Goal: Task Accomplishment & Management: Use online tool/utility

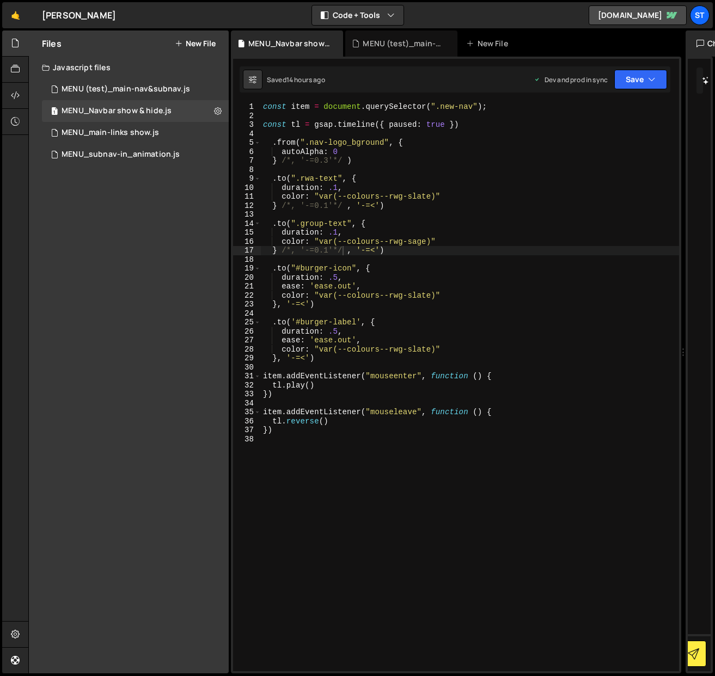
scroll to position [2269, 0]
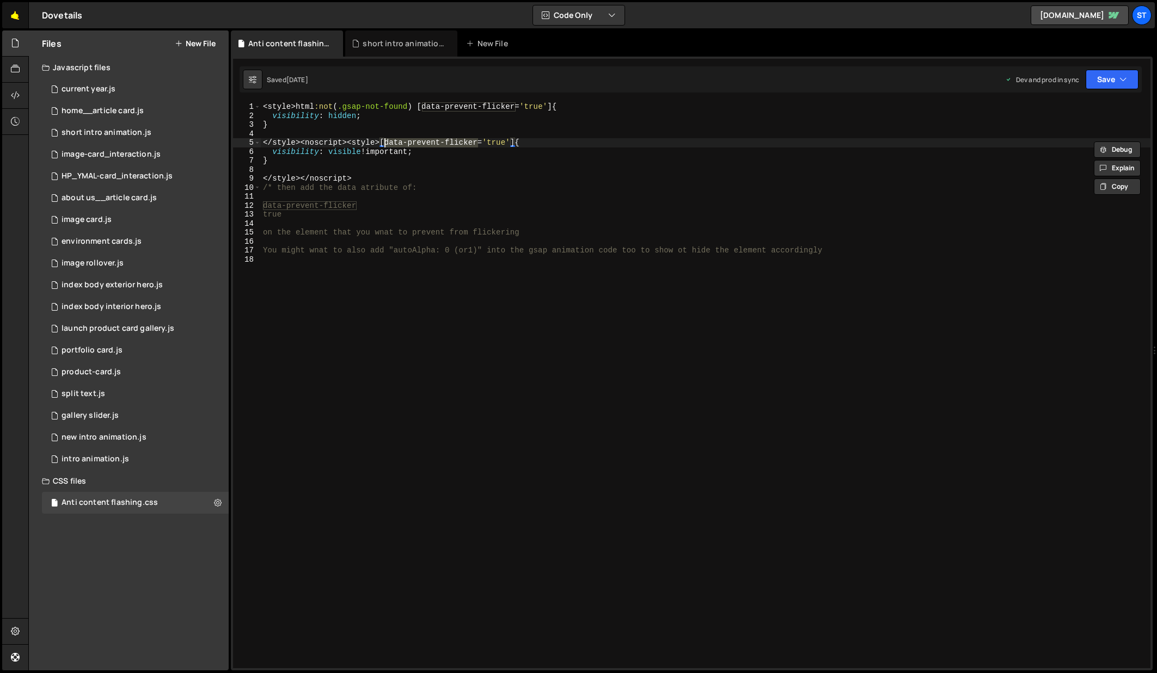
click at [21, 16] on link "🤙" at bounding box center [15, 15] width 27 height 26
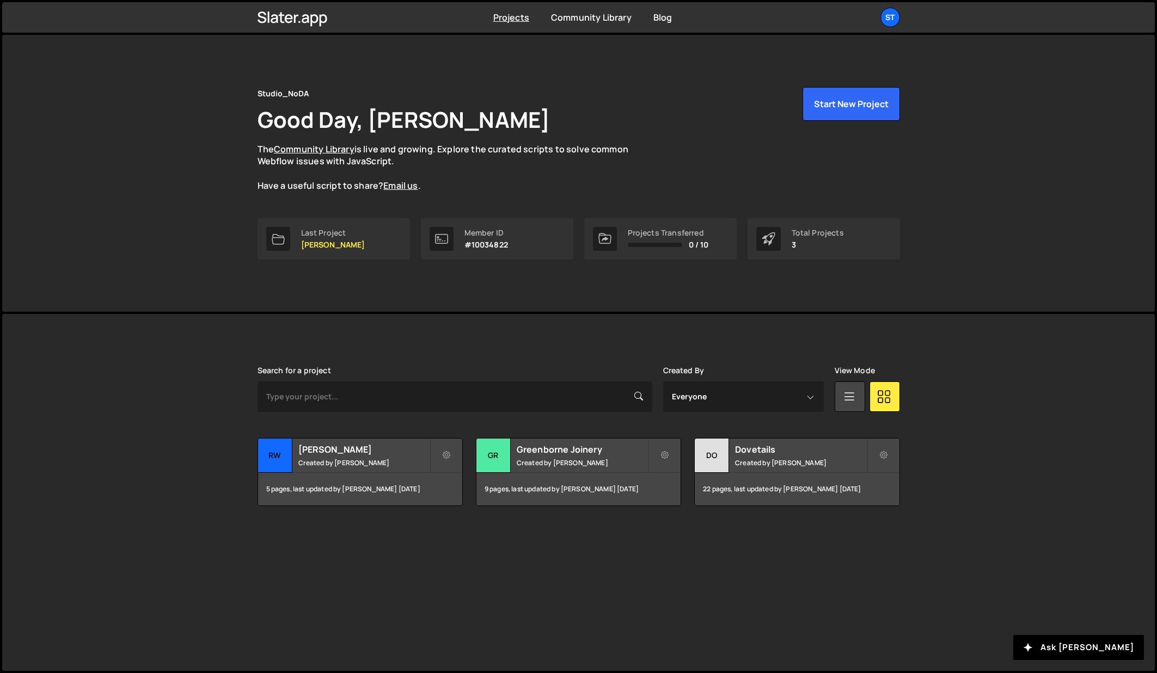
click at [18, 15] on div "Projects [GEOGRAPHIC_DATA] Blog St Projects Your Teams Invite team member Accou…" at bounding box center [578, 17] width 1152 height 30
click at [340, 455] on div "RW Armstrong Created by Kevin Davis" at bounding box center [360, 456] width 204 height 34
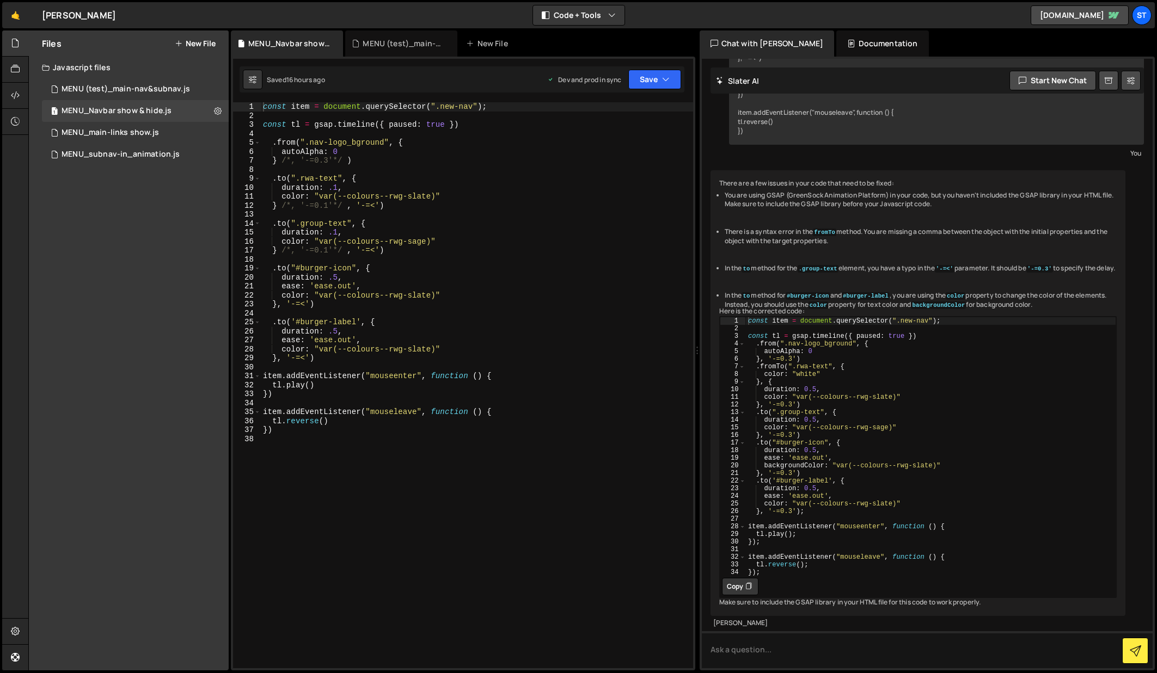
scroll to position [414, 0]
click at [173, 85] on div "MENU (test)_main-nav&subnav.js" at bounding box center [126, 89] width 128 height 10
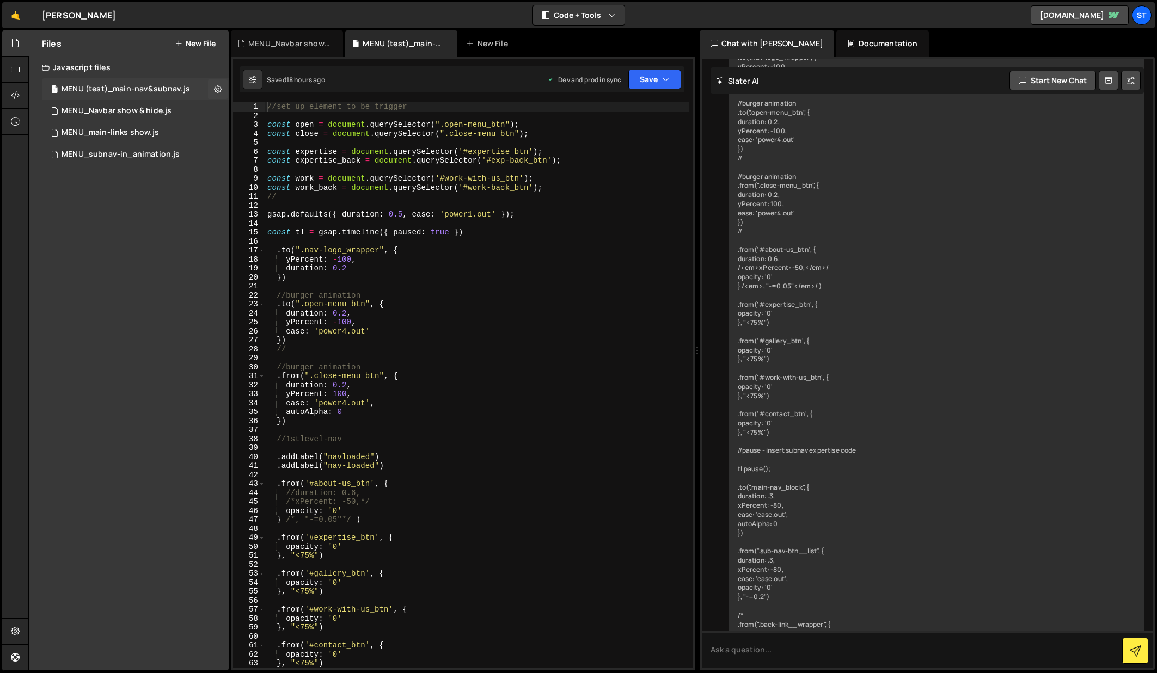
scroll to position [1156, 0]
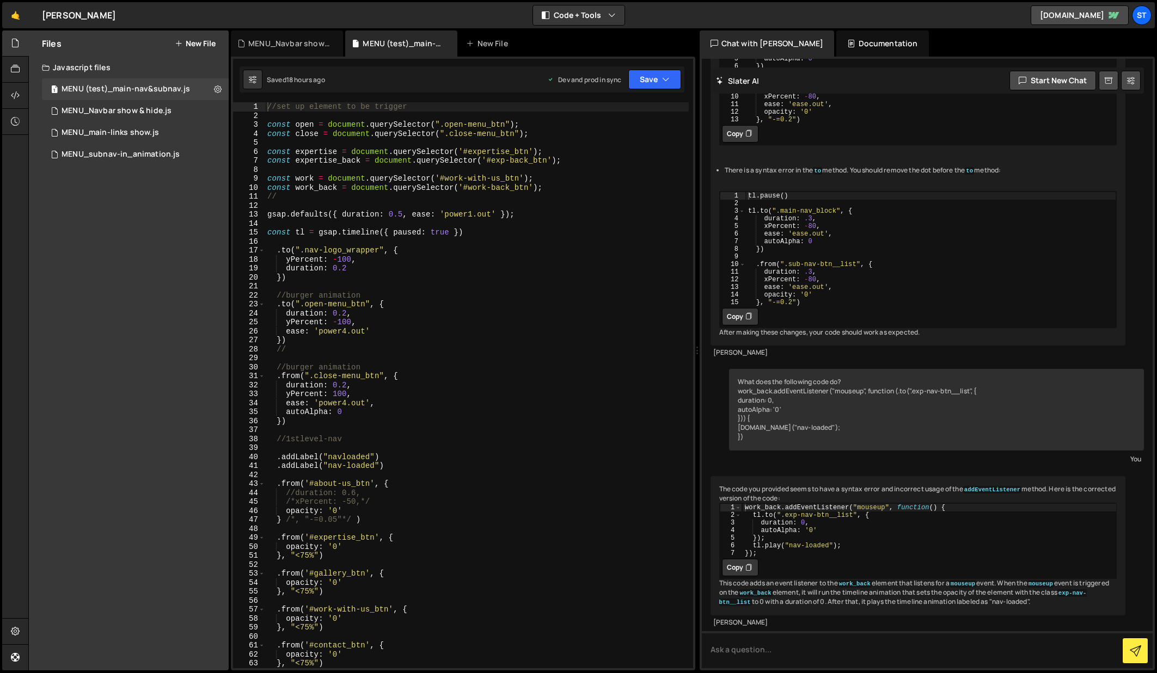
type textarea "})"
click at [291, 277] on div "//set up element to be trigger const open = document . querySelector ( ".open-m…" at bounding box center [476, 394] width 423 height 584
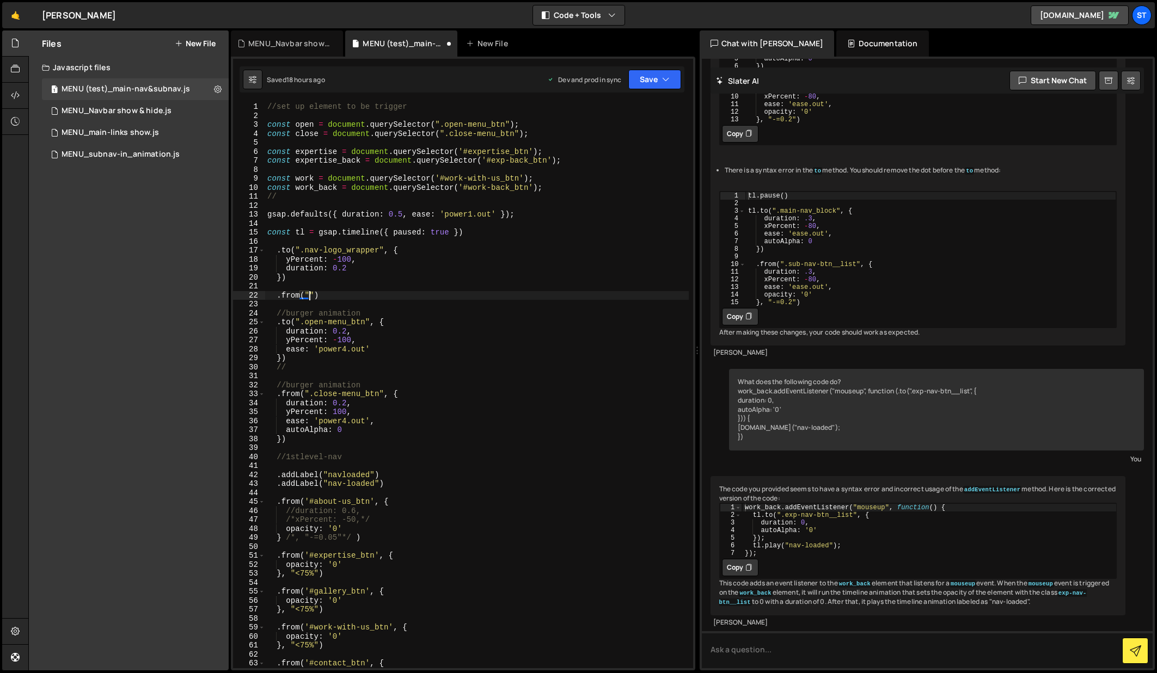
scroll to position [0, 2]
paste textarea "black_mask")"
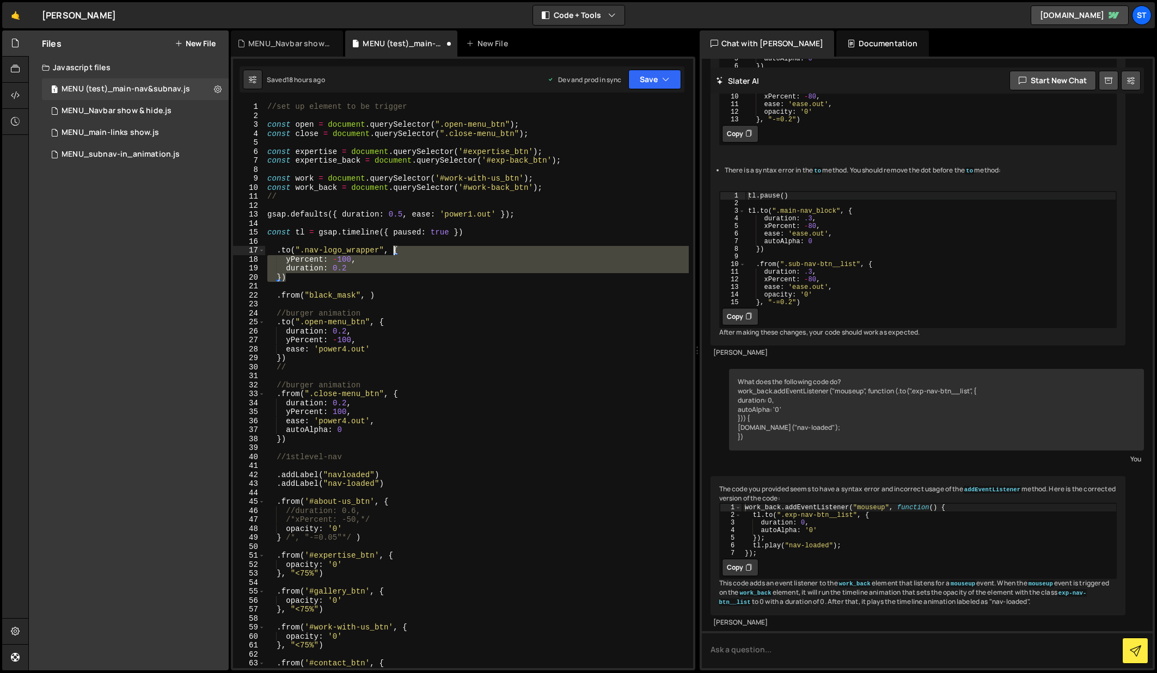
drag, startPoint x: 289, startPoint y: 281, endPoint x: 394, endPoint y: 252, distance: 108.4
click at [394, 252] on div "//set up element to be trigger const open = document . querySelector ( ".open-m…" at bounding box center [476, 394] width 423 height 584
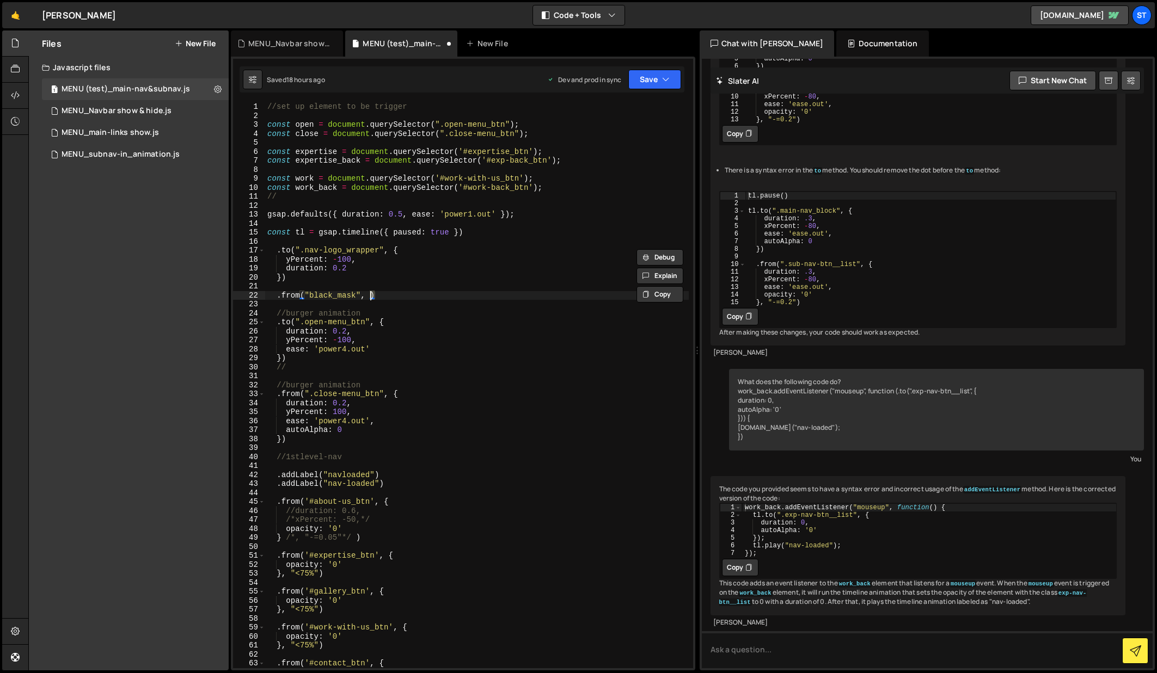
click at [372, 296] on div "//set up element to be trigger const open = document . querySelector ( ".open-m…" at bounding box center [476, 394] width 423 height 584
paste textarea "}"
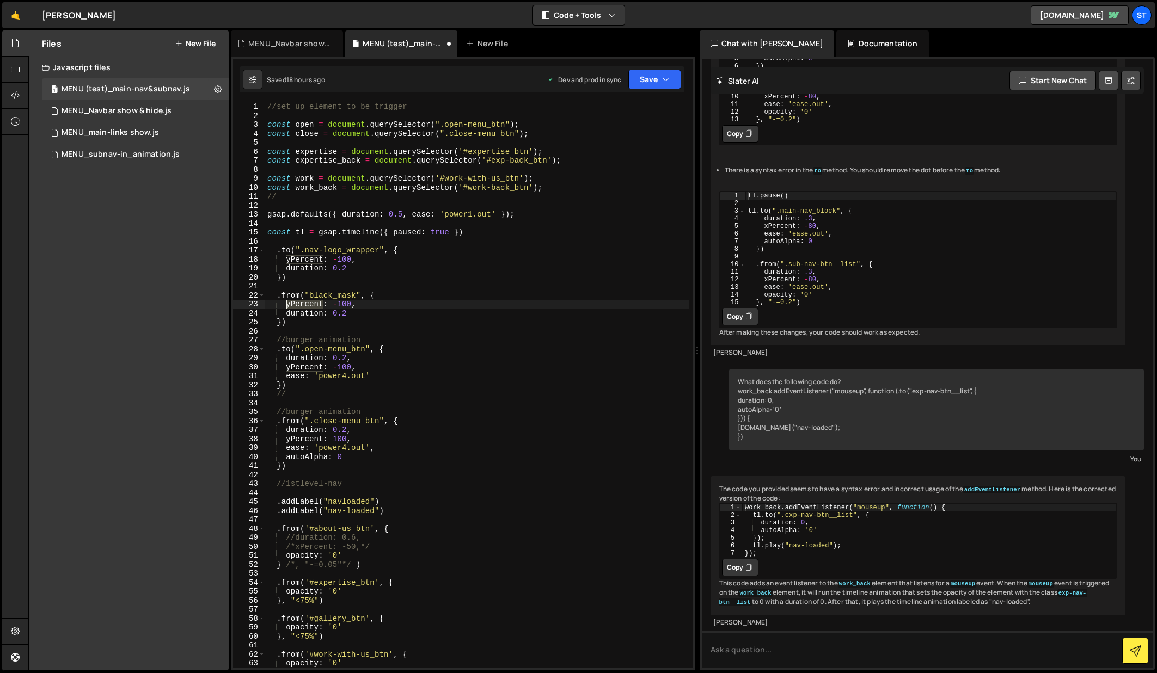
drag, startPoint x: 324, startPoint y: 304, endPoint x: 287, endPoint y: 304, distance: 36.5
click at [287, 304] on div "//set up element to be trigger const open = document . querySelector ( ".open-m…" at bounding box center [476, 394] width 423 height 584
drag, startPoint x: 347, startPoint y: 303, endPoint x: 329, endPoint y: 303, distance: 17.4
click at [329, 303] on div "//set up element to be trigger const open = document . querySelector ( ".open-m…" at bounding box center [476, 394] width 423 height 584
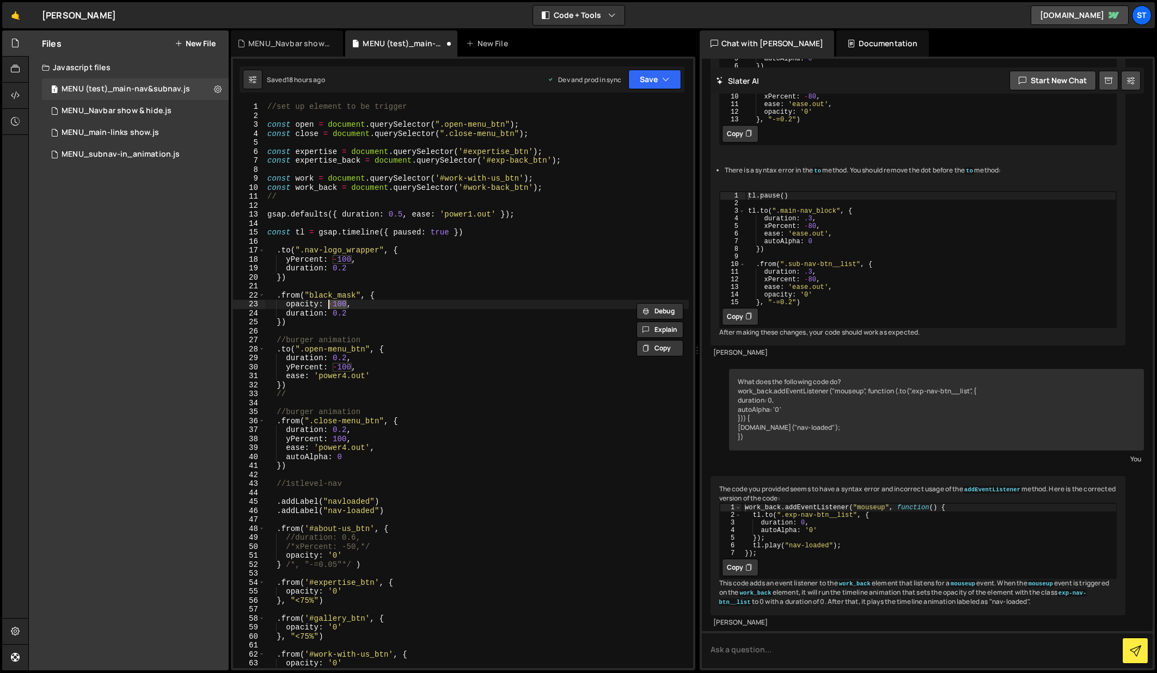
click at [336, 303] on div "//set up element to be trigger const open = document . querySelector ( ".open-m…" at bounding box center [476, 385] width 423 height 566
drag, startPoint x: 287, startPoint y: 315, endPoint x: 285, endPoint y: 306, distance: 9.1
click at [285, 306] on div "//set up element to be trigger const open = document . querySelector ( ".open-m…" at bounding box center [476, 394] width 423 height 584
type textarea "duration: 0.2"
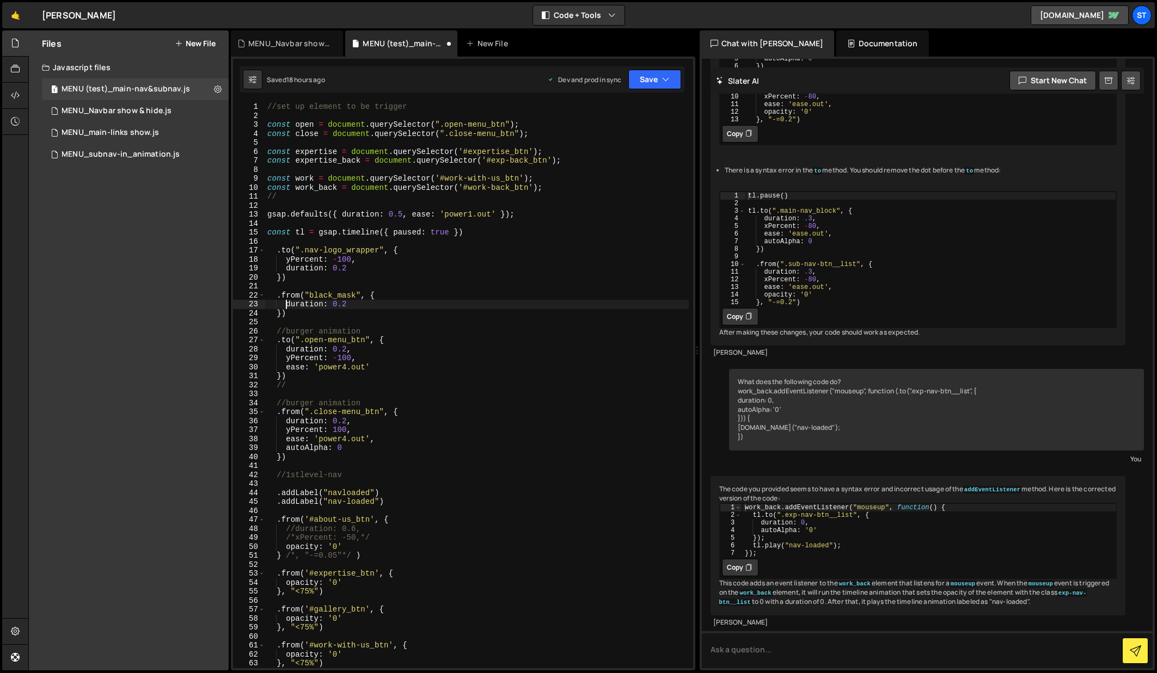
click at [352, 305] on div "//set up element to be trigger const open = document . querySelector ( ".open-m…" at bounding box center [476, 394] width 423 height 584
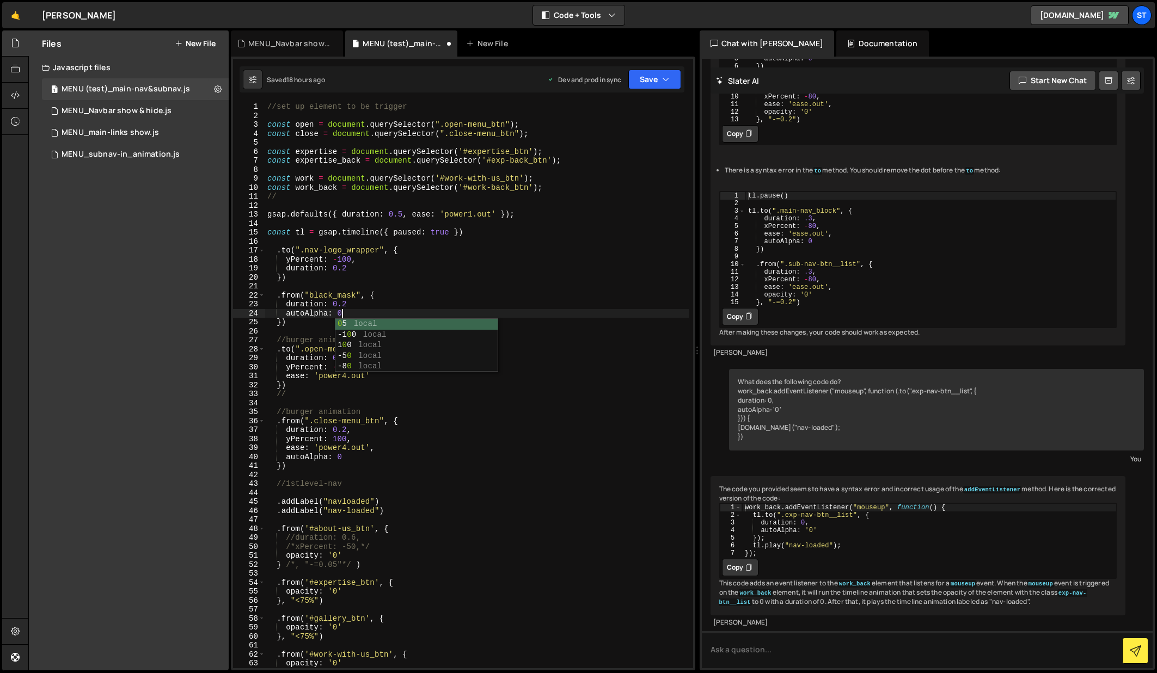
scroll to position [0, 4]
click at [359, 301] on div "//set up element to be trigger const open = document . querySelector ( ".open-m…" at bounding box center [476, 394] width 423 height 584
drag, startPoint x: 317, startPoint y: 637, endPoint x: 283, endPoint y: 637, distance: 34.8
click at [283, 637] on div "//set up element to be trigger const open = document . querySelector ( ".open-m…" at bounding box center [476, 394] width 423 height 584
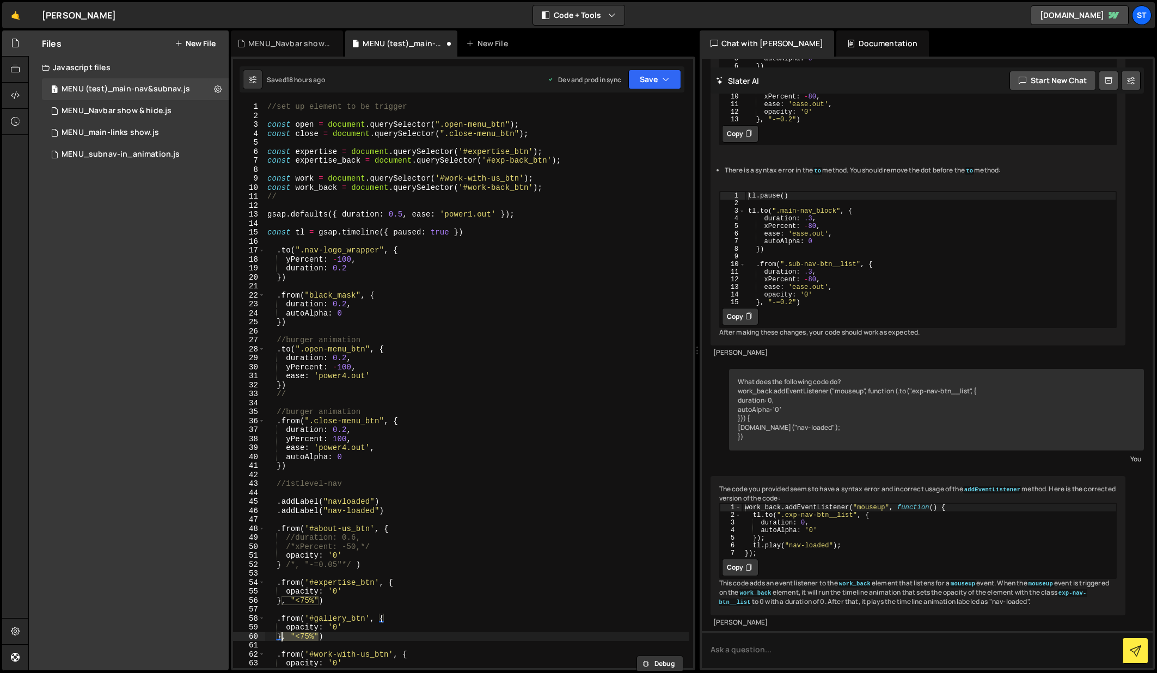
scroll to position [0, 3]
click at [281, 323] on div "//set up element to be trigger const open = document . querySelector ( ".open-m…" at bounding box center [476, 394] width 423 height 584
paste textarea ", "<75%""
drag, startPoint x: 318, startPoint y: 322, endPoint x: 305, endPoint y: 323, distance: 13.1
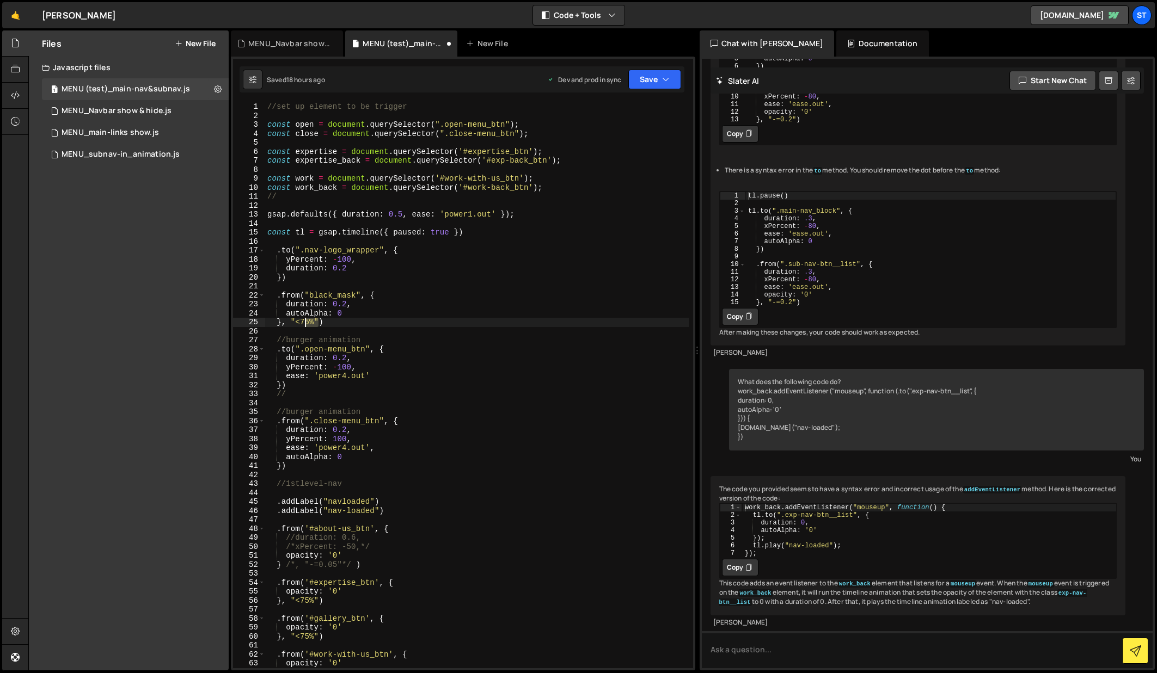
click at [305, 323] on div "//set up element to be trigger const open = document . querySelector ( ".open-m…" at bounding box center [476, 394] width 423 height 584
click at [307, 324] on div "//set up element to be trigger const open = document . querySelector ( ".open-m…" at bounding box center [476, 385] width 423 height 566
click at [518, 263] on div "//set up element to be trigger const open = document . querySelector ( ".open-m…" at bounding box center [476, 394] width 423 height 584
click at [662, 80] on icon "button" at bounding box center [666, 79] width 8 height 11
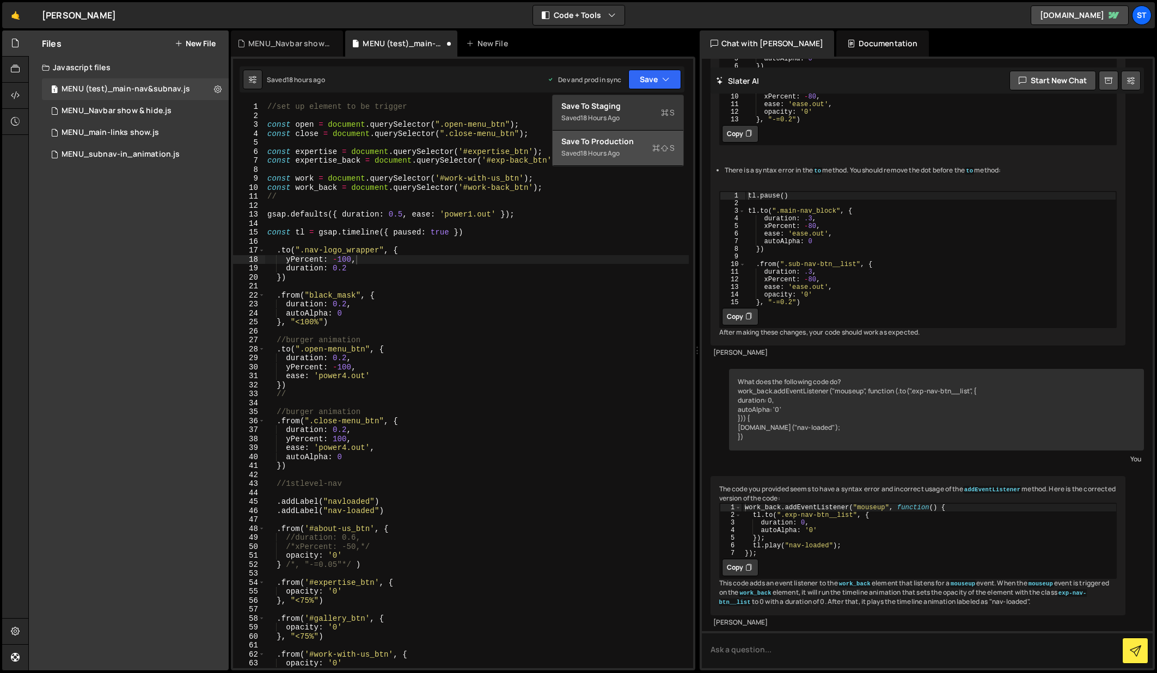
click at [618, 142] on div "Save to Production S" at bounding box center [617, 141] width 113 height 11
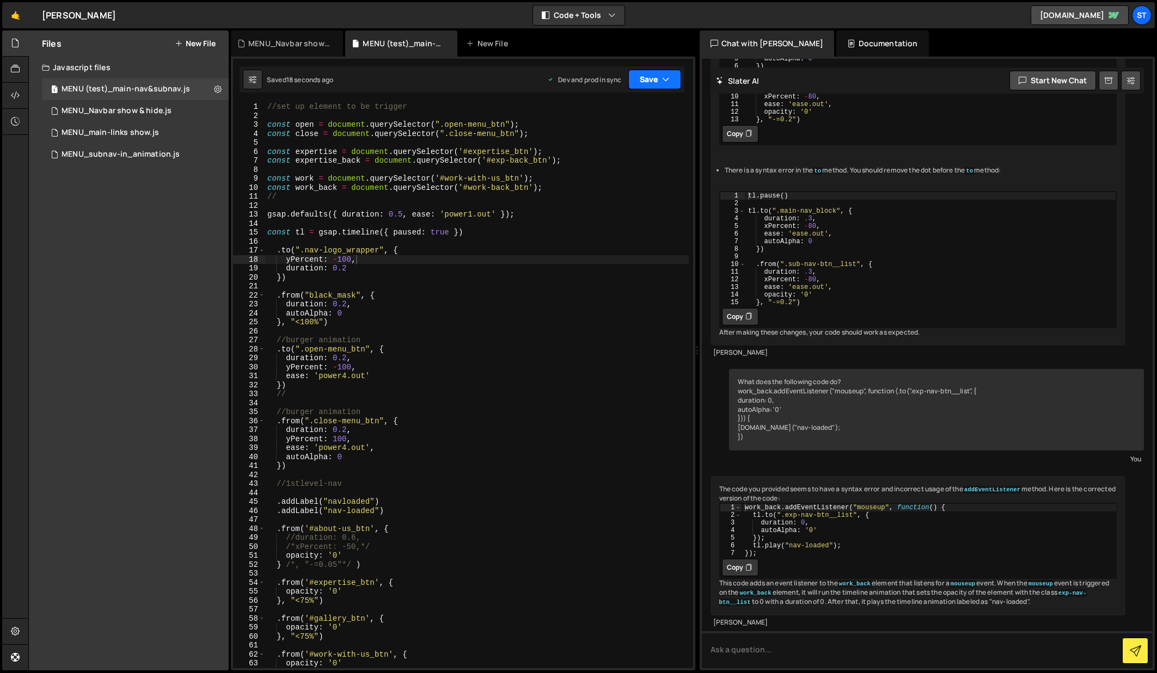
click at [665, 76] on icon "button" at bounding box center [666, 79] width 8 height 11
click at [615, 150] on div "18 seconds ago" at bounding box center [603, 153] width 47 height 9
click at [286, 312] on div "//set up element to be trigger const open = document . querySelector ( ".open-m…" at bounding box center [476, 394] width 423 height 584
type textarea ": 0"
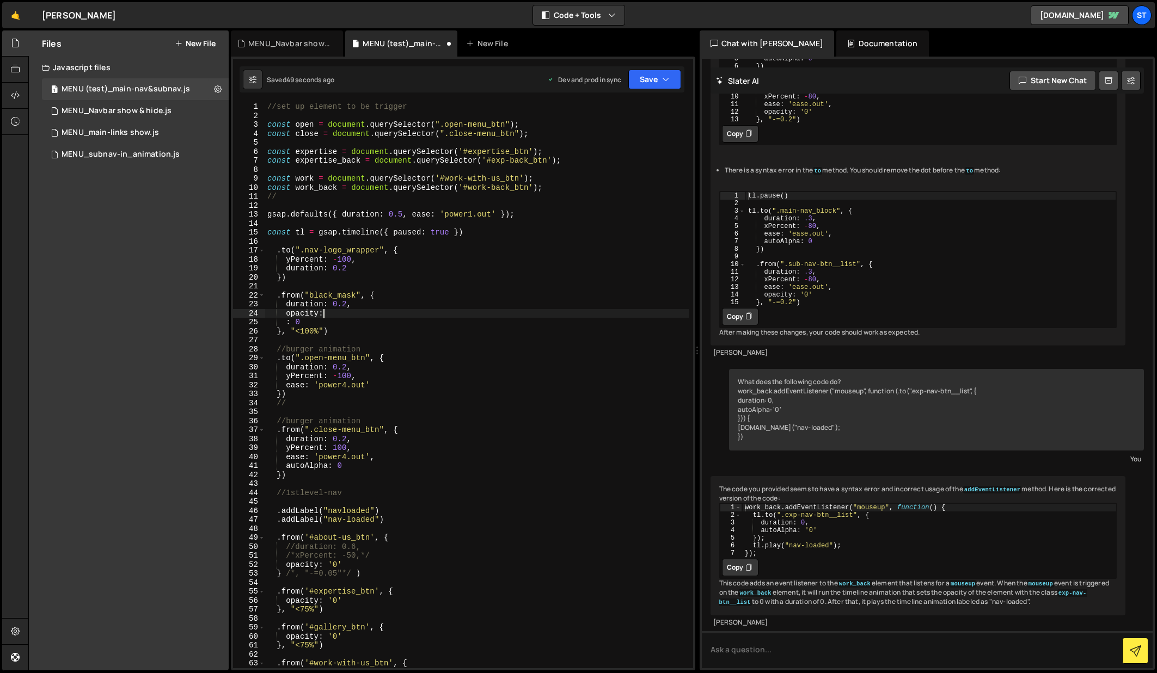
scroll to position [0, 3]
type textarea "opacity"
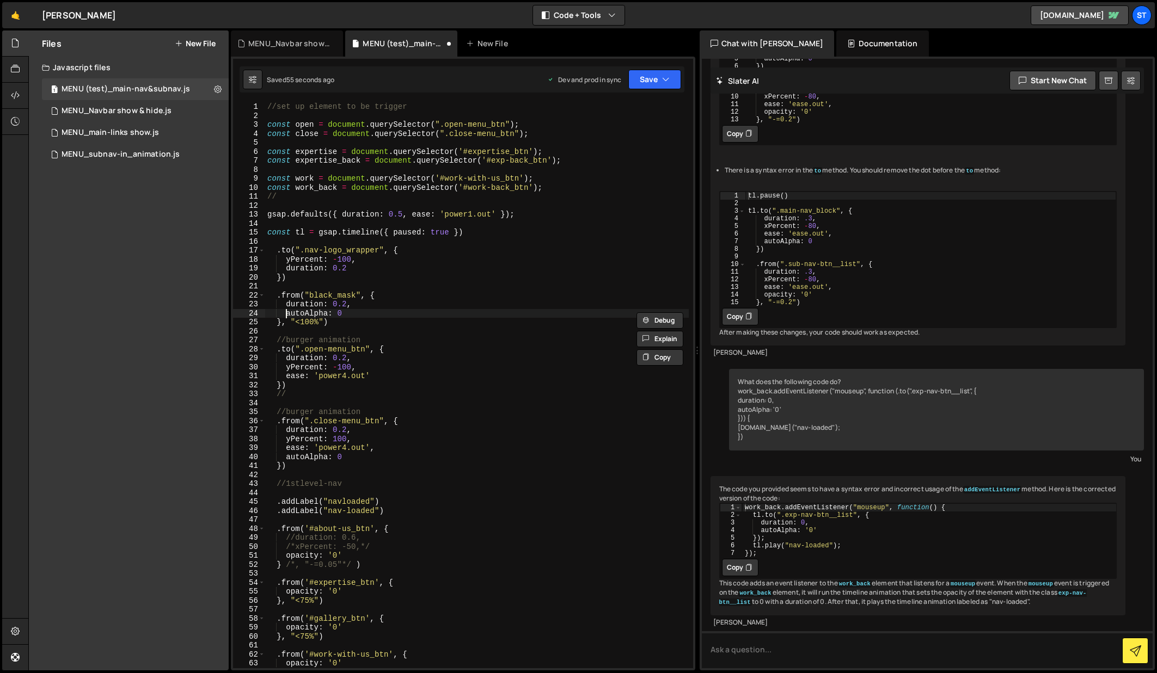
type textarea "autoAlpha: 0"
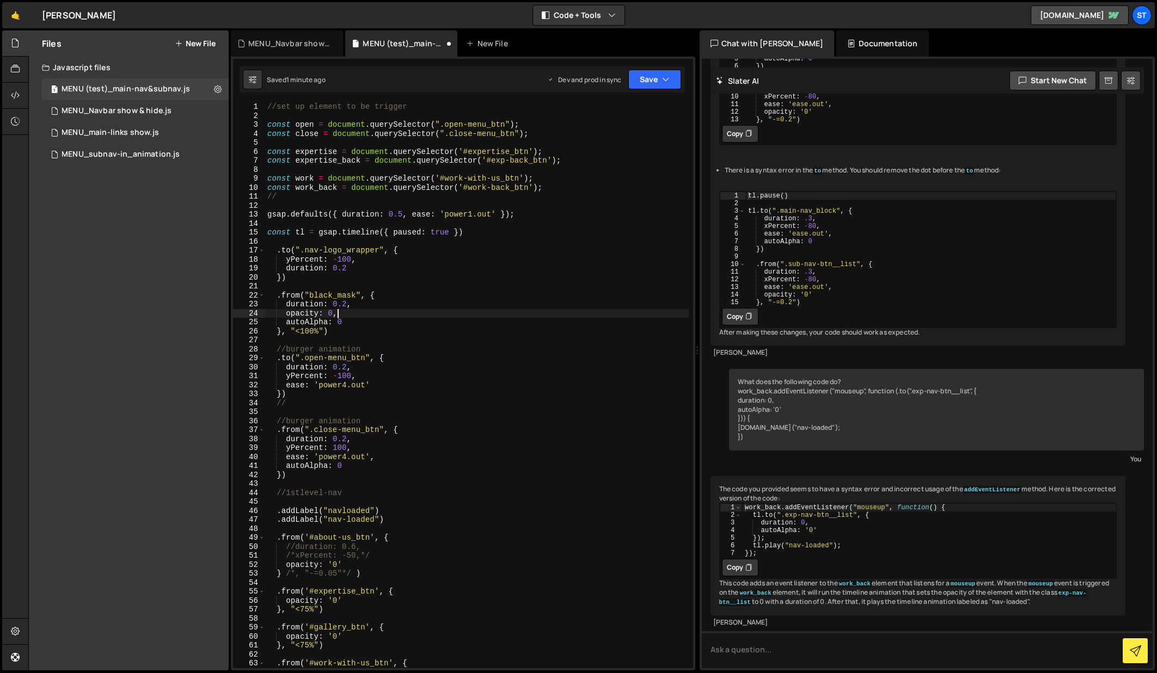
scroll to position [0, 4]
drag, startPoint x: 323, startPoint y: 333, endPoint x: 287, endPoint y: 333, distance: 36.5
click at [287, 333] on div "//set up element to be trigger const open = document . querySelector ( ".open-m…" at bounding box center [476, 394] width 423 height 584
click at [634, 82] on button "Save" at bounding box center [654, 80] width 53 height 20
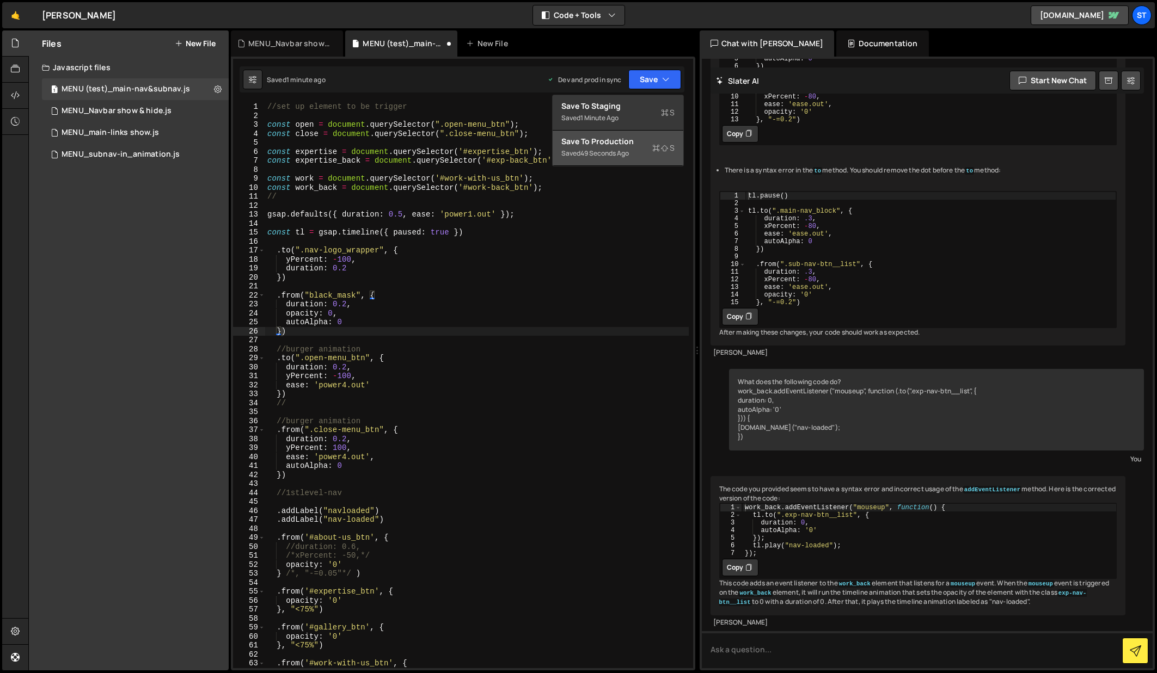
click at [635, 143] on div "Save to Production S" at bounding box center [617, 141] width 113 height 11
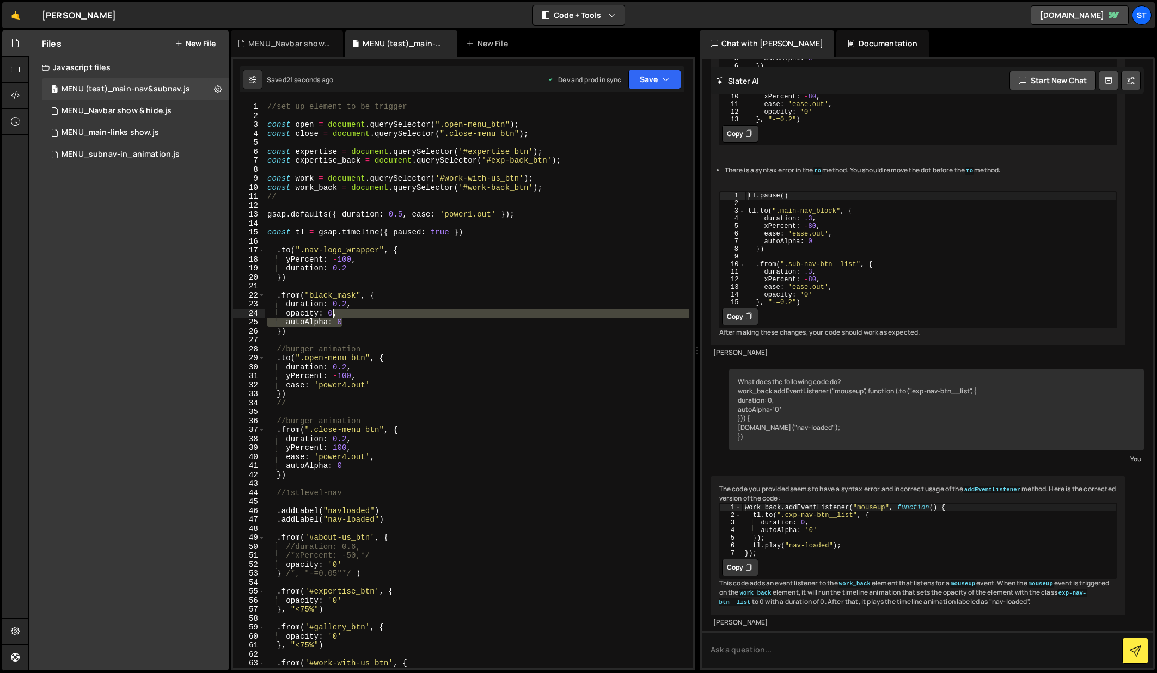
drag, startPoint x: 343, startPoint y: 323, endPoint x: 334, endPoint y: 315, distance: 12.7
click at [334, 315] on div "//set up element to be trigger const open = document . querySelector ( ".open-m…" at bounding box center [476, 394] width 423 height 584
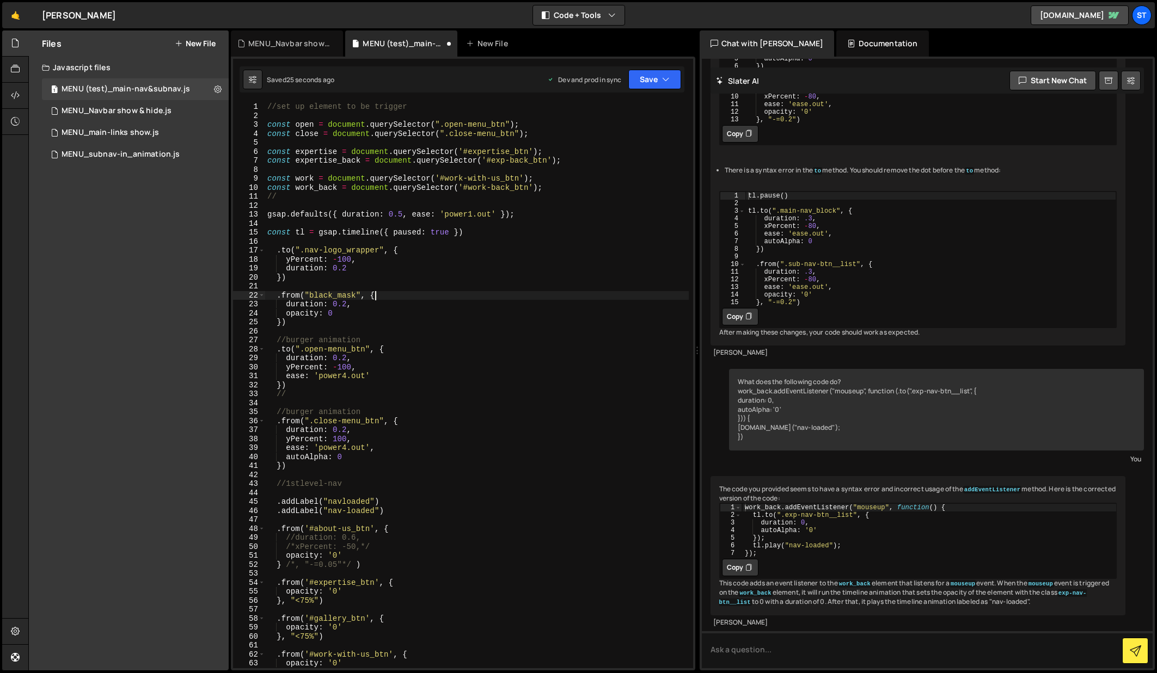
click at [388, 294] on div "//set up element to be trigger const open = document . querySelector ( ".open-m…" at bounding box center [476, 394] width 423 height 584
click at [662, 75] on icon "button" at bounding box center [666, 79] width 8 height 11
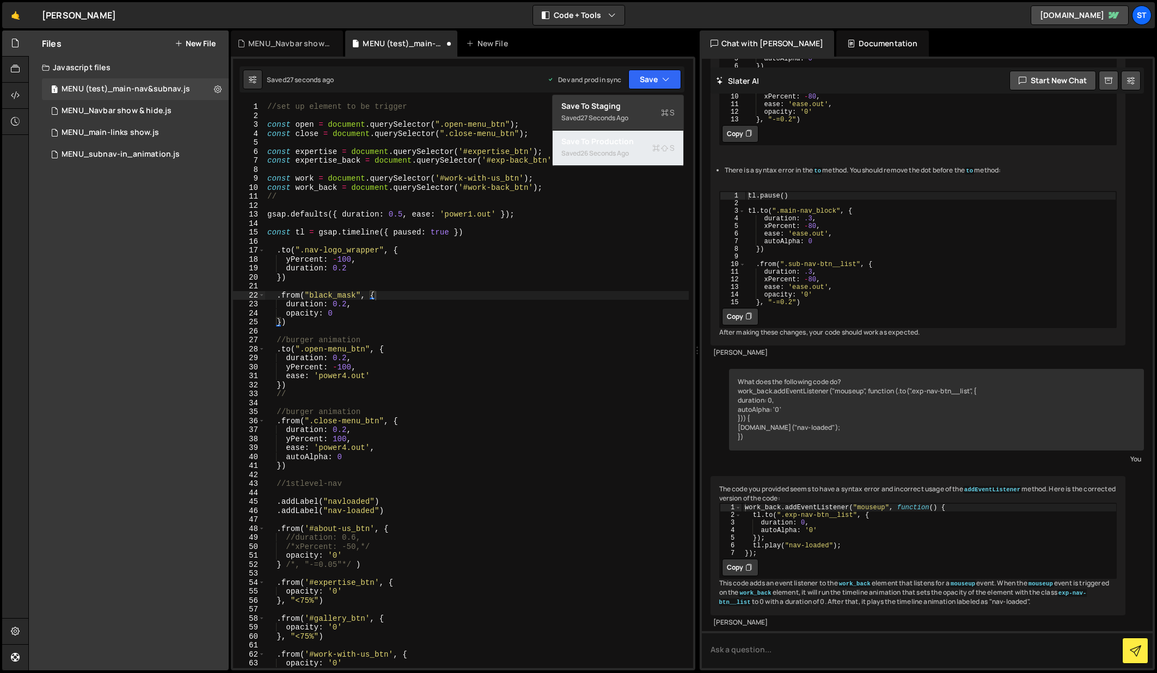
click at [613, 148] on div "Saved 26 seconds ago" at bounding box center [617, 153] width 113 height 13
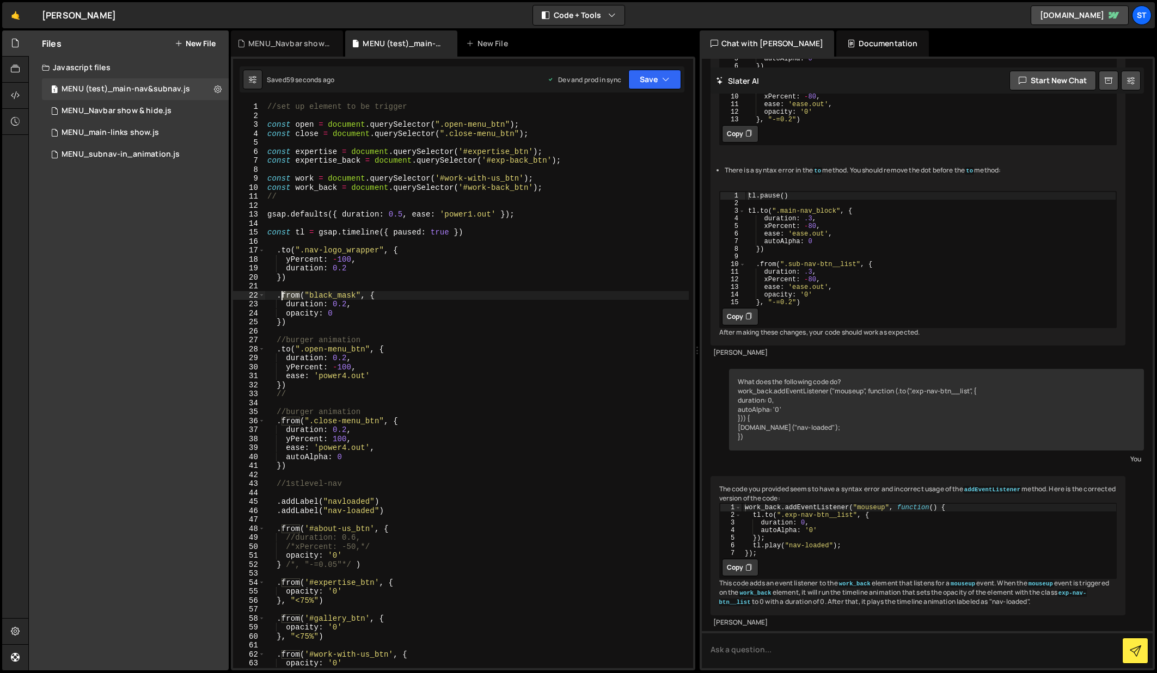
drag, startPoint x: 300, startPoint y: 296, endPoint x: 283, endPoint y: 294, distance: 17.5
click at [283, 294] on div "//set up element to be trigger const open = document . querySelector ( ".open-m…" at bounding box center [476, 394] width 423 height 584
click at [376, 296] on div "//set up element to be trigger const open = document . querySelector ( ".open-m…" at bounding box center [476, 394] width 423 height 584
click at [328, 314] on div "//set up element to be trigger const open = document . querySelector ( ".open-m…" at bounding box center [476, 394] width 423 height 584
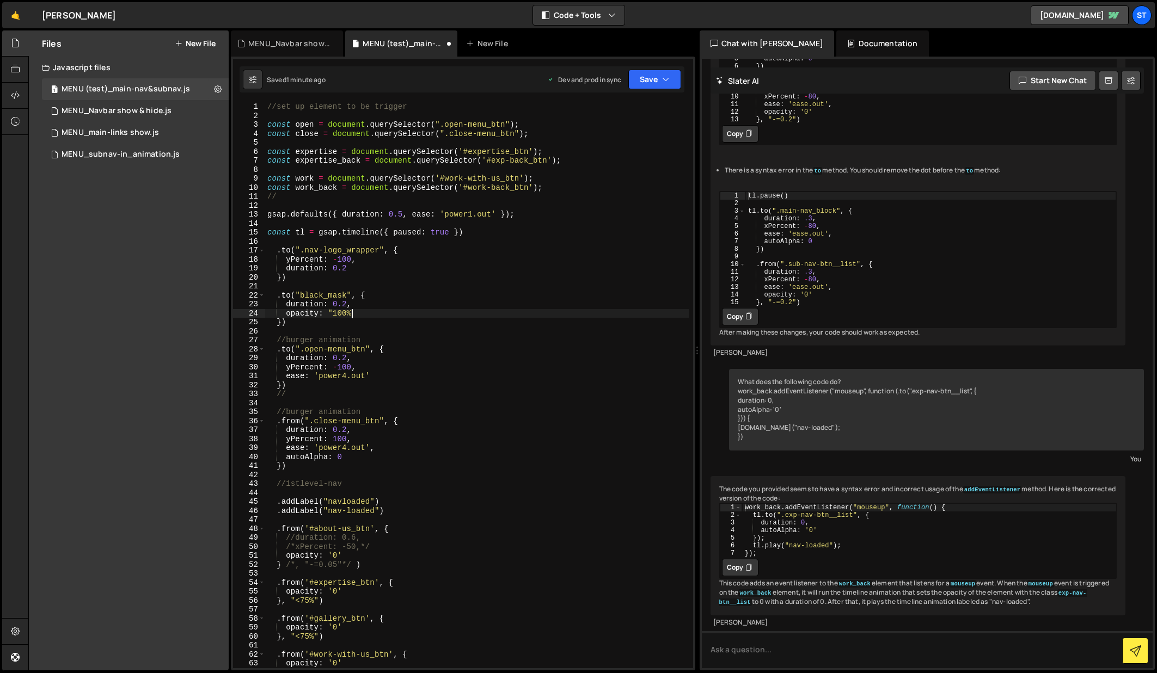
scroll to position [0, 5]
click at [663, 78] on icon "button" at bounding box center [666, 79] width 8 height 11
click at [593, 142] on div "Save to Production S" at bounding box center [617, 141] width 113 height 11
click at [376, 293] on div "//set up element to be trigger const open = document . querySelector ( ".open-m…" at bounding box center [476, 394] width 423 height 584
click at [347, 316] on div "//set up element to be trigger const open = document . querySelector ( ".open-m…" at bounding box center [476, 394] width 423 height 584
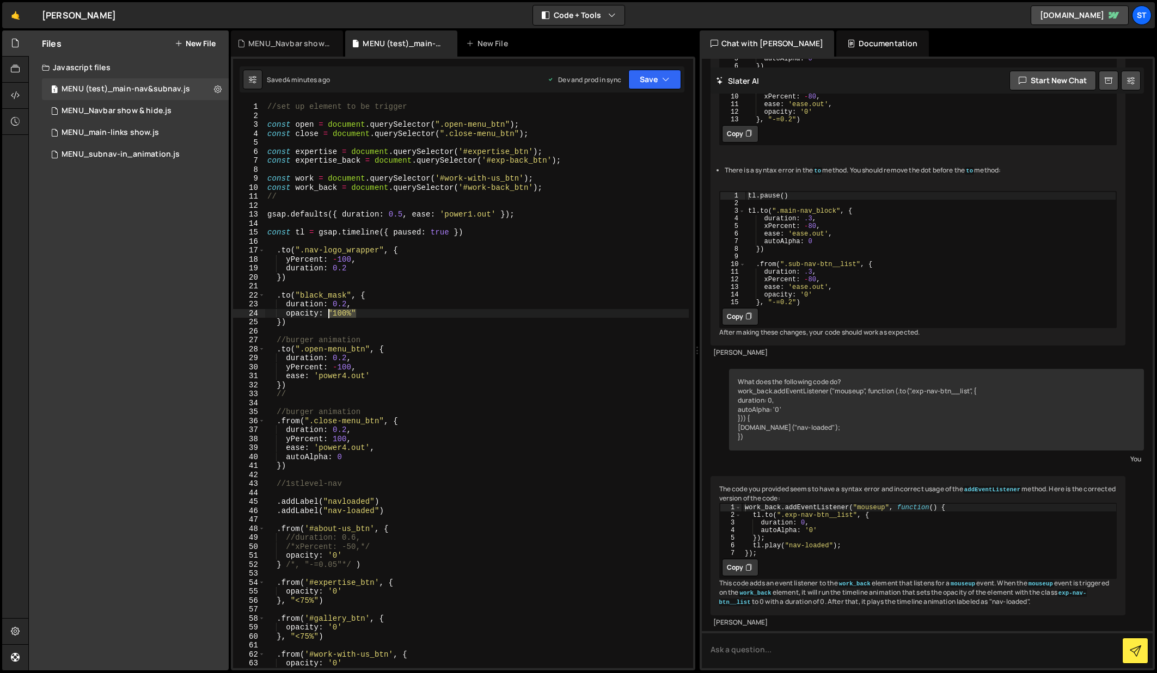
drag, startPoint x: 357, startPoint y: 315, endPoint x: 329, endPoint y: 314, distance: 27.8
click at [329, 314] on div "//set up element to be trigger const open = document . querySelector ( ".open-m…" at bounding box center [476, 394] width 423 height 584
drag, startPoint x: 288, startPoint y: 295, endPoint x: 281, endPoint y: 296, distance: 7.1
click at [281, 296] on div "//set up element to be trigger const open = document . querySelector ( ".open-m…" at bounding box center [476, 394] width 423 height 584
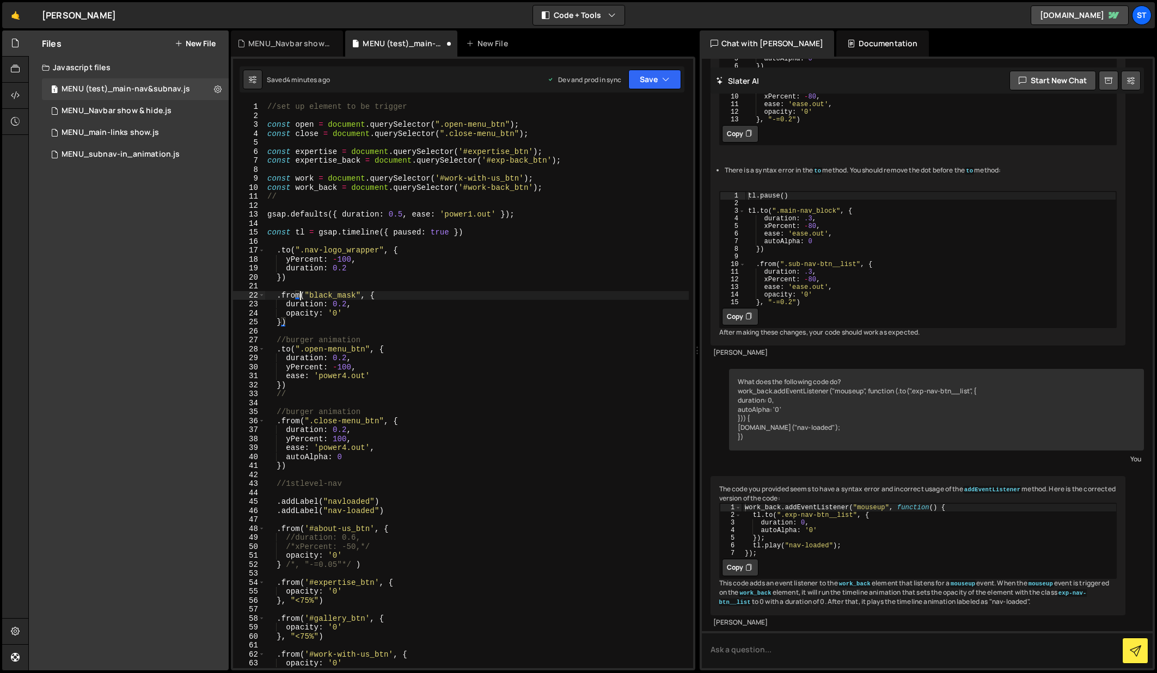
scroll to position [0, 2]
click at [341, 312] on div "//set up element to be trigger const open = document . querySelector ( ".open-m…" at bounding box center [476, 394] width 423 height 584
click at [657, 75] on button "Save" at bounding box center [654, 80] width 53 height 20
click at [606, 142] on div "Save to Production S" at bounding box center [617, 141] width 113 height 11
click at [664, 79] on icon "button" at bounding box center [666, 79] width 8 height 11
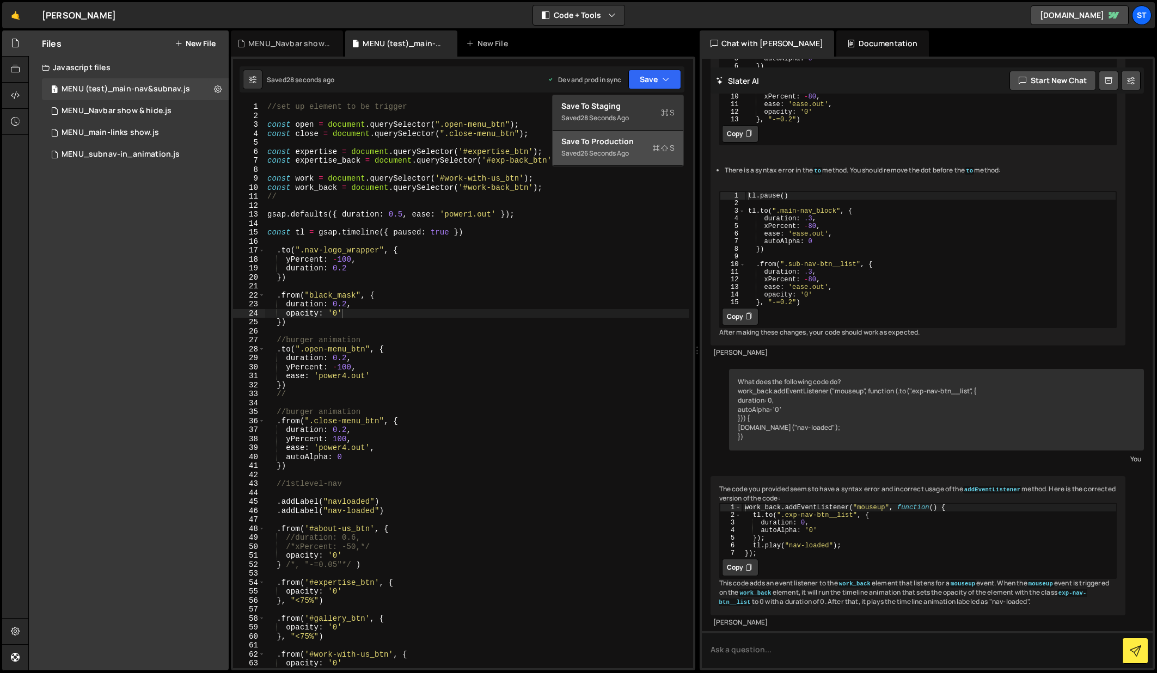
click at [627, 143] on div "Save to Production S" at bounding box center [617, 141] width 113 height 11
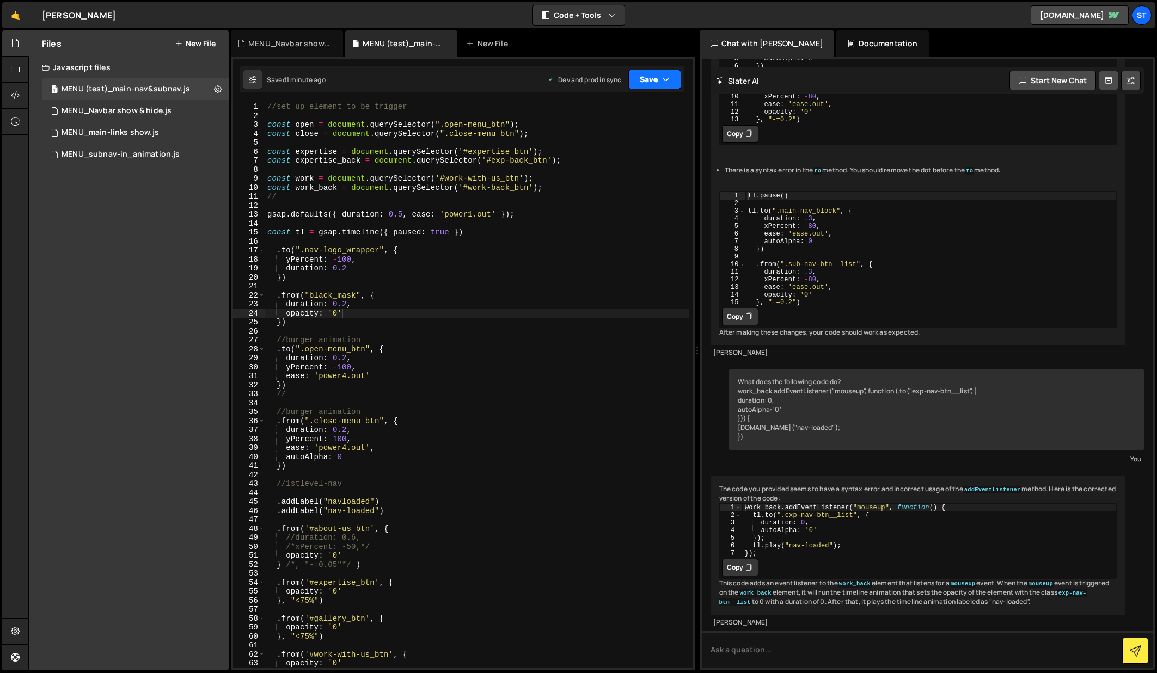
click at [664, 78] on icon "button" at bounding box center [666, 79] width 8 height 11
click at [463, 316] on div "//set up element to be trigger const open = document . querySelector ( ".open-m…" at bounding box center [476, 394] width 423 height 584
click at [464, 312] on div "//set up element to be trigger const open = document . querySelector ( ".open-m…" at bounding box center [476, 394] width 423 height 584
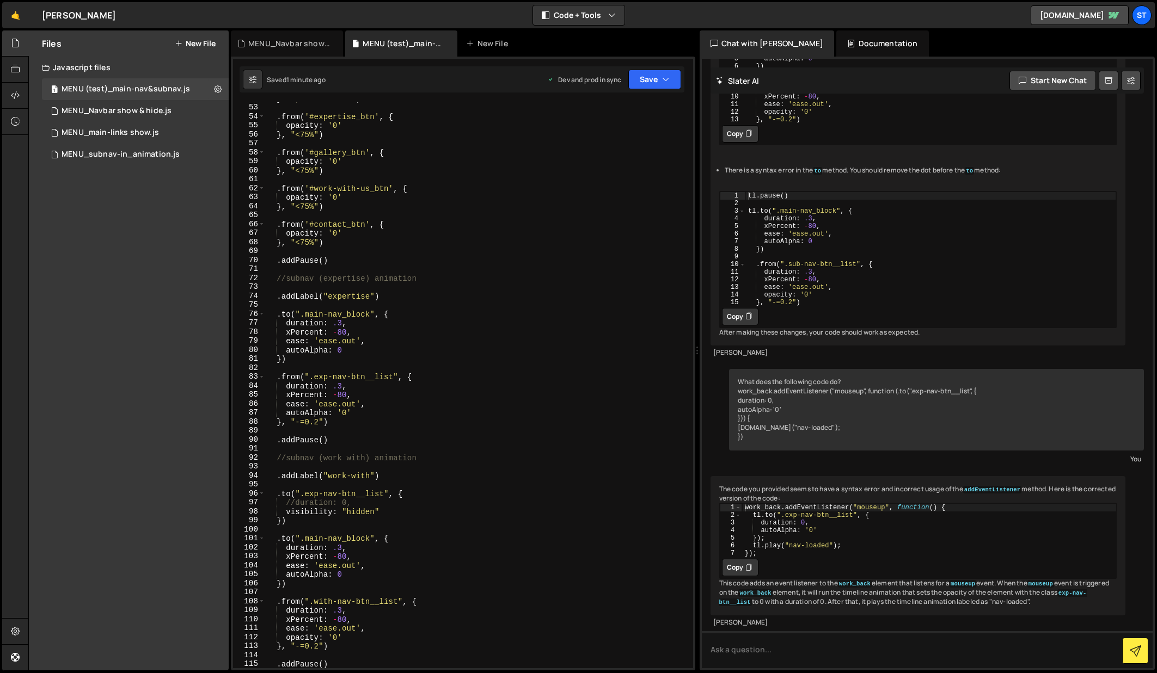
scroll to position [466, 0]
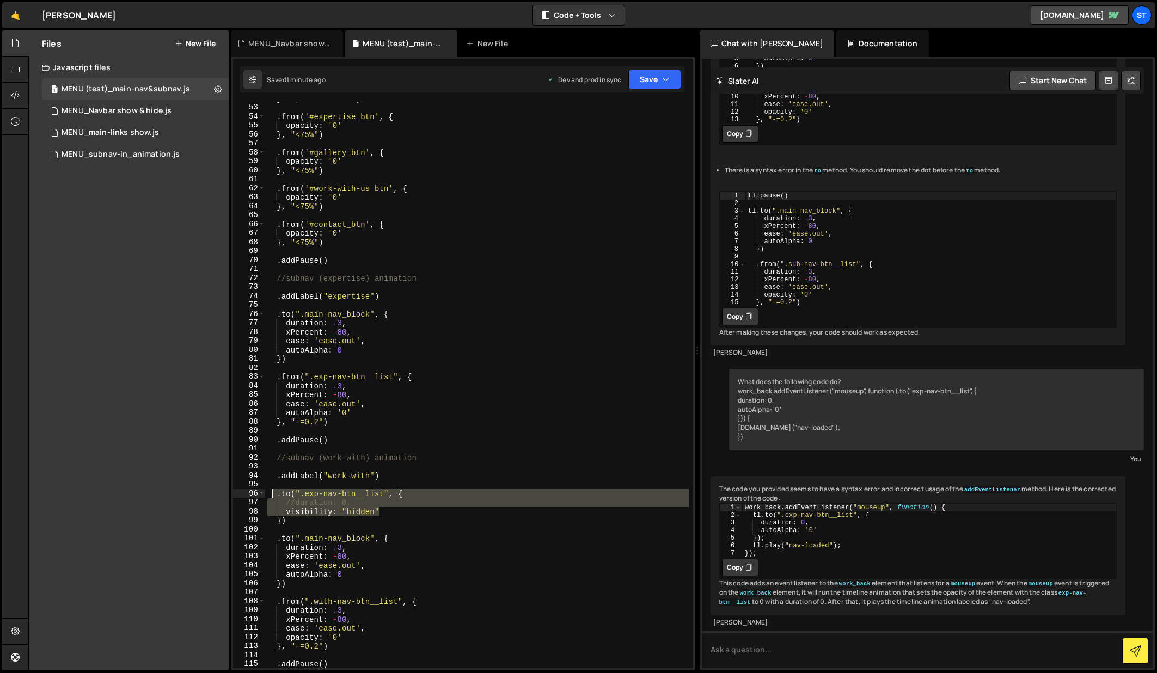
drag, startPoint x: 383, startPoint y: 512, endPoint x: 273, endPoint y: 498, distance: 110.9
click at [273, 498] on div "} /*, "-=0.05"*/ ) . from ( '#expertise_btn' , { opacity : '0' } , "<75%" ) . f…" at bounding box center [476, 386] width 423 height 584
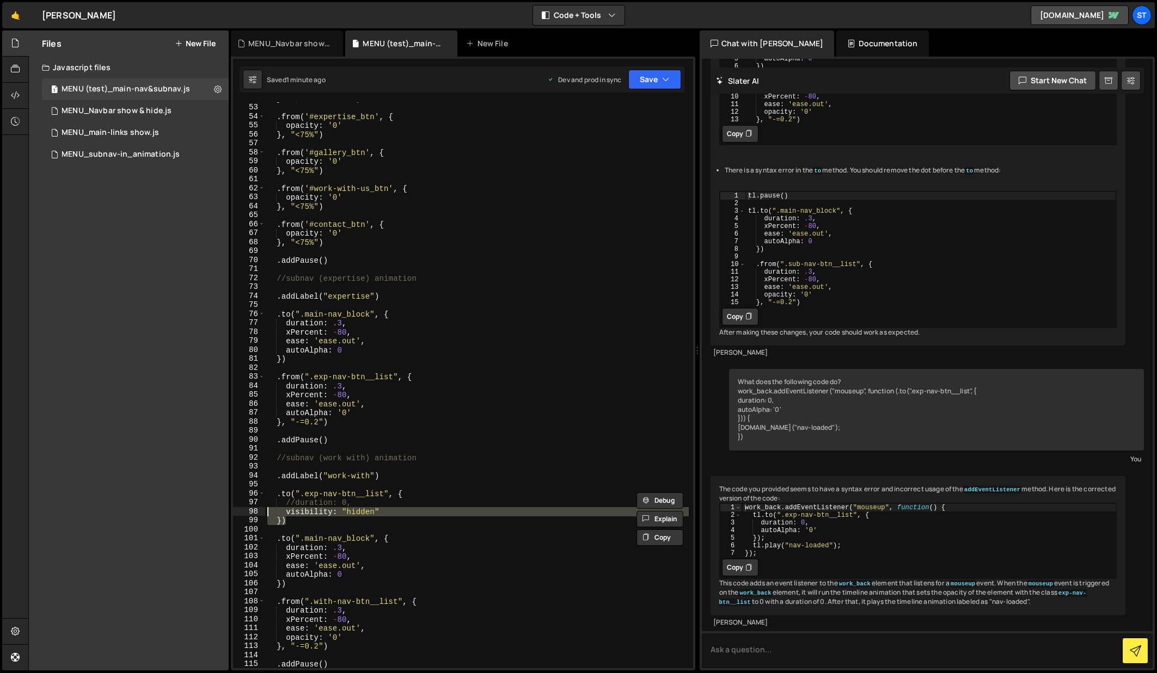
drag, startPoint x: 290, startPoint y: 525, endPoint x: 265, endPoint y: 513, distance: 27.5
click at [265, 513] on div ".to(".exp-nav-btn__list", { //duration: 0, 52 53 54 55 56 57 58 59 60 61 62 63 …" at bounding box center [463, 385] width 460 height 566
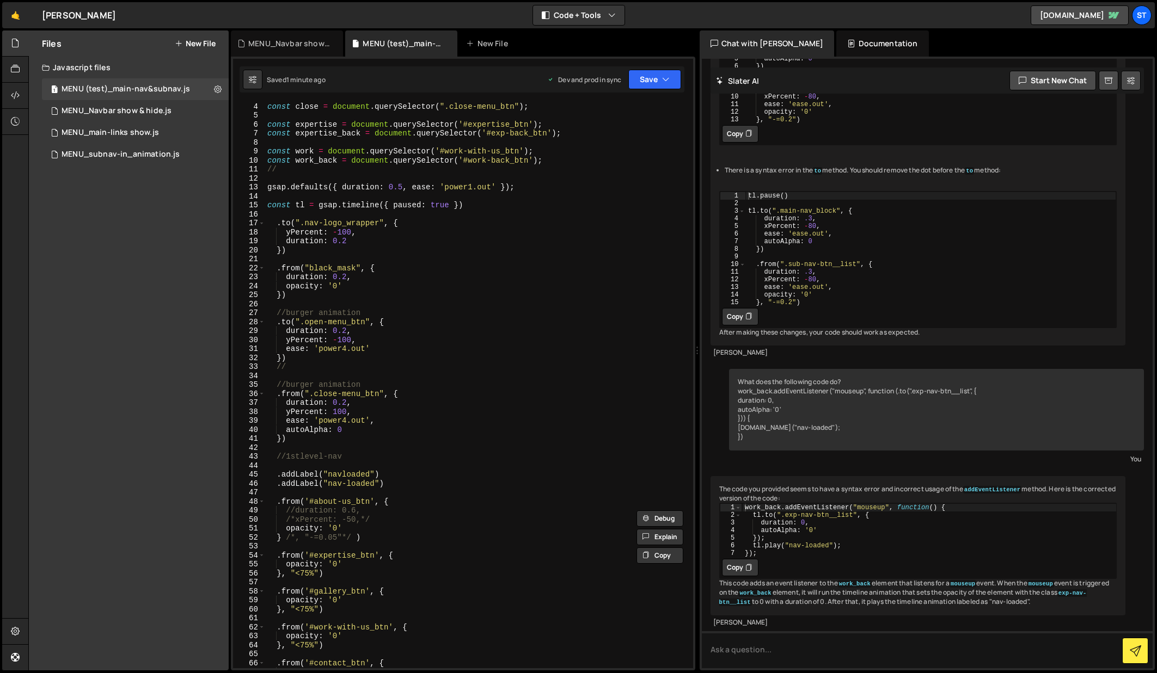
scroll to position [23, 0]
drag, startPoint x: 344, startPoint y: 291, endPoint x: 287, endPoint y: 292, distance: 57.2
click at [287, 292] on div "const open = document . querySelector ( ".open-menu_btn" ) ; const close = docu…" at bounding box center [476, 389] width 423 height 584
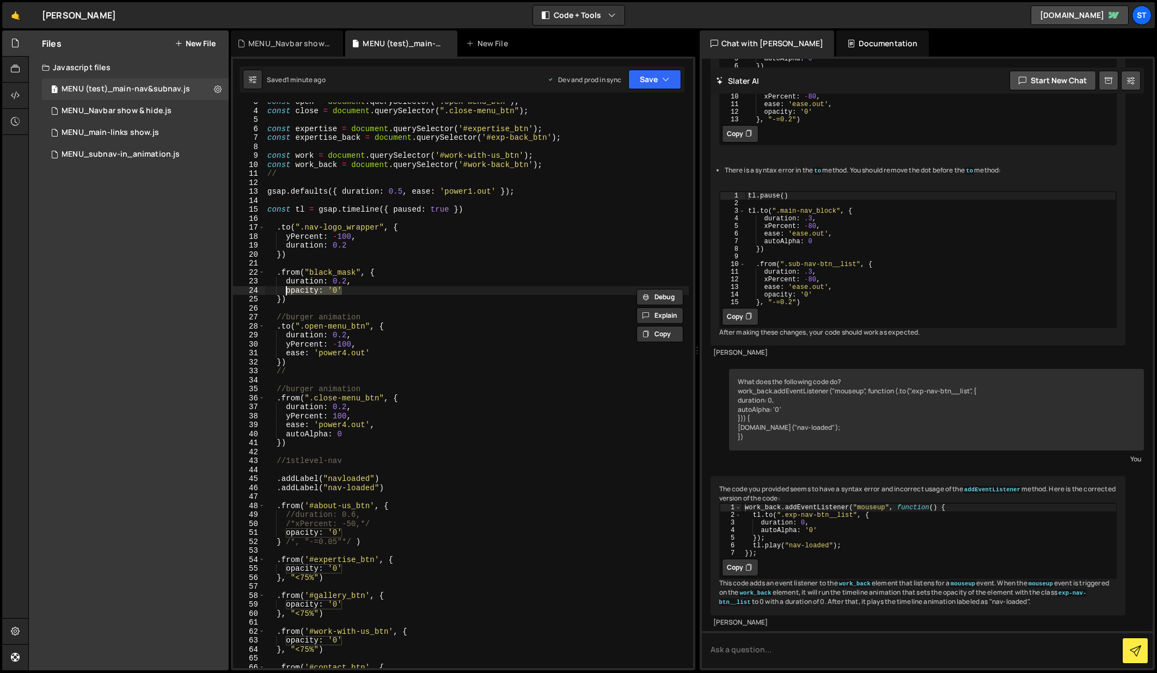
paste textarea "})"
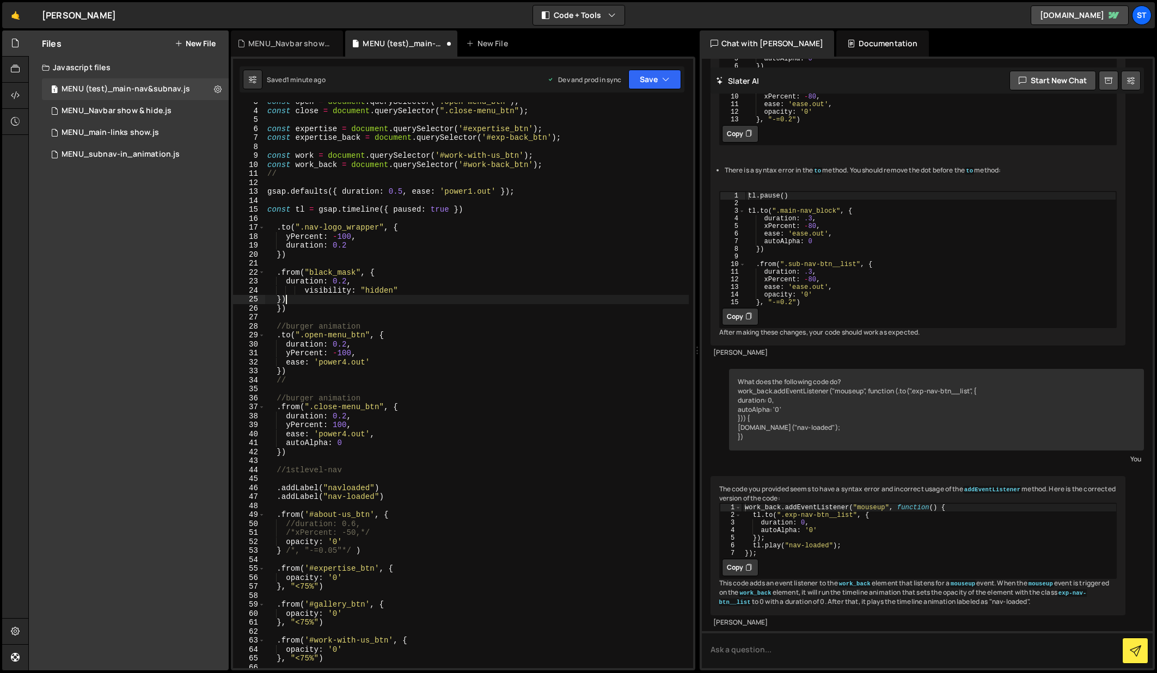
scroll to position [0, 1]
type textarea "}"
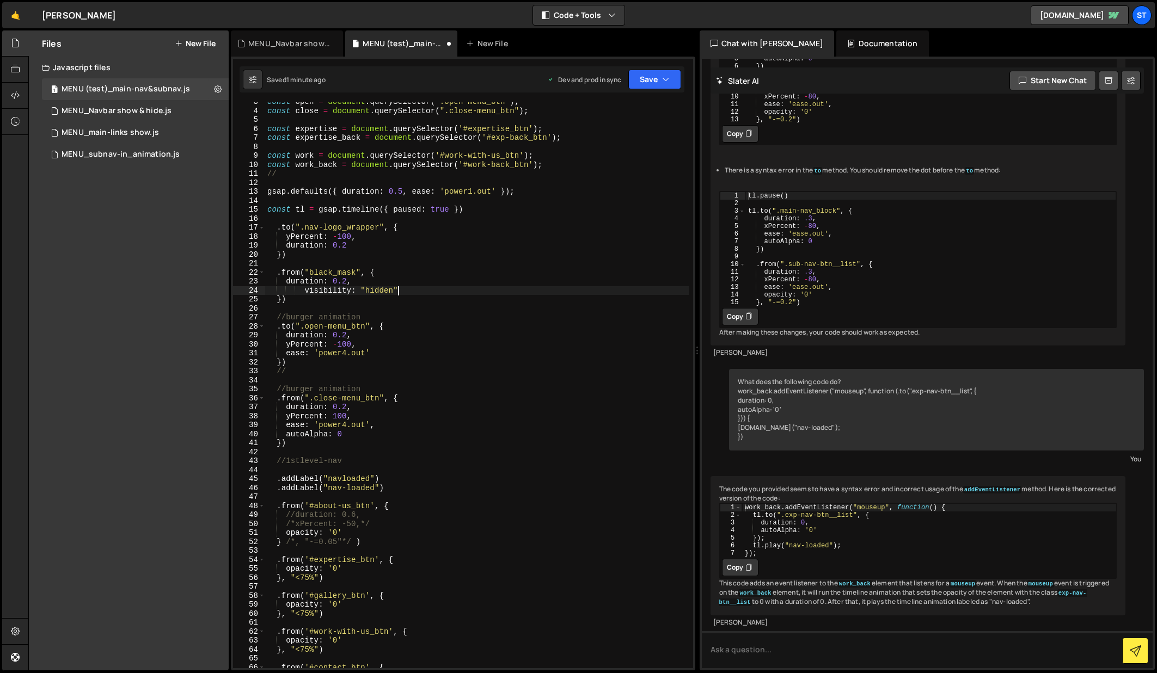
click at [304, 290] on div "const open = document . querySelector ( ".open-menu_btn" ) ; const close = docu…" at bounding box center [476, 389] width 423 height 584
click at [654, 78] on button "Save" at bounding box center [654, 80] width 53 height 20
click at [598, 142] on div "Save to Production S" at bounding box center [617, 141] width 113 height 11
type textarea "duration: 0.2,"
drag, startPoint x: 353, startPoint y: 281, endPoint x: 285, endPoint y: 279, distance: 68.1
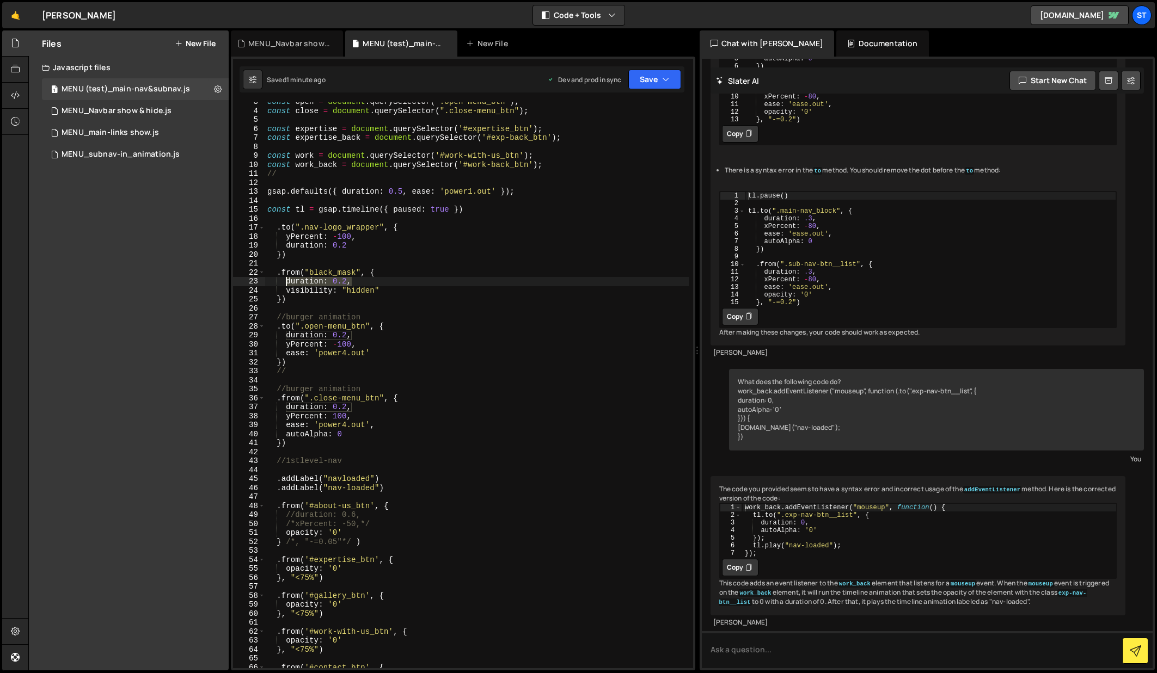
click at [285, 279] on div "const open = document . querySelector ( ".open-menu_btn" ) ; const close = docu…" at bounding box center [476, 389] width 423 height 584
type textarea ".from("black_mask", {"
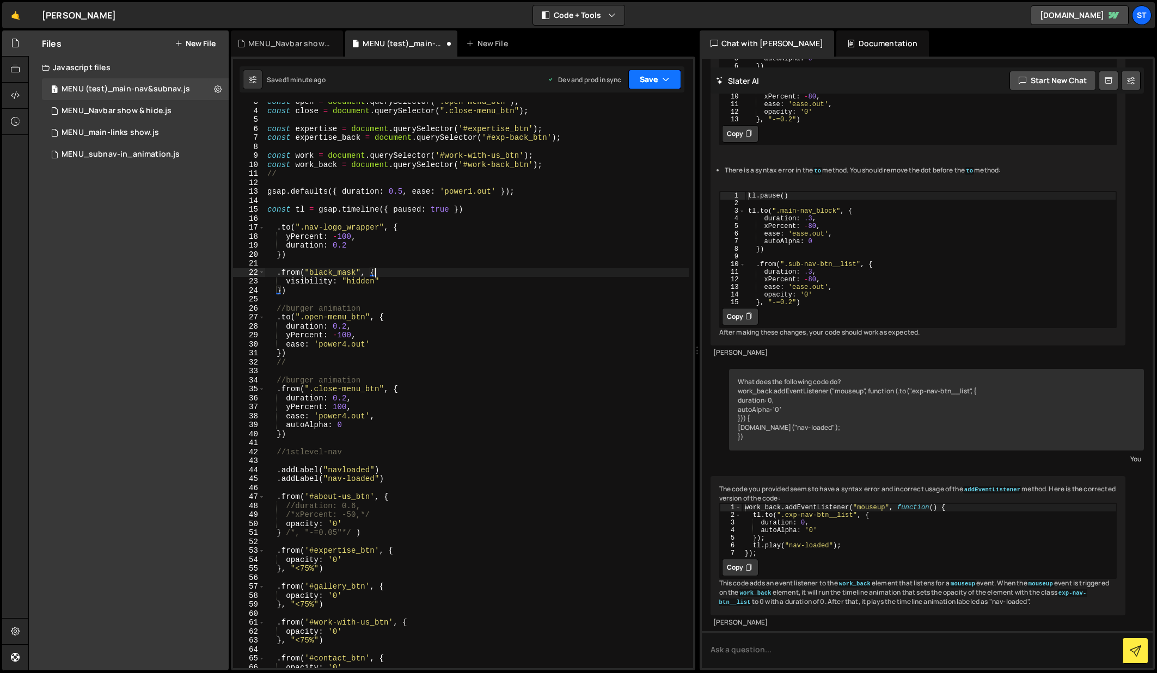
click at [667, 80] on icon "button" at bounding box center [666, 79] width 8 height 11
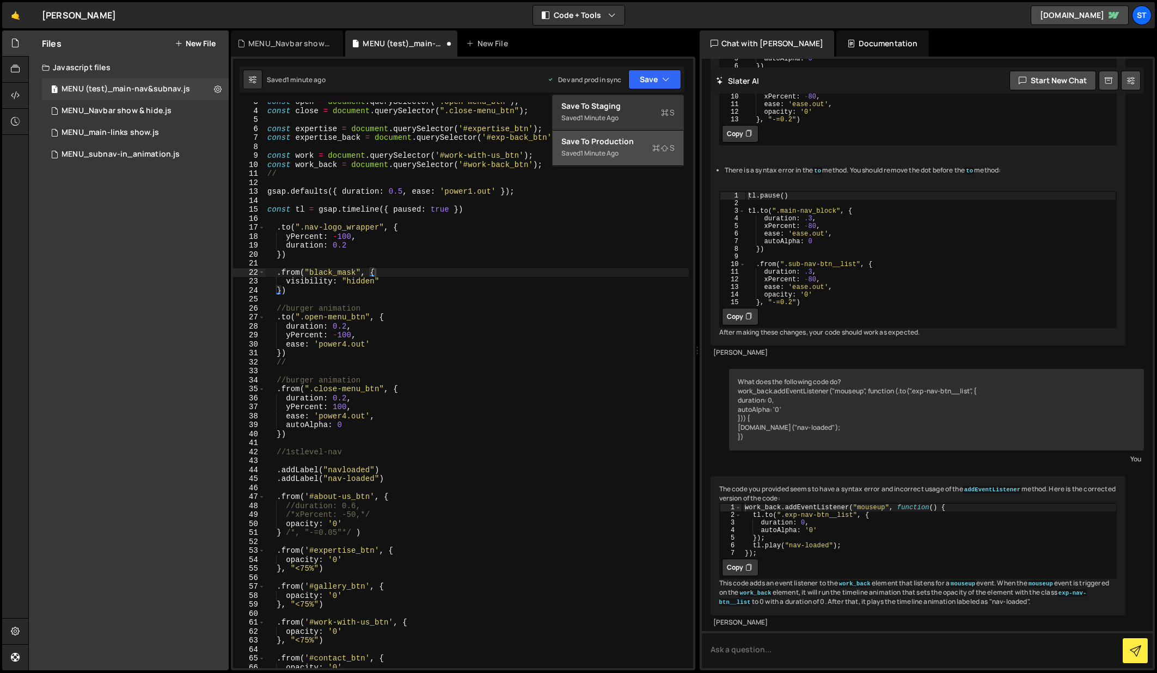
click at [594, 142] on div "Save to Production S" at bounding box center [617, 141] width 113 height 11
click at [375, 272] on div "const open = document . querySelector ( ".open-menu_btn" ) ; const close = docu…" at bounding box center [476, 389] width 423 height 584
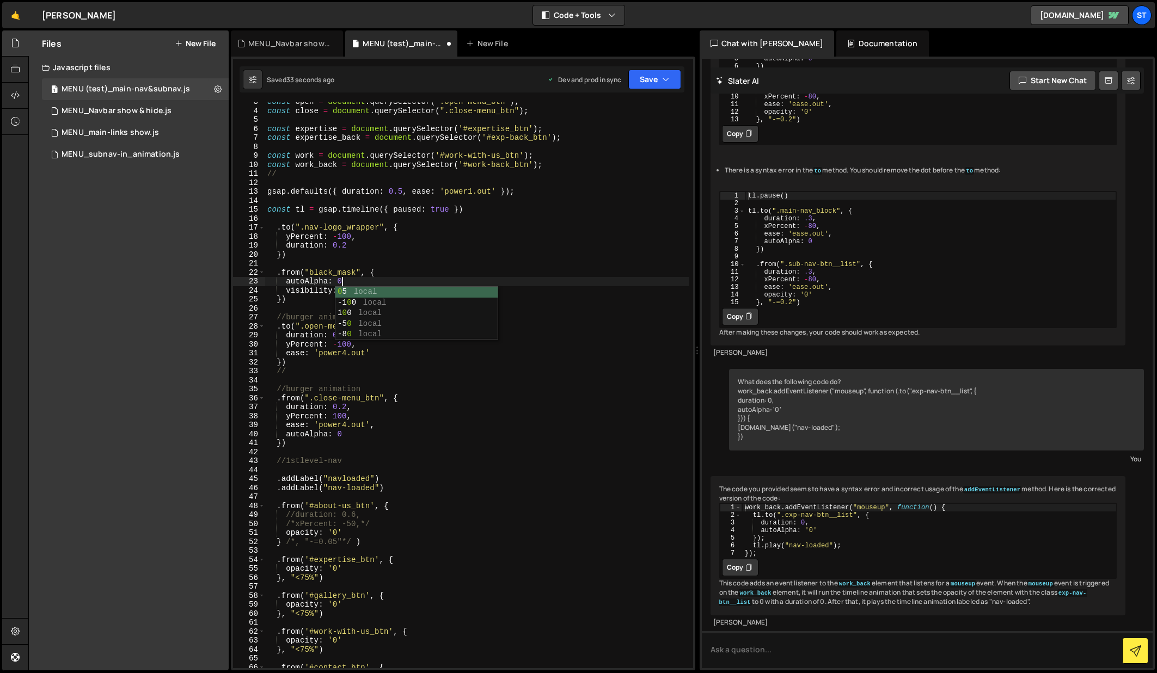
scroll to position [0, 5]
click at [668, 80] on icon "button" at bounding box center [666, 79] width 8 height 11
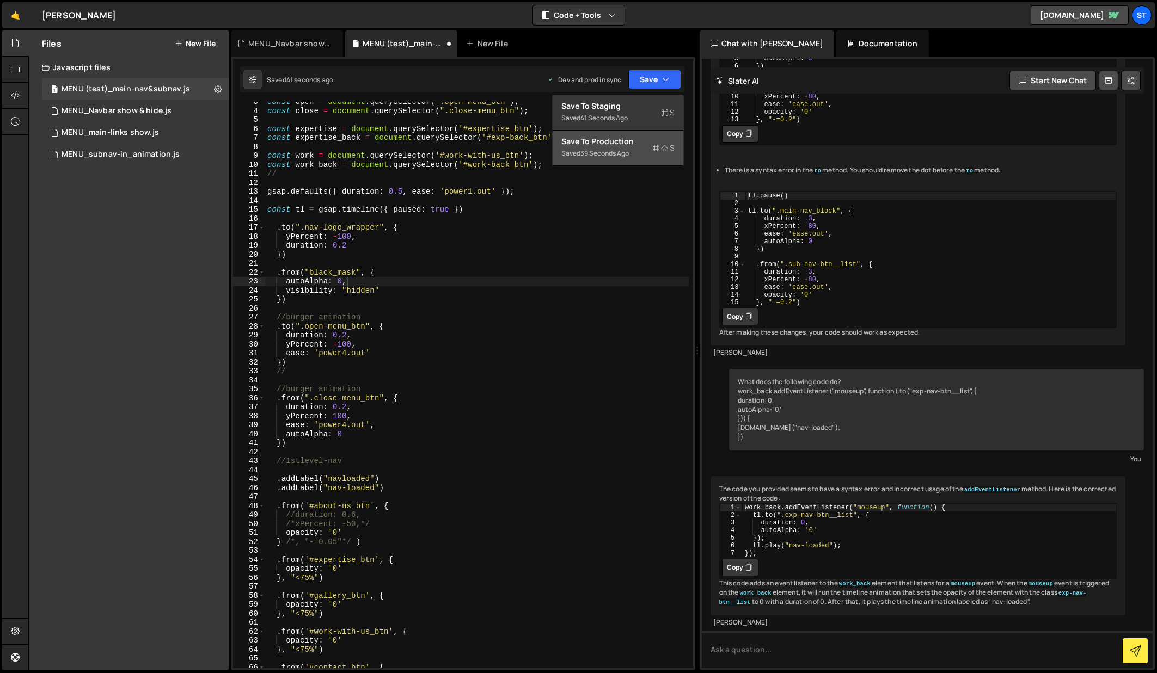
click at [591, 143] on div "Save to Production S" at bounding box center [617, 141] width 113 height 11
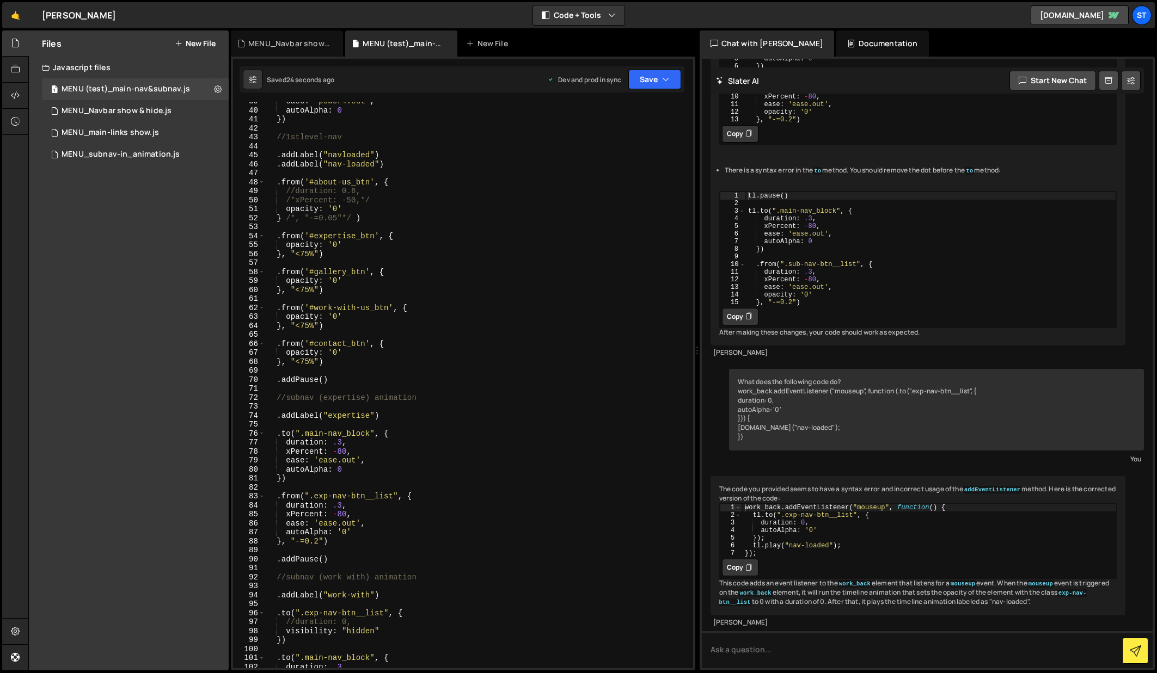
scroll to position [0, 0]
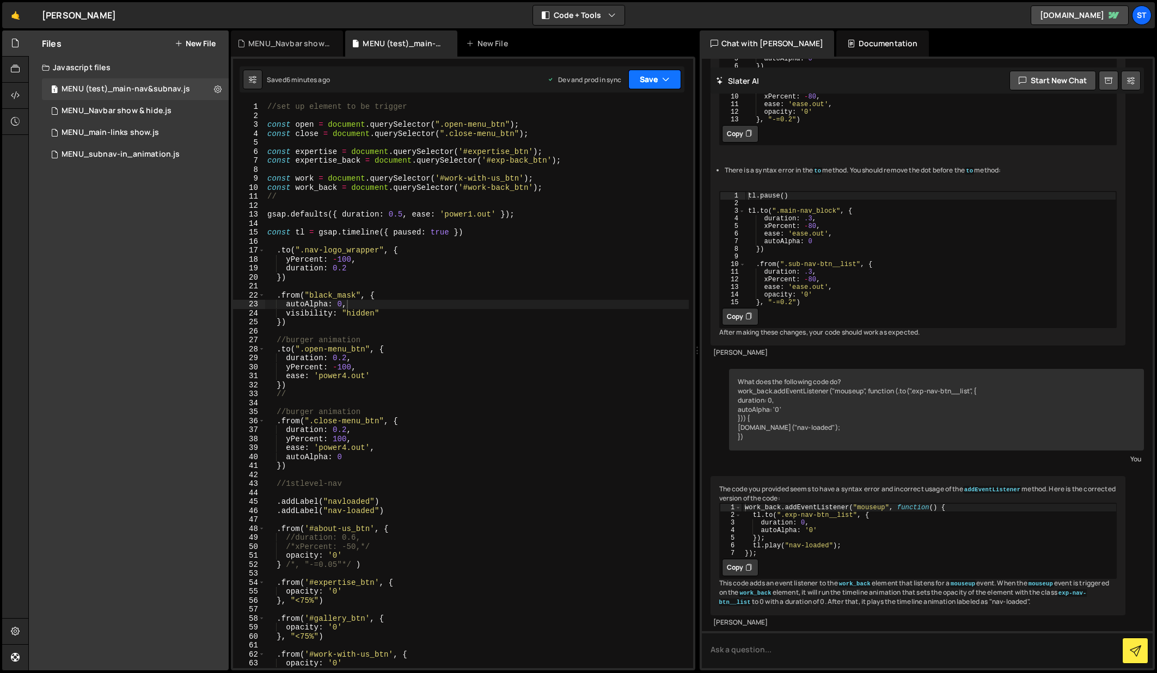
click at [660, 79] on button "Save" at bounding box center [654, 80] width 53 height 20
click at [653, 78] on button "Save" at bounding box center [654, 80] width 53 height 20
click at [641, 140] on div "Save to Production S" at bounding box center [617, 141] width 113 height 11
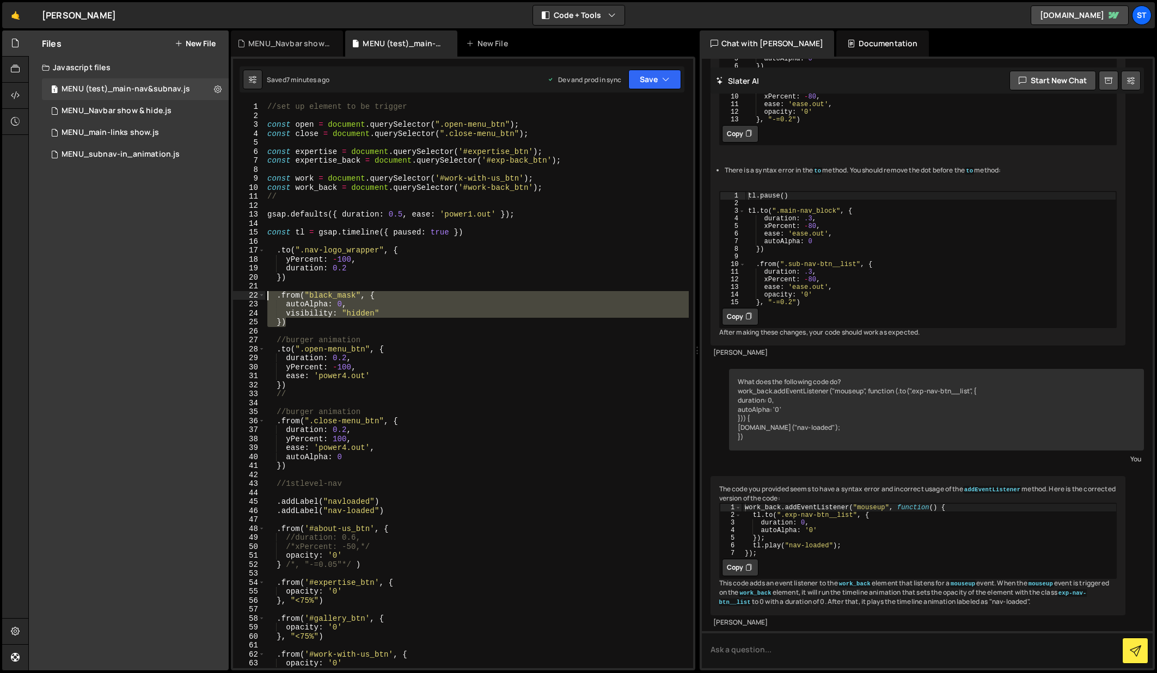
drag, startPoint x: 294, startPoint y: 323, endPoint x: 251, endPoint y: 295, distance: 50.7
click at [251, 295] on div "}) 1 2 3 4 5 6 7 8 9 10 11 12 13 14 15 16 17 18 19 20 21 22 23 24 25 26 27 28 2…" at bounding box center [463, 385] width 460 height 566
type textarea ".from("black_mask", { autoAlpha: 0,"
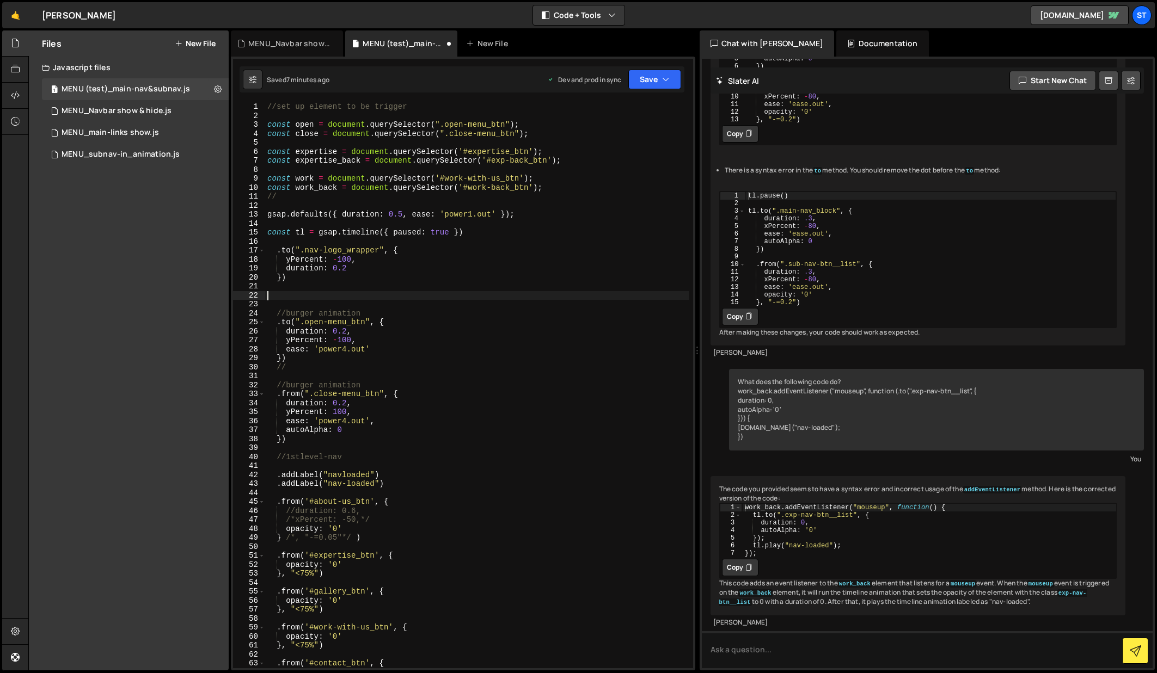
scroll to position [0, 0]
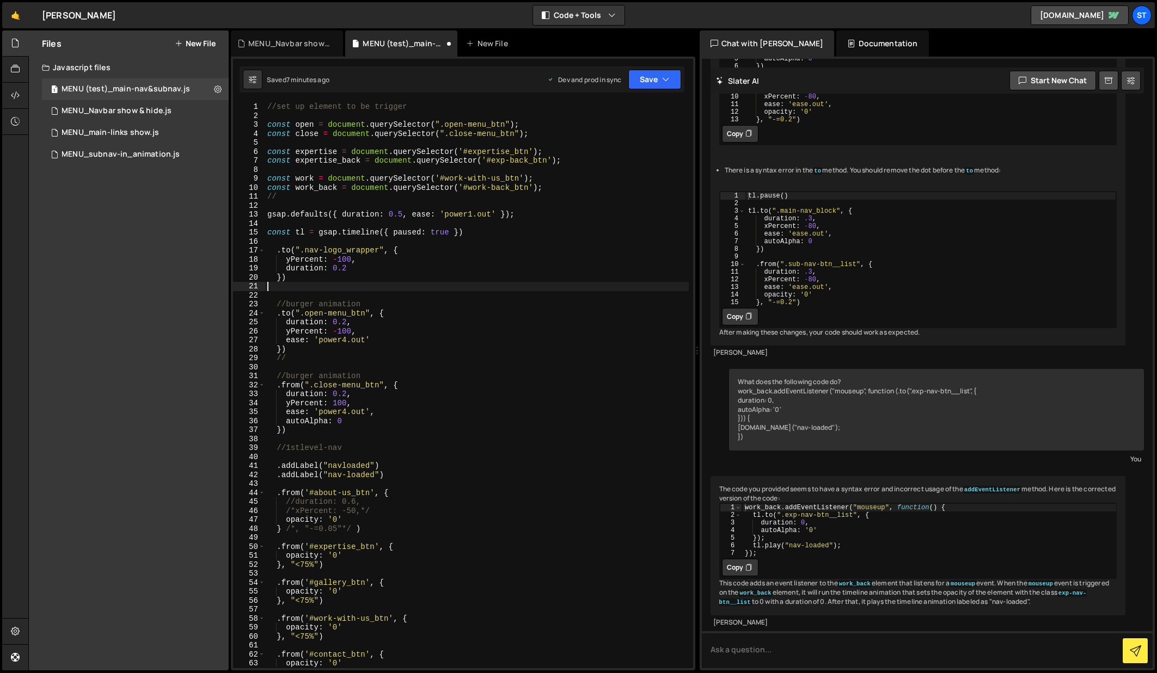
type textarea "})"
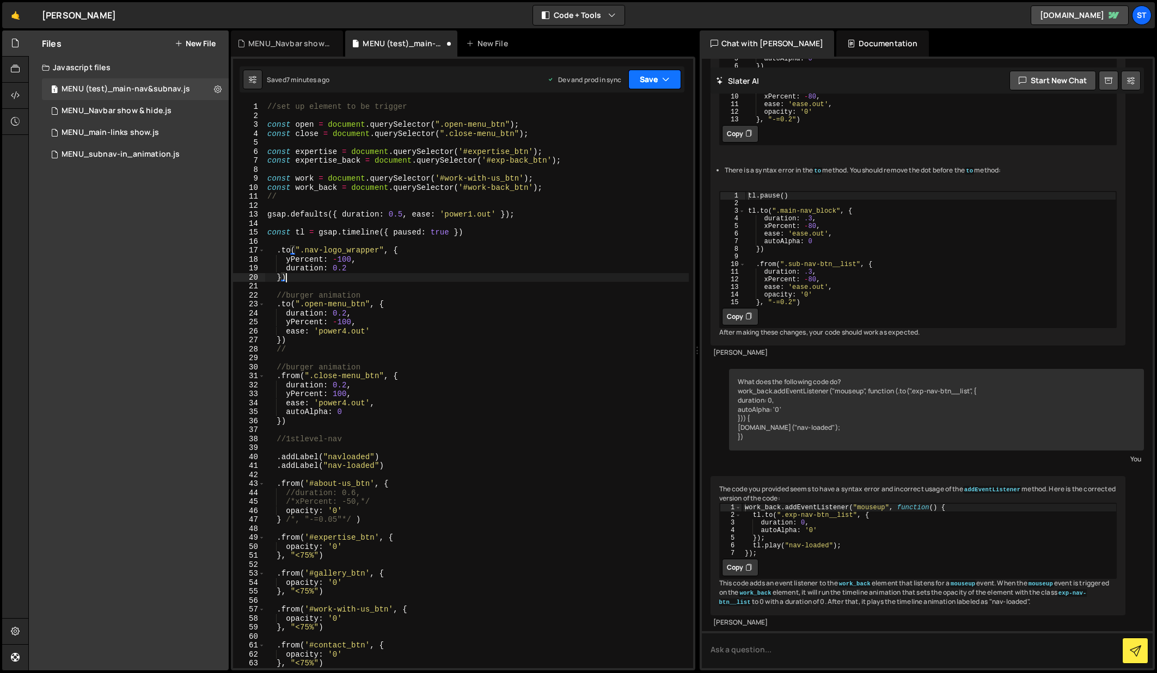
click at [664, 80] on icon "button" at bounding box center [666, 79] width 8 height 11
click at [610, 142] on div "Save to Production S" at bounding box center [617, 141] width 113 height 11
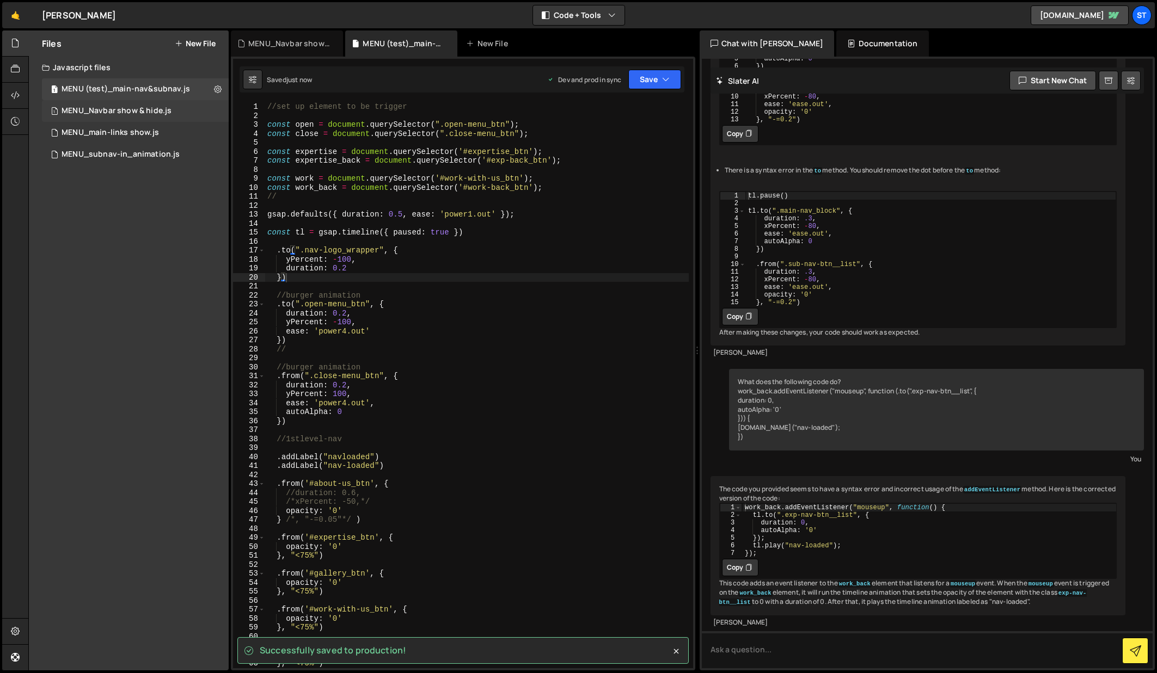
click at [136, 107] on div "MENU_Navbar show & hide.js" at bounding box center [117, 111] width 110 height 10
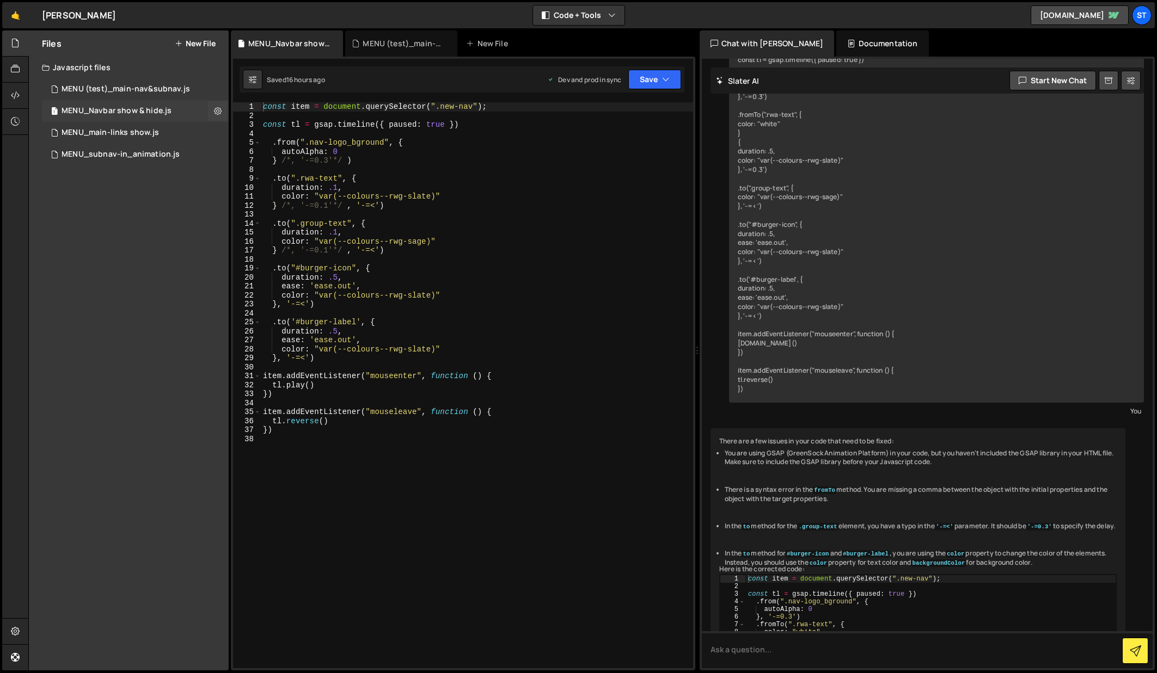
scroll to position [414, 0]
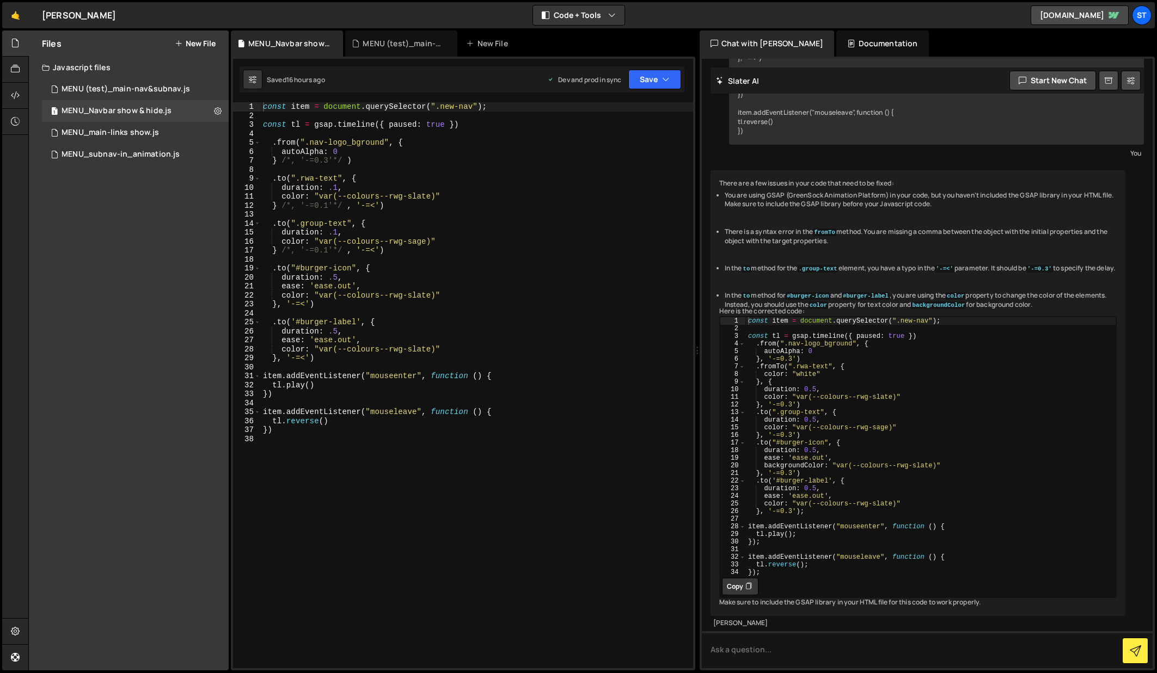
type textarea ".from(".nav-logo_bground", {"
click at [272, 143] on div "const item = document . querySelector ( ".new-nav" ) ; const tl = gsap . timeli…" at bounding box center [477, 394] width 432 height 584
click at [106, 87] on div "MENU (test)_main-nav&subnav.js" at bounding box center [126, 89] width 128 height 10
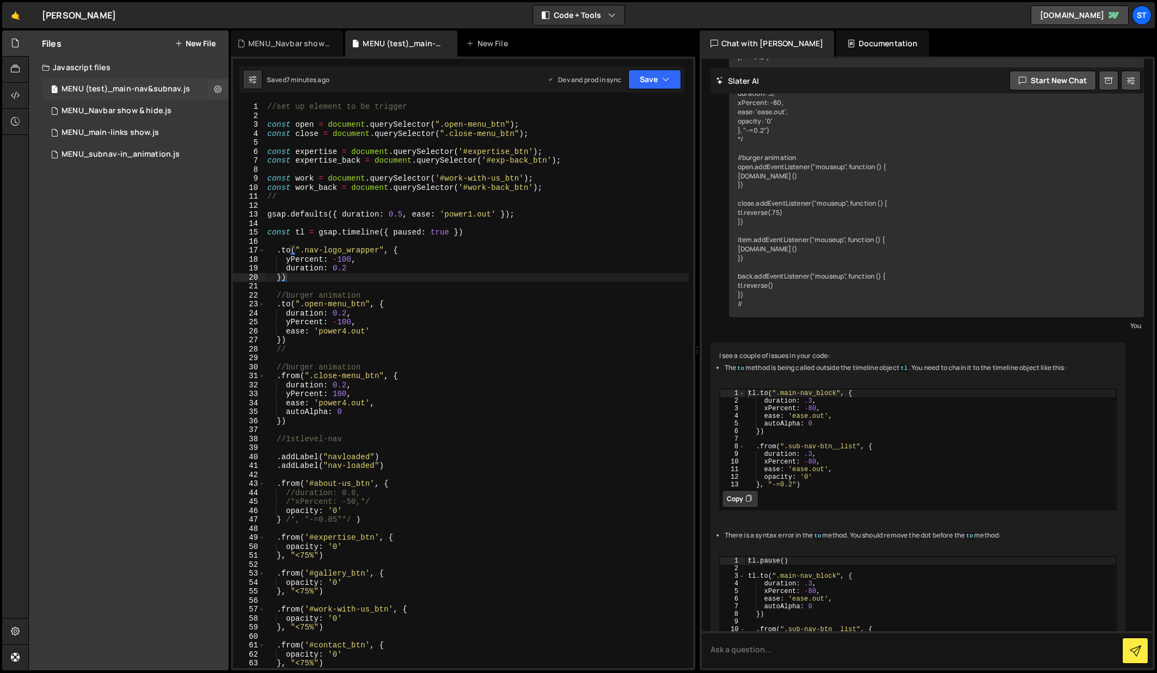
scroll to position [1156, 0]
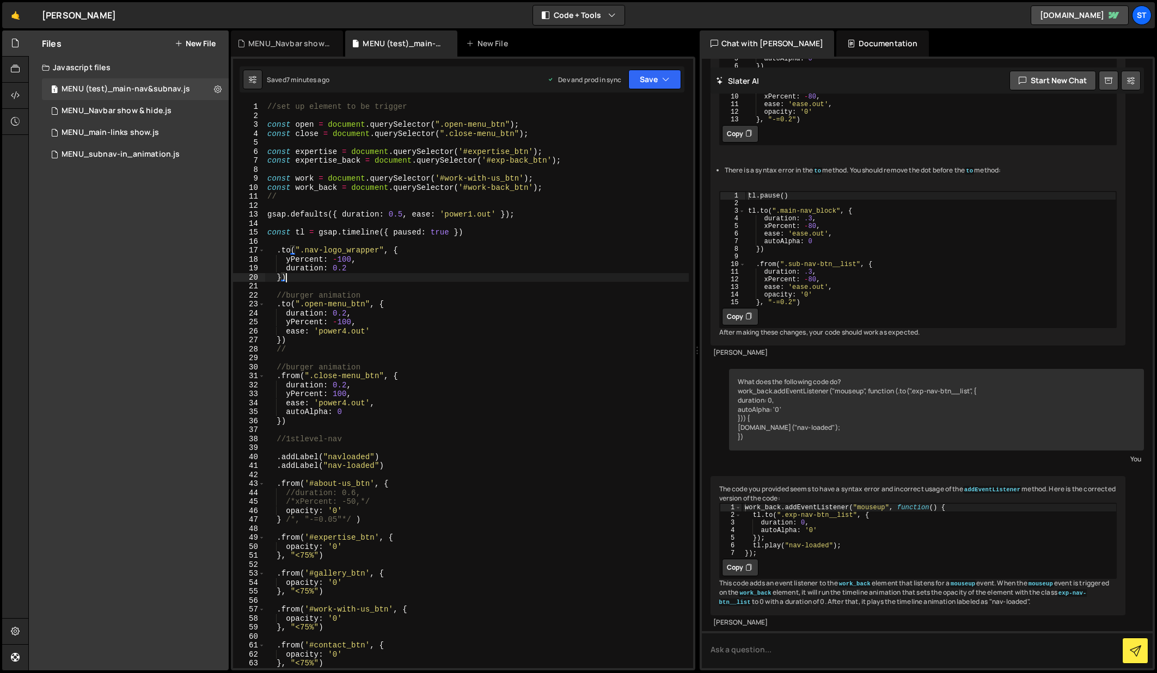
click at [305, 278] on div "//set up element to be trigger const open = document . querySelector ( ".open-m…" at bounding box center [476, 394] width 423 height 584
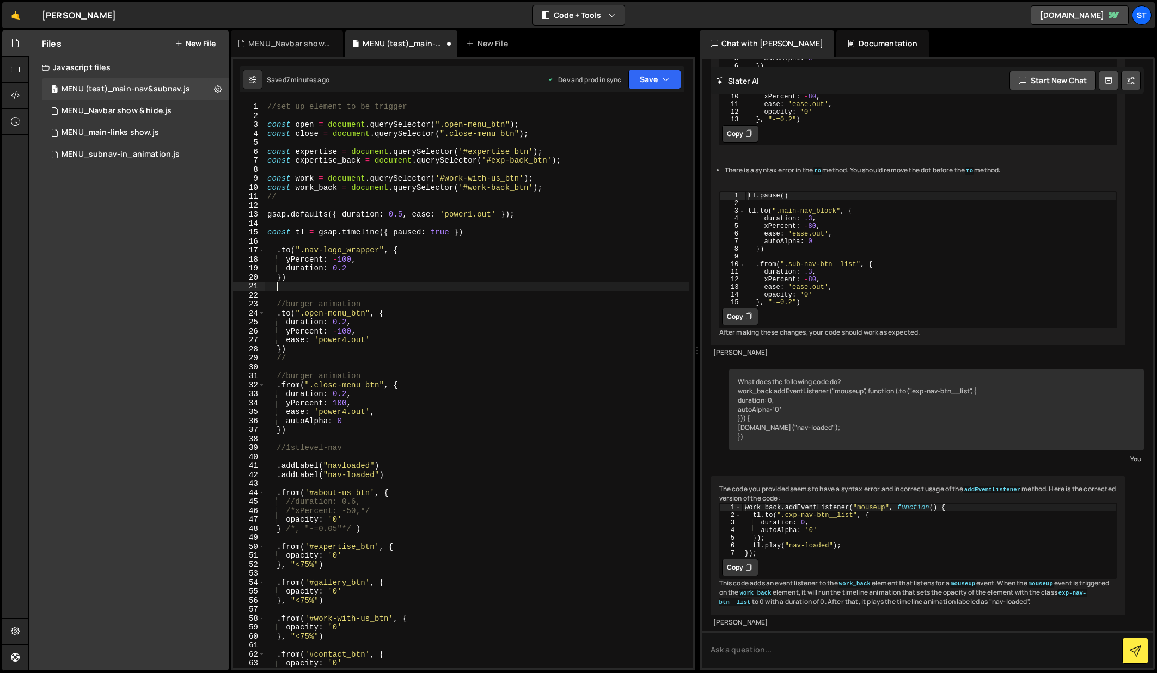
paste textarea "})"
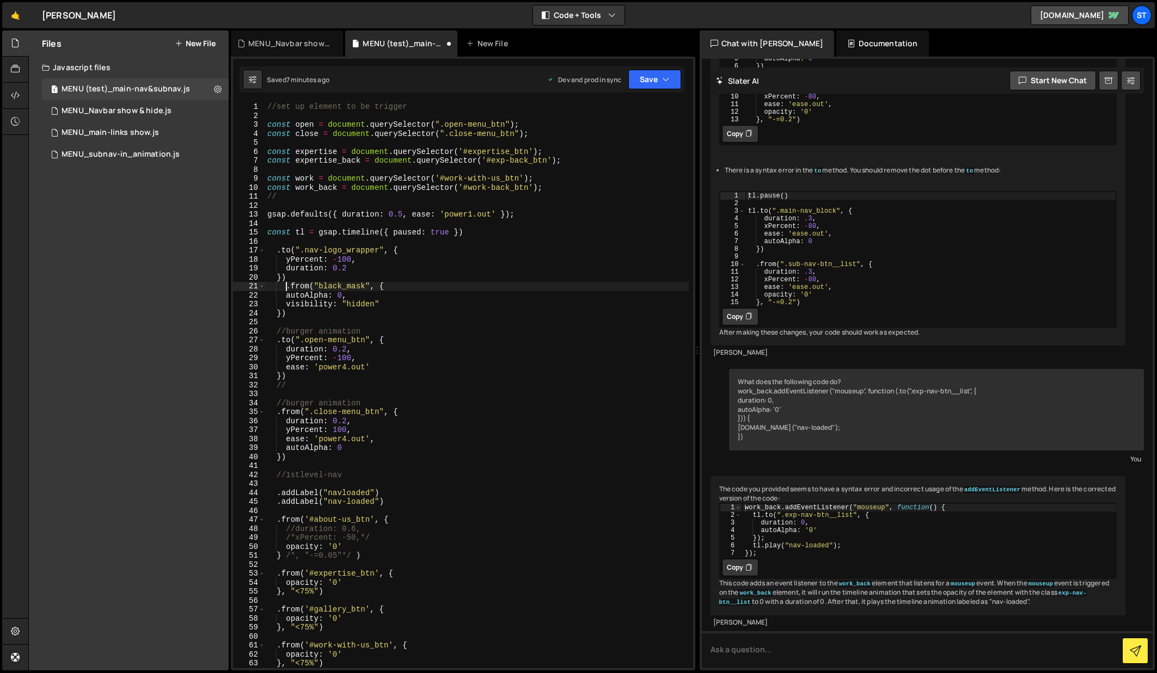
scroll to position [0, 1]
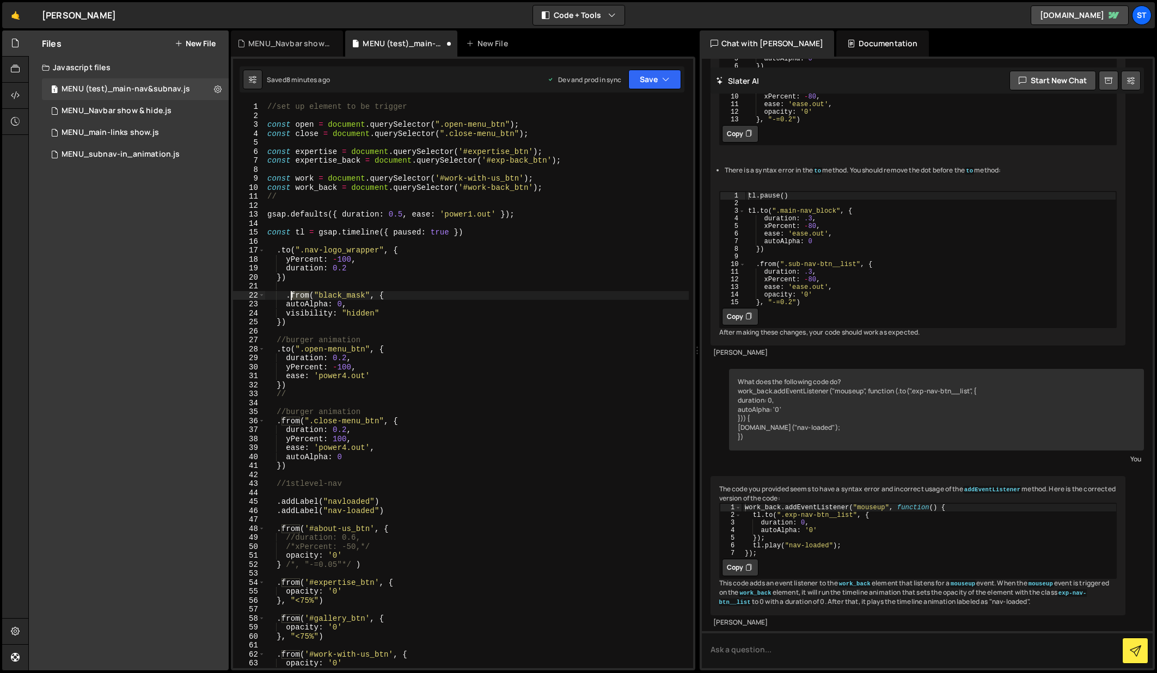
drag, startPoint x: 309, startPoint y: 294, endPoint x: 291, endPoint y: 295, distance: 18.5
click at [291, 295] on div "//set up element to be trigger const open = document . querySelector ( ".open-m…" at bounding box center [476, 394] width 423 height 584
click at [381, 291] on div "//set up element to be trigger const open = document . querySelector ( ".open-m…" at bounding box center [476, 394] width 423 height 584
drag, startPoint x: 345, startPoint y: 306, endPoint x: 288, endPoint y: 305, distance: 57.2
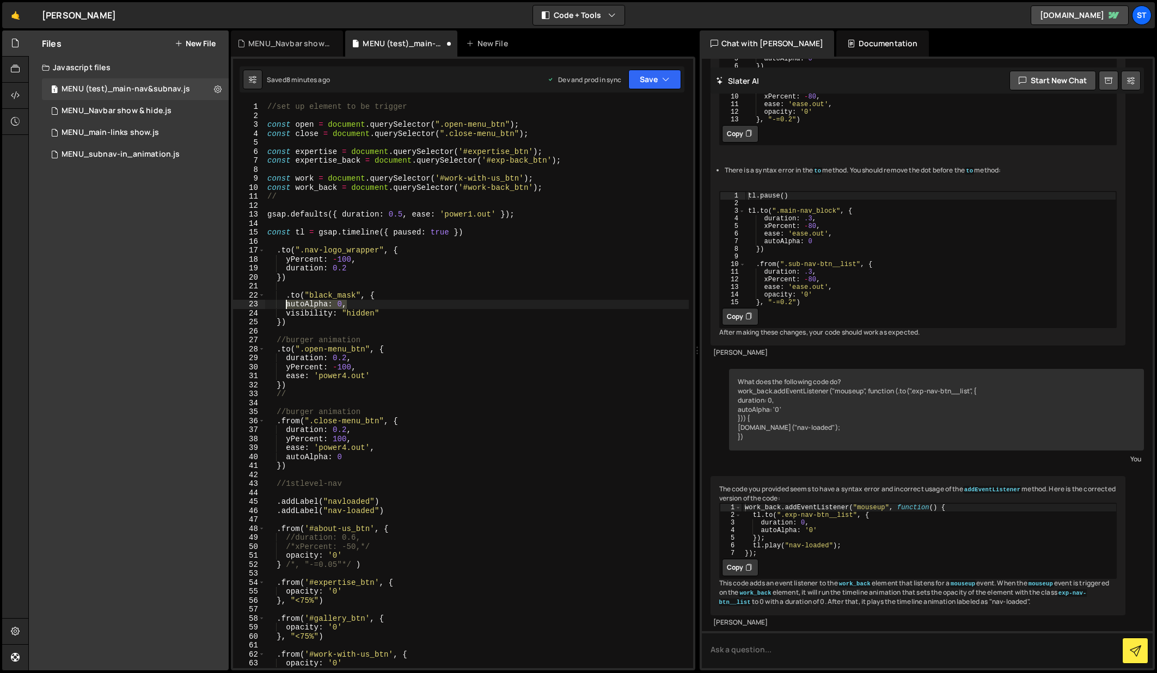
click at [288, 305] on div "//set up element to be trigger const open = document . querySelector ( ".open-m…" at bounding box center [476, 394] width 423 height 584
type textarea "autoAlpha: 0,"
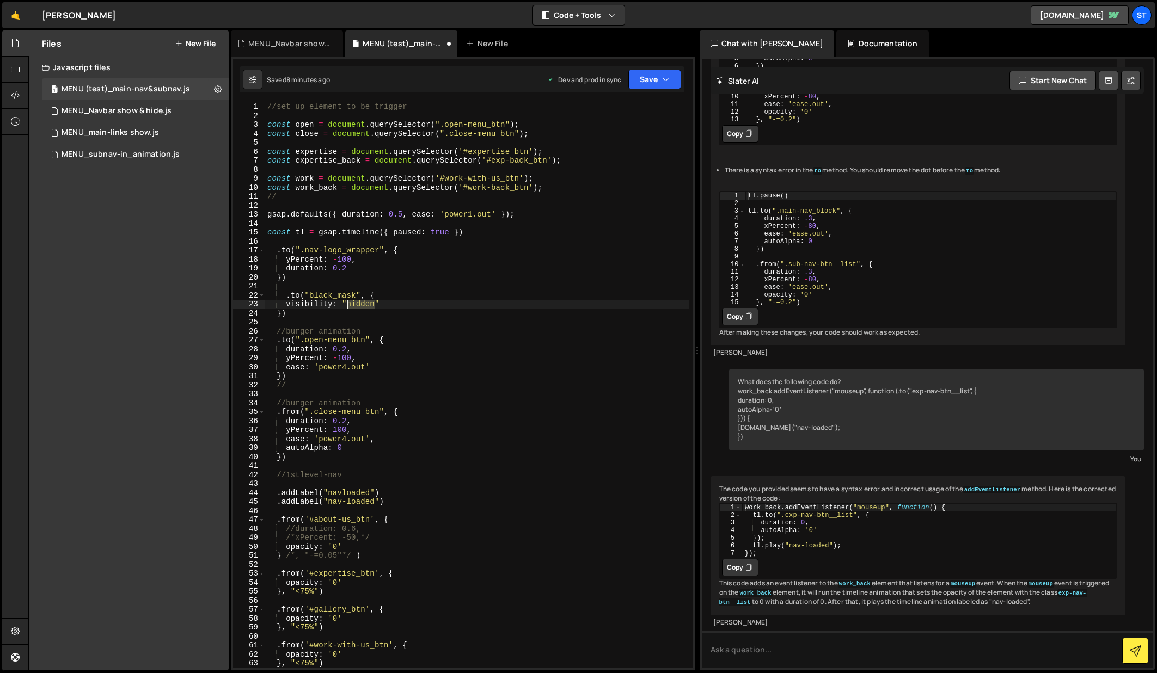
drag, startPoint x: 376, startPoint y: 306, endPoint x: 345, endPoint y: 306, distance: 31.0
click at [345, 306] on div "//set up element to be trigger const open = document . querySelector ( ".open-m…" at bounding box center [476, 394] width 423 height 584
click at [424, 294] on div "//set up element to be trigger const open = document . querySelector ( ".open-m…" at bounding box center [476, 394] width 423 height 584
click at [665, 79] on icon "button" at bounding box center [666, 79] width 8 height 11
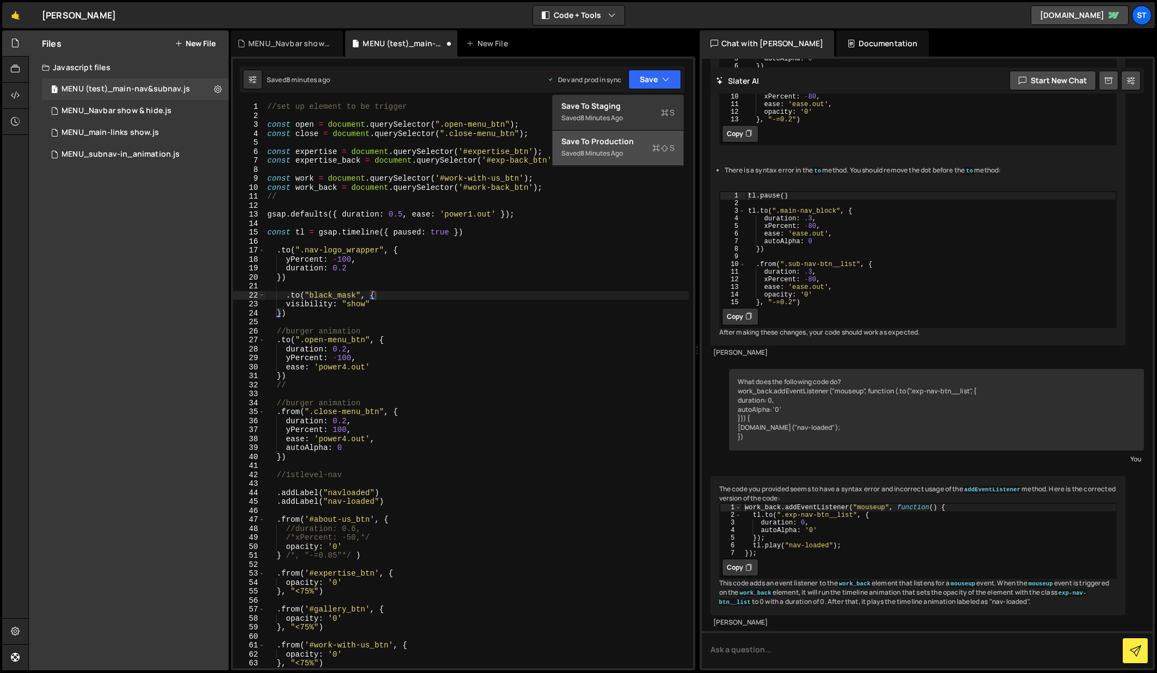
click at [603, 140] on div "Save to Production S" at bounding box center [617, 141] width 113 height 11
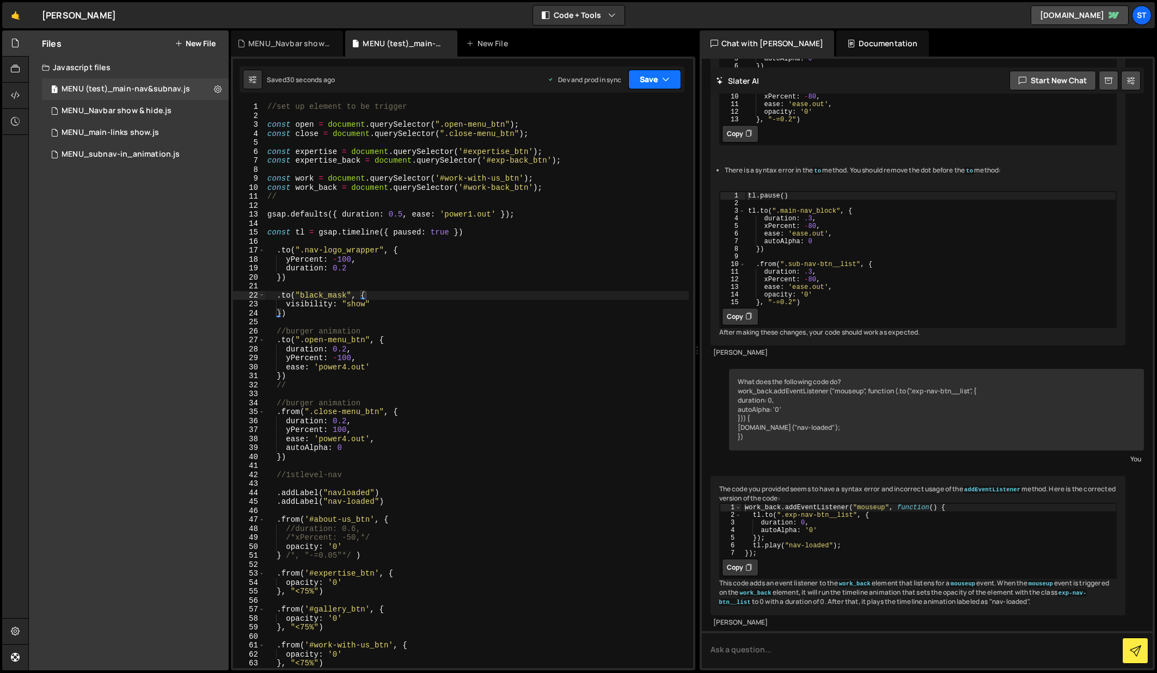
click at [664, 81] on icon "button" at bounding box center [666, 79] width 8 height 11
click at [607, 152] on div "30 seconds ago" at bounding box center [604, 153] width 49 height 9
drag, startPoint x: 287, startPoint y: 304, endPoint x: 368, endPoint y: 304, distance: 81.1
click at [368, 304] on div "//set up element to be trigger const open = document . querySelector ( ".open-m…" at bounding box center [476, 394] width 423 height 584
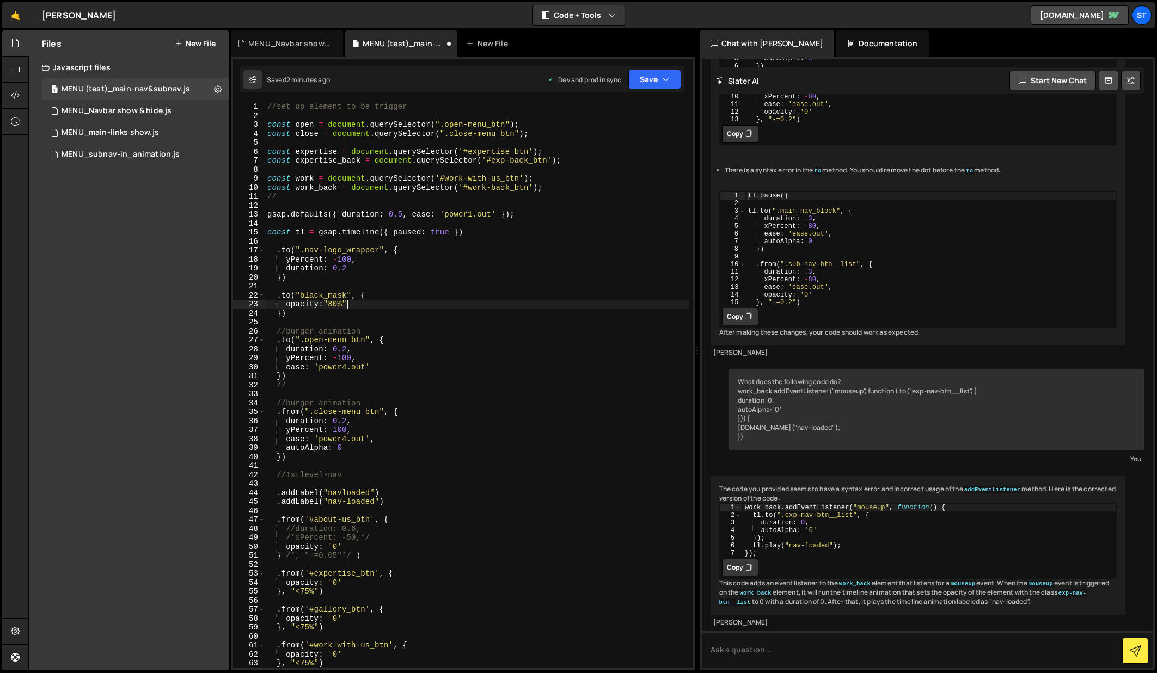
click at [480, 272] on div "//set up element to be trigger const open = document . querySelector ( ".open-m…" at bounding box center [476, 394] width 423 height 584
click at [654, 78] on button "Save" at bounding box center [654, 80] width 53 height 20
click at [605, 152] on div "2 minutes ago" at bounding box center [601, 153] width 42 height 9
click at [290, 296] on div "//set up element to be trigger const open = document . querySelector ( ".open-m…" at bounding box center [476, 394] width 423 height 584
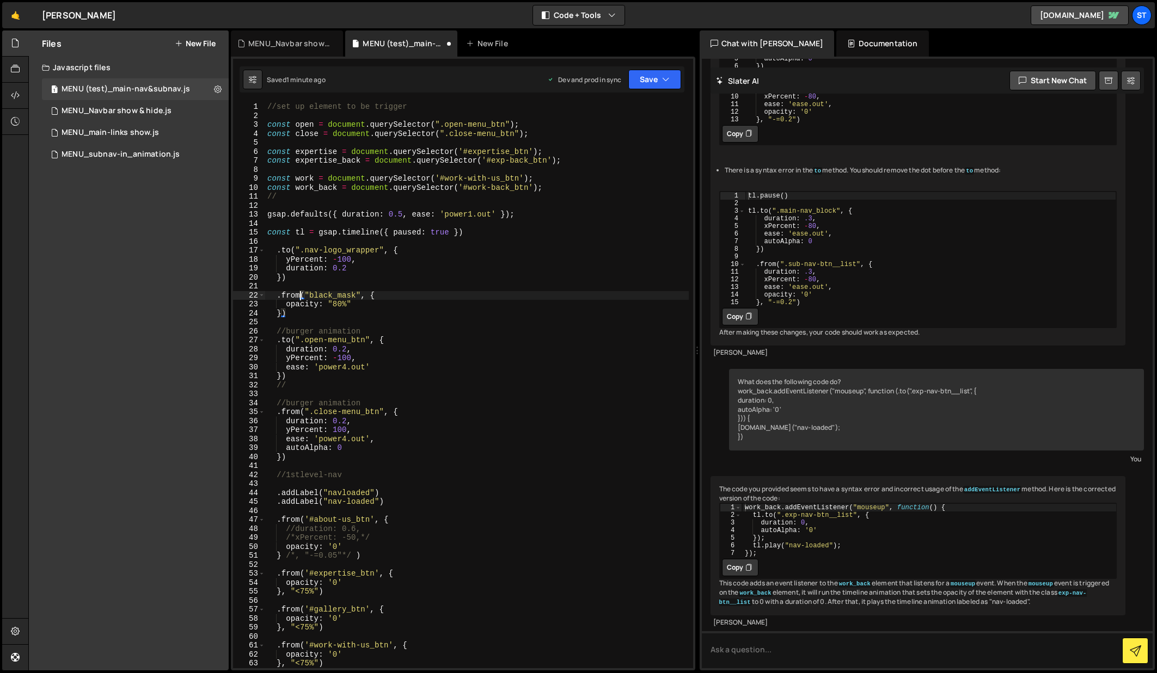
click at [337, 305] on div "//set up element to be trigger const open = document . querySelector ( ".open-m…" at bounding box center [476, 394] width 423 height 584
click at [665, 76] on icon "button" at bounding box center [666, 79] width 8 height 11
click at [608, 143] on div "Save to Production S" at bounding box center [617, 141] width 113 height 11
click at [658, 72] on button "Save" at bounding box center [654, 80] width 53 height 20
click at [634, 143] on div "Save to Production S" at bounding box center [617, 141] width 113 height 11
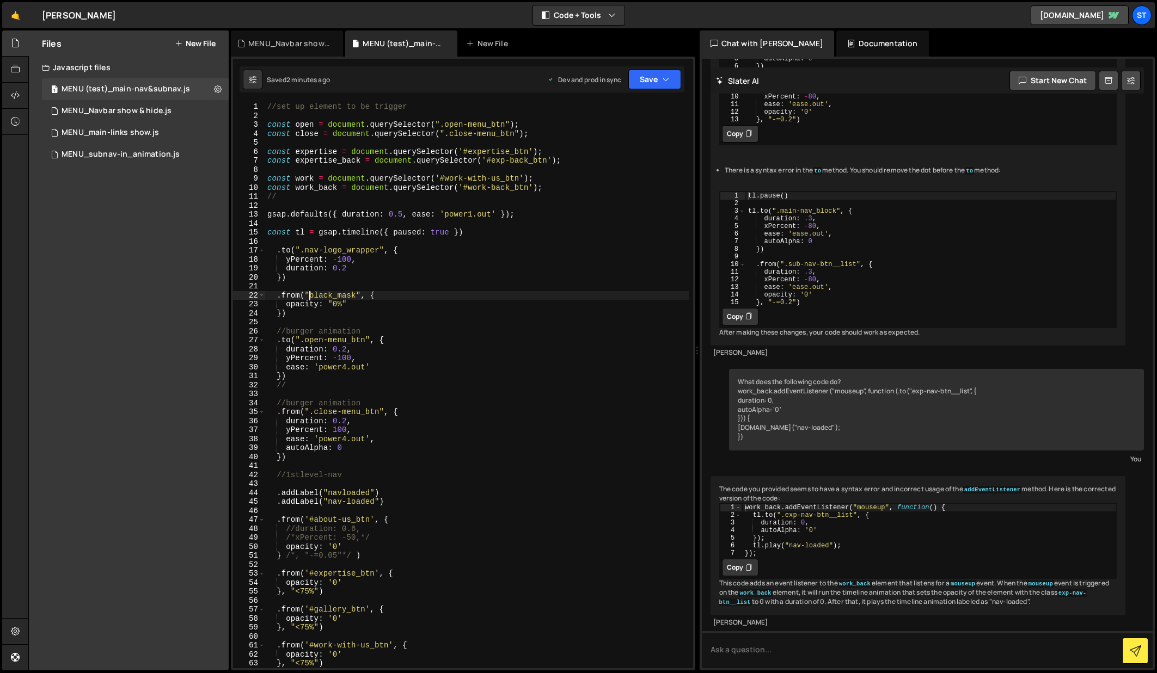
click at [309, 296] on div "//set up element to be trigger const open = document . querySelector ( ".open-m…" at bounding box center [476, 394] width 423 height 584
click at [457, 295] on div "//set up element to be trigger const open = document . querySelector ( ".open-m…" at bounding box center [476, 394] width 423 height 584
type textarea ".from(".black_mask", {"
click at [652, 80] on button "Save" at bounding box center [654, 80] width 53 height 20
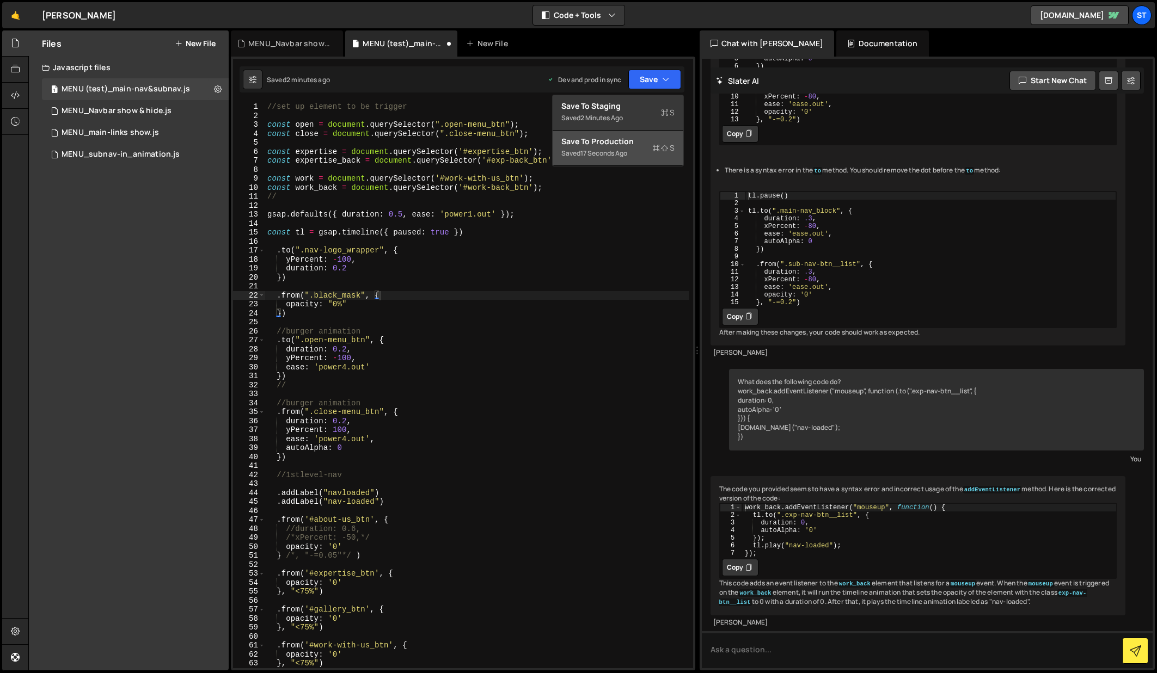
click at [625, 142] on div "Save to Production S" at bounding box center [617, 141] width 113 height 11
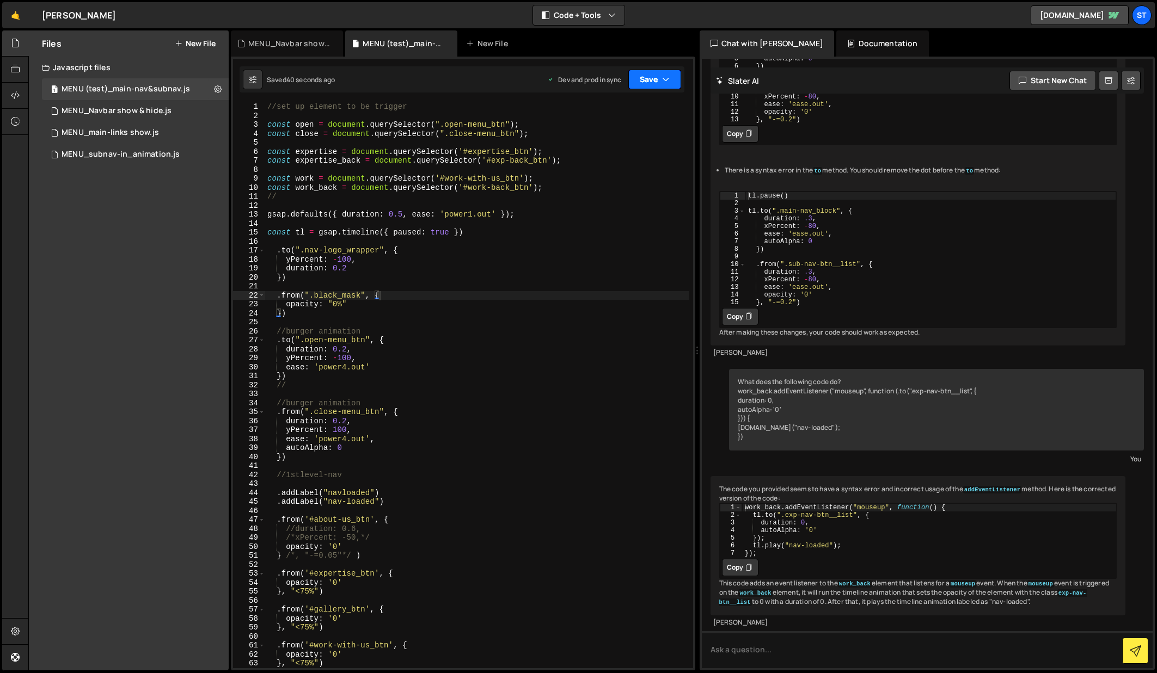
click at [662, 81] on icon "button" at bounding box center [666, 79] width 8 height 11
click at [618, 144] on div "Save to Production S" at bounding box center [617, 141] width 113 height 11
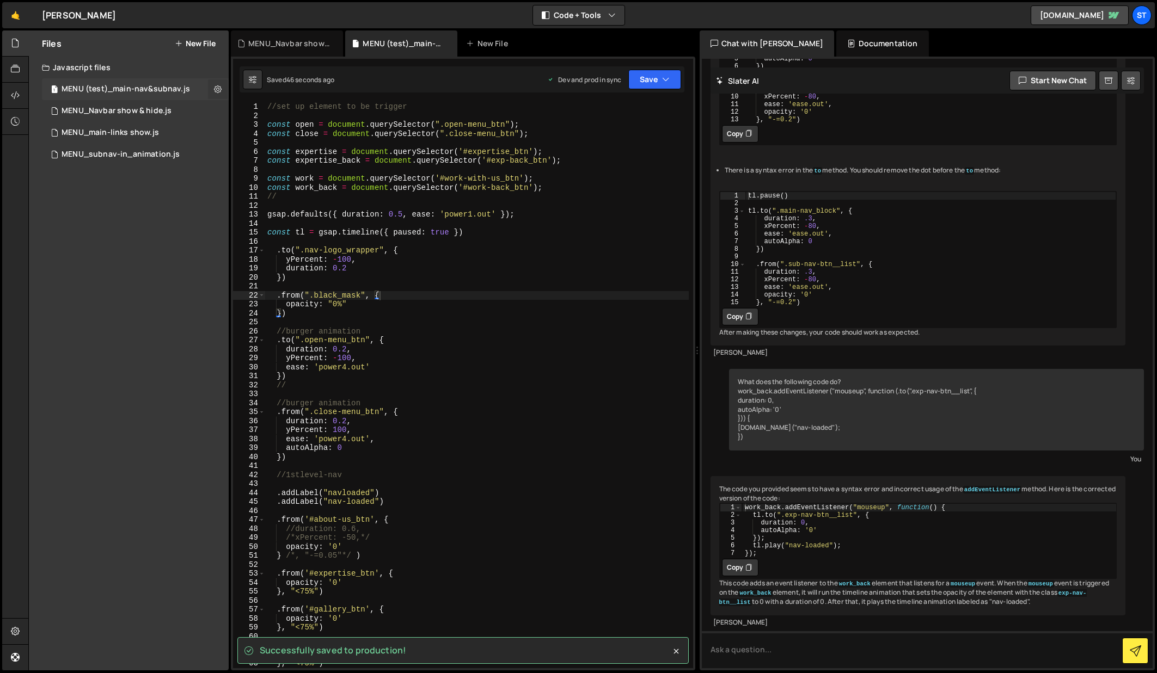
click at [217, 89] on icon at bounding box center [218, 89] width 8 height 10
click at [249, 113] on button "Edit File Settings" at bounding box center [284, 112] width 107 height 22
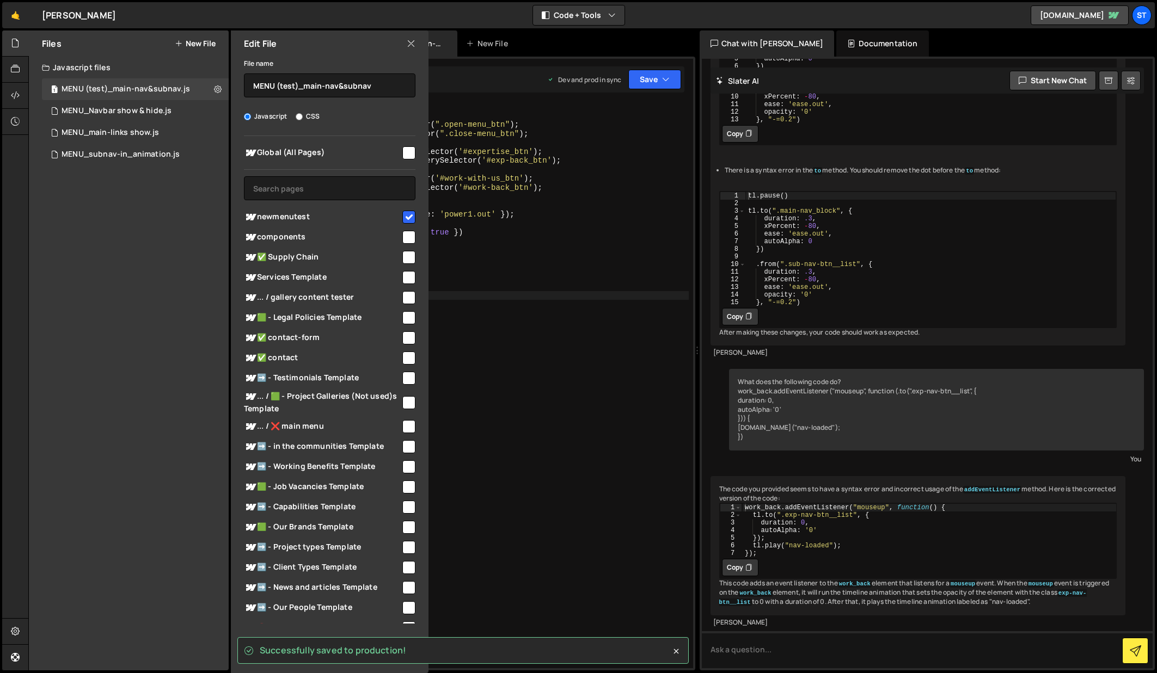
click at [180, 259] on div "Files New File Javascript files 1 MENU (test)_main-nav&subnav.js 0 1 MENU_Navba…" at bounding box center [129, 350] width 200 height 640
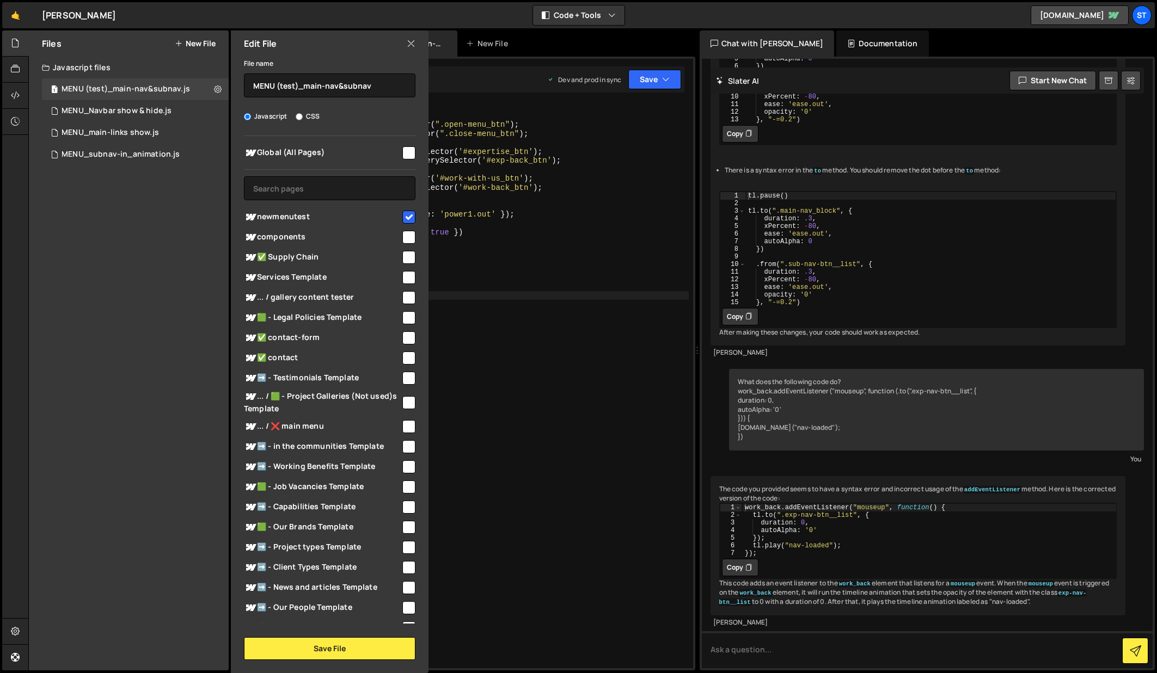
click at [410, 44] on icon at bounding box center [411, 44] width 9 height 12
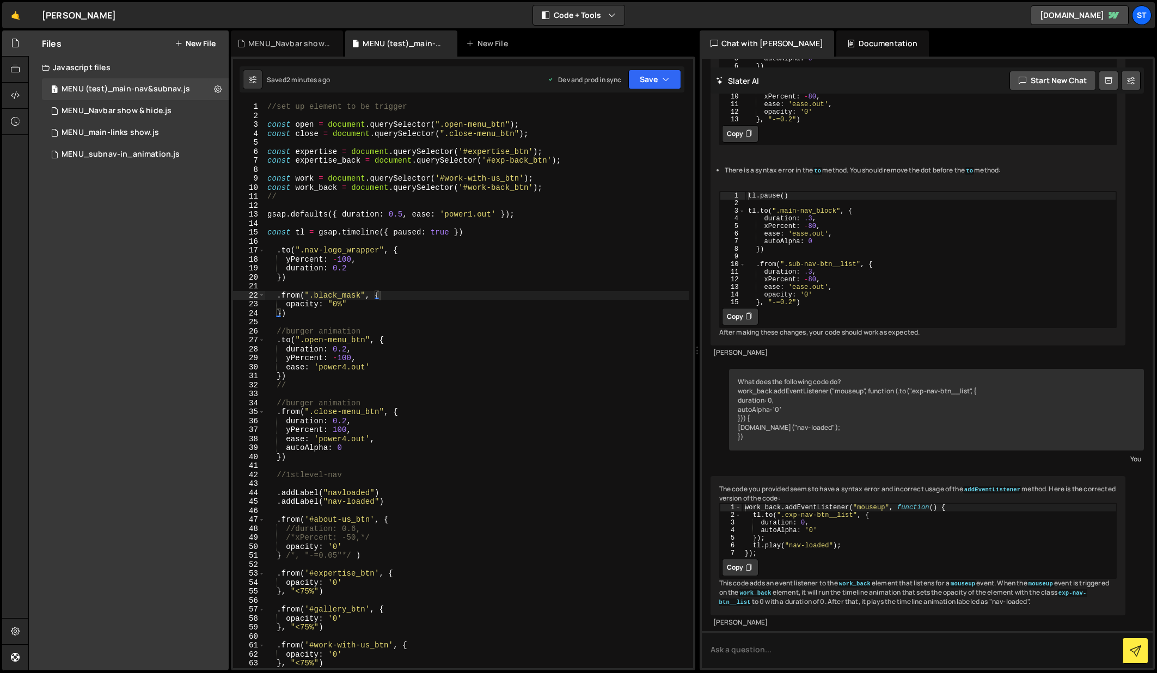
scroll to position [0, 0]
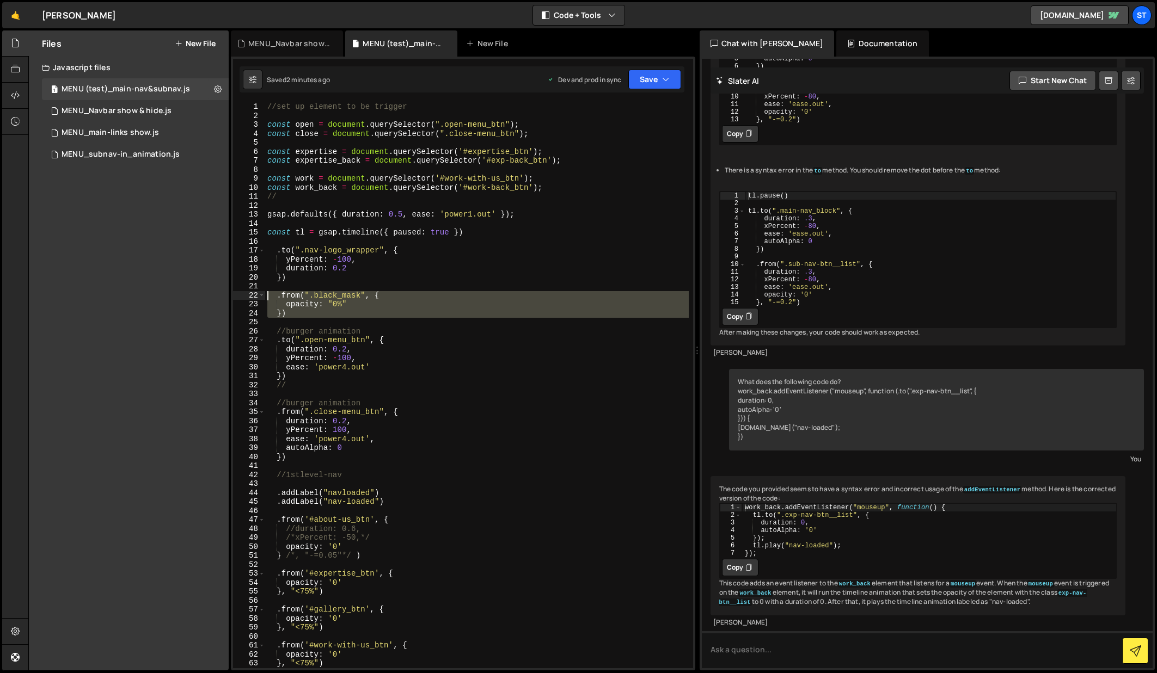
drag, startPoint x: 294, startPoint y: 318, endPoint x: 258, endPoint y: 298, distance: 41.7
click at [258, 298] on div "1 2 3 4 5 6 7 8 9 10 11 12 13 14 15 16 17 18 19 20 21 22 23 24 25 26 27 28 29 3…" at bounding box center [463, 385] width 460 height 566
type textarea ".from(".black_mask", { opacity: "0%""
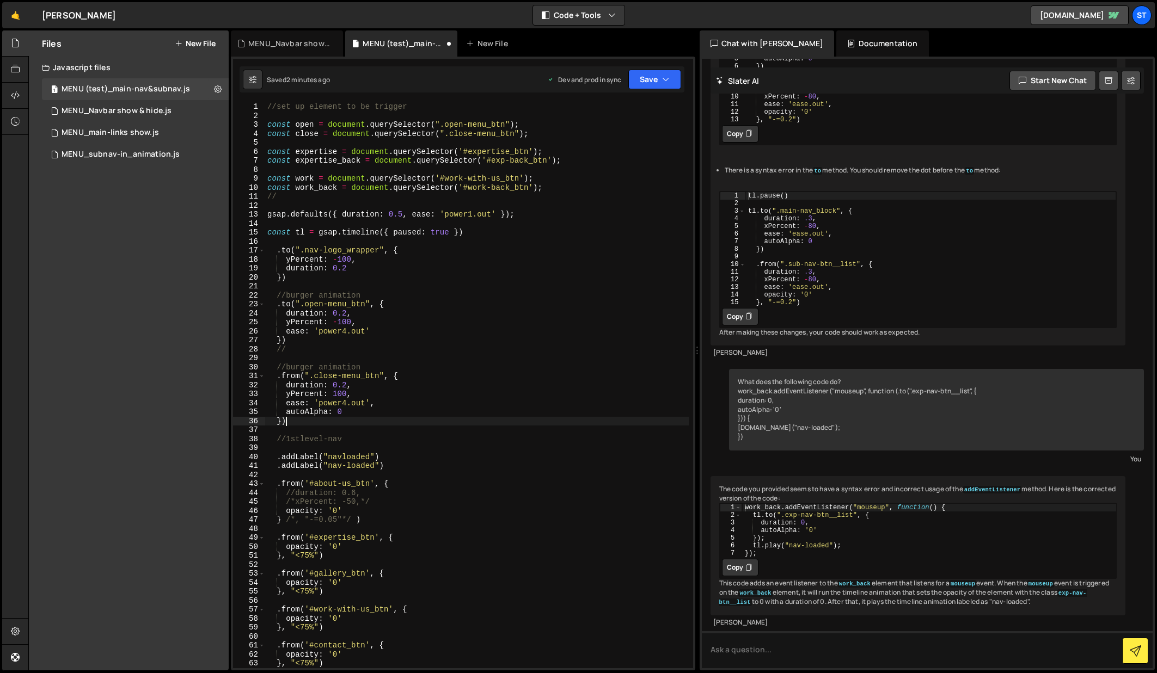
click at [292, 423] on div "//set up element to be trigger const open = document . querySelector ( ".open-m…" at bounding box center [476, 394] width 423 height 584
type textarea "})"
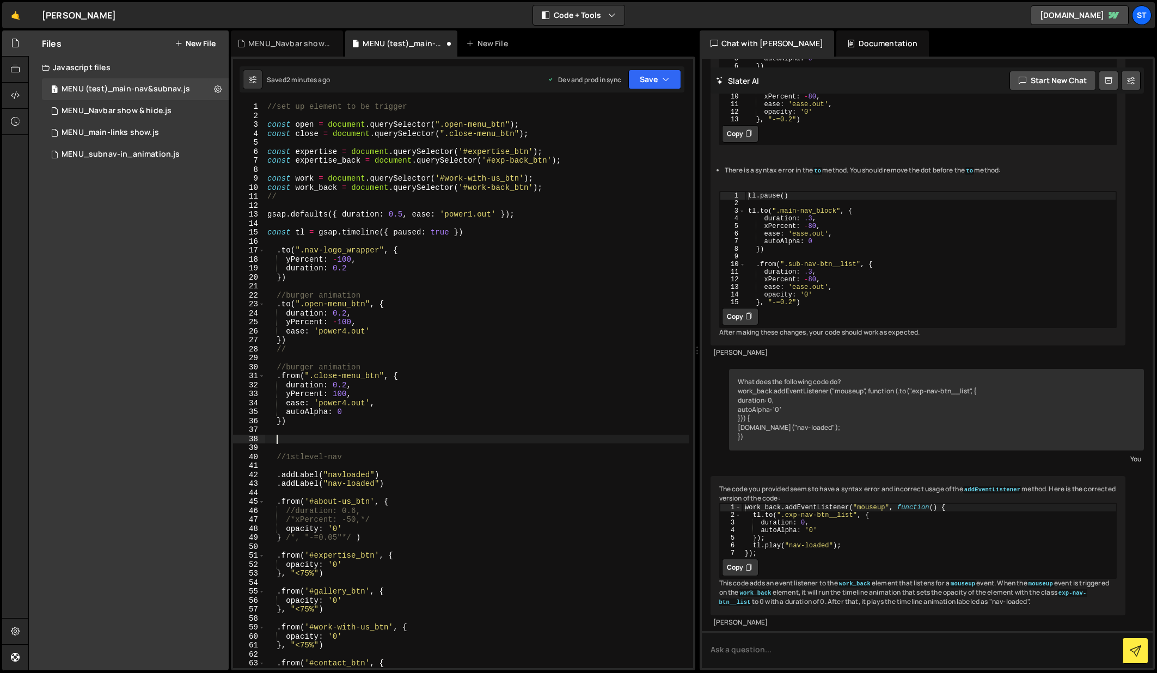
paste textarea
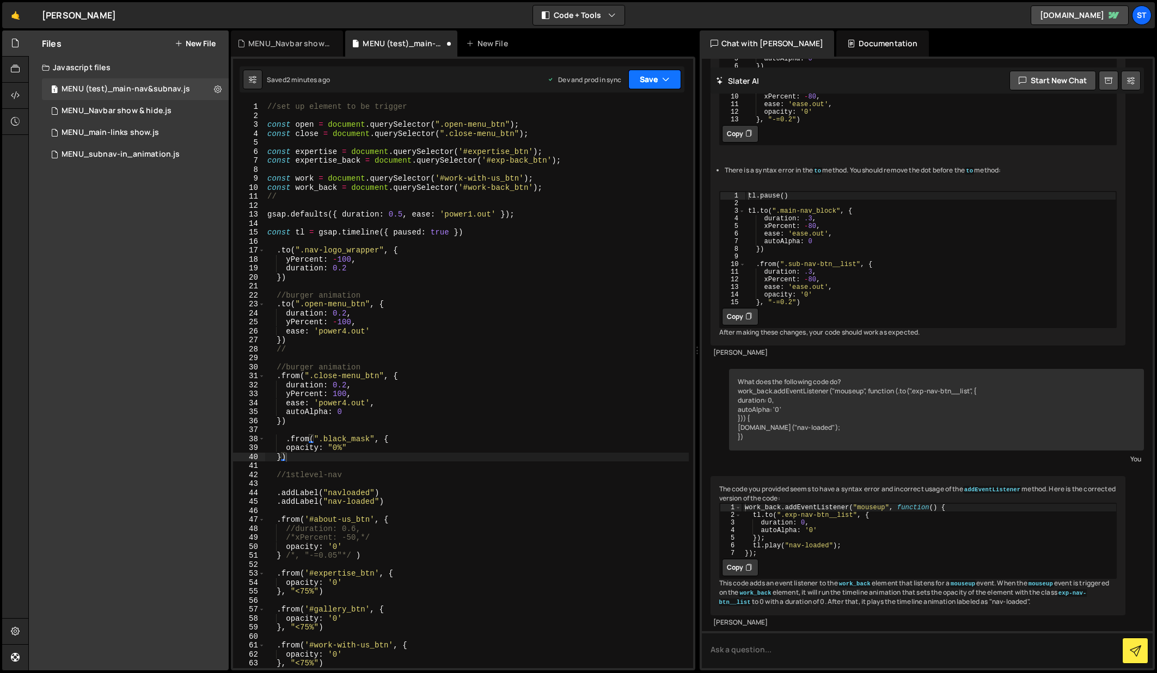
click at [670, 82] on button "Save" at bounding box center [654, 80] width 53 height 20
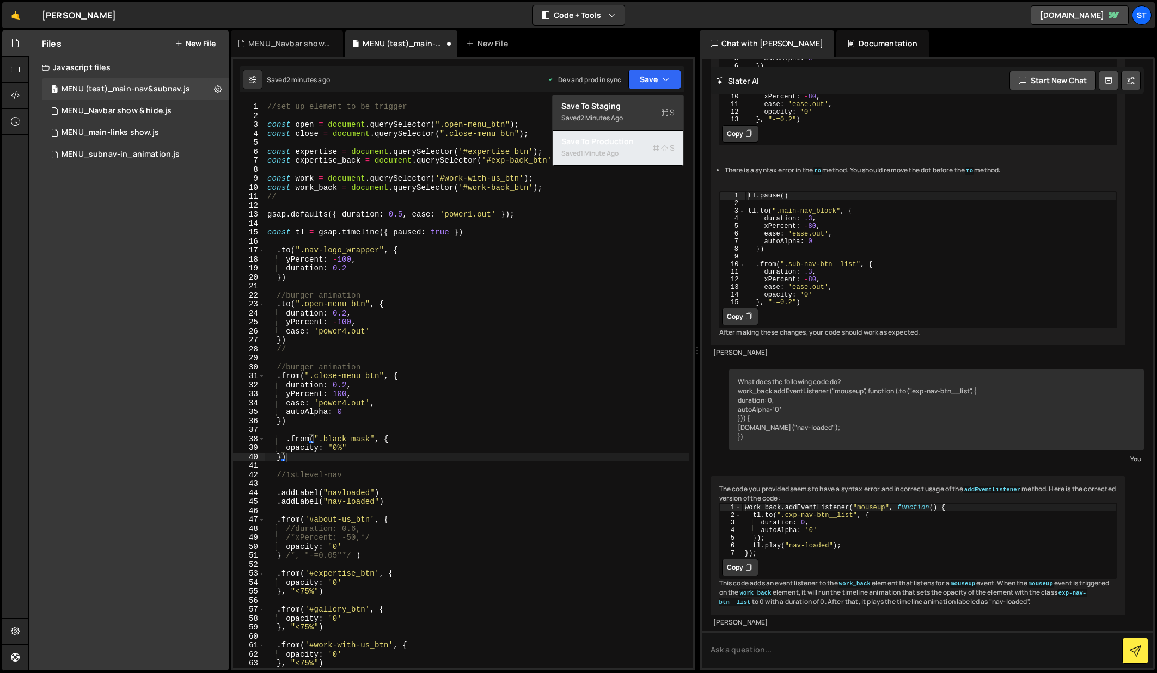
click at [607, 149] on div "1 minute ago" at bounding box center [599, 153] width 38 height 9
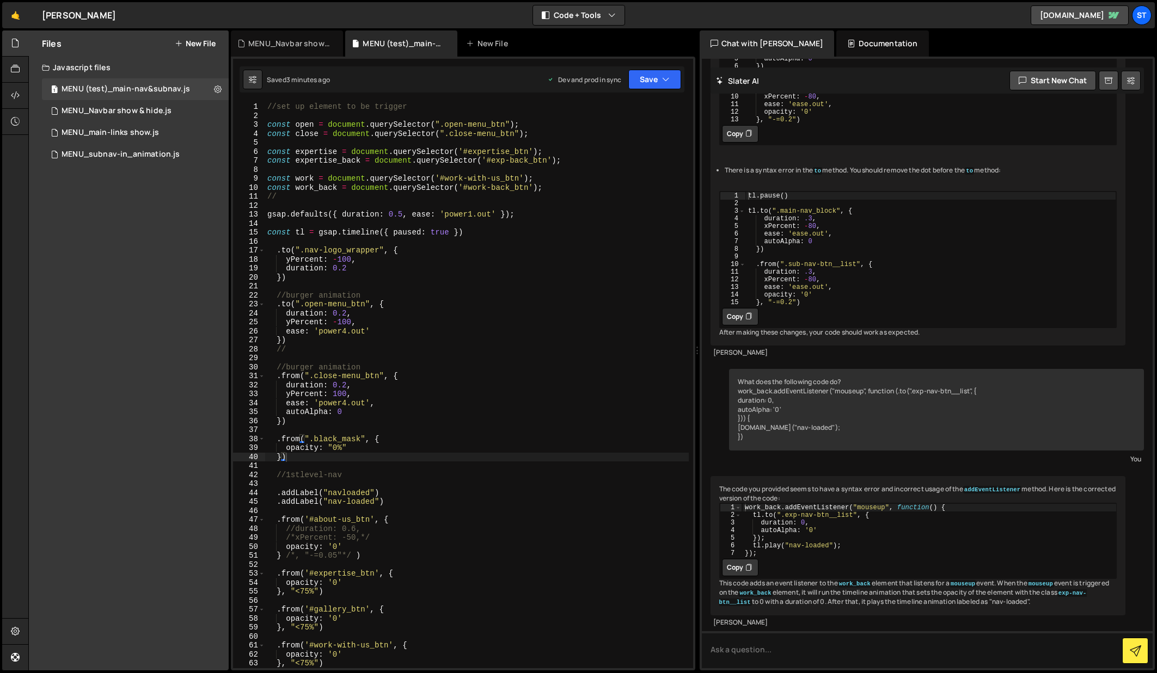
click at [347, 449] on div "//set up element to be trigger const open = document . querySelector ( ".open-m…" at bounding box center [476, 394] width 423 height 584
click at [564, 364] on div "//set up element to be trigger const open = document . querySelector ( ".open-m…" at bounding box center [476, 394] width 423 height 584
click at [666, 77] on icon "button" at bounding box center [666, 79] width 8 height 11
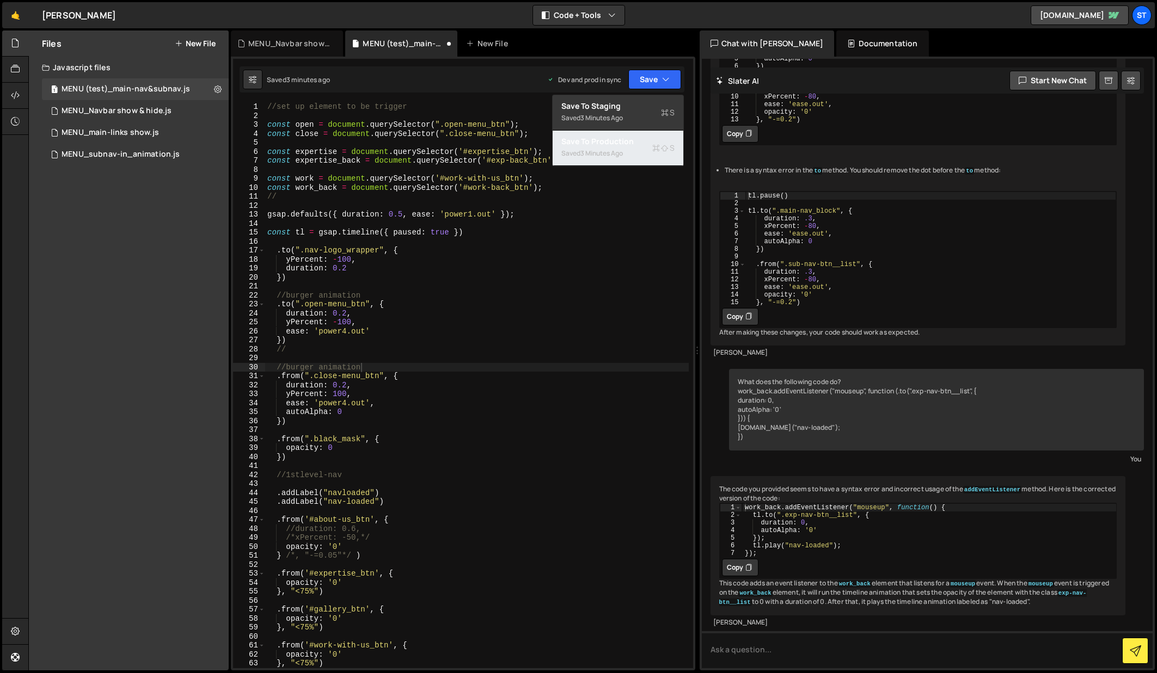
click at [611, 149] on div "3 minutes ago" at bounding box center [601, 153] width 42 height 9
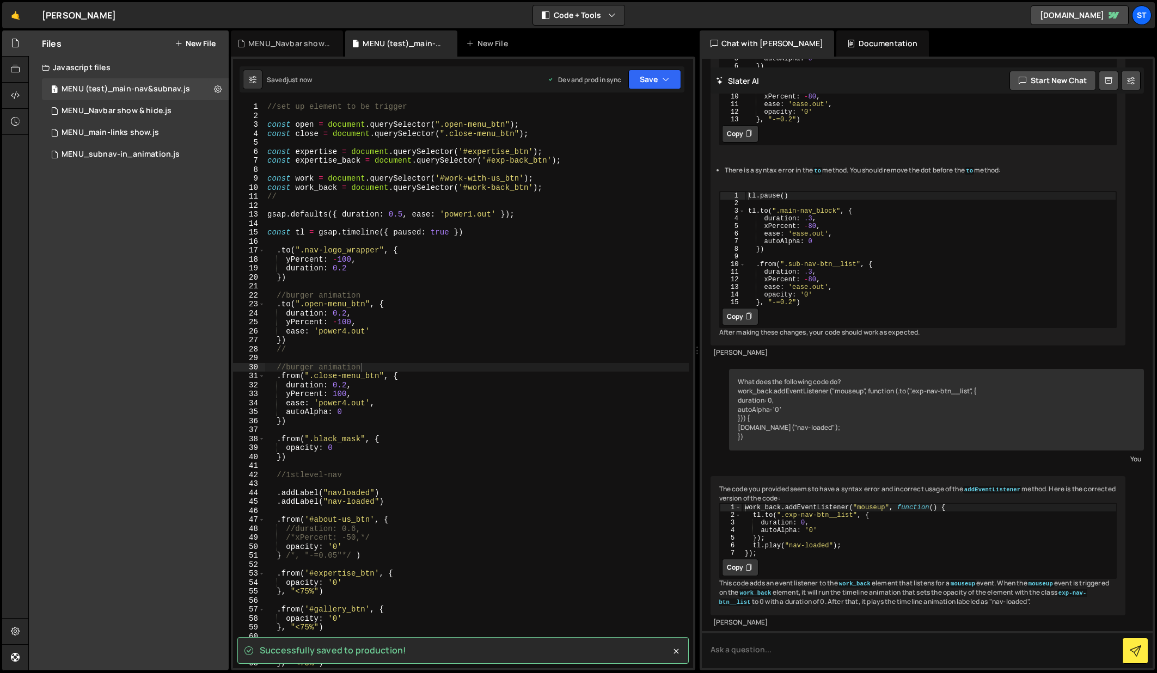
click at [331, 450] on div "//set up element to be trigger const open = document . querySelector ( ".open-m…" at bounding box center [476, 394] width 423 height 584
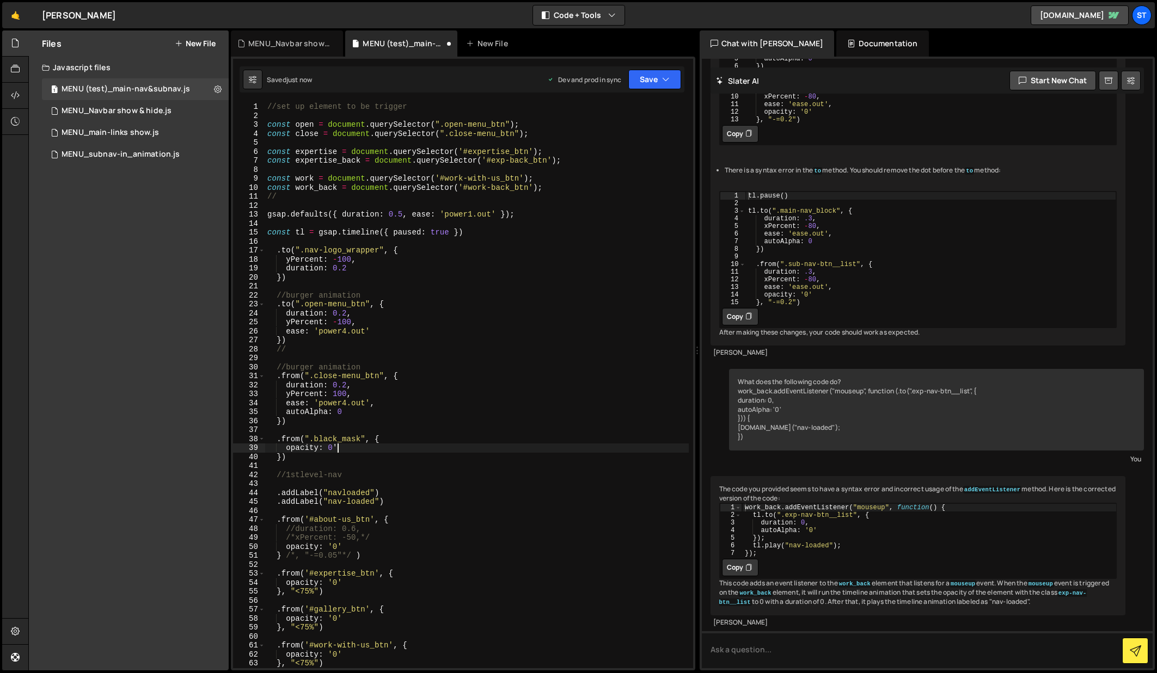
scroll to position [0, 4]
click at [655, 76] on button "Save" at bounding box center [654, 80] width 53 height 20
click at [607, 140] on div "Save to Production S" at bounding box center [617, 141] width 113 height 11
click at [662, 82] on icon "button" at bounding box center [666, 79] width 8 height 11
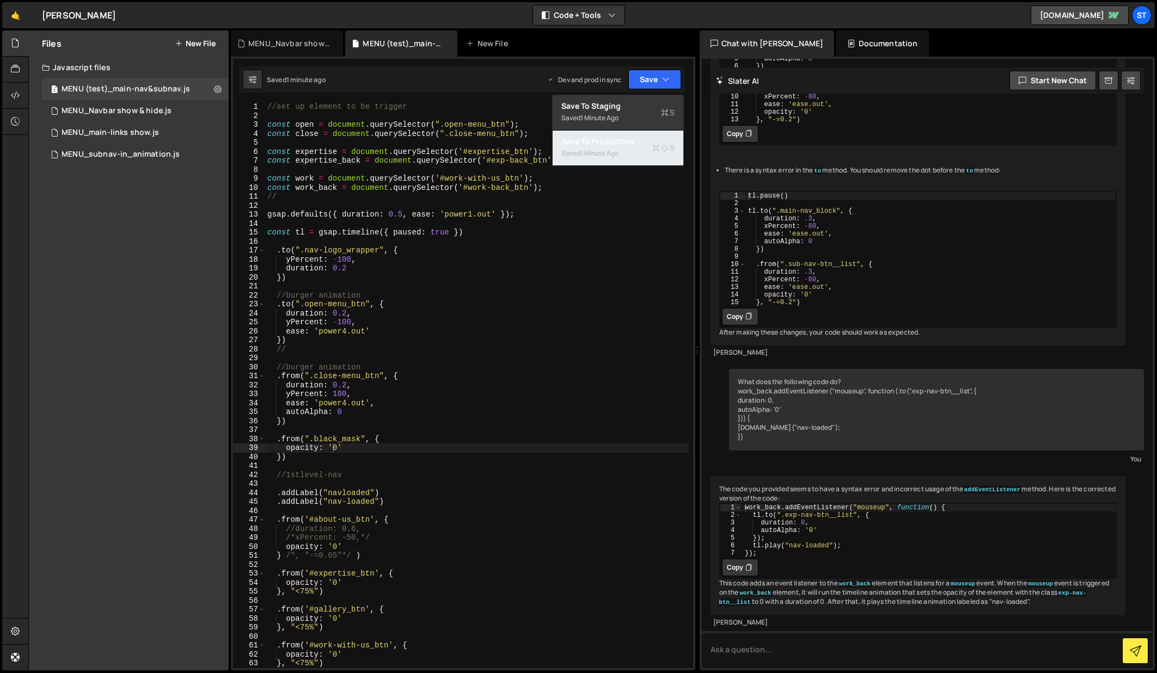
click at [595, 148] on div "Saved 1 minute ago" at bounding box center [617, 153] width 113 height 13
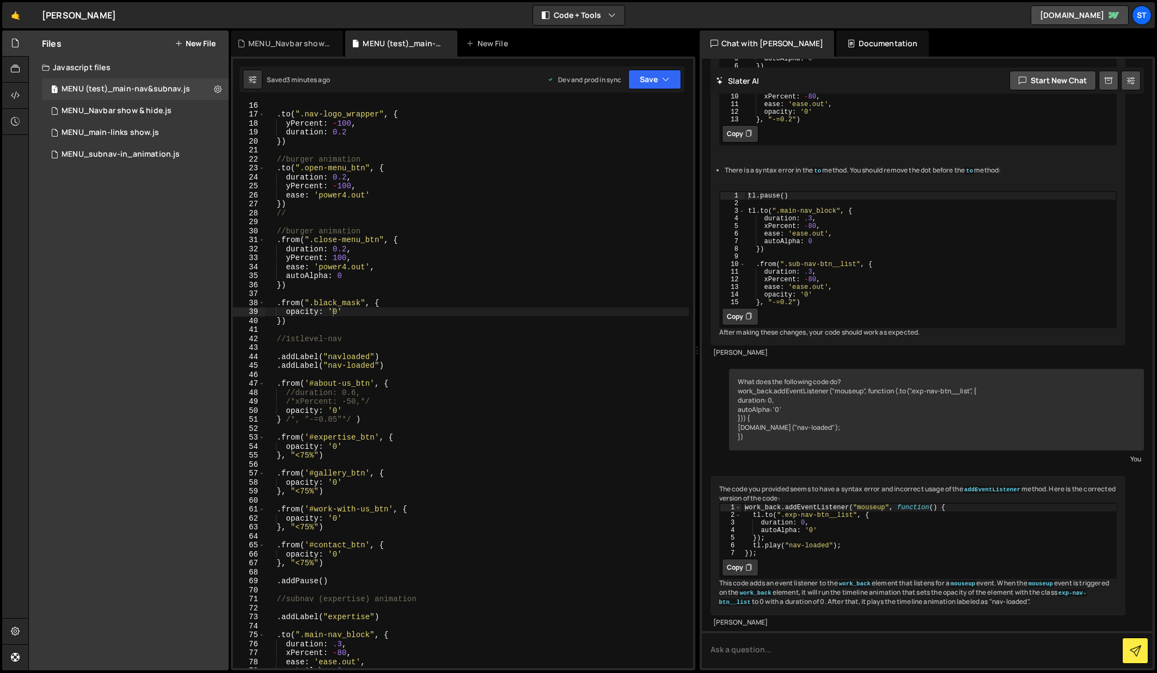
scroll to position [0, 1]
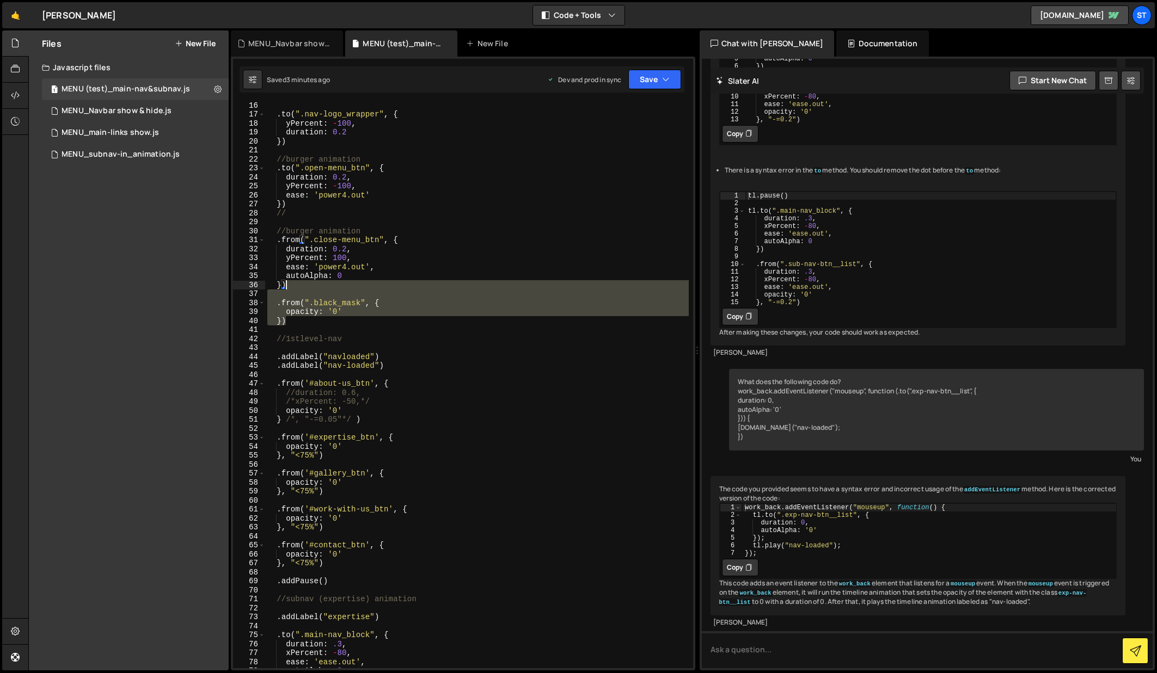
drag, startPoint x: 289, startPoint y: 324, endPoint x: 286, endPoint y: 287, distance: 37.2
click at [286, 287] on div ". to ( ".nav-logo_wrapper" , { yPercent : - 100 , duration : 0.2 }) //burger an…" at bounding box center [476, 393] width 423 height 584
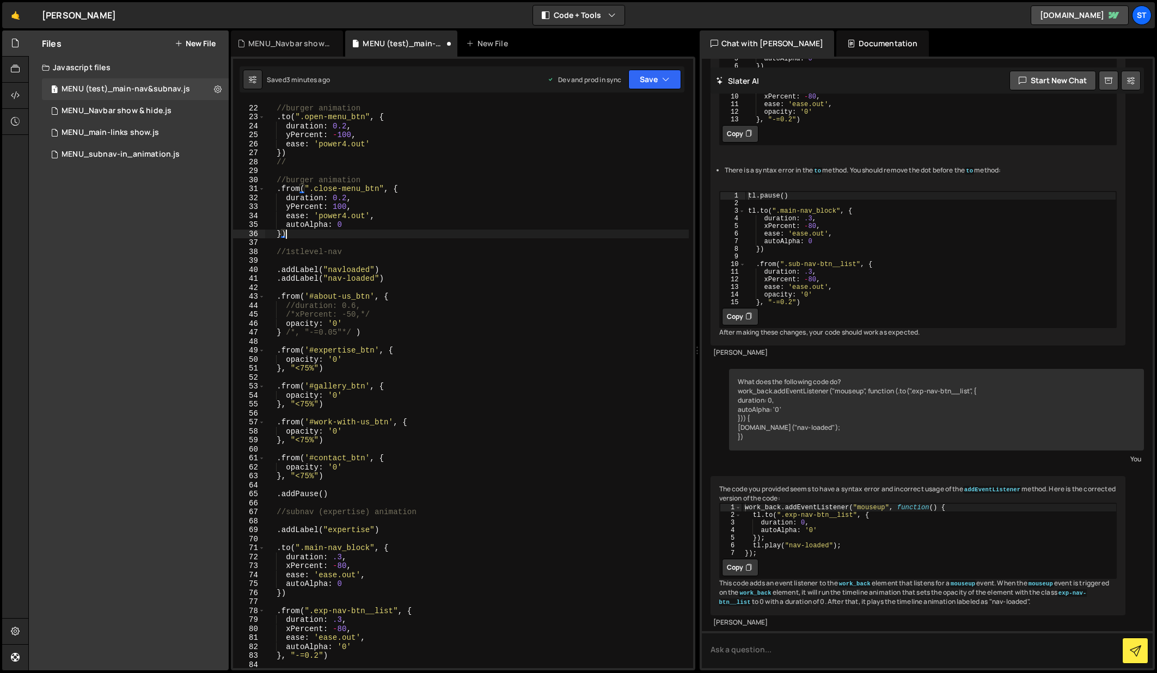
scroll to position [261, 0]
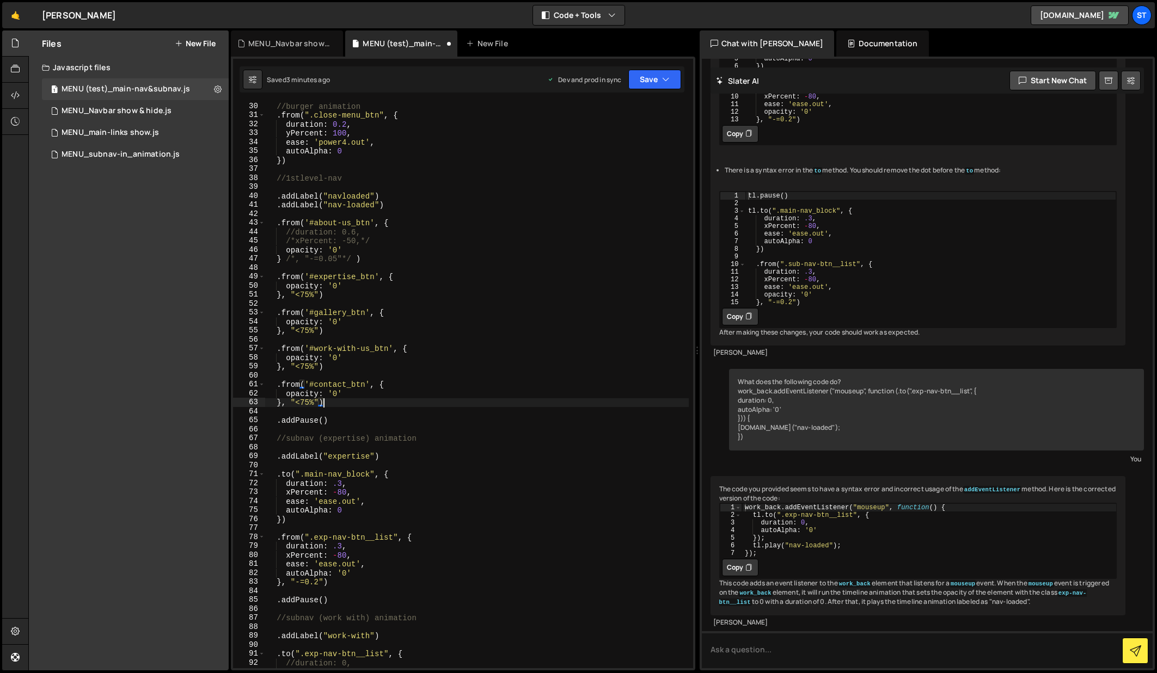
click at [325, 405] on div "//burger animation . from ( ".close-menu_btn" , { duration : 0.2 , yPercent : 1…" at bounding box center [476, 394] width 423 height 584
type textarea "}, "<75%")"
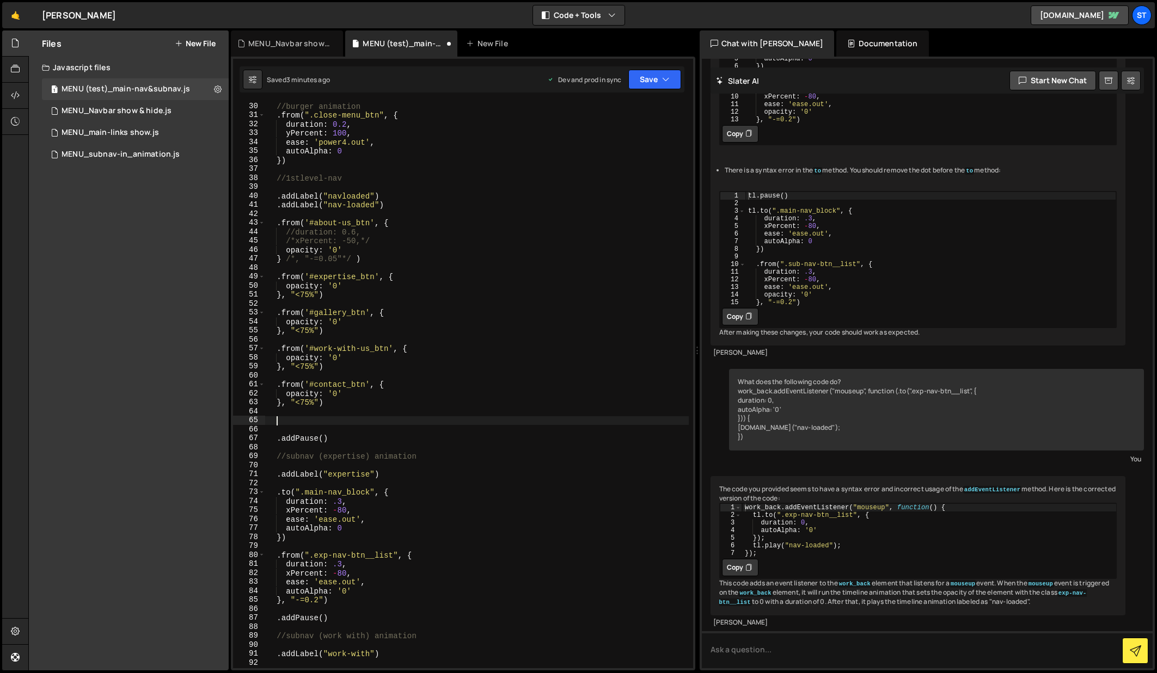
paste textarea "})"
type textarea "})"
click at [351, 426] on div "//burger animation . from ( ".close-menu_btn" , { duration : 0.2 , yPercent : 1…" at bounding box center [476, 394] width 423 height 584
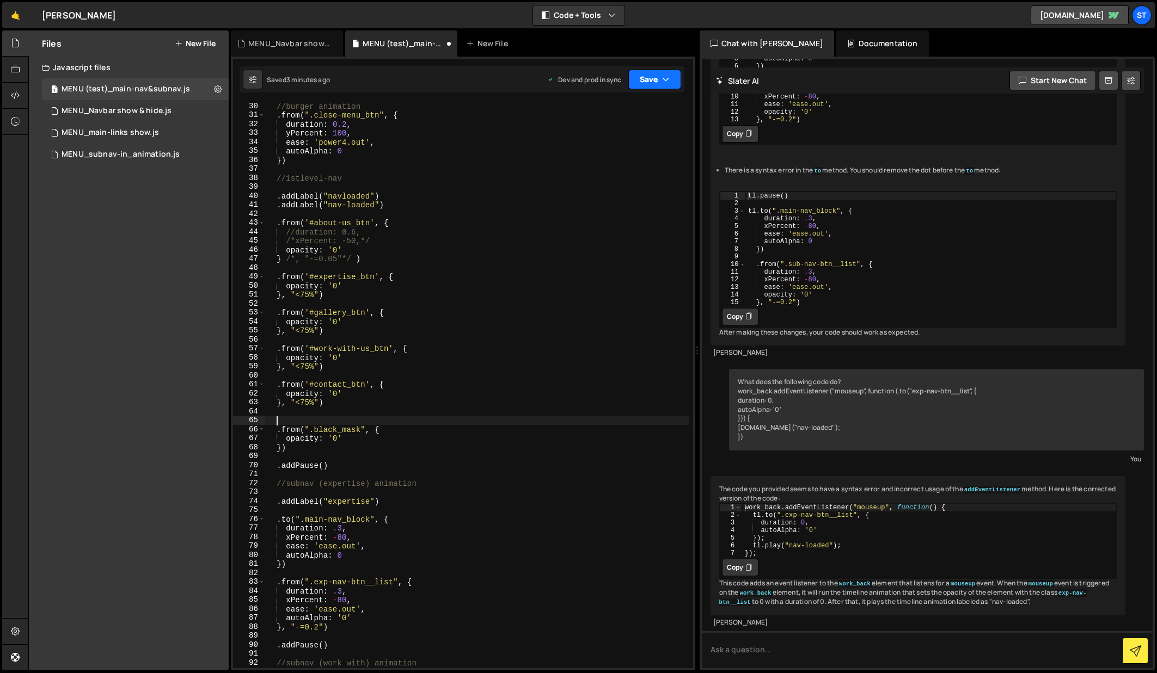
click at [659, 84] on button "Save" at bounding box center [654, 80] width 53 height 20
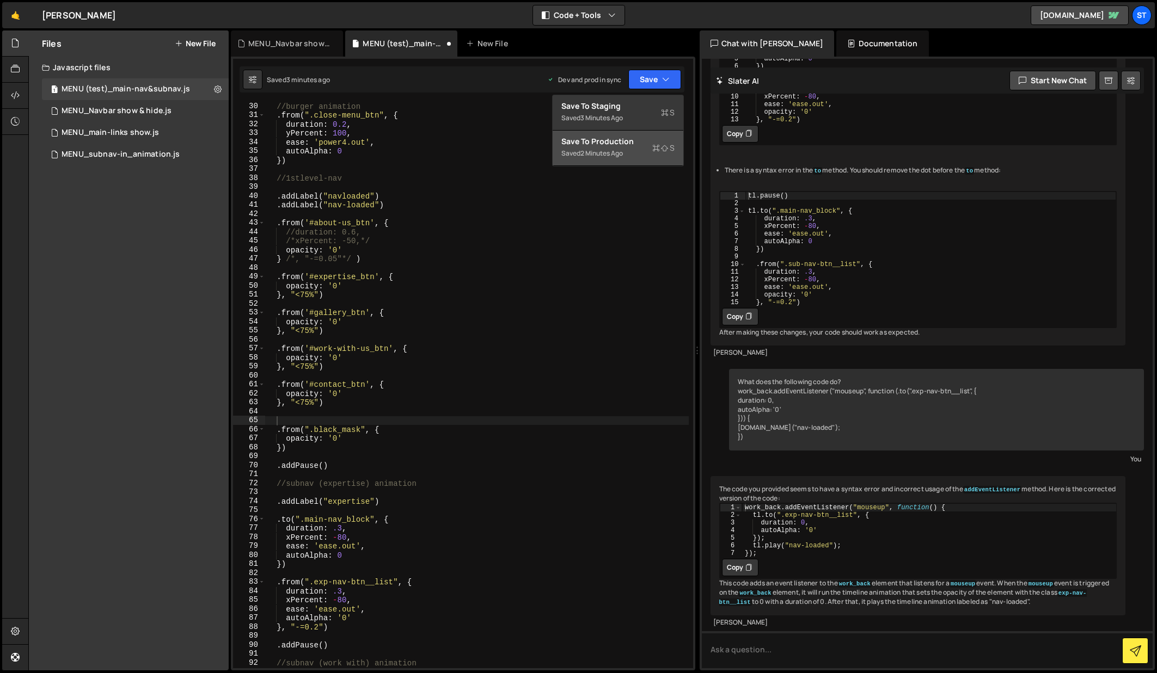
click at [601, 147] on div "Saved 2 minutes ago" at bounding box center [617, 153] width 113 height 13
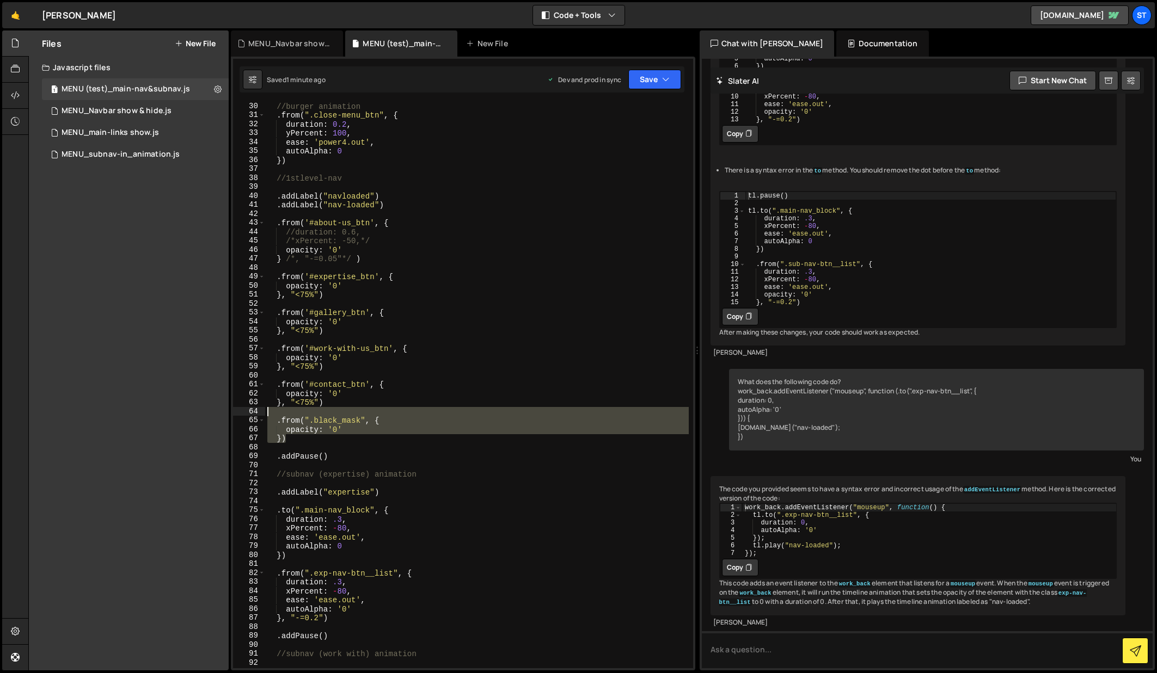
drag, startPoint x: 290, startPoint y: 439, endPoint x: 262, endPoint y: 414, distance: 36.6
click at [262, 414] on div "}) 30 31 32 33 34 35 36 37 38 39 40 41 42 43 44 45 46 47 48 49 50 51 52 53 54 5…" at bounding box center [463, 385] width 460 height 566
type textarea ".from(".black_mask", {"
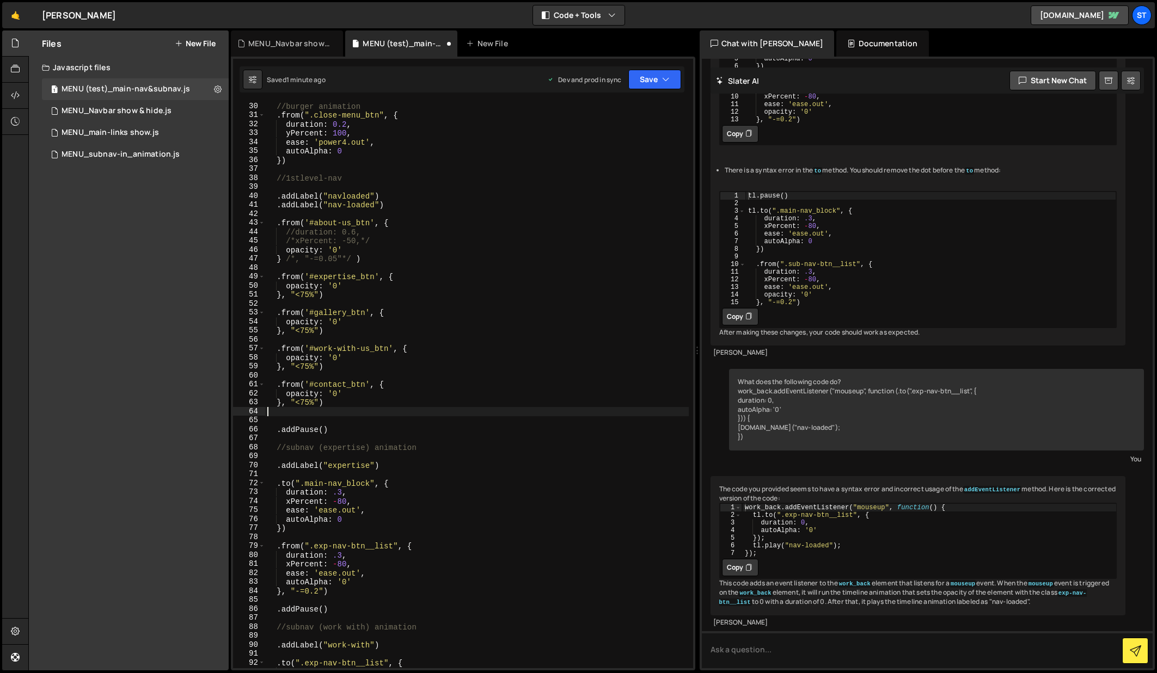
click at [384, 207] on div "//burger animation . from ( ".close-menu_btn" , { duration : 0.2 , yPercent : 1…" at bounding box center [476, 394] width 423 height 584
type textarea ".addLabel("nav-loaded")"
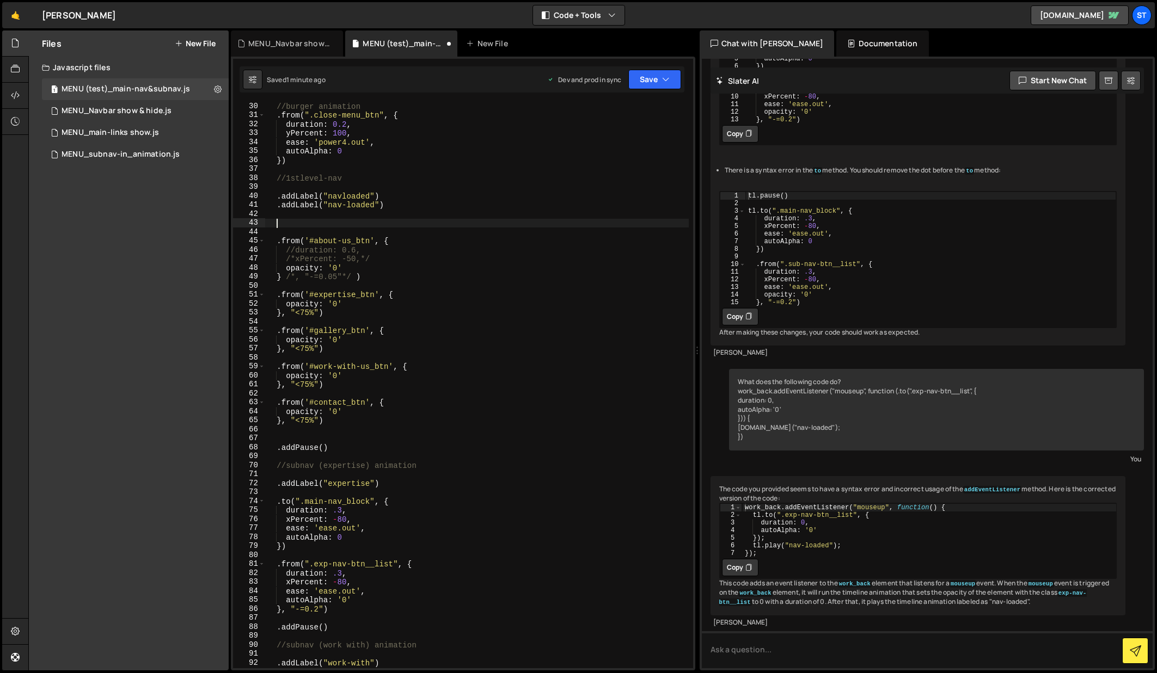
paste textarea "})"
type textarea "})"
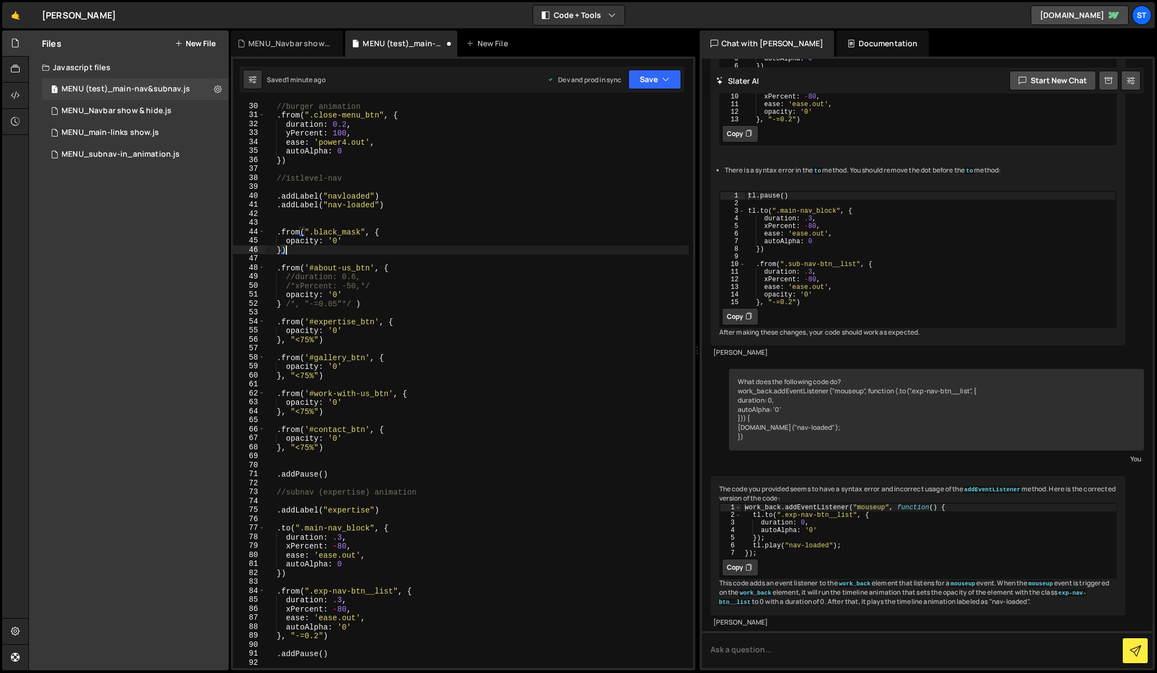
click at [320, 223] on div "//burger animation . from ( ".close-menu_btn" , { duration : 0.2 , yPercent : 1…" at bounding box center [476, 394] width 423 height 584
click at [658, 81] on button "Save" at bounding box center [654, 80] width 53 height 20
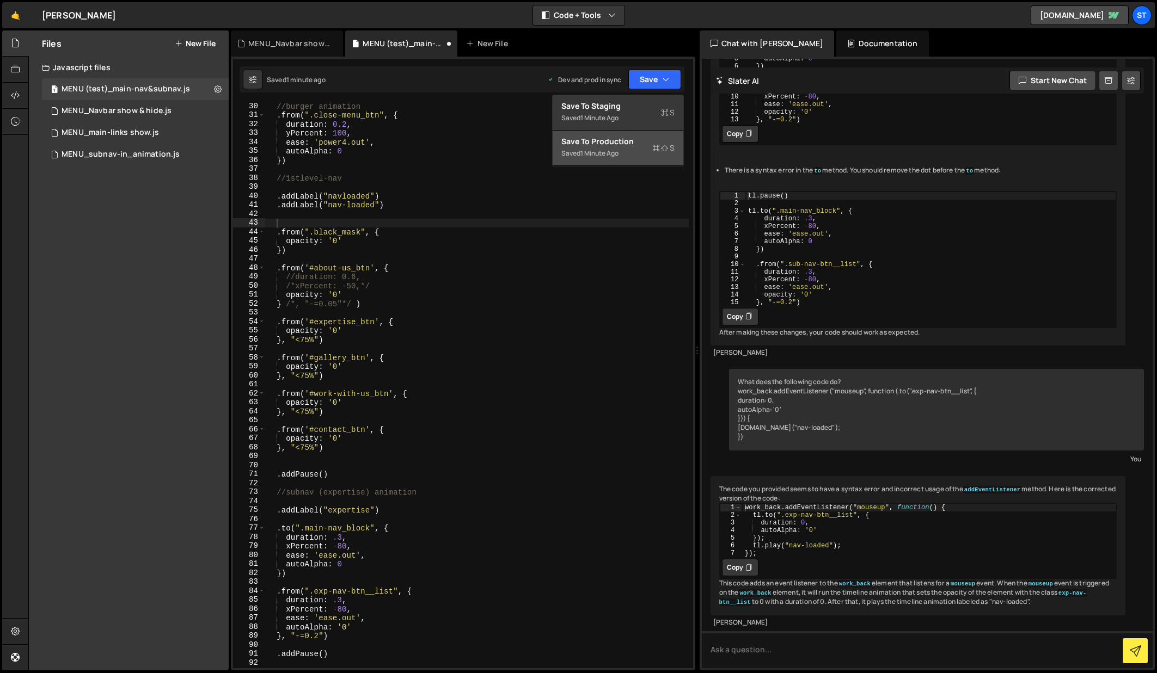
click at [599, 146] on div "Save to Production S" at bounding box center [617, 141] width 113 height 11
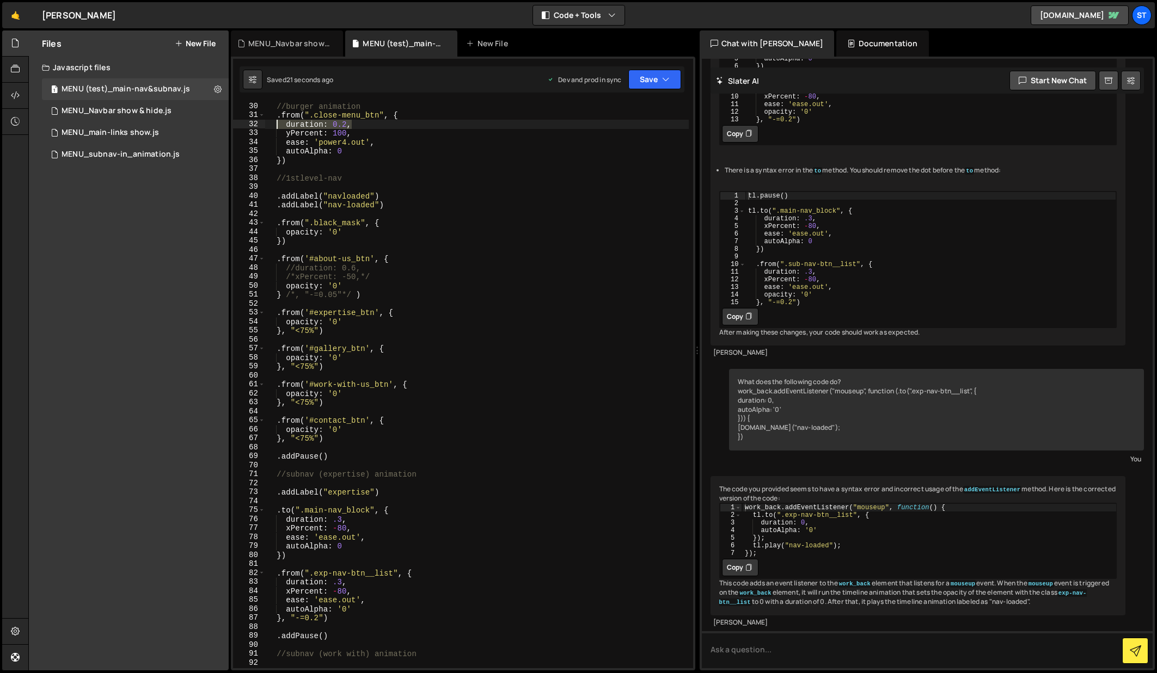
drag, startPoint x: 352, startPoint y: 125, endPoint x: 275, endPoint y: 125, distance: 76.7
click at [275, 125] on div "//burger animation . from ( ".close-menu_btn" , { duration : 0.2 , yPercent : 1…" at bounding box center [476, 394] width 423 height 584
click at [285, 234] on div "//burger animation . from ( ".close-menu_btn" , { duration : 0.2 , yPercent : 1…" at bounding box center [476, 394] width 423 height 584
paste textarea "duration: 0.2,"
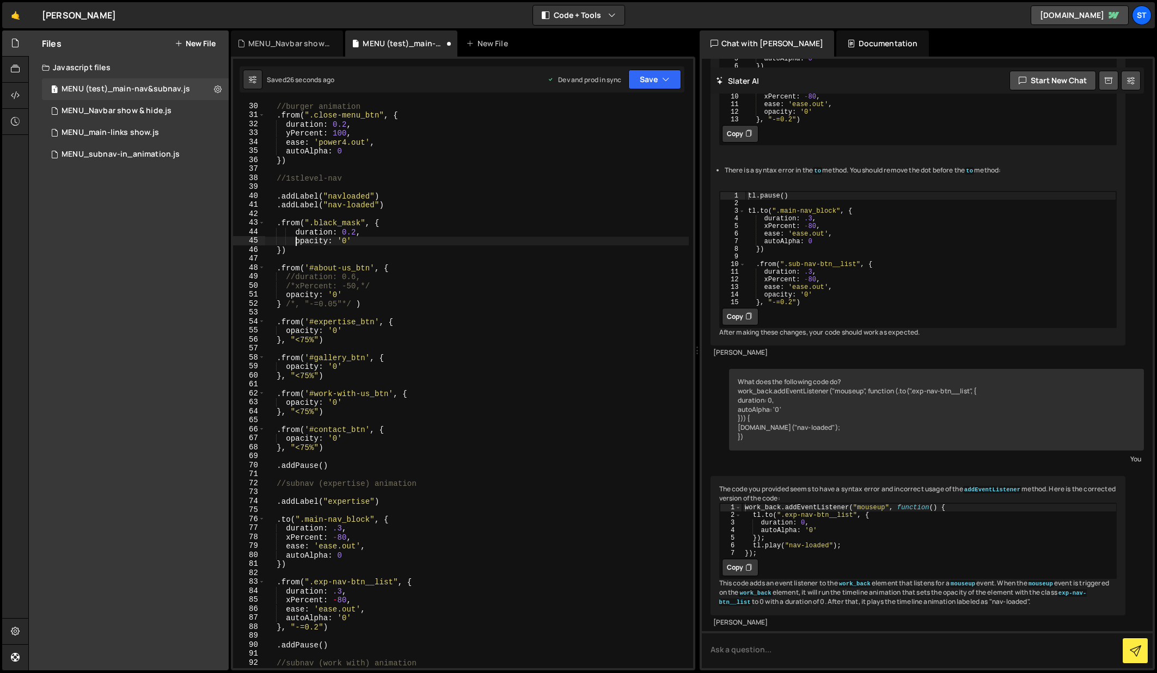
scroll to position [0, 2]
click at [295, 233] on div "//burger animation . from ( ".close-menu_btn" , { duration : 0.2 , yPercent : 1…" at bounding box center [476, 394] width 423 height 584
click at [662, 83] on icon "button" at bounding box center [666, 79] width 8 height 11
click at [630, 140] on div "Save to Production S" at bounding box center [617, 141] width 113 height 11
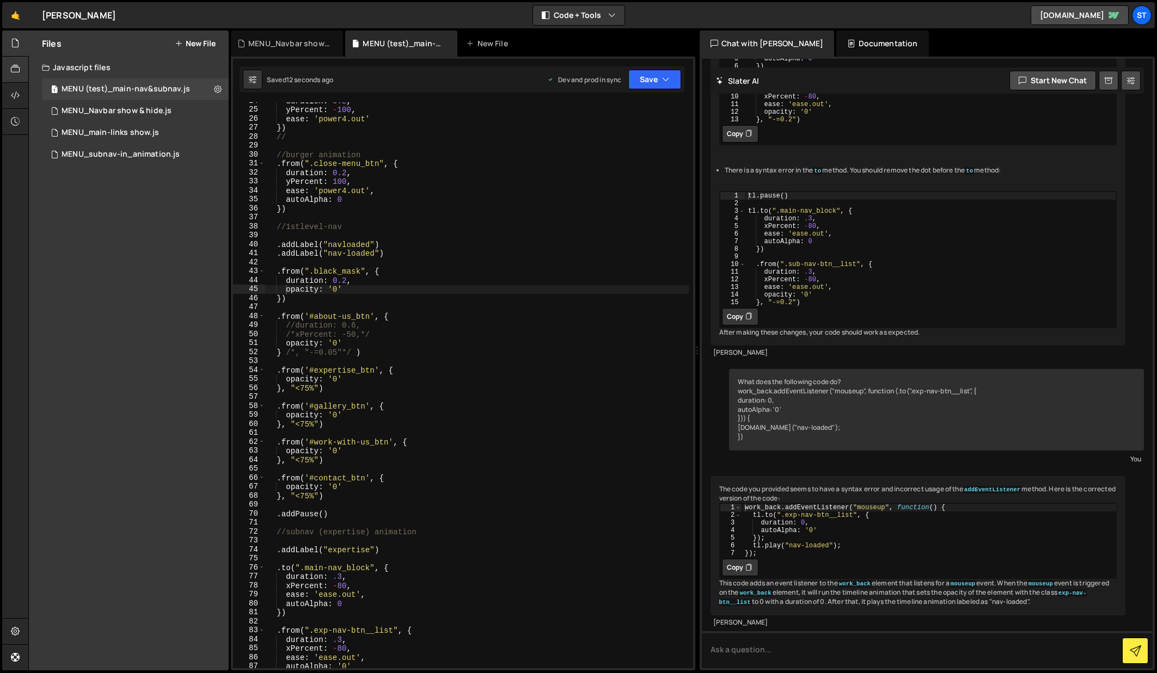
scroll to position [173, 0]
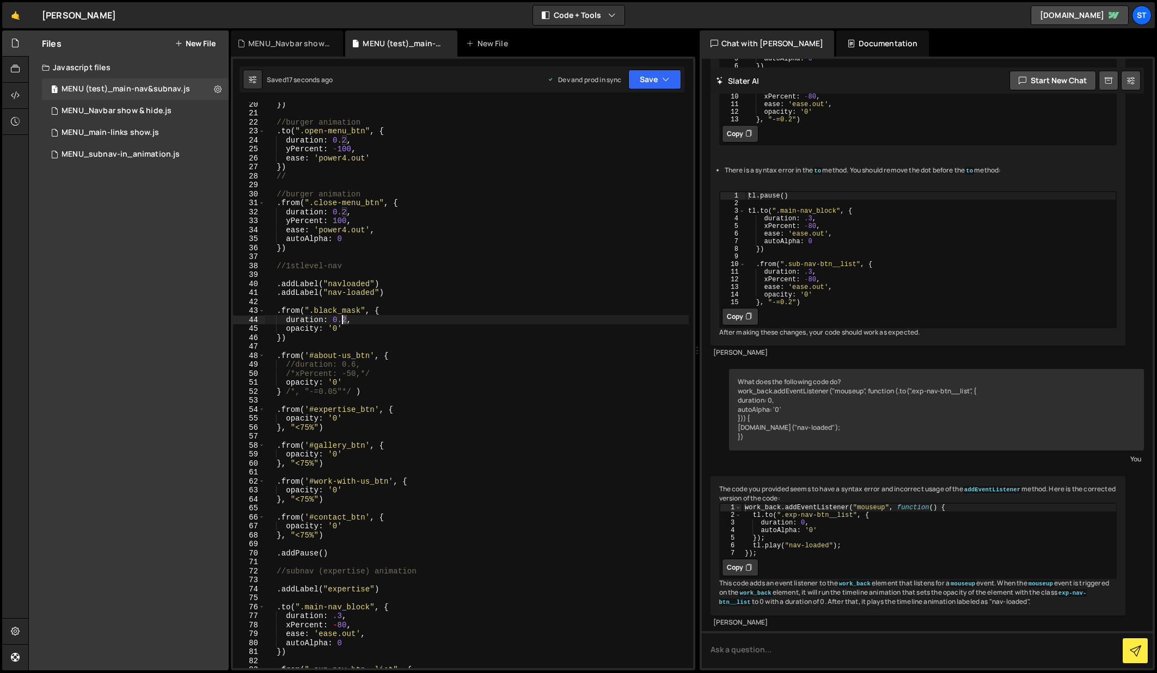
click at [343, 320] on div "}) //burger animation . to ( ".open-menu_btn" , { duration : 0.2 , yPercent : -…" at bounding box center [476, 392] width 423 height 584
click at [659, 75] on button "Save" at bounding box center [654, 80] width 53 height 20
click at [601, 143] on div "Save to Production S" at bounding box center [617, 141] width 113 height 11
click at [342, 322] on div "}) //burger animation . to ( ".open-menu_btn" , { duration : 0.2 , yPercent : -…" at bounding box center [476, 392] width 423 height 584
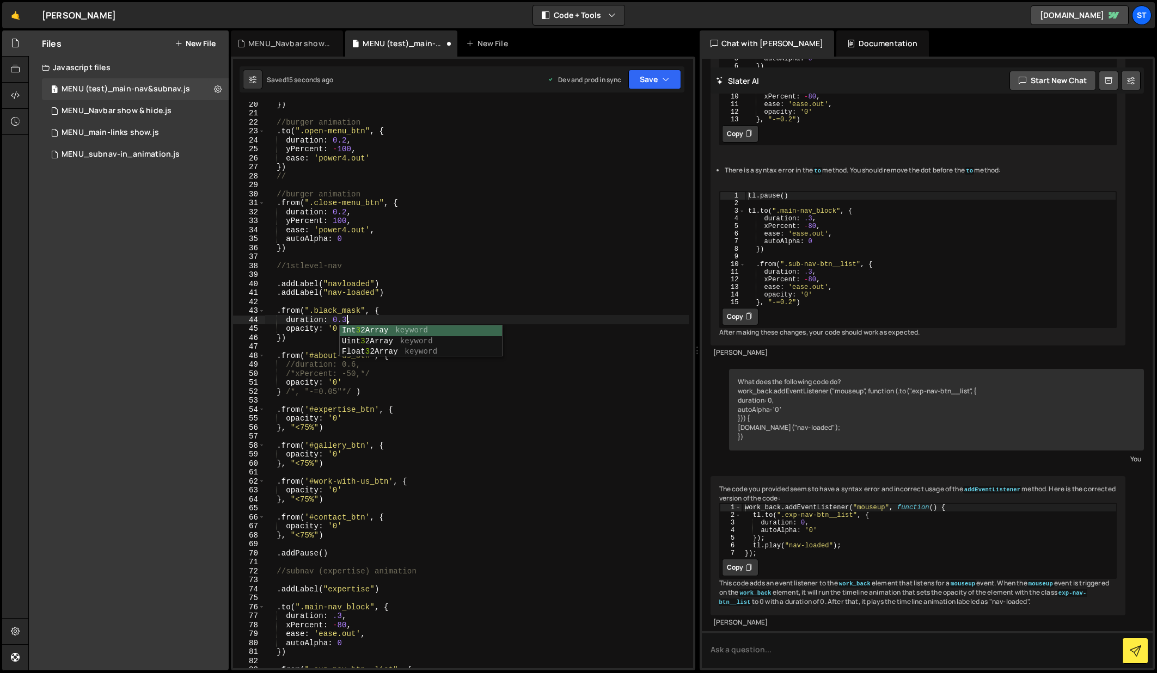
click at [445, 311] on div "}) //burger animation . to ( ".open-menu_btn" , { duration : 0.2 , yPercent : -…" at bounding box center [476, 392] width 423 height 584
drag, startPoint x: 370, startPoint y: 159, endPoint x: 287, endPoint y: 157, distance: 82.8
click at [287, 157] on div "}) //burger animation . to ( ".open-menu_btn" , { duration : 0.2 , yPercent : -…" at bounding box center [476, 392] width 423 height 584
click at [341, 330] on div "}) //burger animation . to ( ".open-menu_btn" , { duration : 0.2 , yPercent : -…" at bounding box center [476, 392] width 423 height 584
type textarea "opacity: '0'"
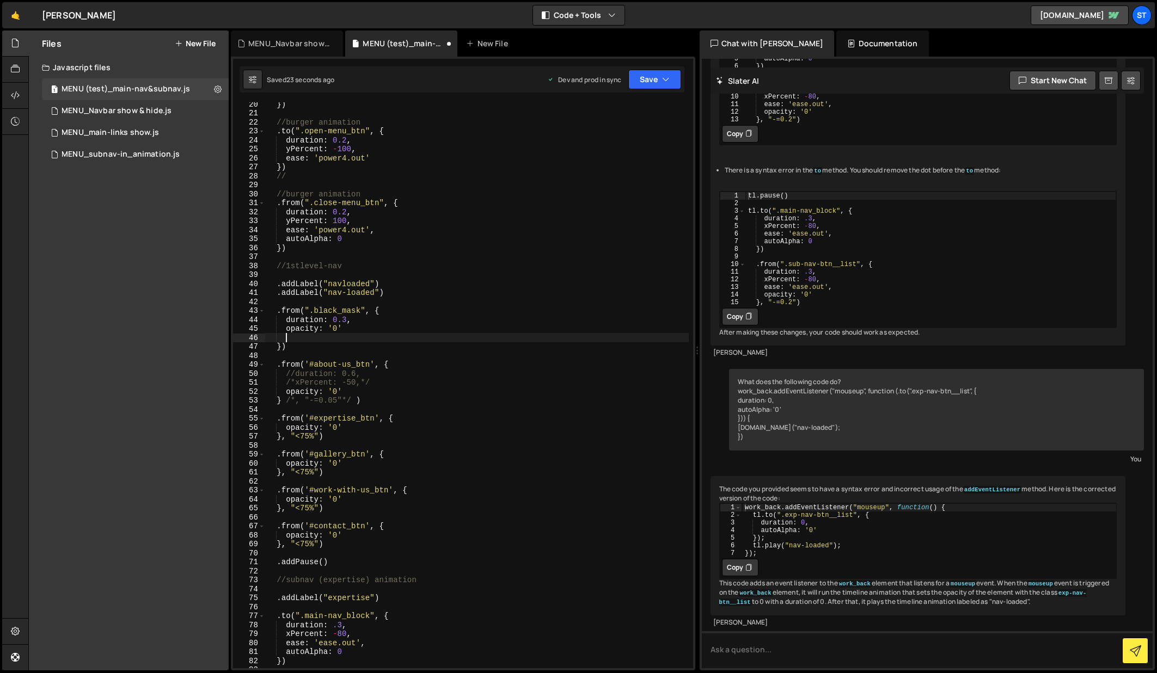
scroll to position [0, 1]
paste textarea "ease: 'power4.out'"
click at [341, 331] on div "}) //burger animation . to ( ".open-menu_btn" , { duration : 0.2 , yPercent : -…" at bounding box center [476, 392] width 423 height 584
click at [652, 82] on button "Save" at bounding box center [654, 80] width 53 height 20
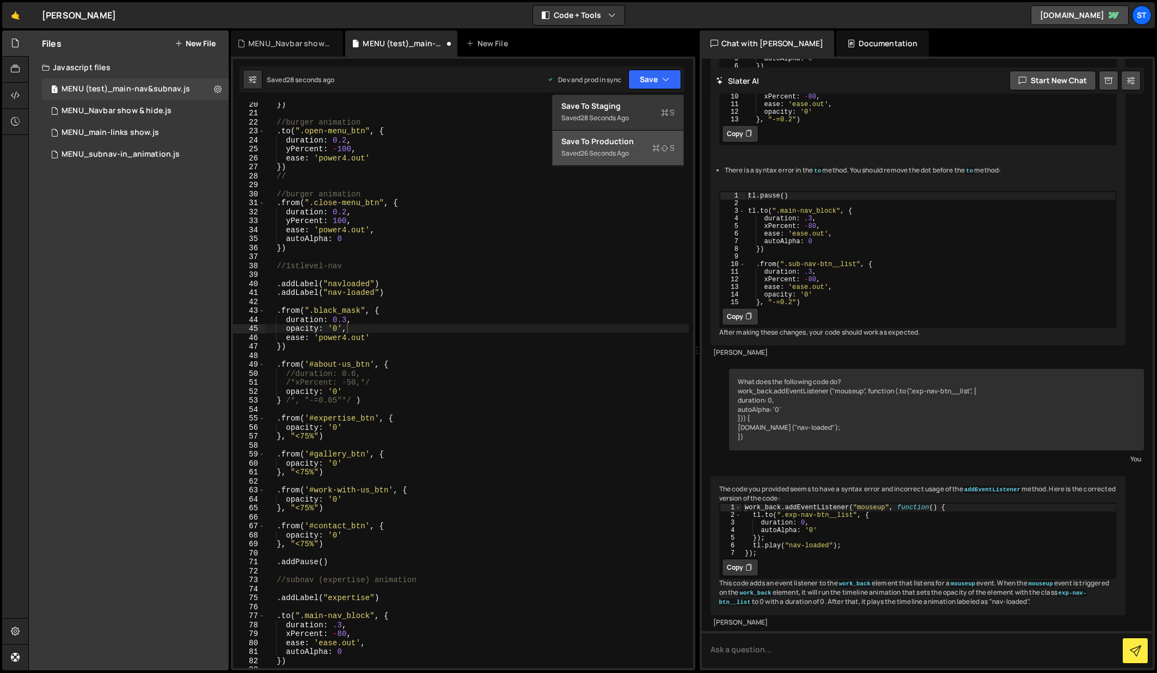
click at [587, 146] on div "Save to Production S" at bounding box center [617, 141] width 113 height 11
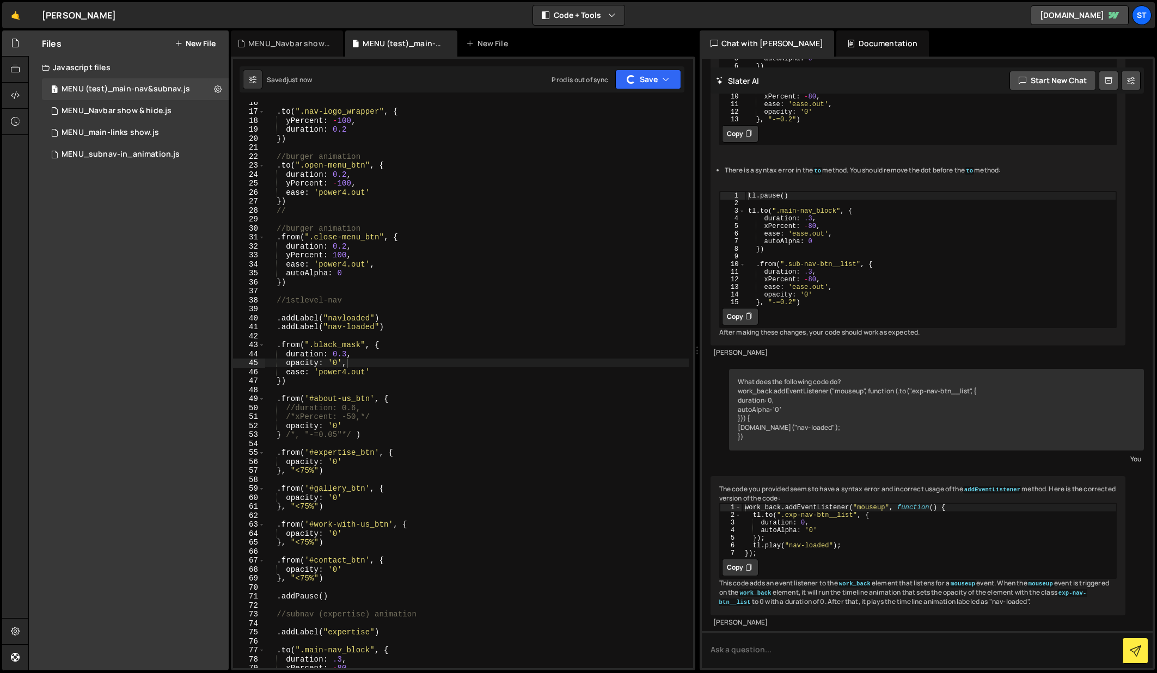
scroll to position [101, 0]
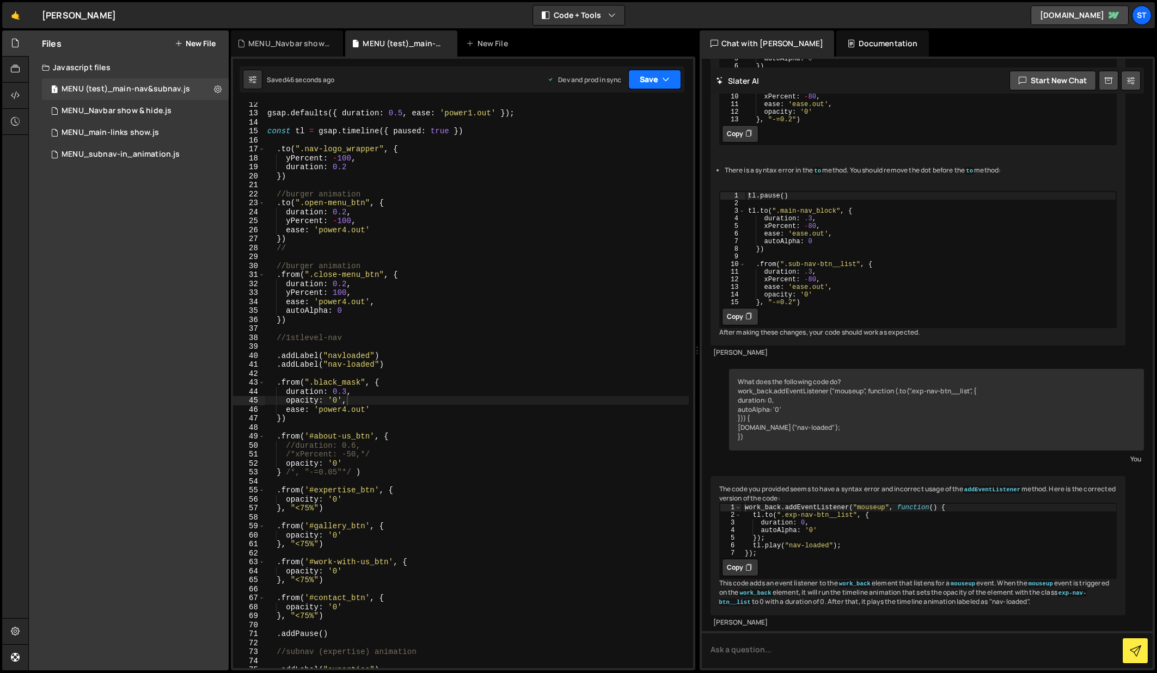
click at [653, 81] on button "Save" at bounding box center [654, 80] width 53 height 20
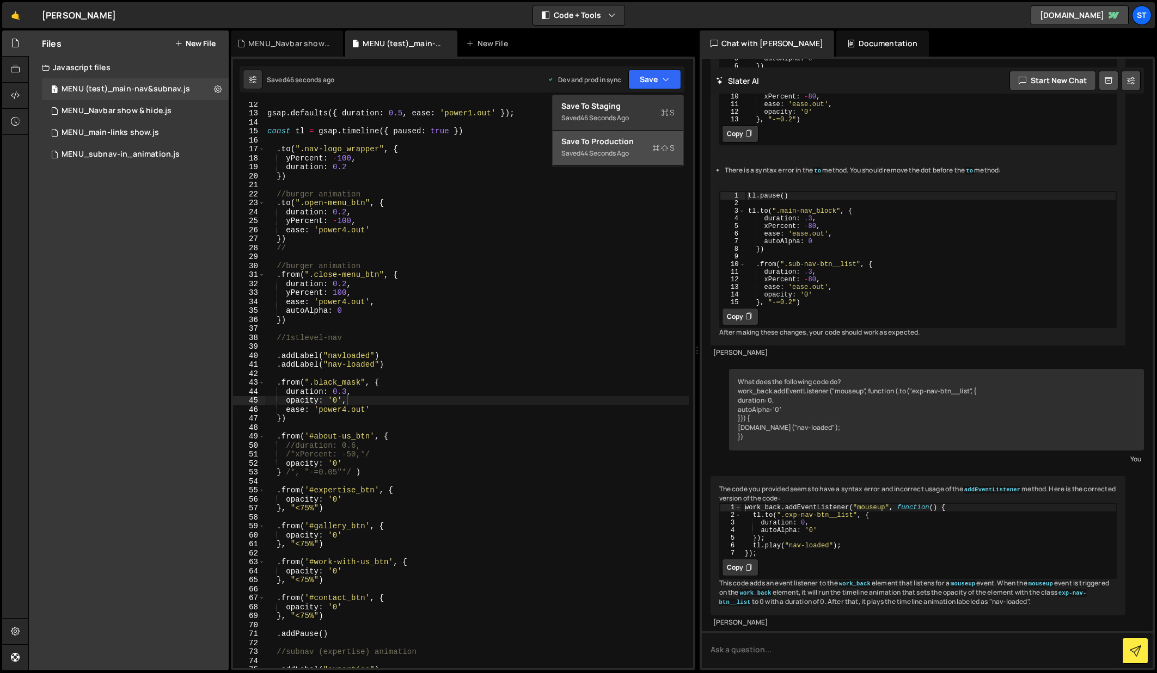
click at [613, 149] on div "44 seconds ago" at bounding box center [604, 153] width 48 height 9
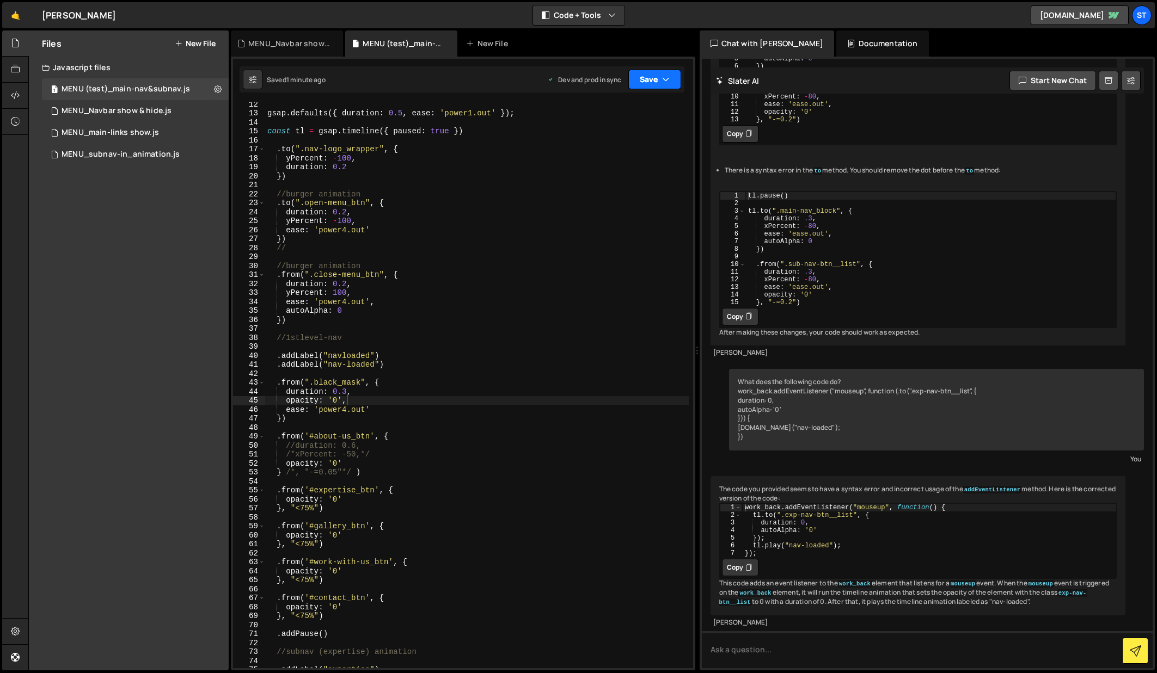
click at [670, 82] on button "Save" at bounding box center [654, 80] width 53 height 20
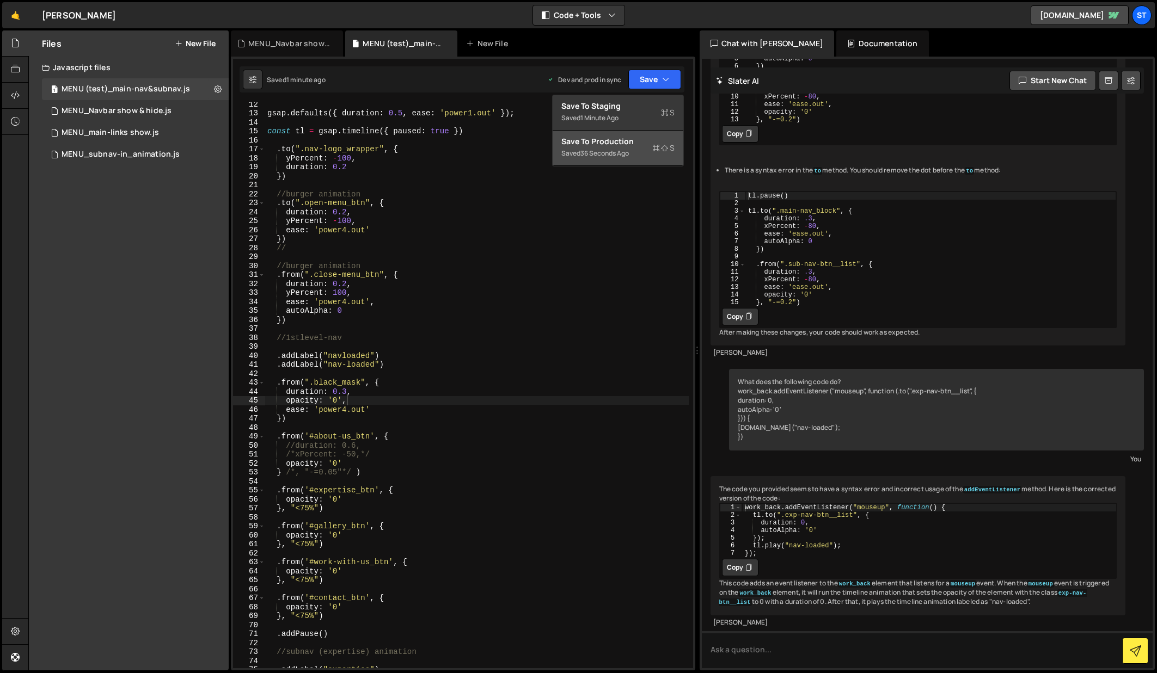
click at [621, 148] on div "Saved 36 seconds ago" at bounding box center [617, 153] width 113 height 13
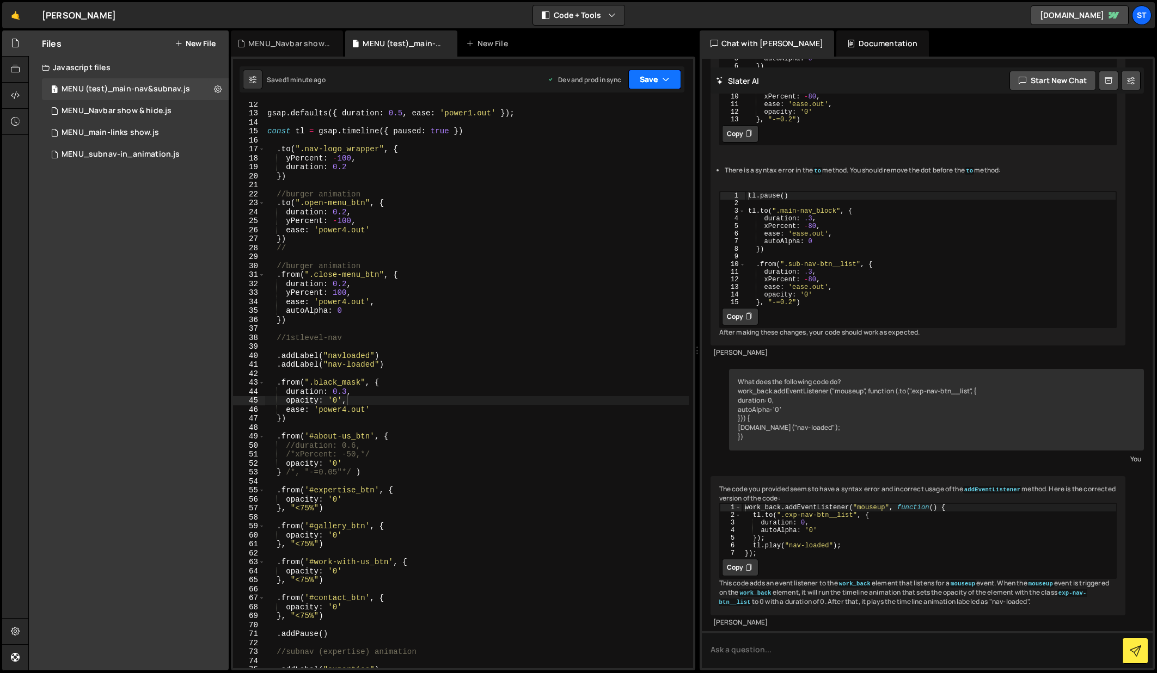
click at [667, 79] on icon "button" at bounding box center [666, 79] width 8 height 11
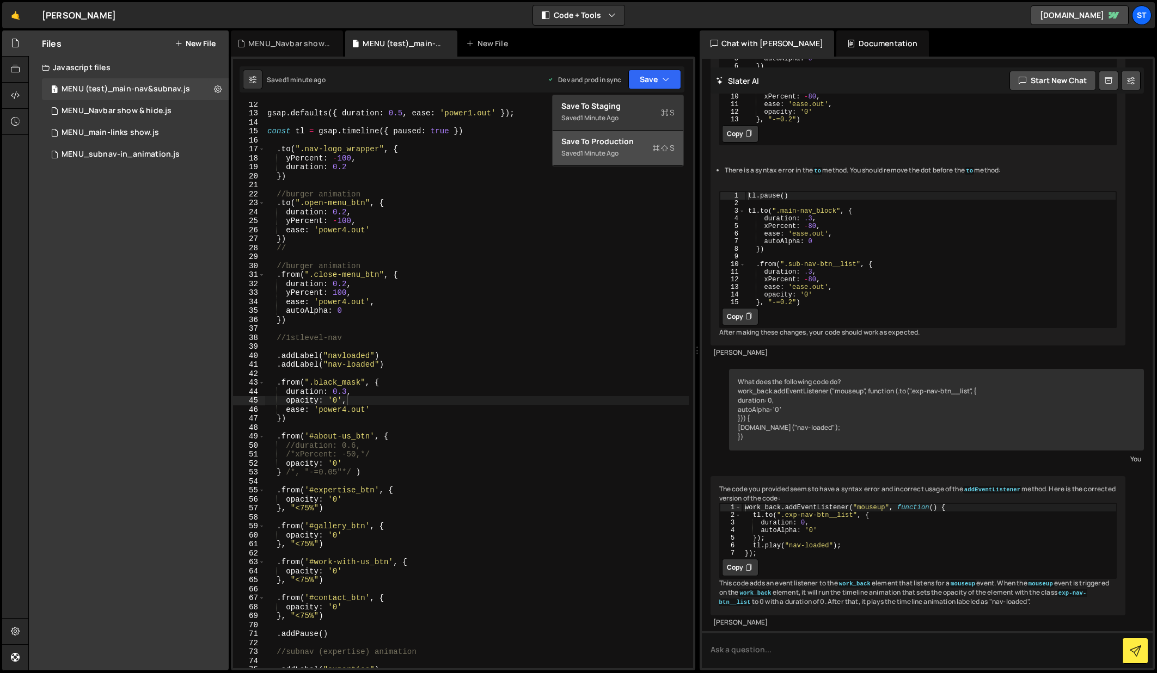
click at [618, 144] on div "Save to Production S" at bounding box center [617, 141] width 113 height 11
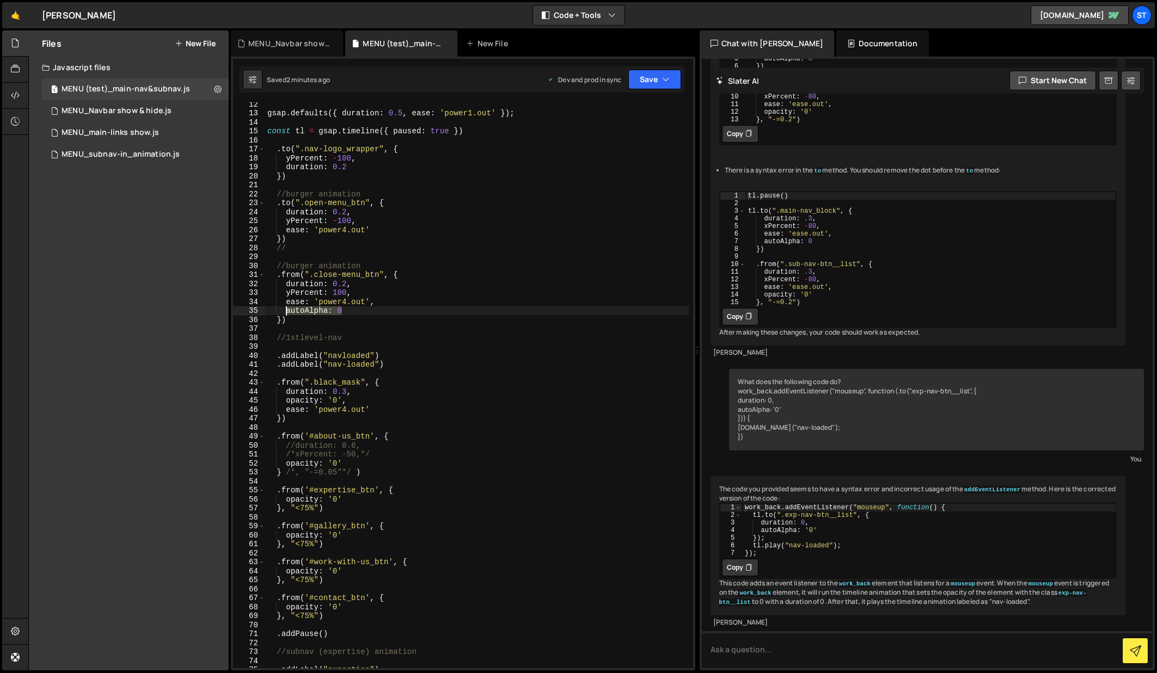
drag, startPoint x: 341, startPoint y: 312, endPoint x: 285, endPoint y: 311, distance: 56.1
click at [285, 311] on div "gsap . defaults ({ duration : 0.5 , ease : 'power1.out' }) ; const tl = gsap . …" at bounding box center [476, 392] width 423 height 584
click at [287, 403] on div "gsap . defaults ({ duration : 0.5 , ease : 'power1.out' }) ; const tl = gsap . …" at bounding box center [476, 392] width 423 height 584
type textarea "ease: 'power4.out'"
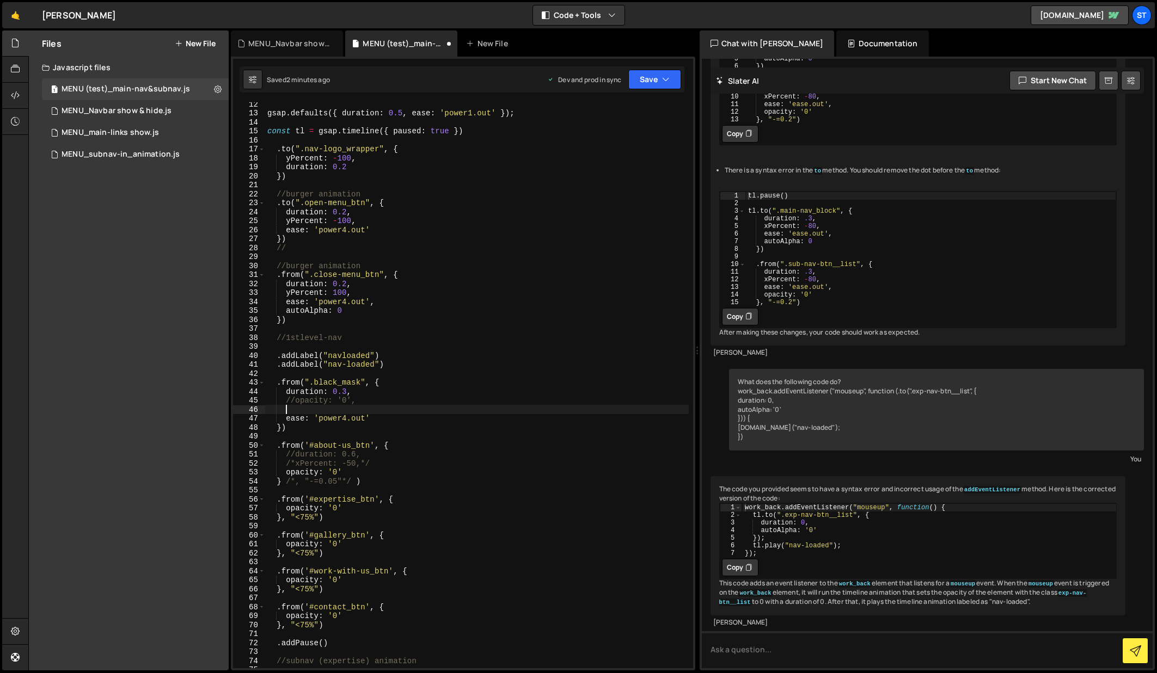
scroll to position [0, 1]
paste textarea "autoAlpha: 0"
click at [662, 76] on icon "button" at bounding box center [666, 79] width 8 height 11
click at [617, 142] on div "Save to Production S" at bounding box center [617, 141] width 113 height 11
drag, startPoint x: 300, startPoint y: 382, endPoint x: 286, endPoint y: 412, distance: 33.6
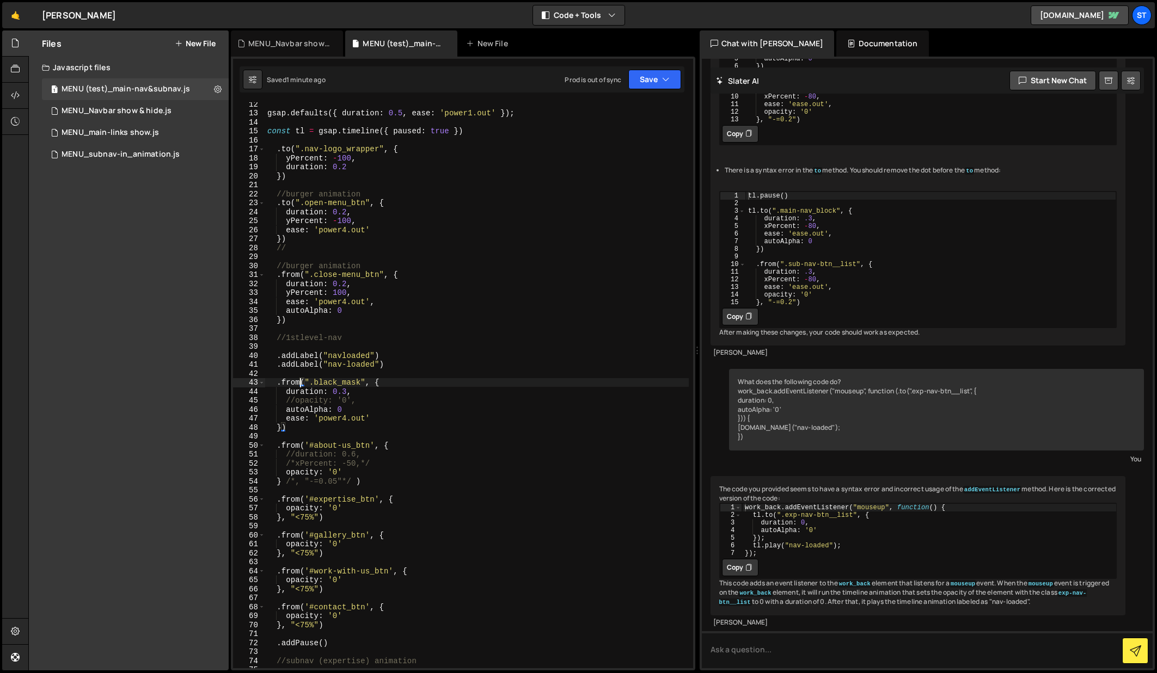
click at [301, 382] on div "gsap . defaults ({ duration : 0.5 , ease : 'power1.out' }) ; const tl = gsap . …" at bounding box center [476, 392] width 423 height 584
click at [383, 384] on div "gsap . defaults ({ duration : 0.5 , ease : 'power1.out' }) ; const tl = gsap . …" at bounding box center [476, 392] width 423 height 584
click at [337, 410] on div "gsap . defaults ({ duration : 0.5 , ease : 'power1.out' }) ; const tl = gsap . …" at bounding box center [476, 392] width 423 height 584
type textarea "autoAlpha: 95"
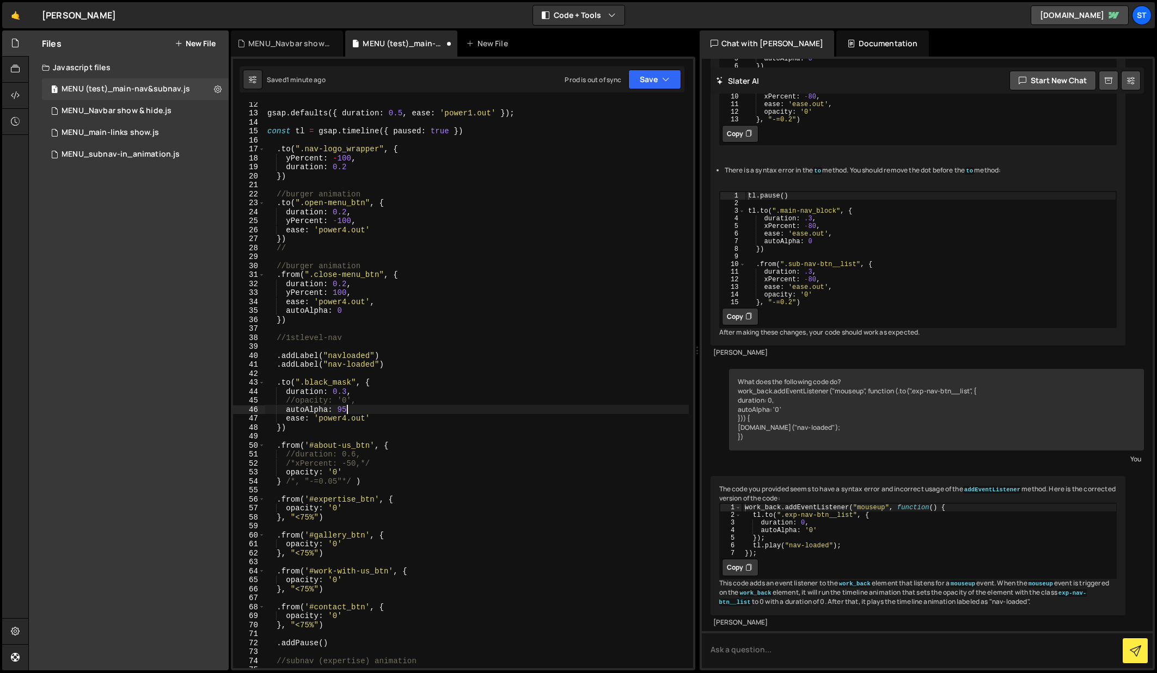
scroll to position [0, 5]
click at [455, 373] on div "gsap . defaults ({ duration : 0.5 , ease : 'power1.out' }) ; const tl = gsap . …" at bounding box center [476, 392] width 423 height 584
click at [665, 81] on icon "button" at bounding box center [666, 79] width 8 height 11
click at [617, 144] on div "Save to Production S" at bounding box center [617, 141] width 113 height 11
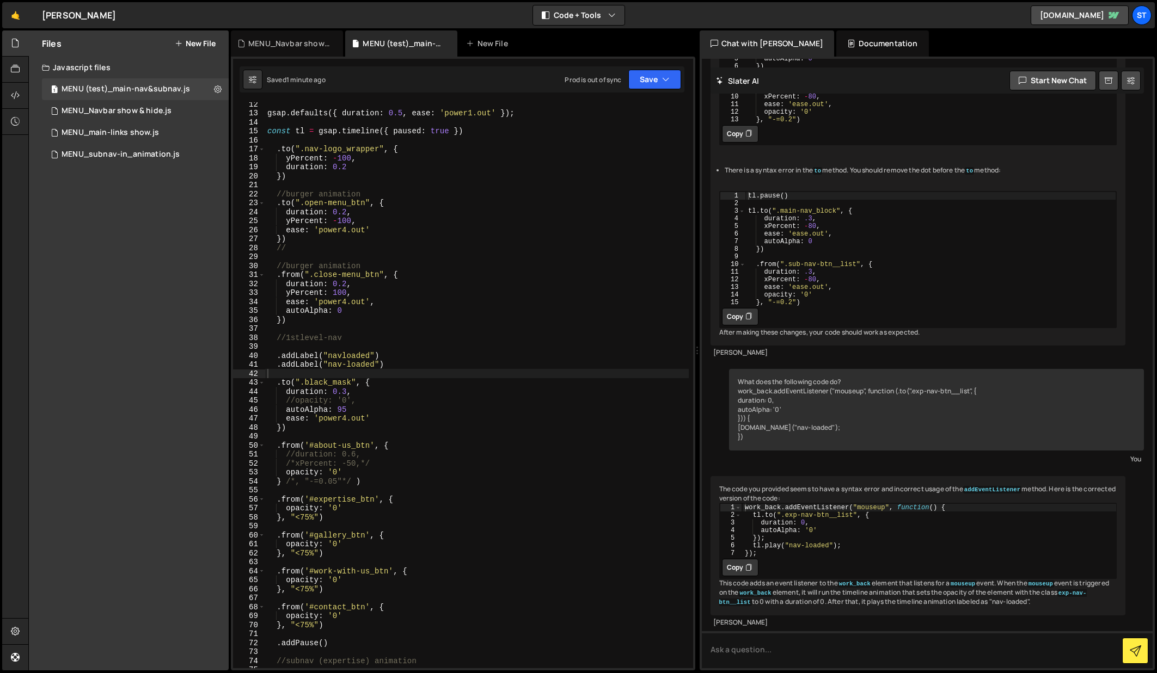
click at [286, 412] on div "gsap . defaults ({ duration : 0.5 , ease : 'power1.out' }) ; const tl = gsap . …" at bounding box center [476, 392] width 423 height 584
click at [294, 402] on div "gsap . defaults ({ duration : 0.5 , ease : 'power1.out' }) ; const tl = gsap . …" at bounding box center [476, 392] width 423 height 584
click at [334, 401] on div "gsap . defaults ({ duration : 0.5 , ease : 'power1.out' }) ; const tl = gsap . …" at bounding box center [476, 392] width 423 height 584
drag, startPoint x: 341, startPoint y: 399, endPoint x: 328, endPoint y: 403, distance: 13.6
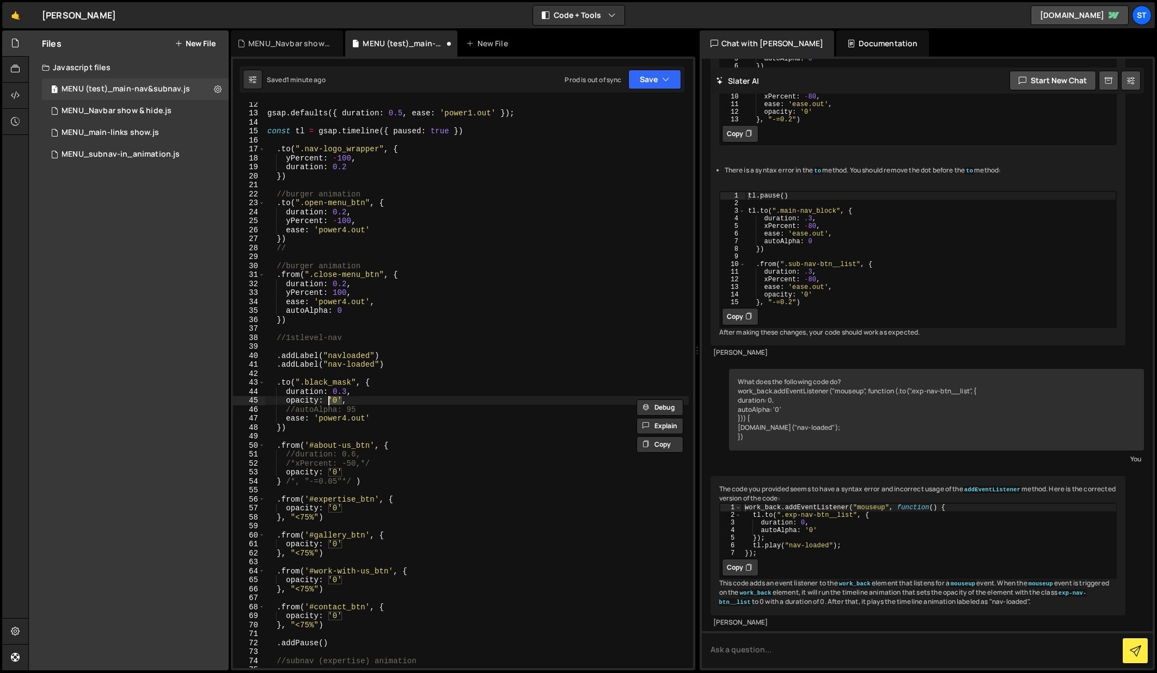
click at [328, 403] on div "gsap . defaults ({ duration : 0.5 , ease : 'power1.out' }) ; const tl = gsap . …" at bounding box center [476, 392] width 423 height 584
click at [336, 404] on div "gsap . defaults ({ duration : 0.5 , ease : 'power1.out' }) ; const tl = gsap . …" at bounding box center [476, 385] width 423 height 566
type textarea "opacity: '100',"
click at [661, 76] on button "Save" at bounding box center [654, 80] width 53 height 20
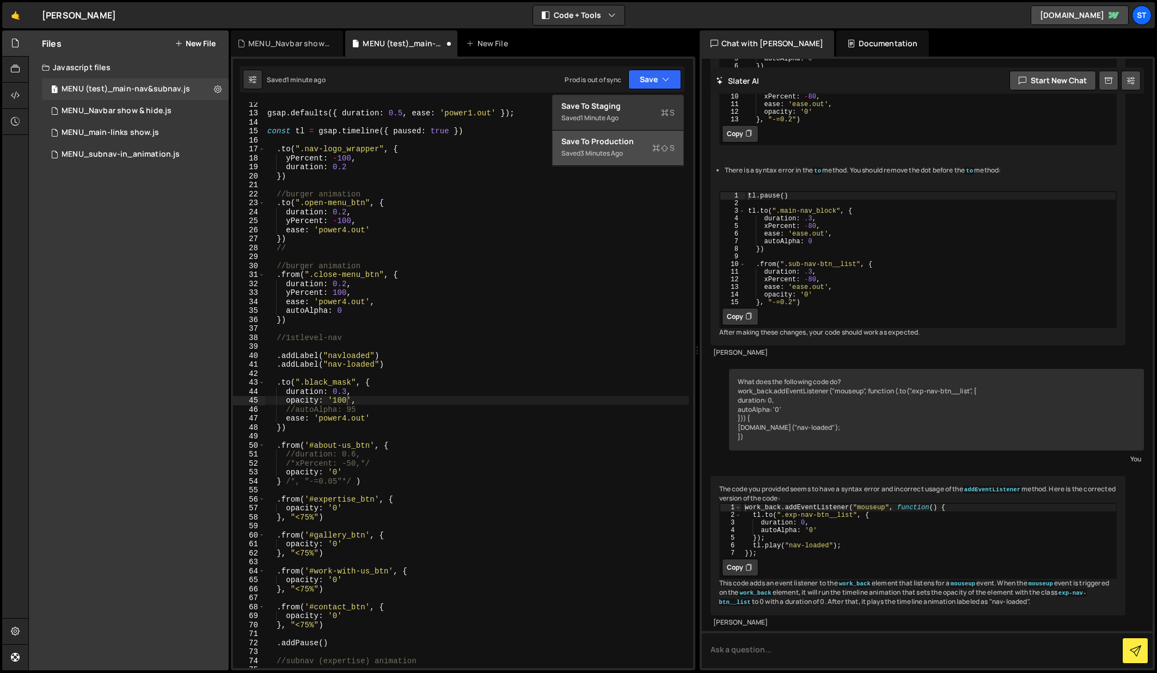
click at [602, 139] on div "Save to Production S" at bounding box center [617, 141] width 113 height 11
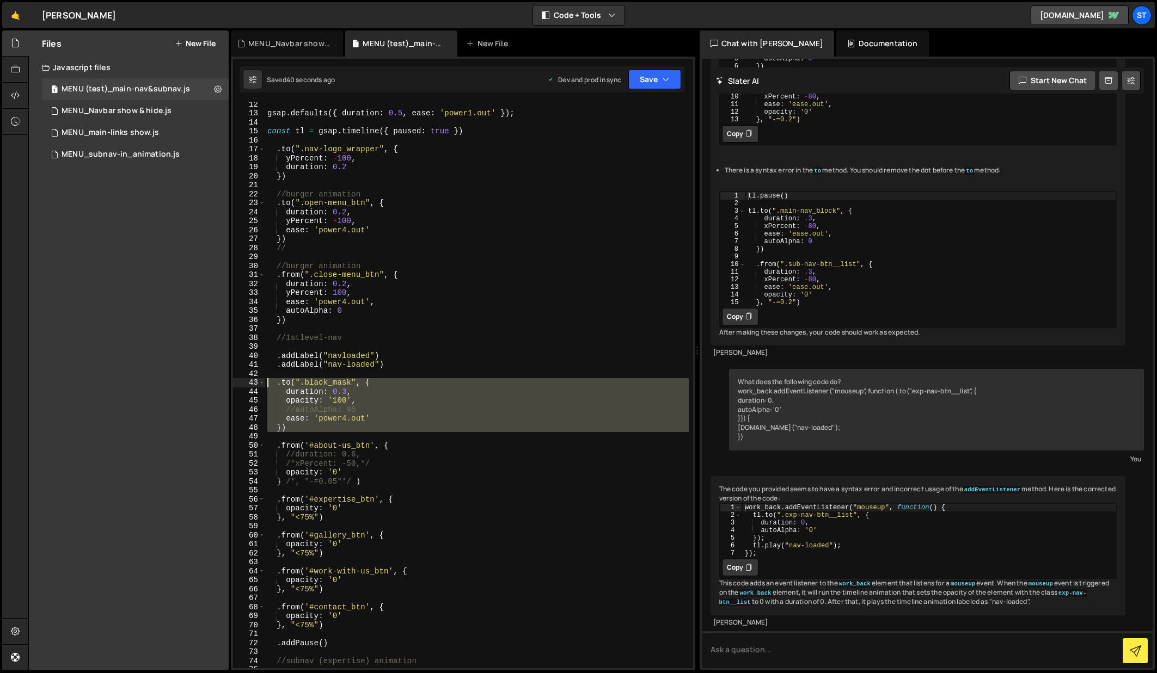
drag, startPoint x: 288, startPoint y: 433, endPoint x: 248, endPoint y: 384, distance: 63.4
click at [248, 384] on div "12 13 14 15 16 17 18 19 20 21 22 23 24 25 26 27 28 29 30 31 32 33 34 35 36 37 3…" at bounding box center [463, 385] width 460 height 566
type textarea ".to(".black_mask", { duration: 0.3,"
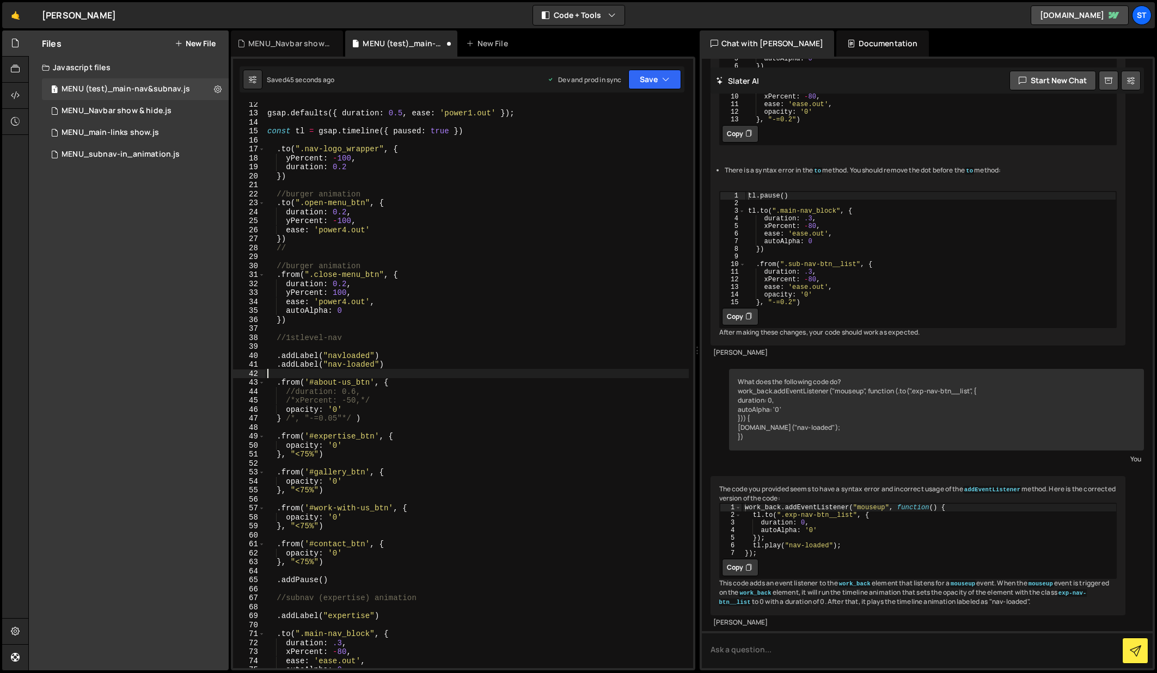
click at [287, 321] on div "gsap . defaults ({ duration : 0.5 , ease : 'power1.out' }) ; const tl = gsap . …" at bounding box center [476, 392] width 423 height 584
click at [287, 248] on div "gsap . defaults ({ duration : 0.5 , ease : 'power1.out' }) ; const tl = gsap . …" at bounding box center [476, 392] width 423 height 584
type textarea "/"
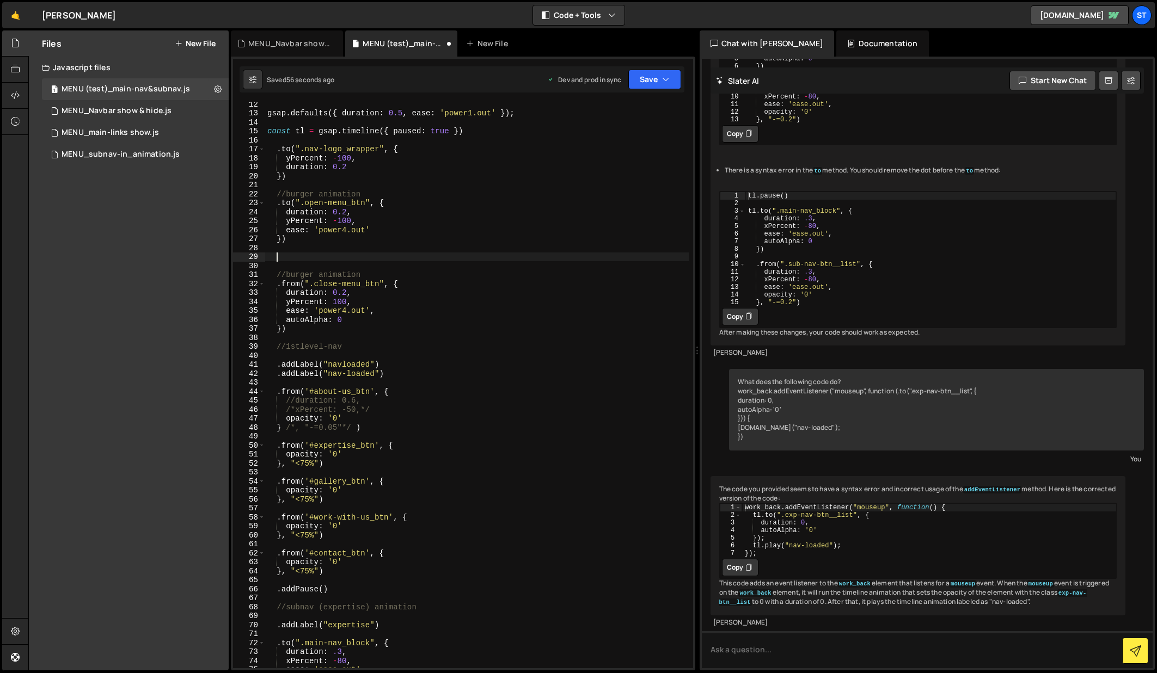
paste textarea
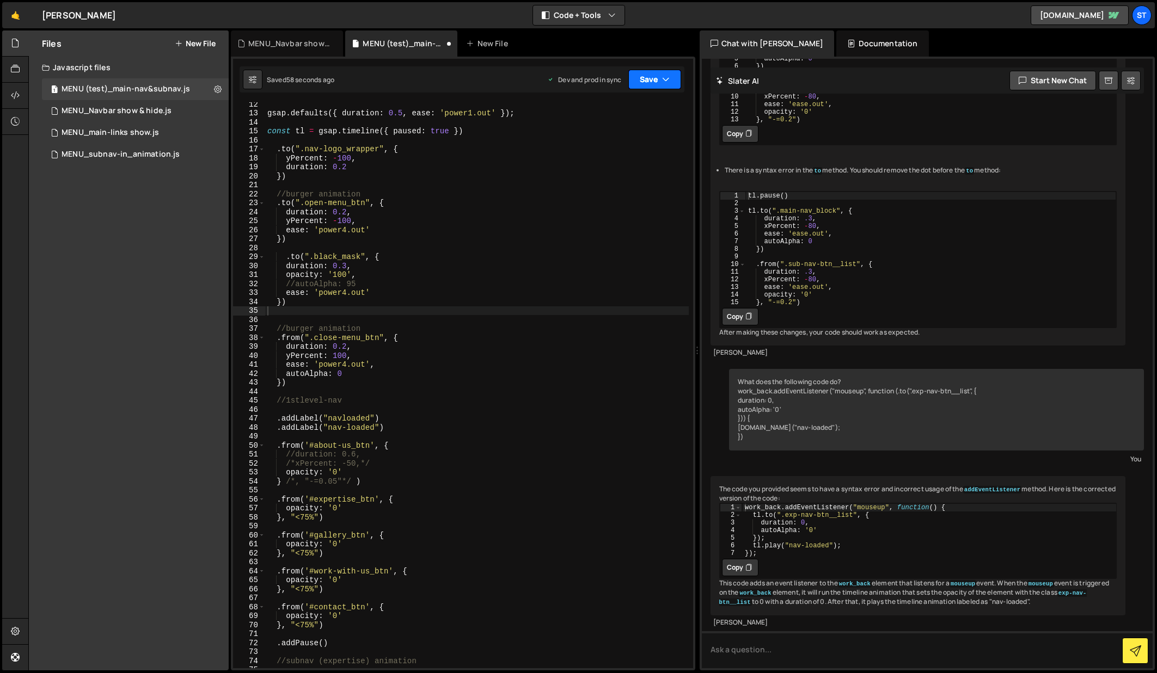
click at [659, 73] on button "Save" at bounding box center [654, 80] width 53 height 20
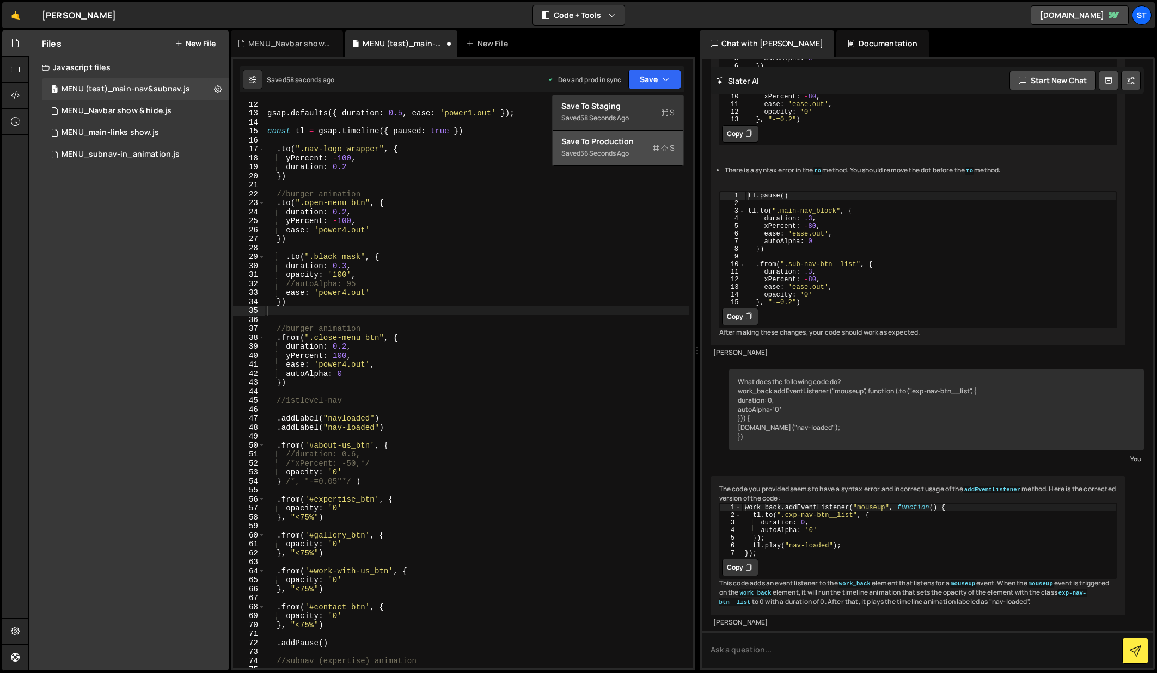
click at [597, 147] on div "Saved 56 seconds ago" at bounding box center [617, 153] width 113 height 13
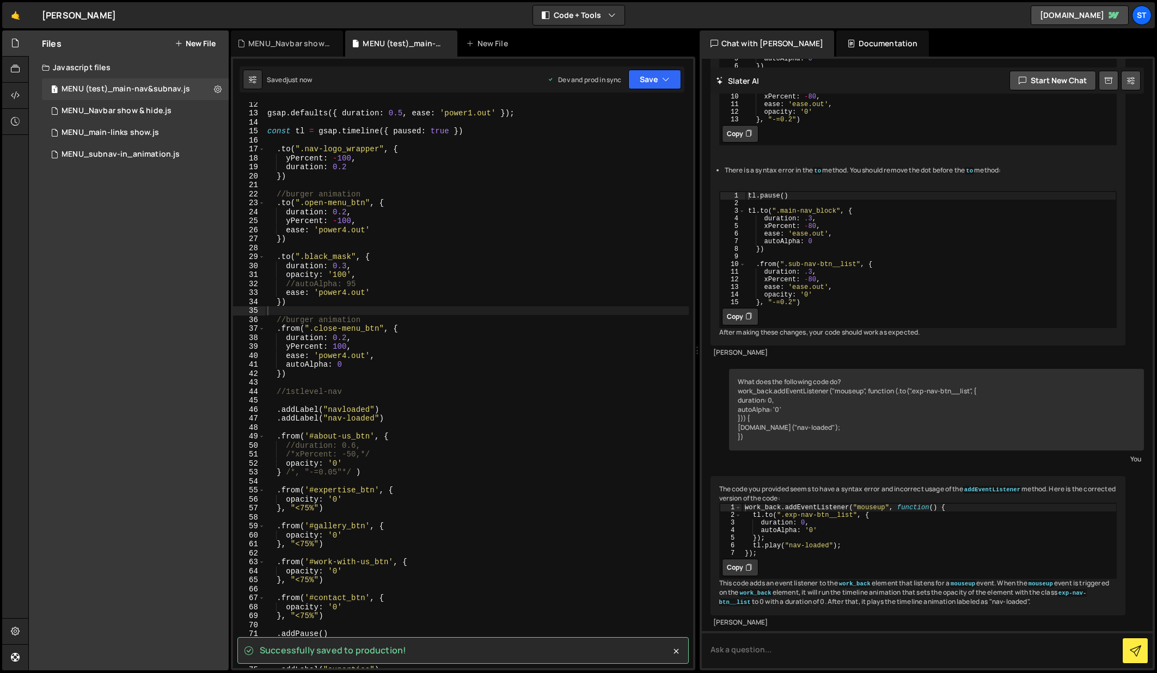
click at [362, 292] on div "gsap . defaults ({ duration : 0.5 , ease : 'power1.out' }) ; const tl = gsap . …" at bounding box center [476, 392] width 423 height 584
click at [346, 275] on div "gsap . defaults ({ duration : 0.5 , ease : 'power1.out' }) ; const tl = gsap . …" at bounding box center [476, 392] width 423 height 584
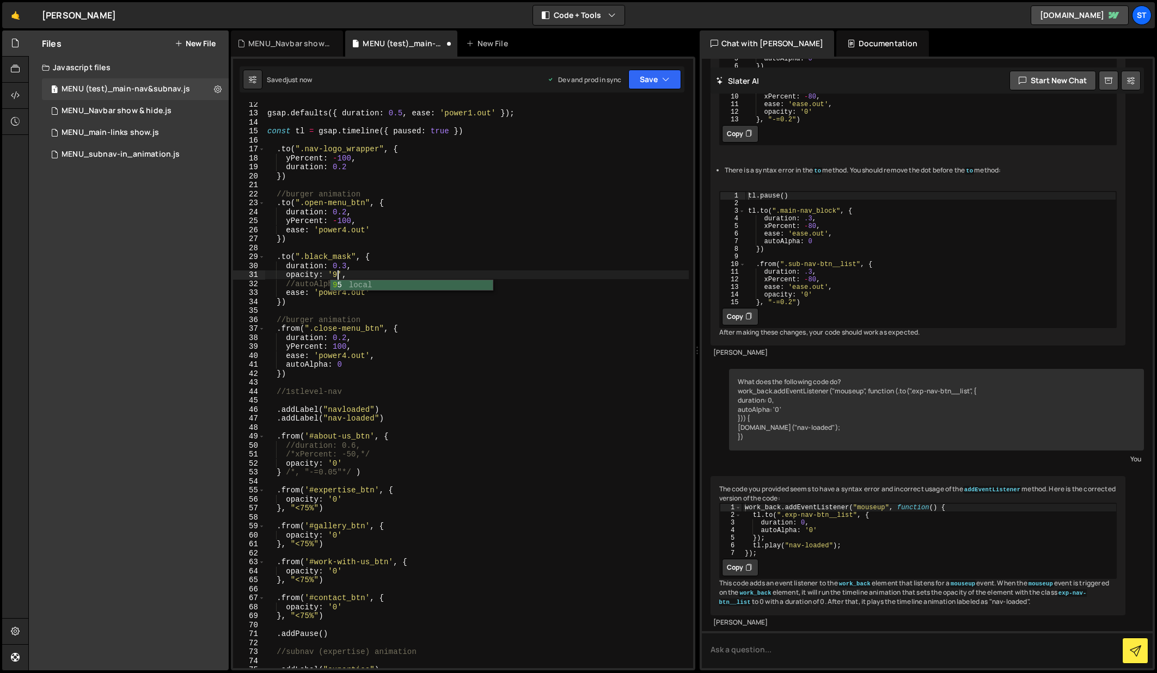
scroll to position [0, 5]
click at [669, 77] on button "Save" at bounding box center [654, 80] width 53 height 20
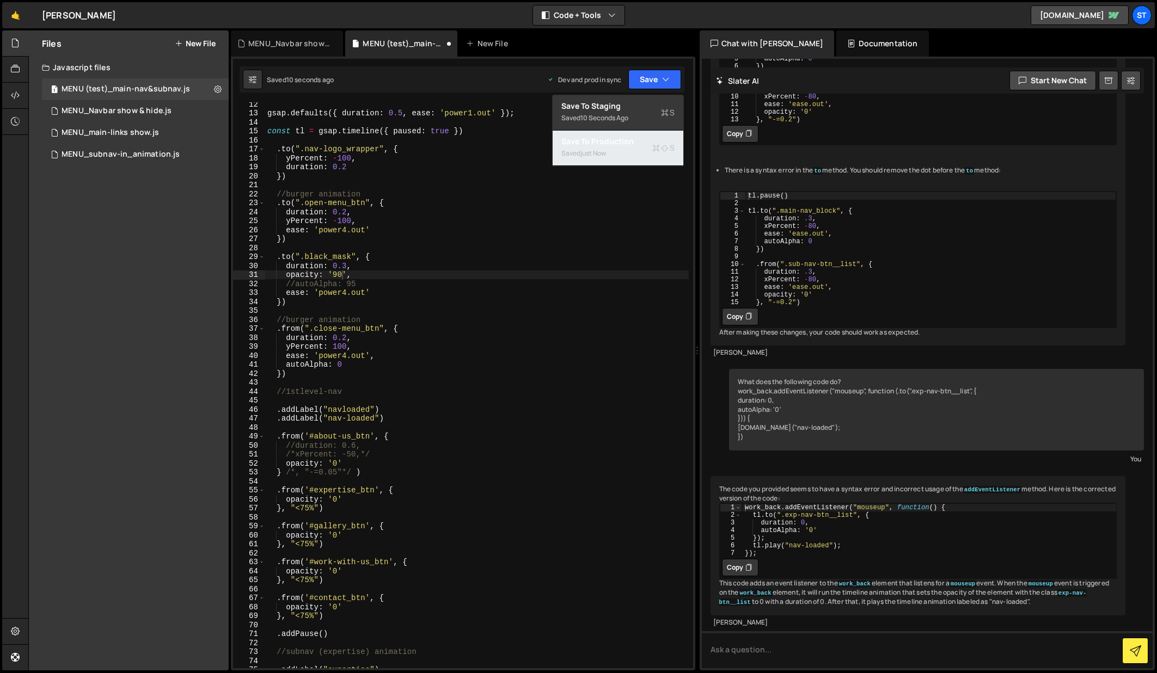
click at [590, 144] on div "Save to Production S" at bounding box center [617, 141] width 113 height 11
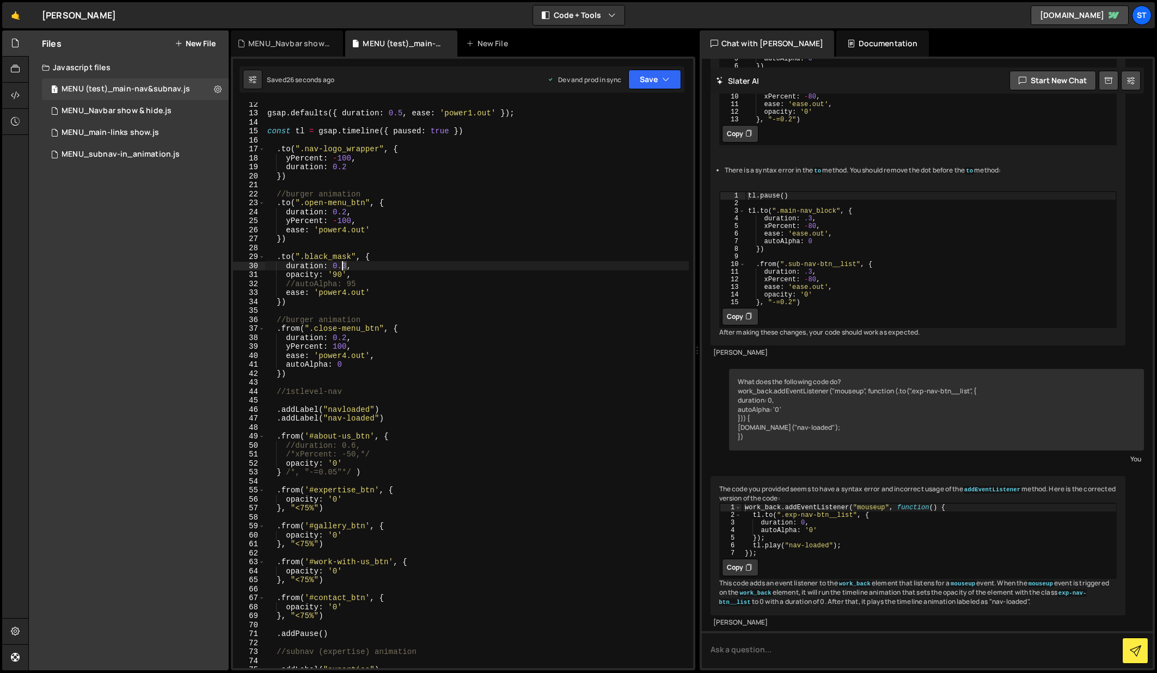
click at [342, 267] on div "gsap . defaults ({ duration : 0.5 , ease : 'power1.out' }) ; const tl = gsap . …" at bounding box center [476, 392] width 423 height 584
click at [487, 242] on div "gsap . defaults ({ duration : 0.5 , ease : 'power1.out' }) ; const tl = gsap . …" at bounding box center [476, 392] width 423 height 584
click at [660, 79] on button "Save" at bounding box center [654, 80] width 53 height 20
click at [625, 145] on div "Save to Production S" at bounding box center [617, 141] width 113 height 11
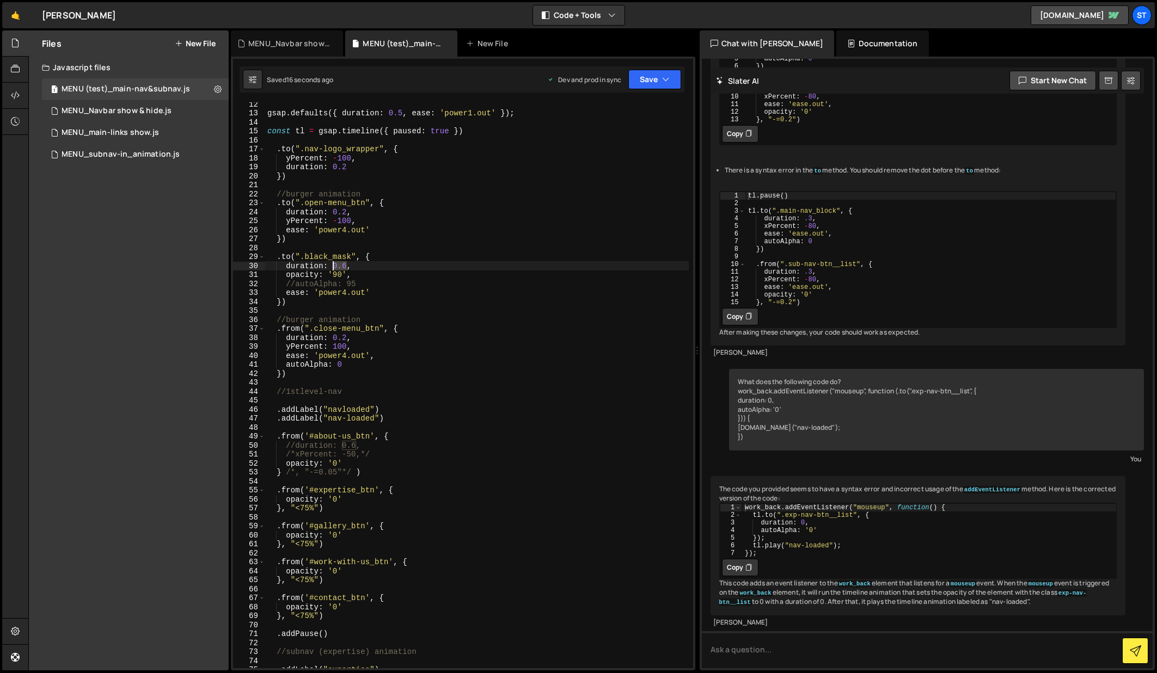
drag, startPoint x: 346, startPoint y: 267, endPoint x: 331, endPoint y: 268, distance: 14.2
click at [331, 268] on div "gsap . defaults ({ duration : 0.5 , ease : 'power1.out' }) ; const tl = gsap . …" at bounding box center [476, 392] width 423 height 584
click at [648, 81] on button "Save" at bounding box center [654, 80] width 53 height 20
click at [607, 140] on div "Save to Production S" at bounding box center [617, 141] width 113 height 11
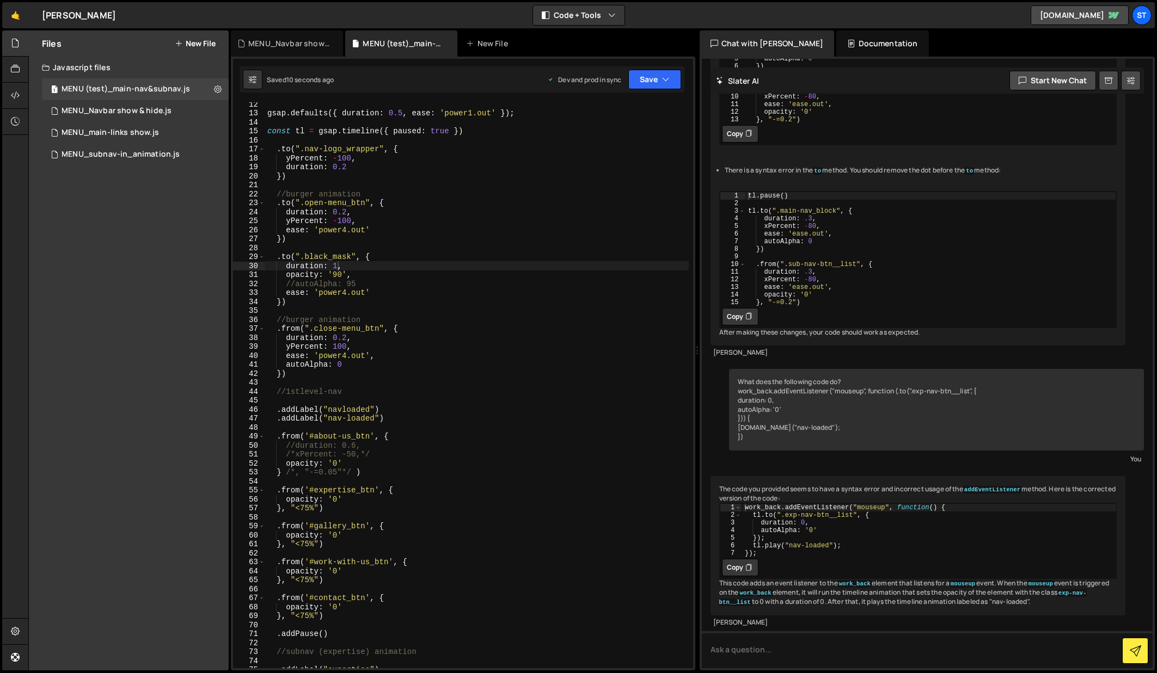
type textarea "ease: 'power4.out'"
drag, startPoint x: 374, startPoint y: 292, endPoint x: 255, endPoint y: 290, distance: 118.7
click at [255, 290] on div "ease: 'power4.out' 12 13 14 15 16 17 18 19 20 21 22 23 24 25 26 27 28 29 30 31 …" at bounding box center [463, 385] width 460 height 566
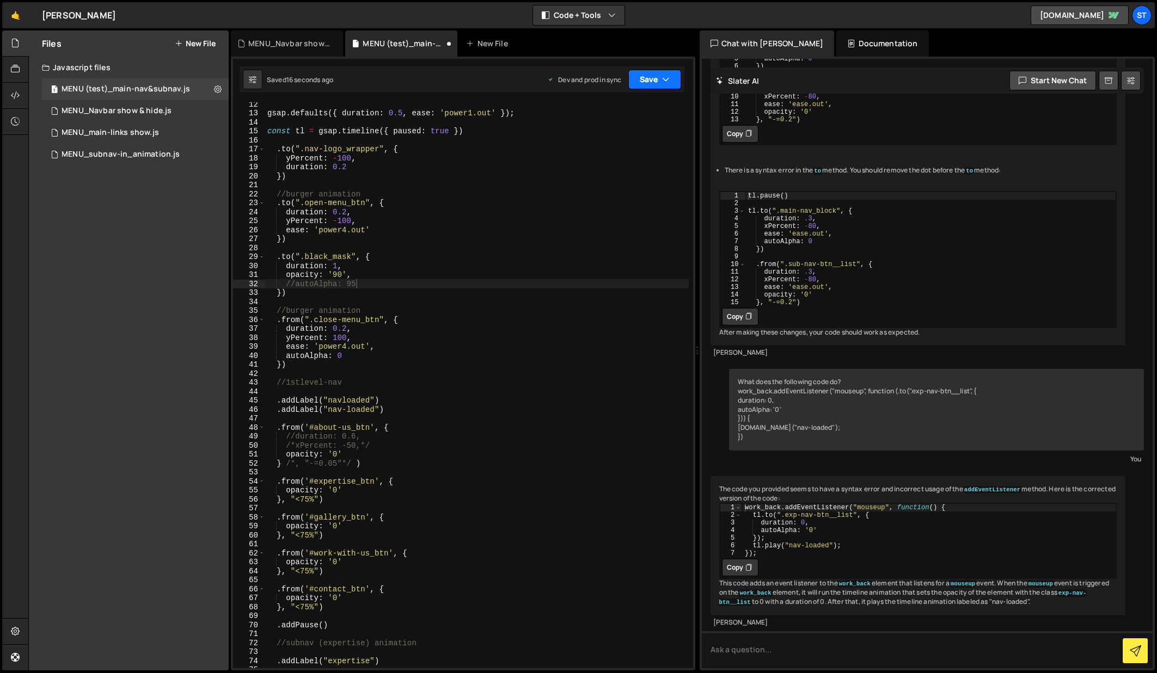
click at [658, 75] on button "Save" at bounding box center [654, 80] width 53 height 20
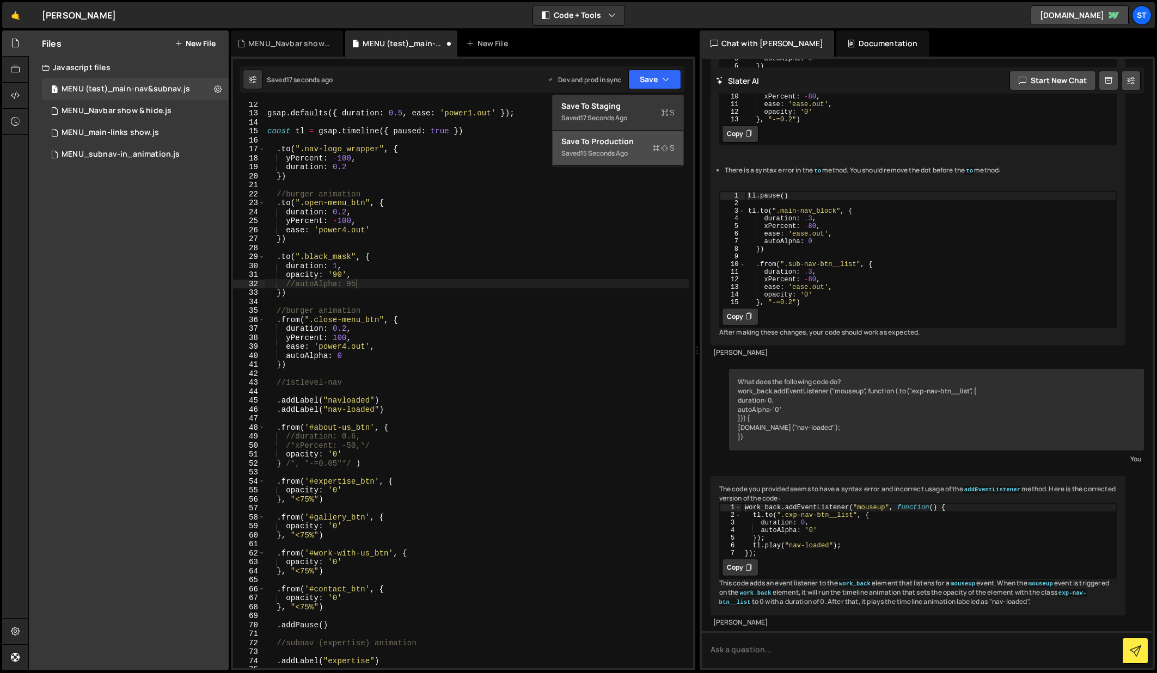
click at [611, 138] on div "Save to Production S" at bounding box center [617, 141] width 113 height 11
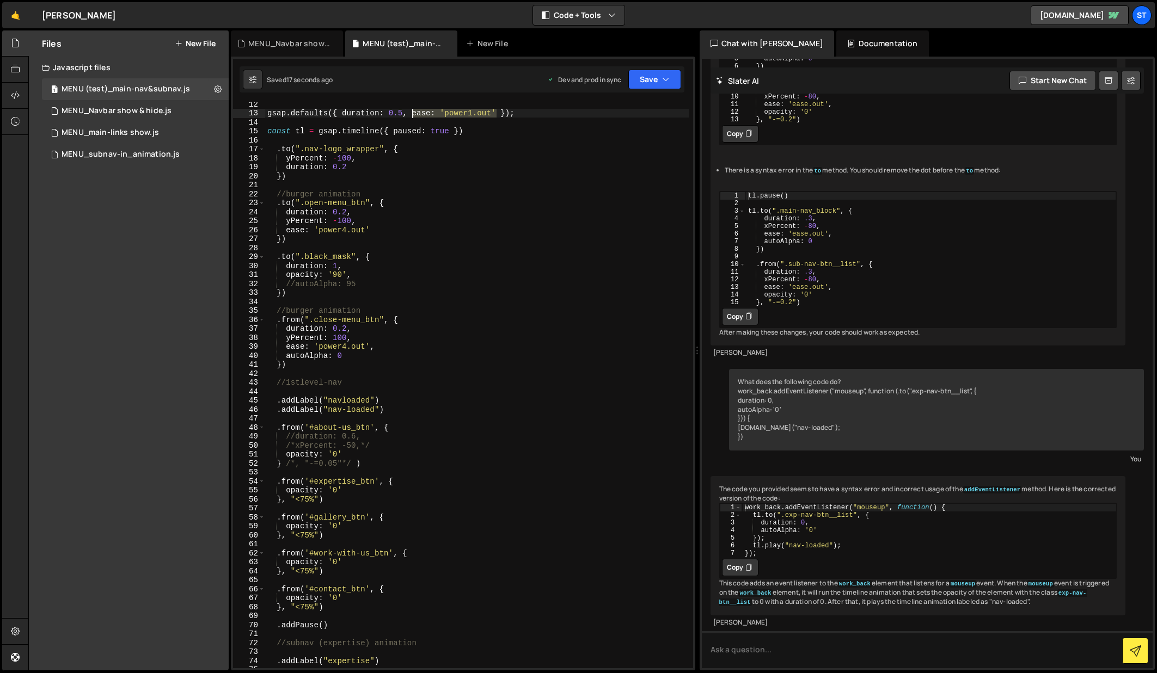
drag, startPoint x: 496, startPoint y: 113, endPoint x: 413, endPoint y: 115, distance: 82.8
click at [413, 115] on div "gsap . defaults ({ duration : 0.5 , ease : 'power1.out' }) ; const tl = gsap . …" at bounding box center [476, 392] width 423 height 584
click at [349, 274] on div "gsap . defaults ({ duration : 0.5 , ease : 'power1.out' }) ; const tl = gsap . …" at bounding box center [476, 392] width 423 height 584
type textarea "opacity: '90',"
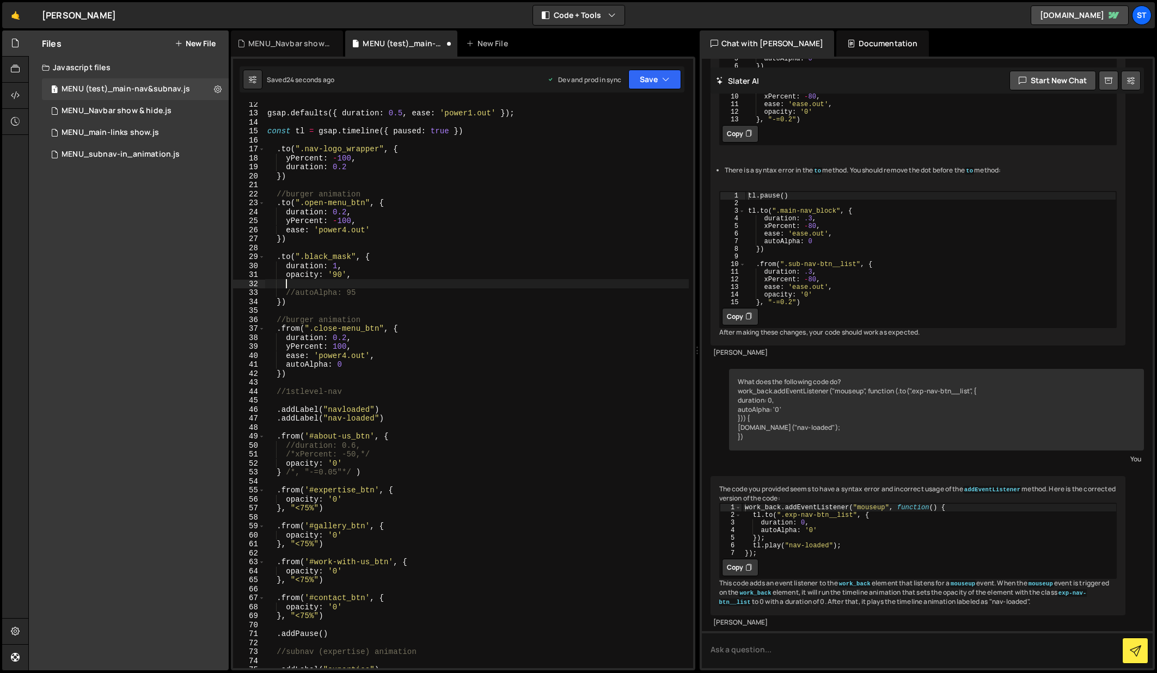
scroll to position [0, 1]
paste textarea "ease: 'power1.out'"
click at [648, 85] on button "Save" at bounding box center [654, 80] width 53 height 20
click at [613, 145] on div "Save to Production S" at bounding box center [617, 141] width 113 height 11
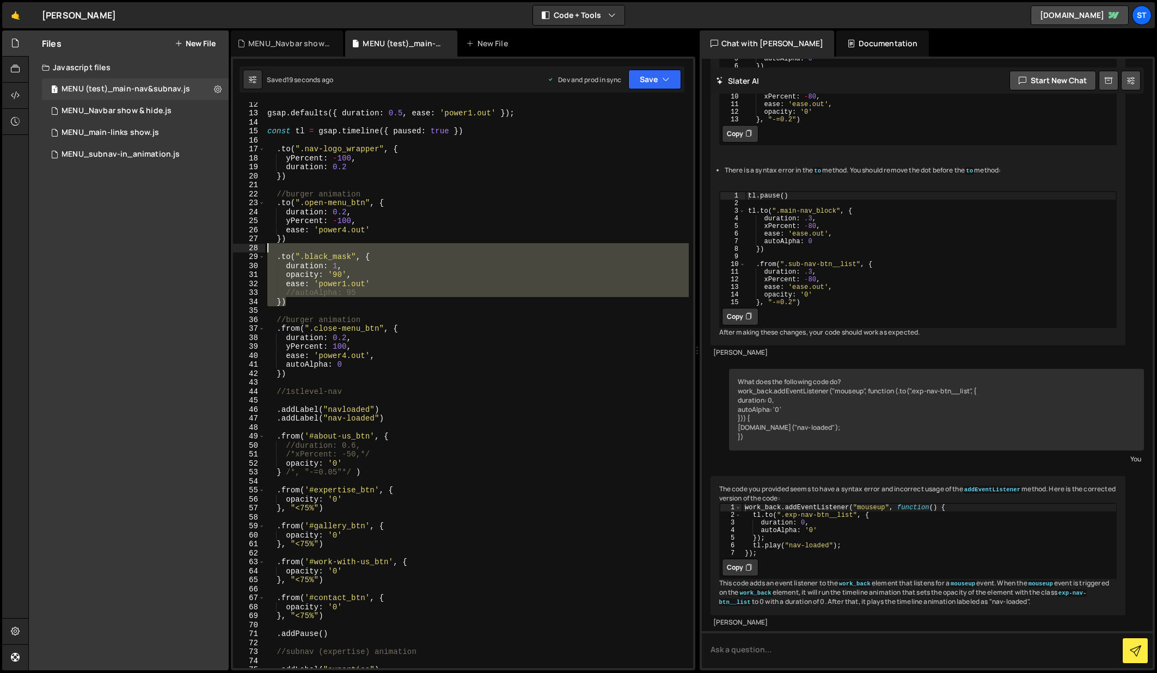
drag, startPoint x: 311, startPoint y: 304, endPoint x: 269, endPoint y: 251, distance: 67.4
click at [269, 251] on div "gsap . defaults ({ duration : 0.5 , ease : 'power1.out' }) ; const tl = gsap . …" at bounding box center [476, 392] width 423 height 584
type textarea ".to(".black_mask", {"
drag, startPoint x: 276, startPoint y: 314, endPoint x: 245, endPoint y: 251, distance: 70.1
click at [245, 251] on div ".to(".black_mask", { 12 13 14 15 16 17 18 19 20 21 22 23 24 25 26 27 28 29 30 3…" at bounding box center [463, 385] width 460 height 566
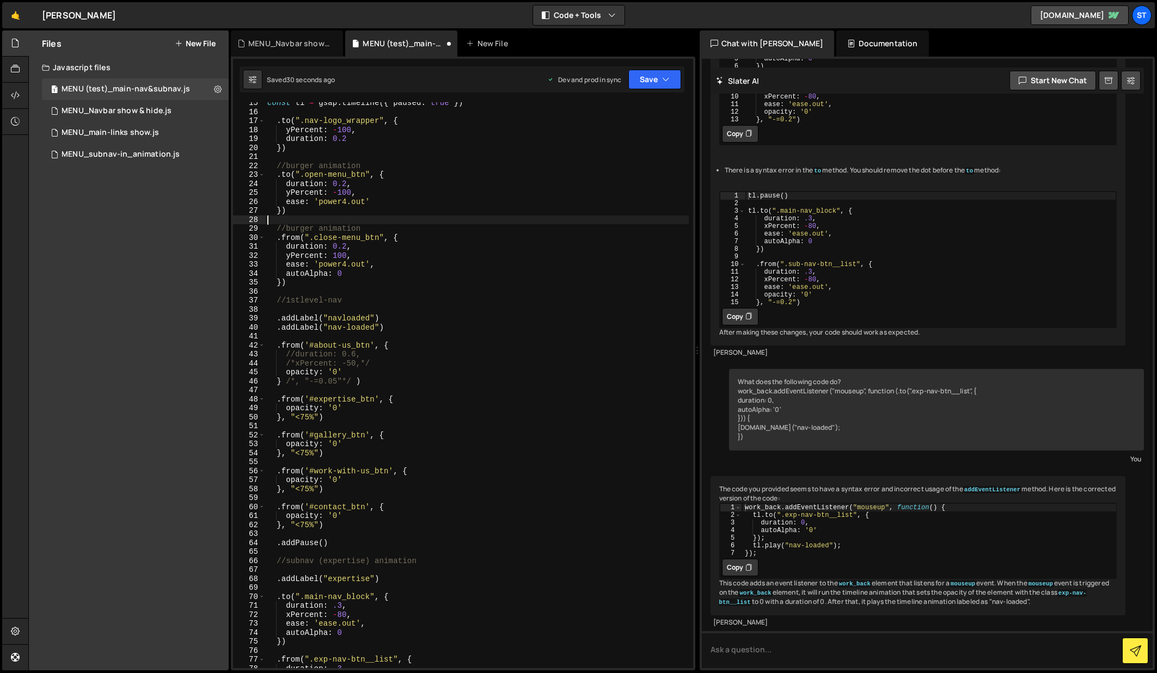
scroll to position [131, 0]
click at [284, 285] on div "const tl = gsap . timeline ({ paused : true }) . to ( ".nav-logo_wrapper" , { y…" at bounding box center [476, 389] width 423 height 584
type textarea "})"
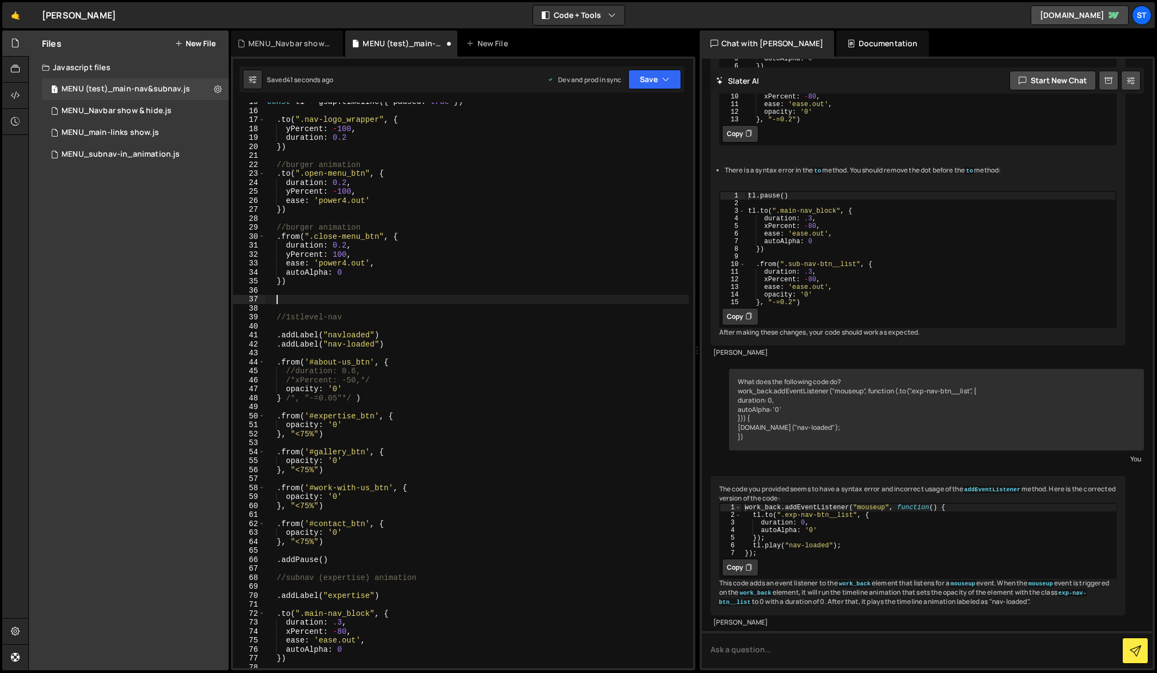
paste textarea
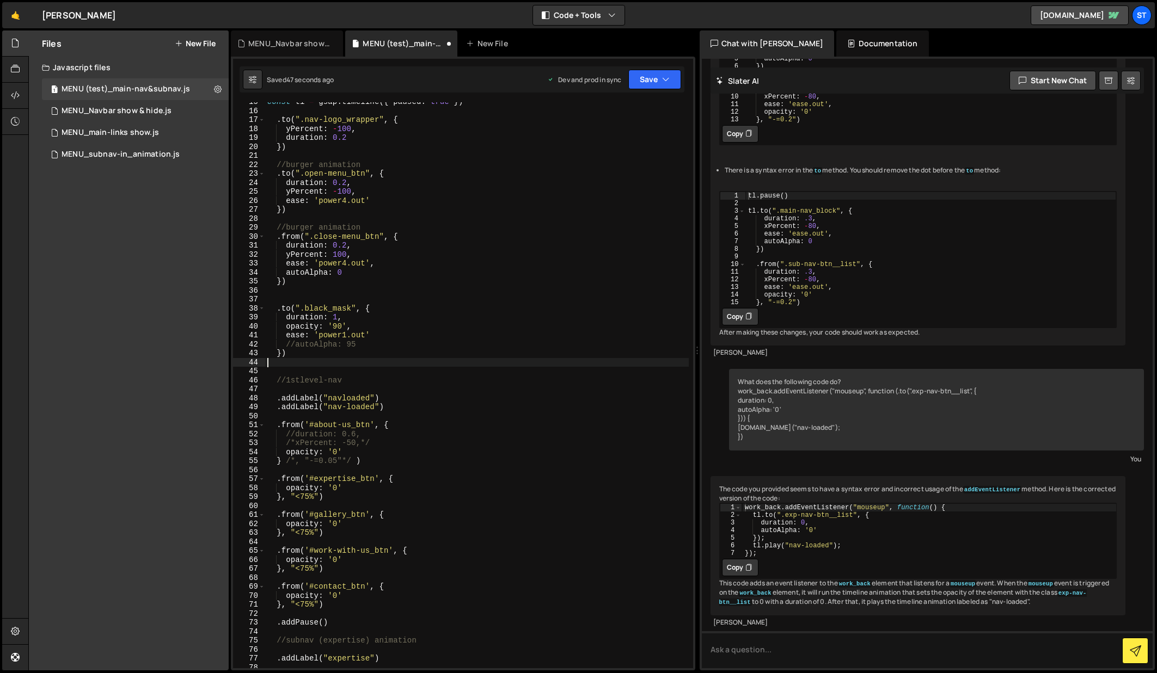
click at [335, 316] on div "const tl = gsap . timeline ({ paused : true }) . to ( ".nav-logo_wrapper" , { y…" at bounding box center [476, 389] width 423 height 584
click at [581, 187] on div "const tl = gsap . timeline ({ paused : true }) . to ( ".nav-logo_wrapper" , { y…" at bounding box center [476, 389] width 423 height 584
click at [660, 82] on button "Save" at bounding box center [654, 80] width 53 height 20
click at [609, 137] on div "Save to Production S" at bounding box center [617, 141] width 113 height 11
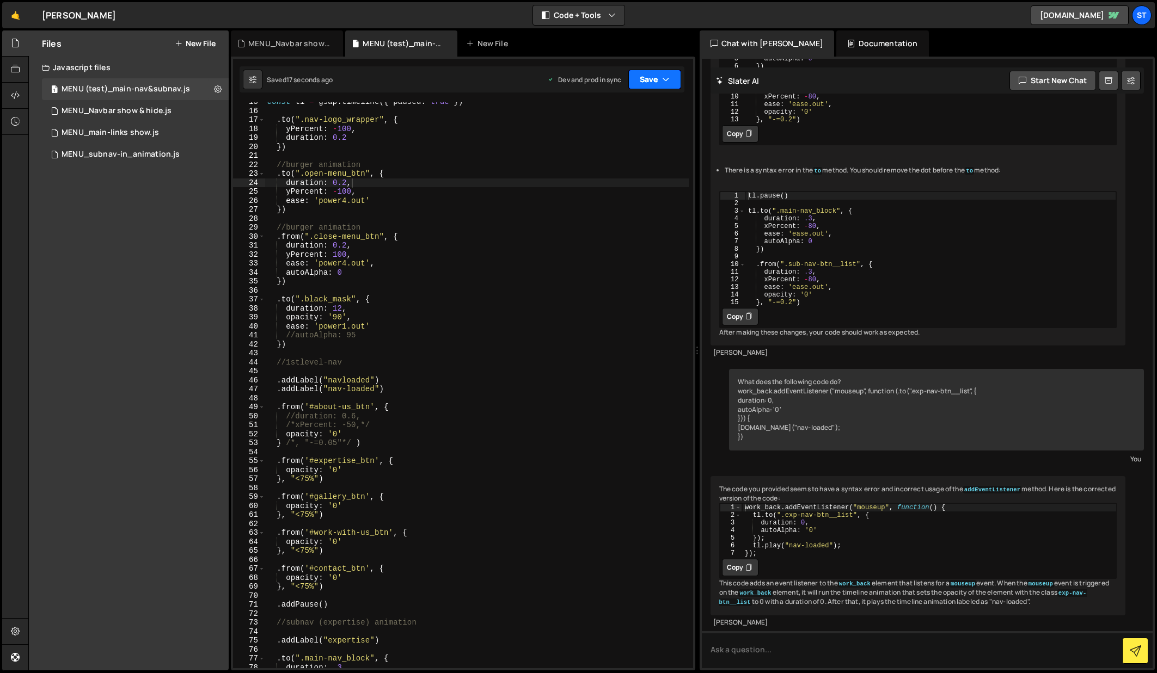
click at [667, 79] on icon "button" at bounding box center [666, 79] width 8 height 11
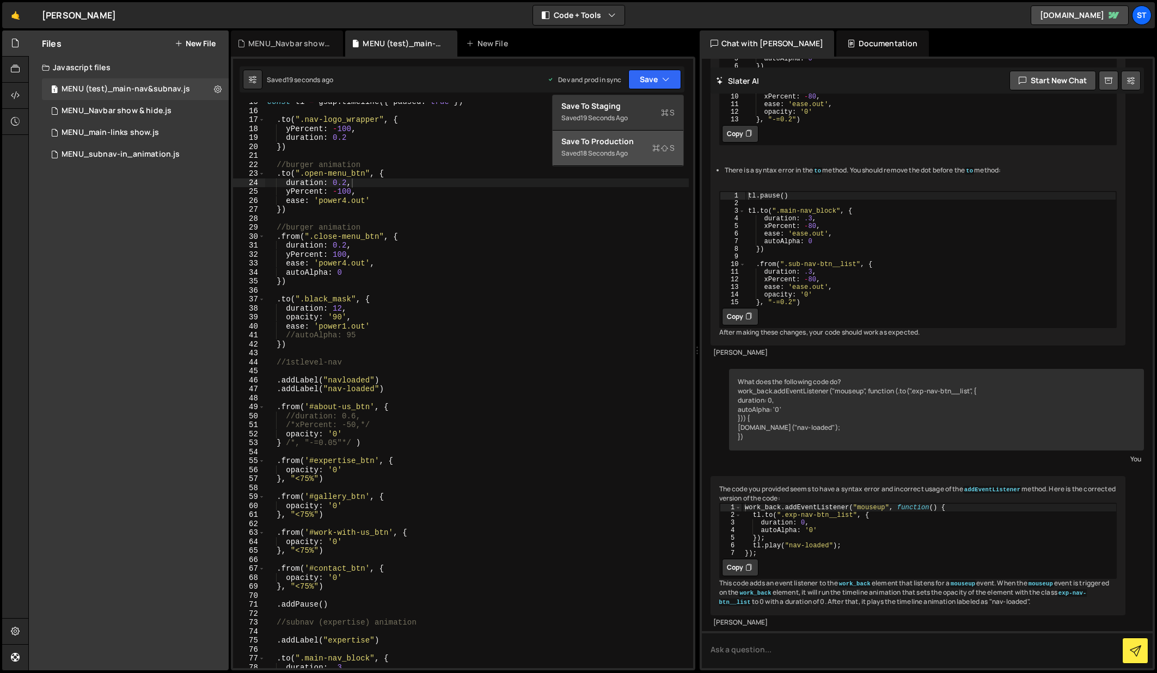
click at [634, 137] on div "Save to Production S" at bounding box center [617, 141] width 113 height 11
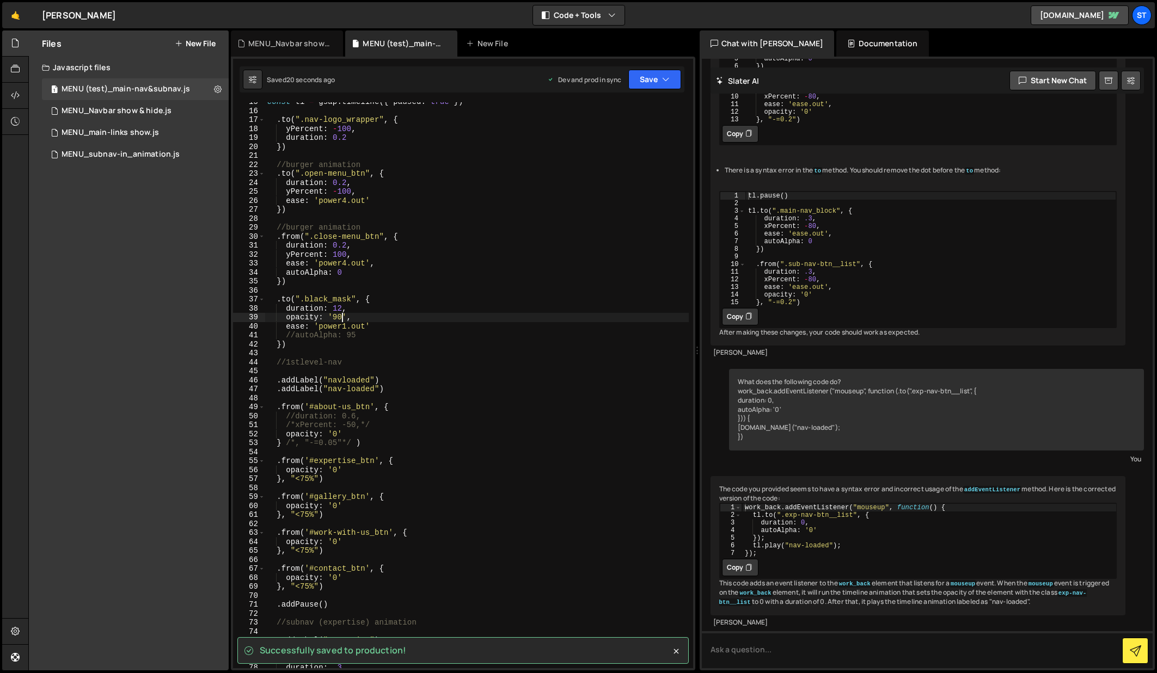
click at [341, 318] on div "const tl = gsap . timeline ({ paused : true }) . to ( ".nav-logo_wrapper" , { y…" at bounding box center [476, 389] width 423 height 584
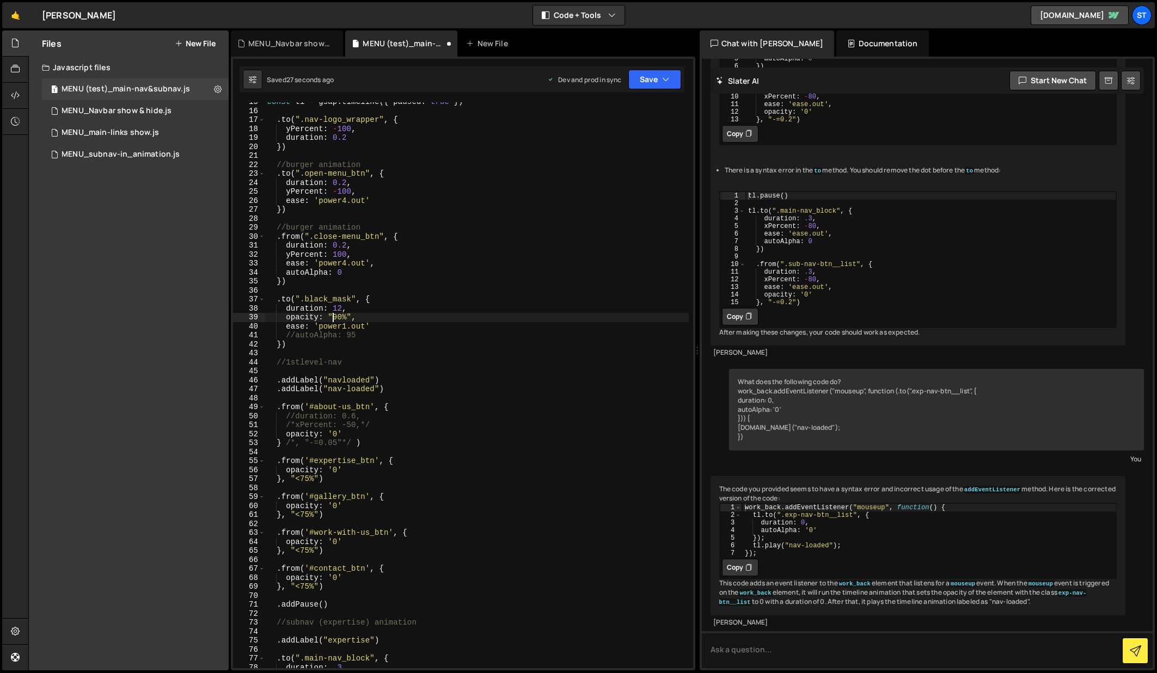
scroll to position [0, 5]
click at [606, 211] on div "const tl = gsap . timeline ({ paused : true }) . to ( ".nav-logo_wrapper" , { y…" at bounding box center [476, 389] width 423 height 584
click at [663, 76] on icon "button" at bounding box center [666, 79] width 8 height 11
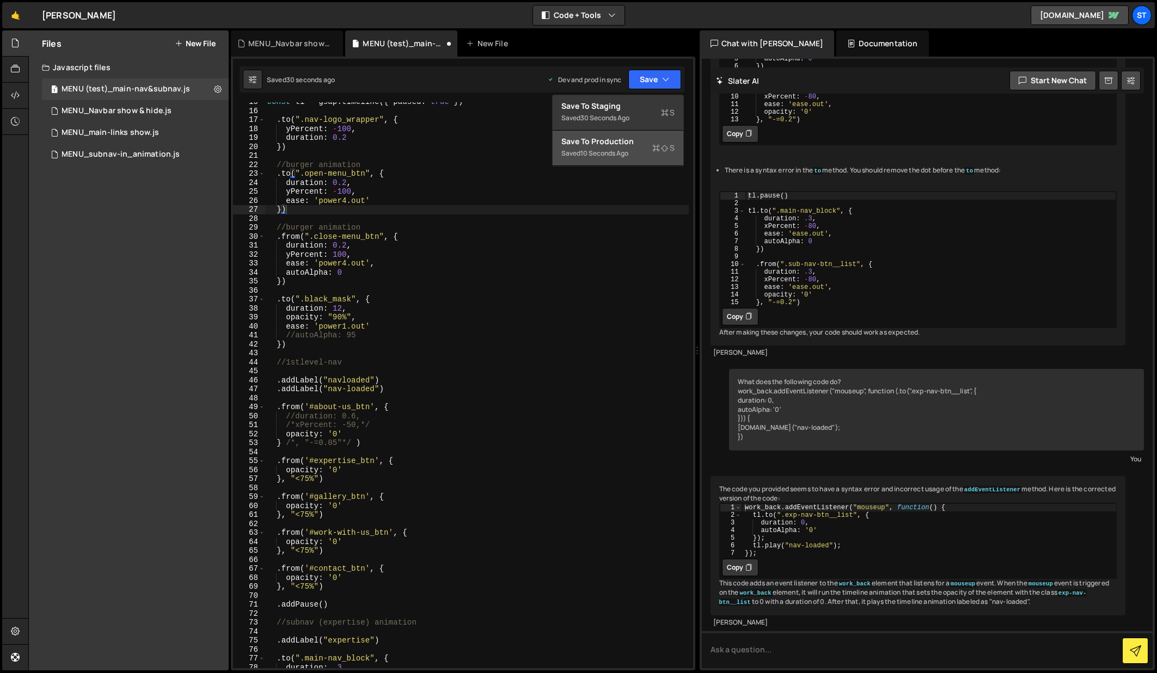
click at [609, 140] on div "Save to Production S" at bounding box center [617, 141] width 113 height 11
click at [333, 319] on div "const tl = gsap . timeline ({ paused : true }) . to ( ".nav-logo_wrapper" , { y…" at bounding box center [476, 389] width 423 height 584
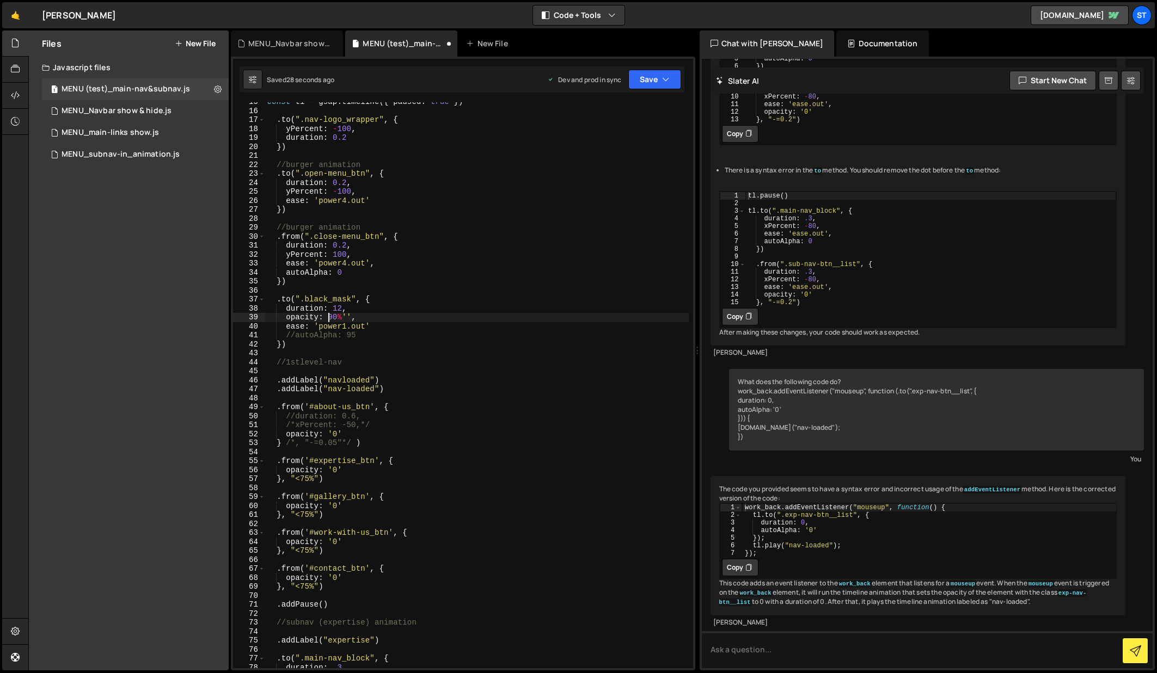
scroll to position [0, 5]
click at [355, 316] on div "const tl = gsap . timeline ({ paused : true }) . to ( ".nav-logo_wrapper" , { y…" at bounding box center [476, 389] width 423 height 584
click at [670, 82] on button "Save" at bounding box center [654, 80] width 53 height 20
click at [625, 139] on div "Save to Production S" at bounding box center [617, 141] width 113 height 11
click at [346, 318] on div "const tl = gsap . timeline ({ paused : true }) . to ( ".nav-logo_wrapper" , { y…" at bounding box center [476, 389] width 423 height 584
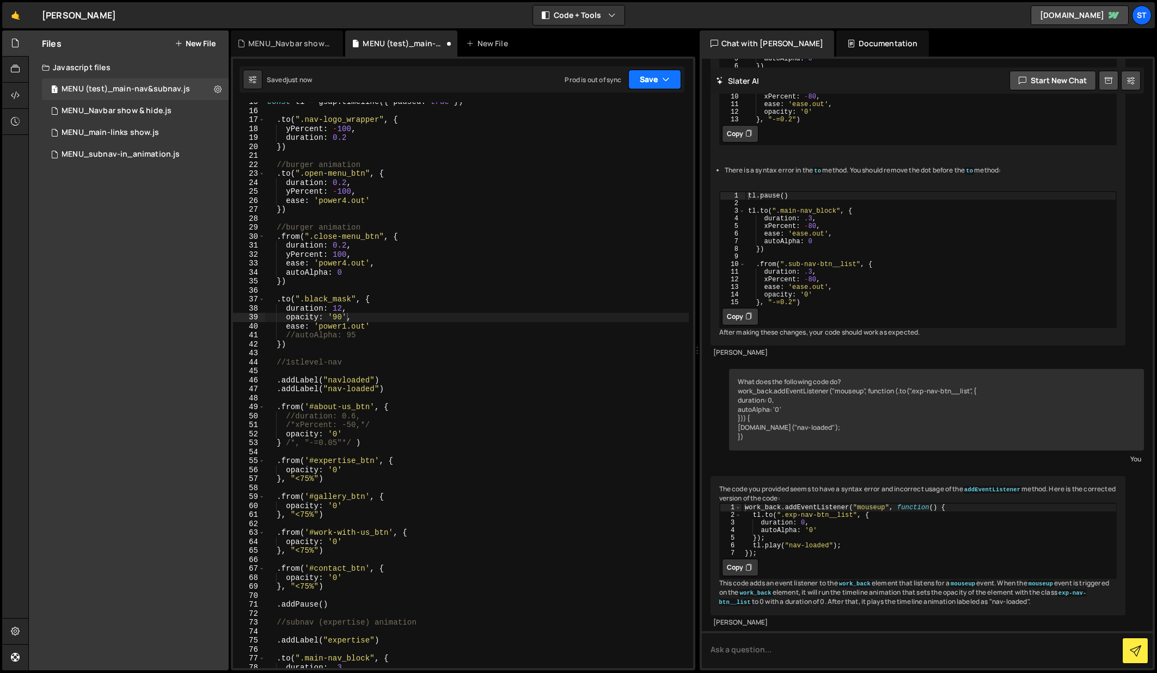
click at [670, 81] on button "Save" at bounding box center [654, 80] width 53 height 20
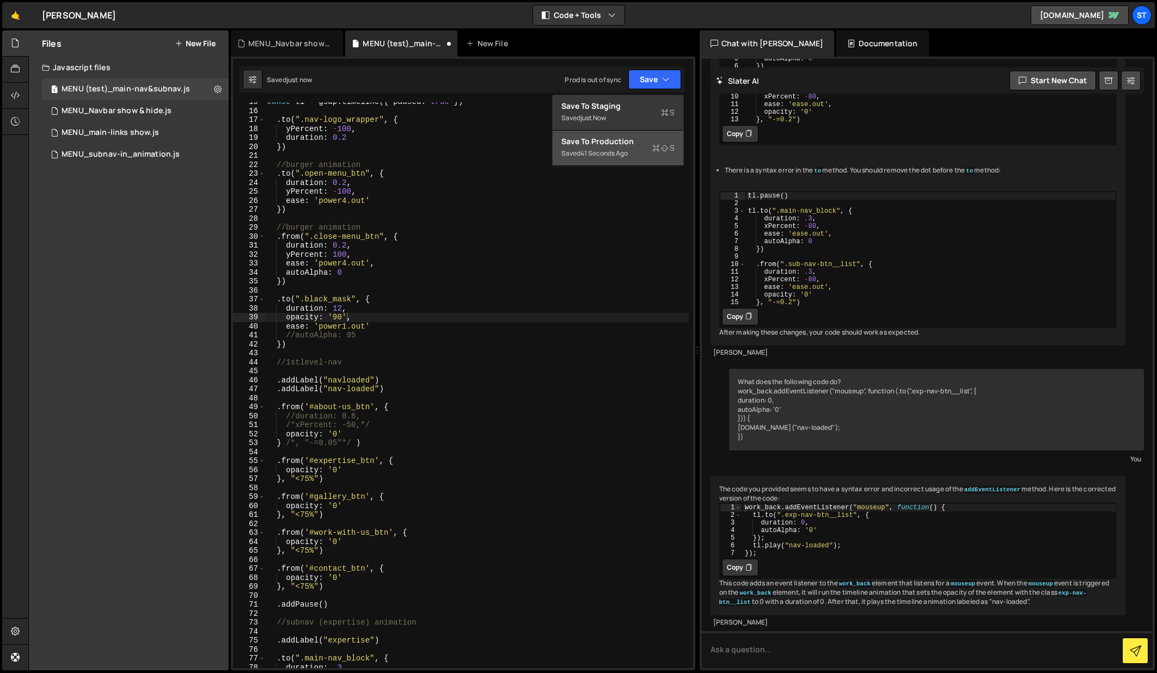
click at [600, 150] on div "41 seconds ago" at bounding box center [603, 153] width 47 height 9
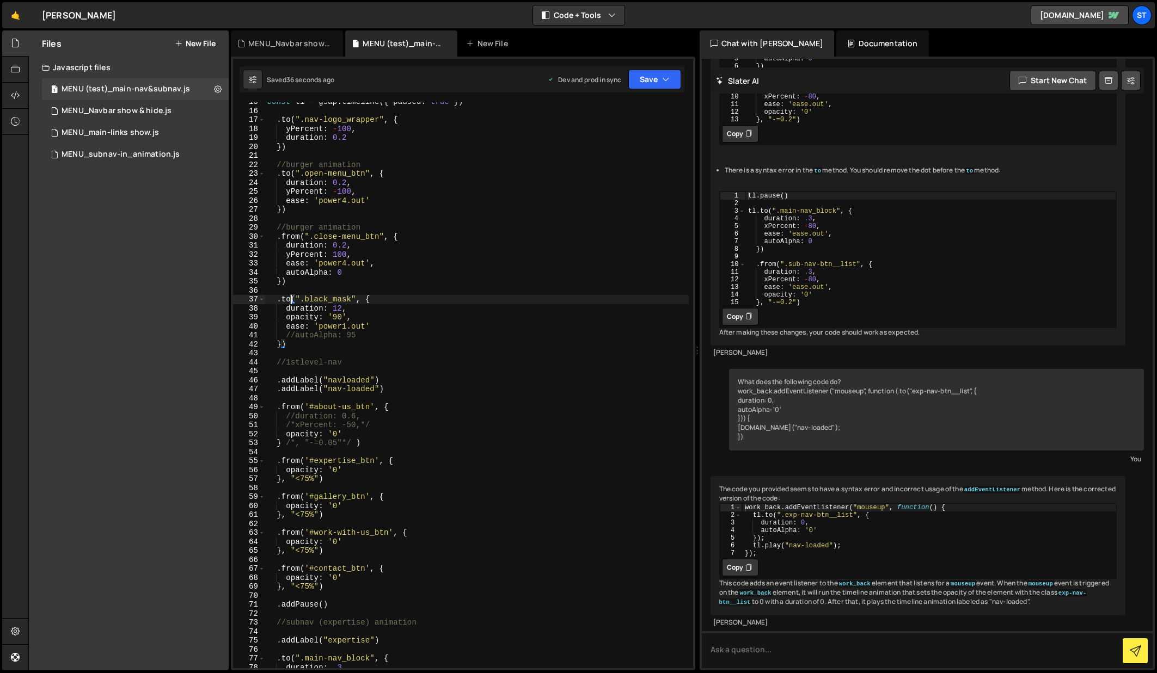
click at [290, 300] on div "const tl = gsap . timeline ({ paused : true }) . to ( ".nav-logo_wrapper" , { y…" at bounding box center [476, 389] width 423 height 584
click at [336, 319] on div "const tl = gsap . timeline ({ paused : true }) . to ( ".nav-logo_wrapper" , { y…" at bounding box center [476, 389] width 423 height 584
click at [495, 311] on div "const tl = gsap . timeline ({ paused : true }) . to ( ".nav-logo_wrapper" , { y…" at bounding box center [476, 389] width 423 height 584
type textarea "duration: 12,"
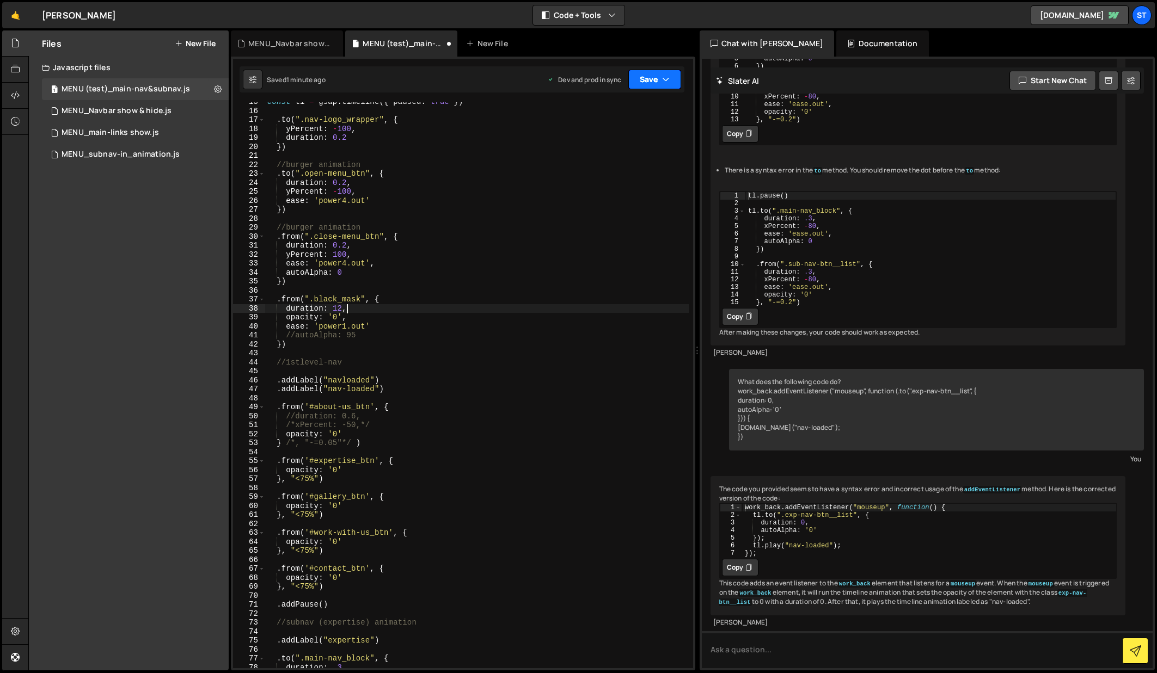
click at [660, 82] on button "Save" at bounding box center [654, 80] width 53 height 20
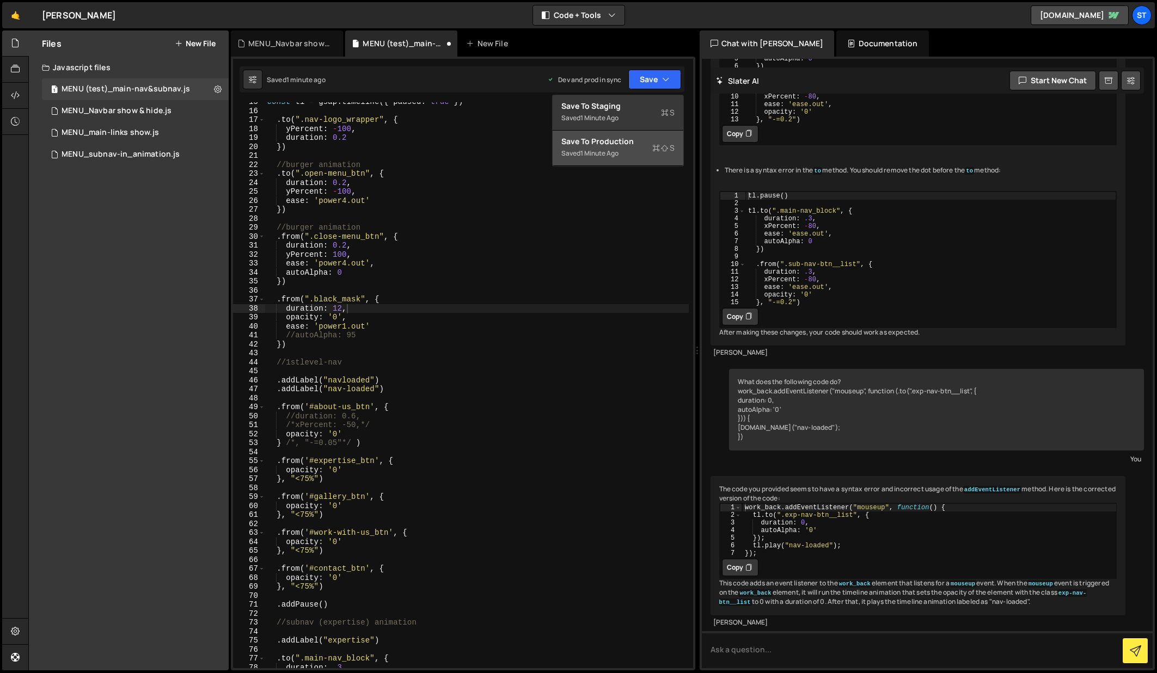
click at [613, 144] on div "Save to Production S" at bounding box center [617, 141] width 113 height 11
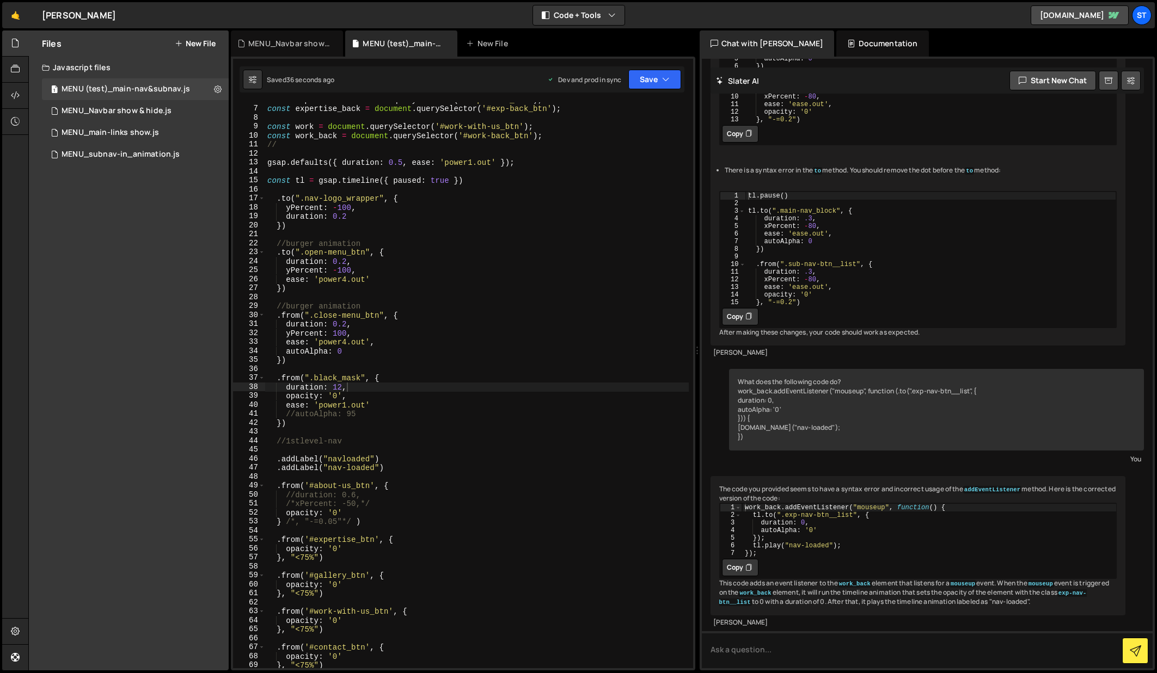
scroll to position [0, 0]
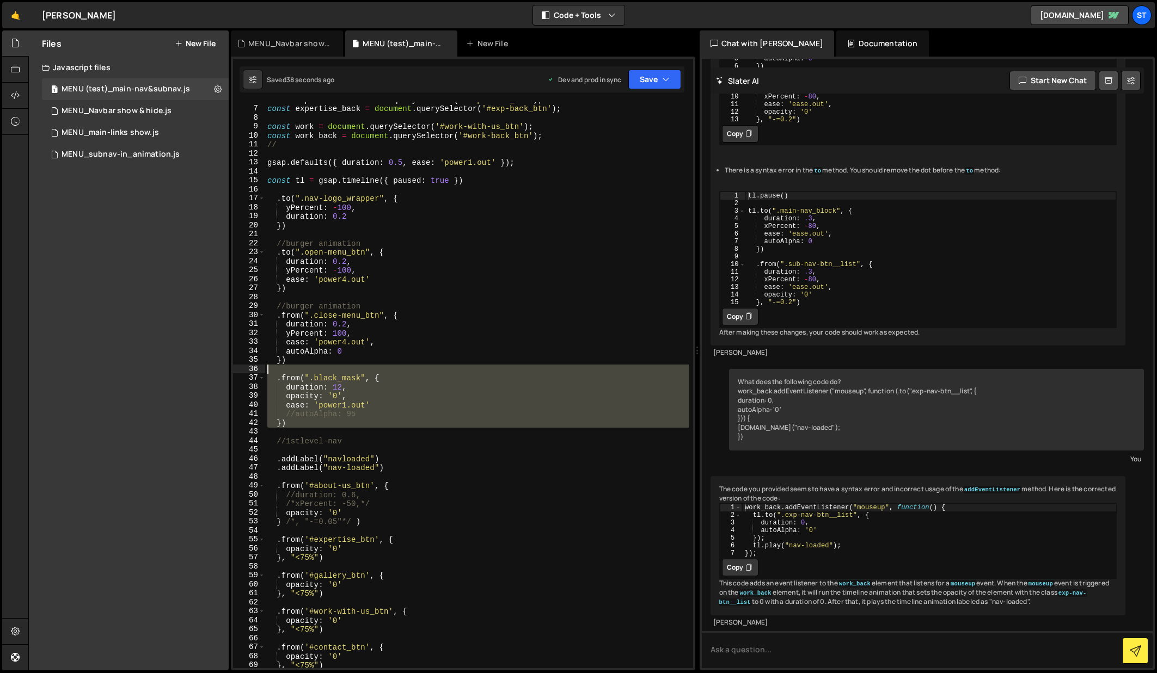
drag, startPoint x: 300, startPoint y: 429, endPoint x: 253, endPoint y: 365, distance: 79.9
click at [253, 365] on div "6 7 8 9 10 11 12 13 14 15 16 17 18 19 20 21 22 23 24 25 26 27 28 29 30 31 32 33…" at bounding box center [463, 385] width 460 height 566
type textarea ".from(".black_mask", {"
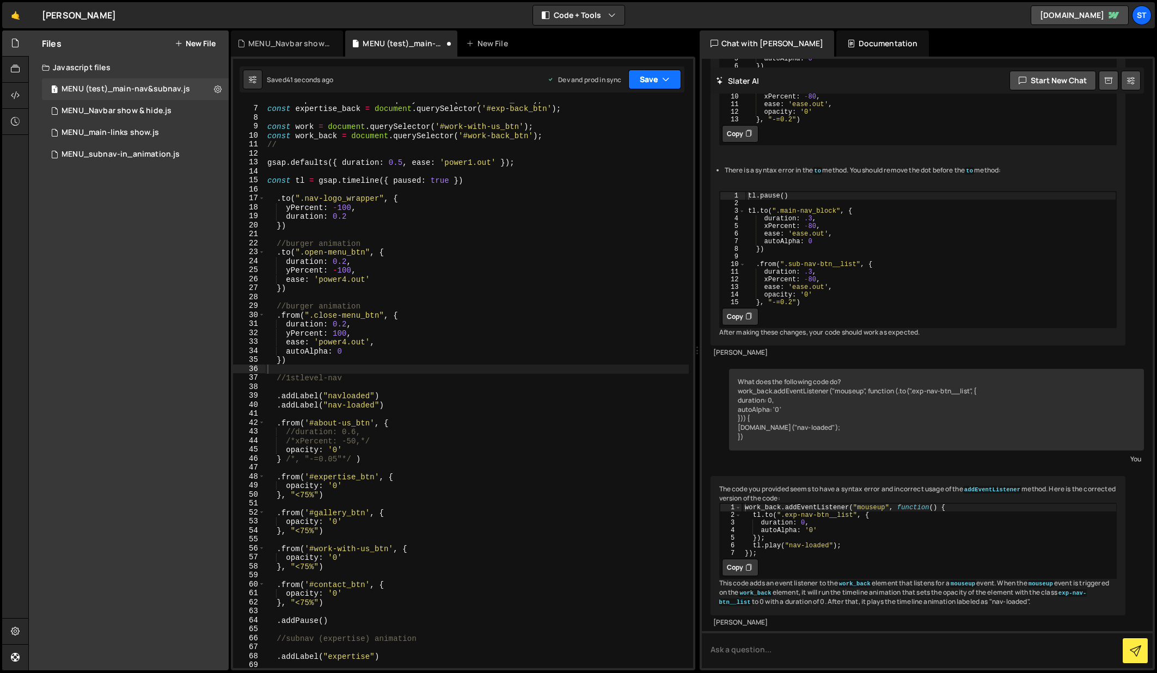
click at [654, 71] on button "Save" at bounding box center [654, 80] width 53 height 20
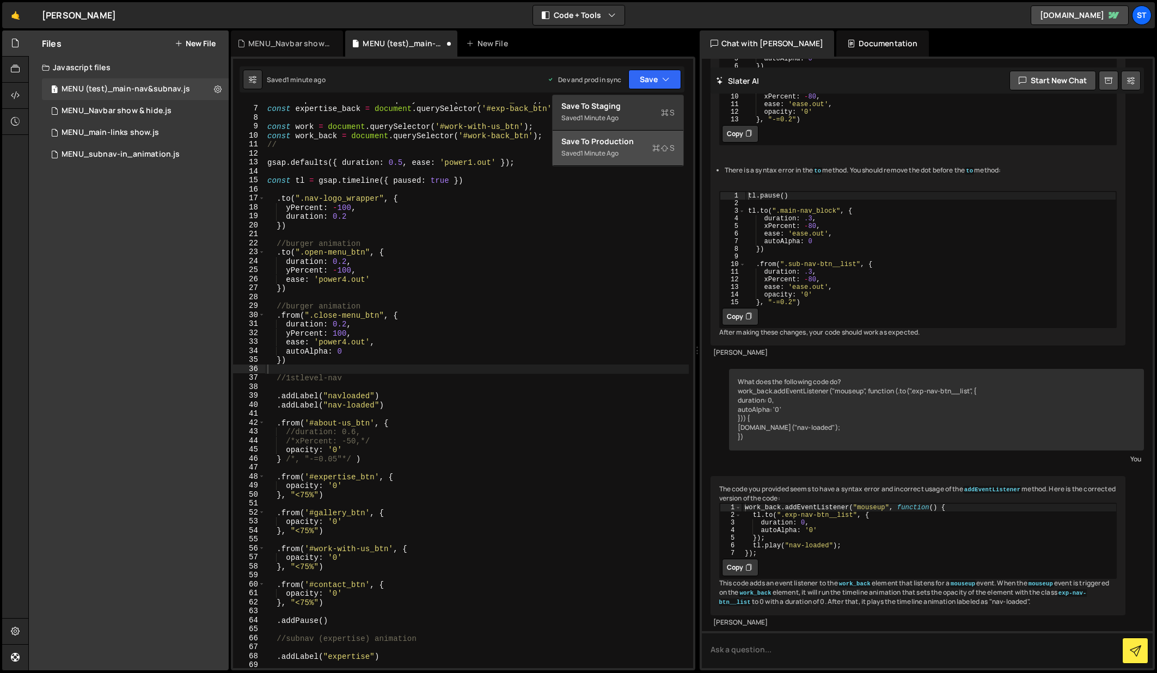
click at [619, 144] on div "Save to Production S" at bounding box center [617, 141] width 113 height 11
click at [304, 371] on div "const expertise = document . querySelector ( '#expertise_btn' ) ; const experti…" at bounding box center [476, 387] width 423 height 584
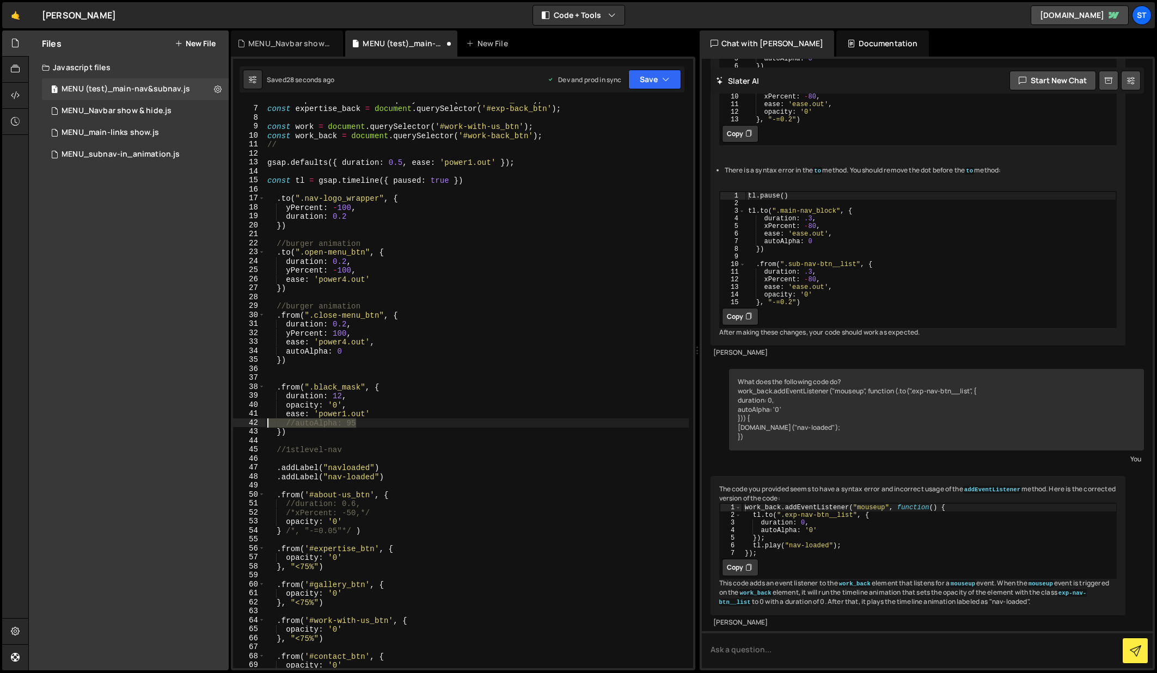
drag, startPoint x: 357, startPoint y: 425, endPoint x: 261, endPoint y: 424, distance: 96.3
click at [261, 424] on div "6 7 8 9 10 11 12 13 14 15 16 17 18 19 20 21 22 23 24 25 26 27 28 29 30 31 32 33…" at bounding box center [463, 385] width 460 height 566
type textarea "//autoAlpha: 95"
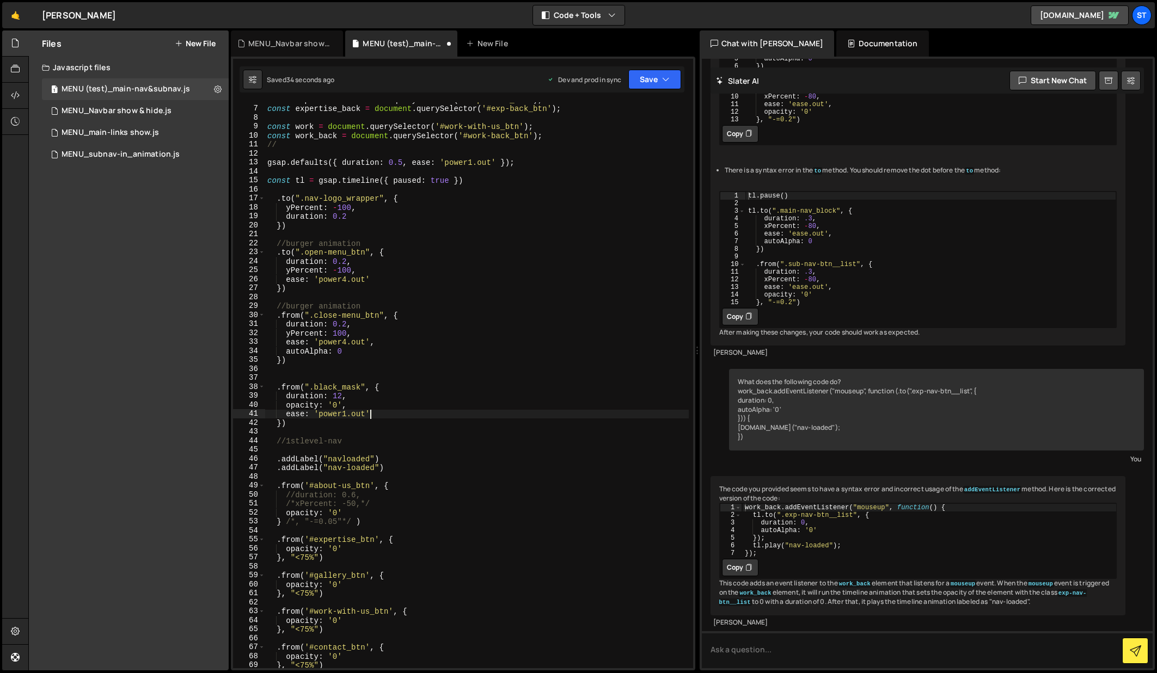
click at [384, 414] on div "const expertise = document . querySelector ( '#expertise_btn' ) ; const experti…" at bounding box center [476, 387] width 423 height 584
click at [662, 78] on icon "button" at bounding box center [666, 79] width 8 height 11
click at [596, 140] on div "Save to Production S" at bounding box center [617, 141] width 113 height 11
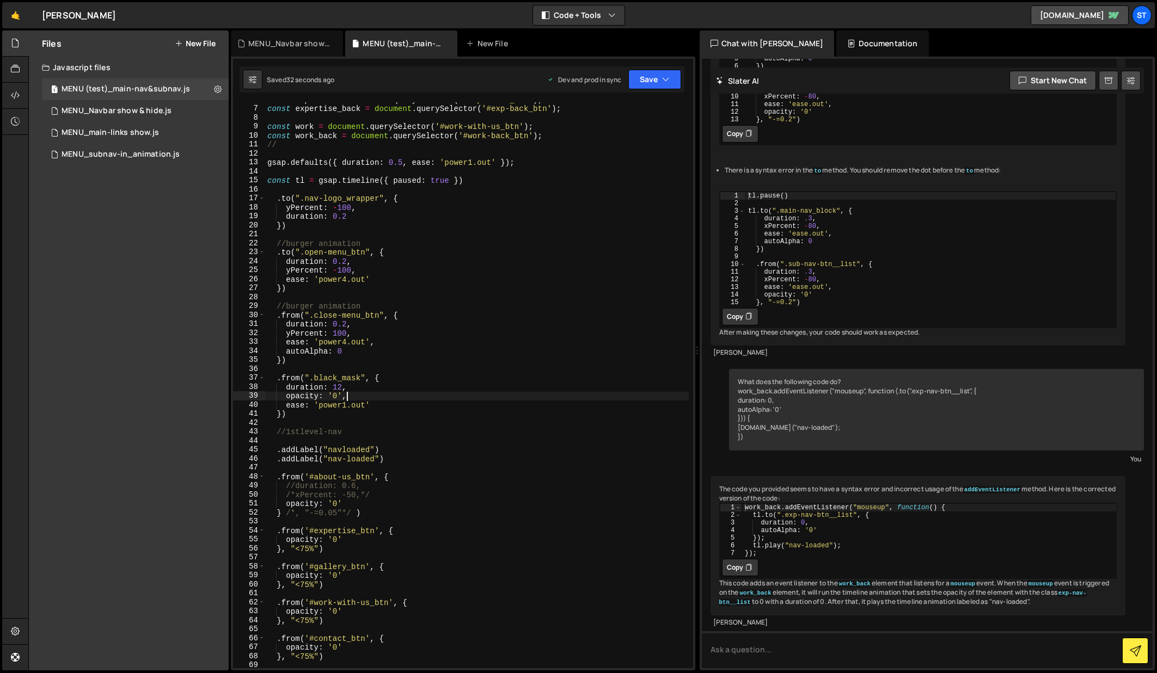
click at [346, 398] on div "const expertise = document . querySelector ( '#expertise_btn' ) ; const experti…" at bounding box center [476, 387] width 423 height 584
click at [341, 387] on div "const expertise = document . querySelector ( '#expertise_btn' ) ; const experti…" at bounding box center [476, 387] width 423 height 584
click at [501, 311] on div "const expertise = document . querySelector ( '#expertise_btn' ) ; const experti…" at bounding box center [476, 387] width 423 height 584
click at [649, 81] on button "Save" at bounding box center [654, 80] width 53 height 20
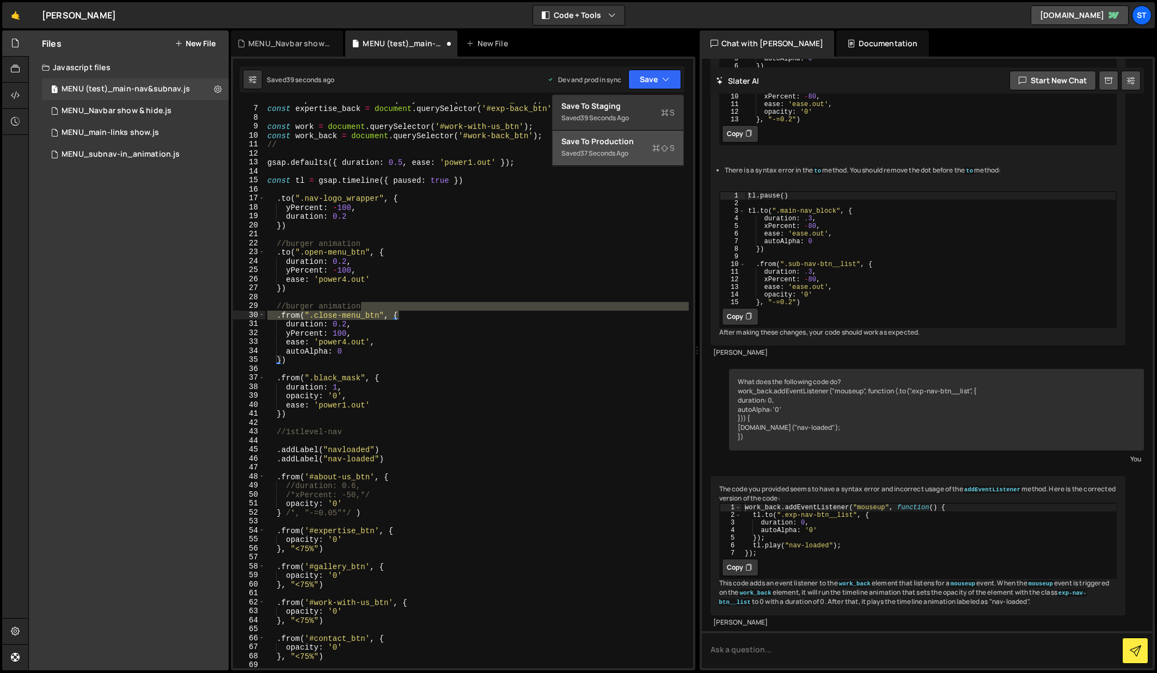
click at [606, 136] on button "Save to Production S Saved 37 seconds ago" at bounding box center [617, 148] width 131 height 35
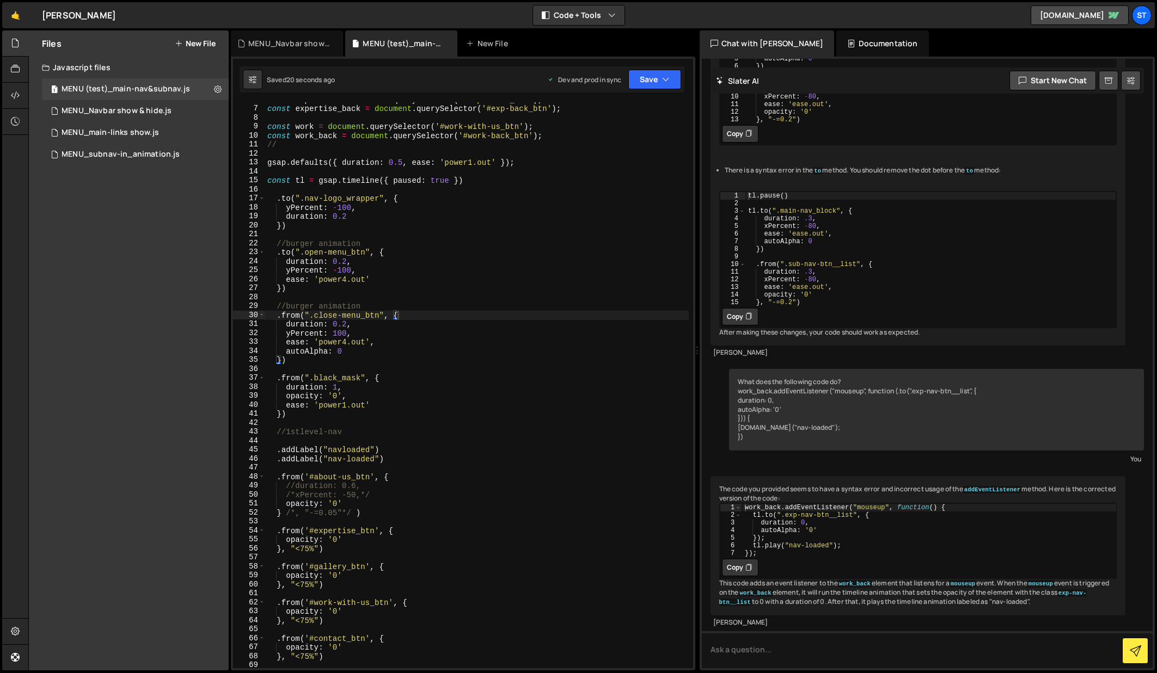
click at [353, 397] on div "const expertise = document . querySelector ( '#expertise_btn' ) ; const experti…" at bounding box center [476, 387] width 423 height 584
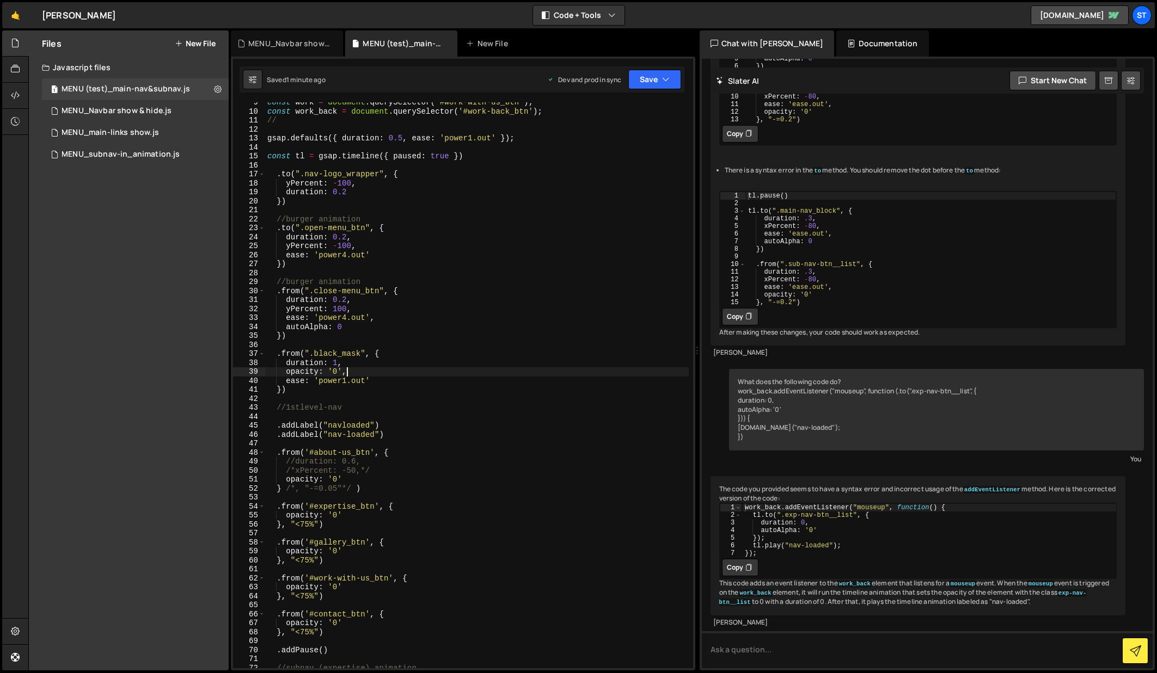
scroll to position [76, 0]
click at [294, 490] on div "const work = document . querySelector ( '#work-with-us_btn' ) ; const work_back…" at bounding box center [476, 390] width 423 height 584
click at [326, 490] on div "const work = document . querySelector ( '#work-with-us_btn' ) ; const work_back…" at bounding box center [476, 390] width 423 height 584
click at [341, 488] on div "const work = document . querySelector ( '#work-with-us_btn' ) ; const work_back…" at bounding box center [476, 390] width 423 height 584
drag, startPoint x: 326, startPoint y: 488, endPoint x: 310, endPoint y: 488, distance: 16.3
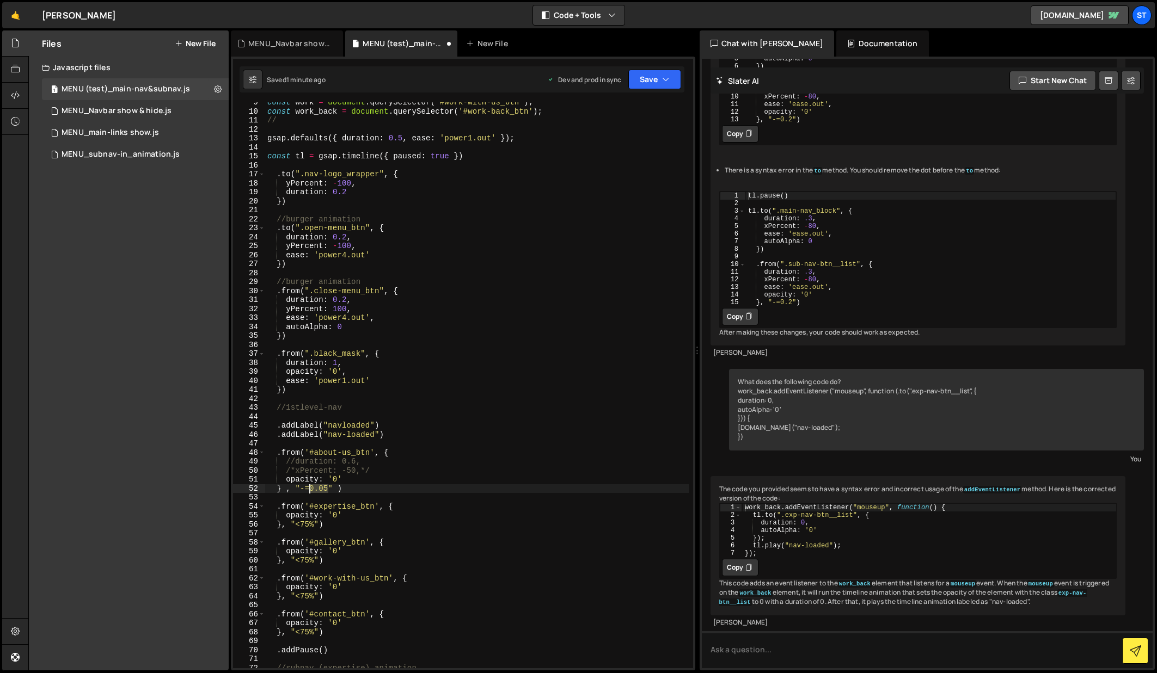
click at [310, 488] on div "const work = document . querySelector ( '#work-with-us_btn' ) ; const work_back…" at bounding box center [476, 390] width 423 height 584
click at [417, 487] on div "const work = document . querySelector ( '#work-with-us_btn' ) ; const work_back…" at bounding box center [476, 390] width 423 height 584
type textarea "} , "-=1" )"
click at [668, 81] on icon "button" at bounding box center [666, 79] width 8 height 11
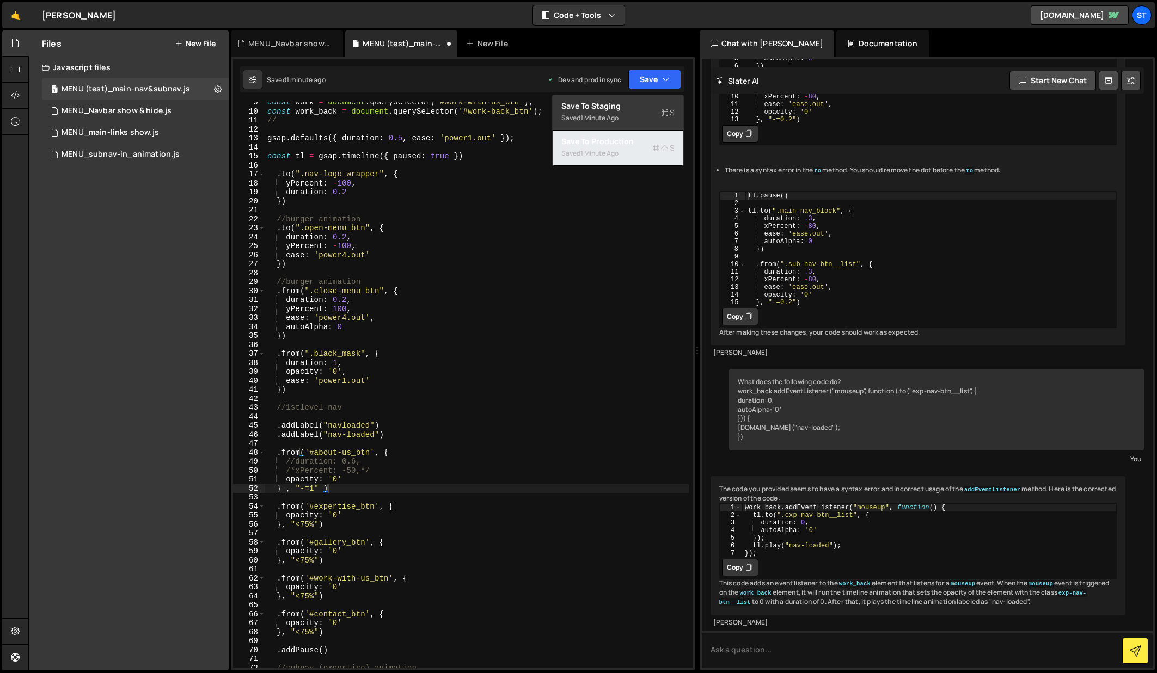
click at [605, 147] on div "Saved 1 minute ago" at bounding box center [617, 153] width 113 height 13
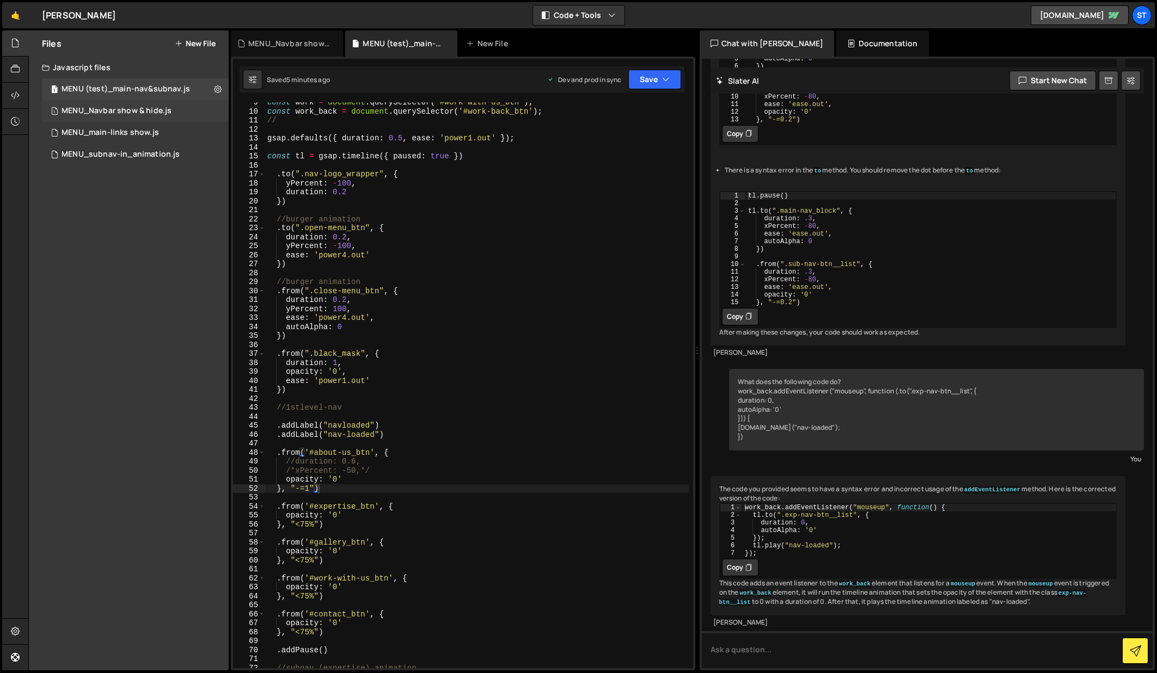
click at [124, 111] on div "MENU_Navbar show & hide.js" at bounding box center [117, 111] width 110 height 10
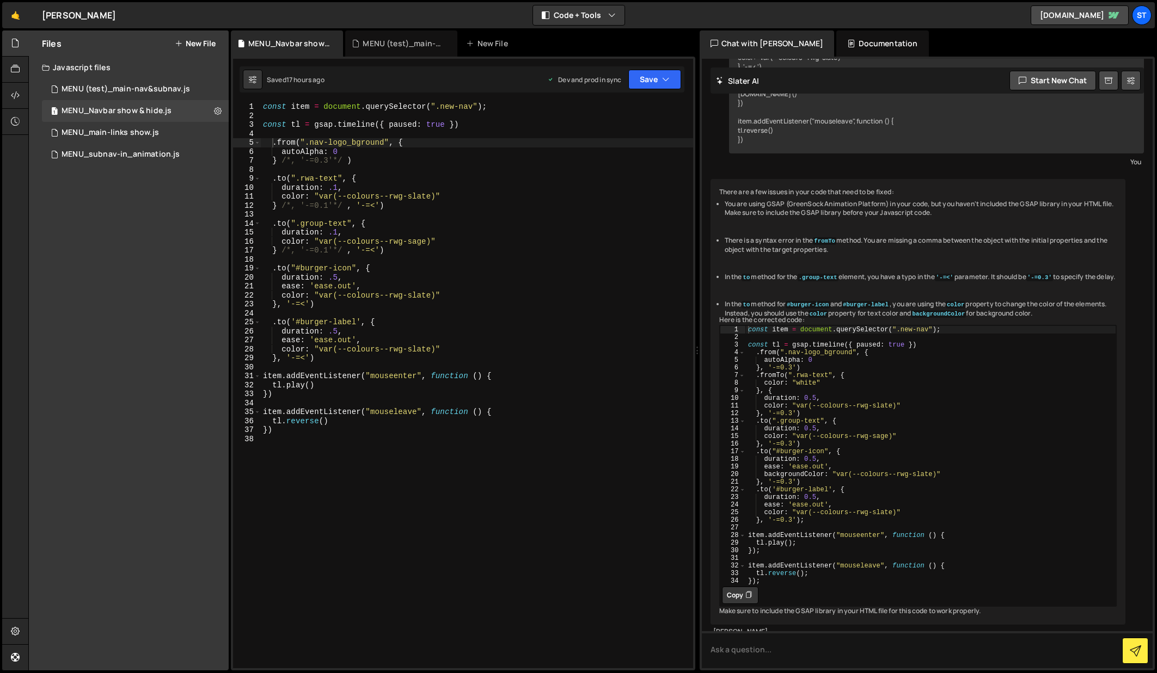
scroll to position [414, 0]
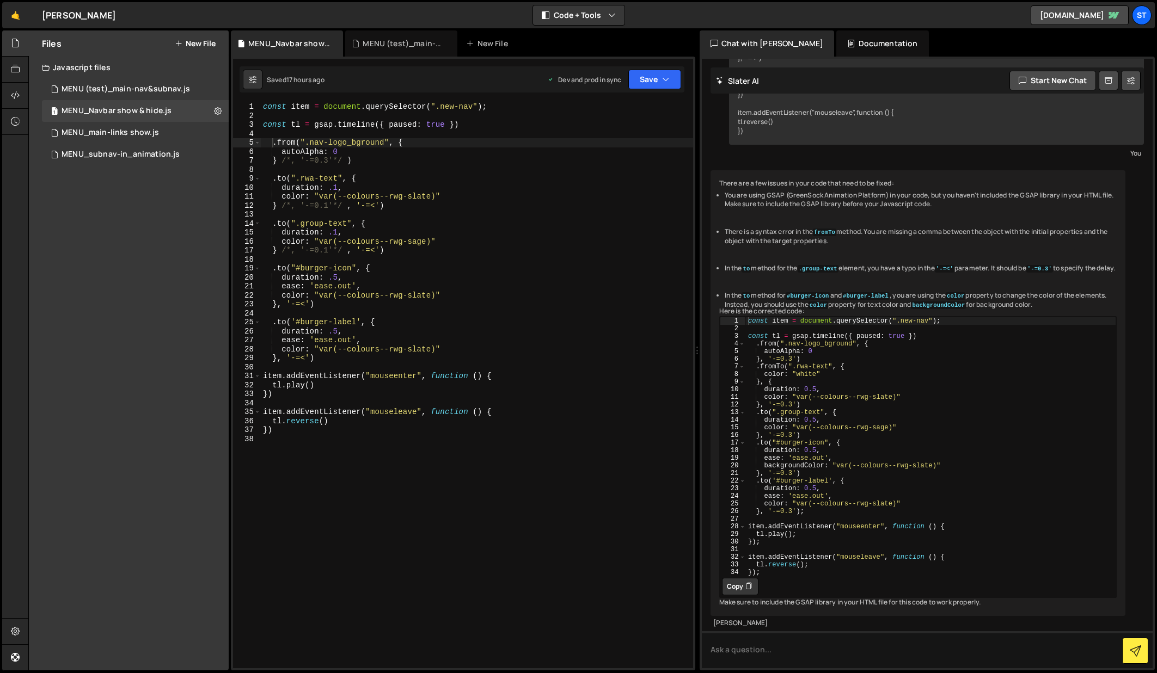
type textarea "const item = document.querySelector(".new-nav");"
click at [488, 107] on div "const item = document . querySelector ( ".new-nav" ) ; const tl = gsap . timeli…" at bounding box center [477, 394] width 432 height 584
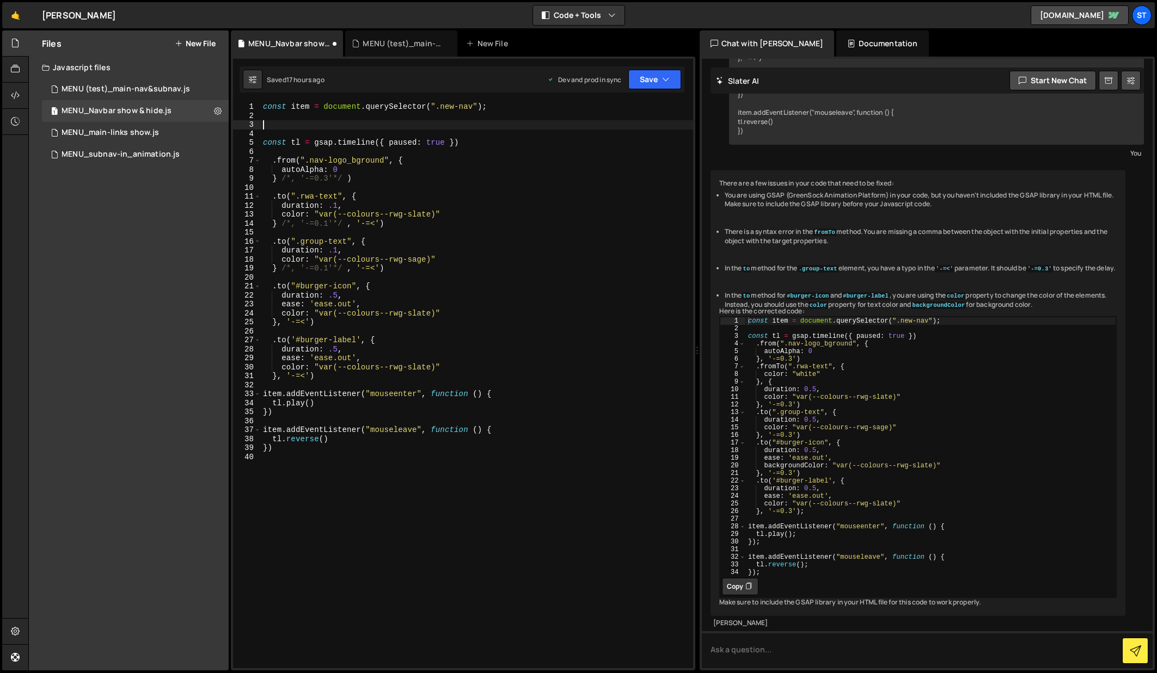
paste textarea "black_mask"
drag, startPoint x: 487, startPoint y: 108, endPoint x: 259, endPoint y: 105, distance: 228.6
click at [259, 105] on div "black_mask 1 2 3 4 5 6 7 8 9 10 11 12 13 14 15 16 17 18 19 20 21 22 23 24 25 26…" at bounding box center [463, 385] width 460 height 566
type textarea "const item = document.querySelector(".new-nav");"
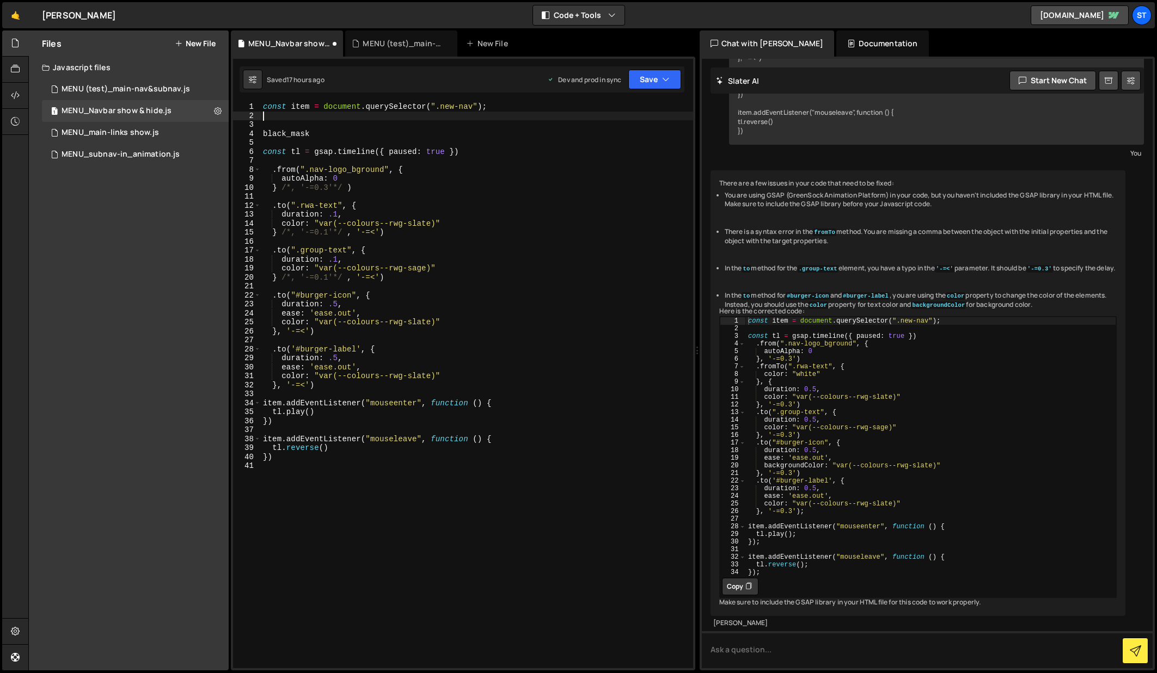
paste textarea "const item = document.querySelector(".new-nav");"
drag, startPoint x: 310, startPoint y: 118, endPoint x: 292, endPoint y: 117, distance: 18.5
click at [292, 117] on div "const item = document . querySelector ( ".new-nav" ) ; const item = document . …" at bounding box center [477, 394] width 432 height 584
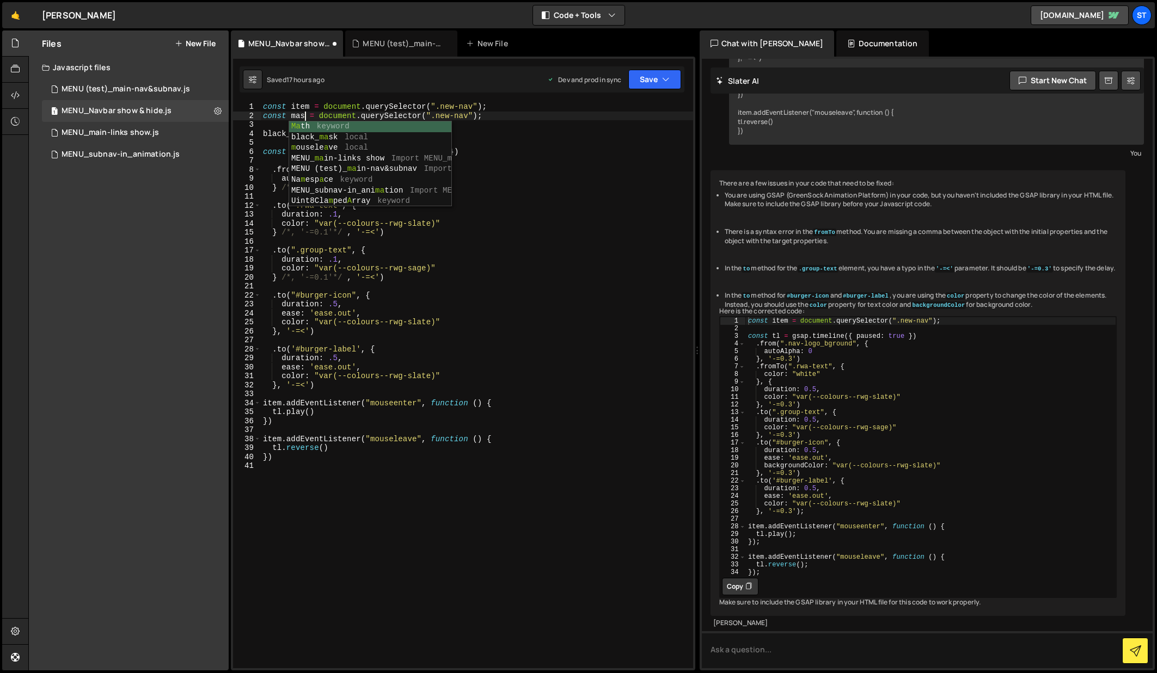
type textarea "const mask = document.querySelector(".new-nav");"
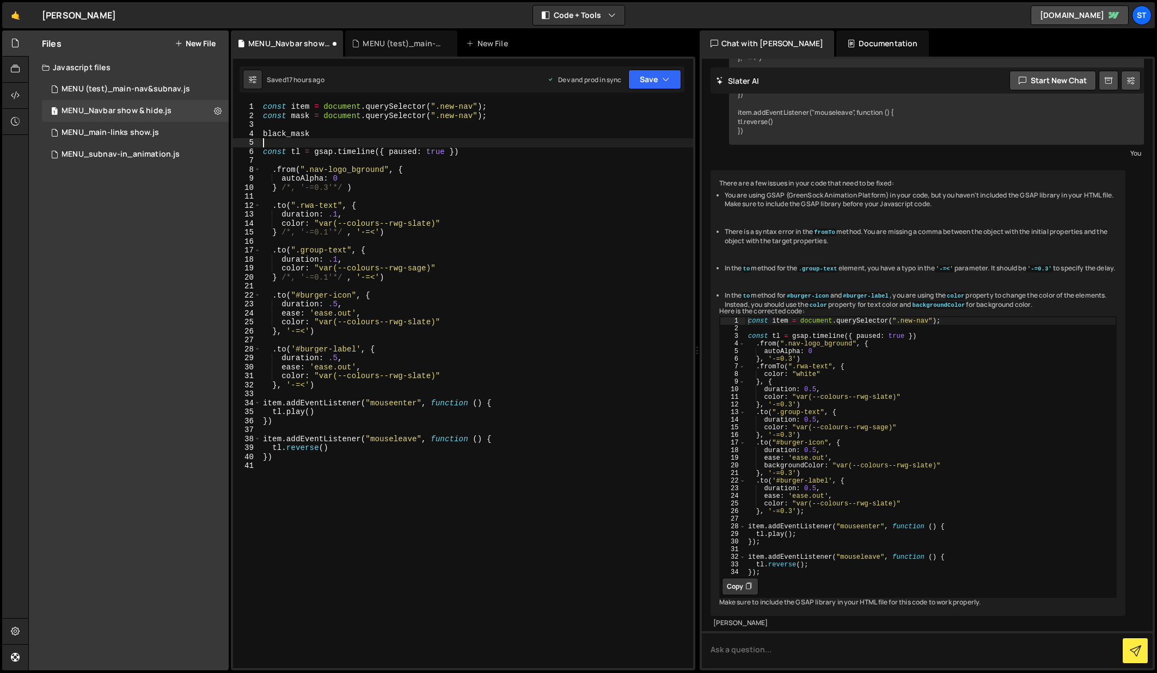
click at [324, 145] on div "const item = document . querySelector ( ".new-nav" ) ; const mask = document . …" at bounding box center [477, 394] width 432 height 584
drag, startPoint x: 310, startPoint y: 134, endPoint x: 257, endPoint y: 133, distance: 52.8
click at [257, 133] on div "1 2 3 4 5 6 7 8 9 10 11 12 13 14 15 16 17 18 19 20 21 22 23 24 25 26 27 28 29 3…" at bounding box center [463, 385] width 460 height 566
type textarea "black_mask"
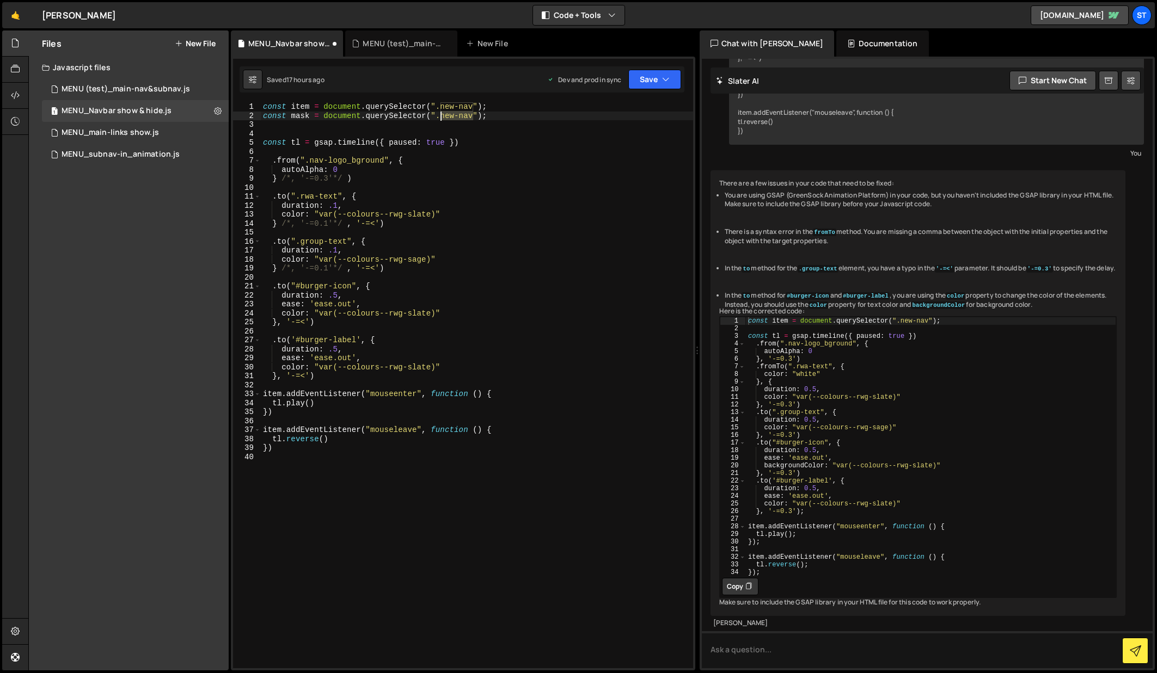
drag, startPoint x: 472, startPoint y: 116, endPoint x: 441, endPoint y: 118, distance: 31.1
click at [441, 118] on div "const item = document . querySelector ( ".new-nav" ) ; const mask = document . …" at bounding box center [477, 394] width 432 height 584
paste textarea "black_mask"
click at [560, 390] on div "const item = document . querySelector ( ".new-nav" ) ; const mask = document . …" at bounding box center [477, 394] width 432 height 584
drag, startPoint x: 336, startPoint y: 440, endPoint x: 247, endPoint y: 427, distance: 90.3
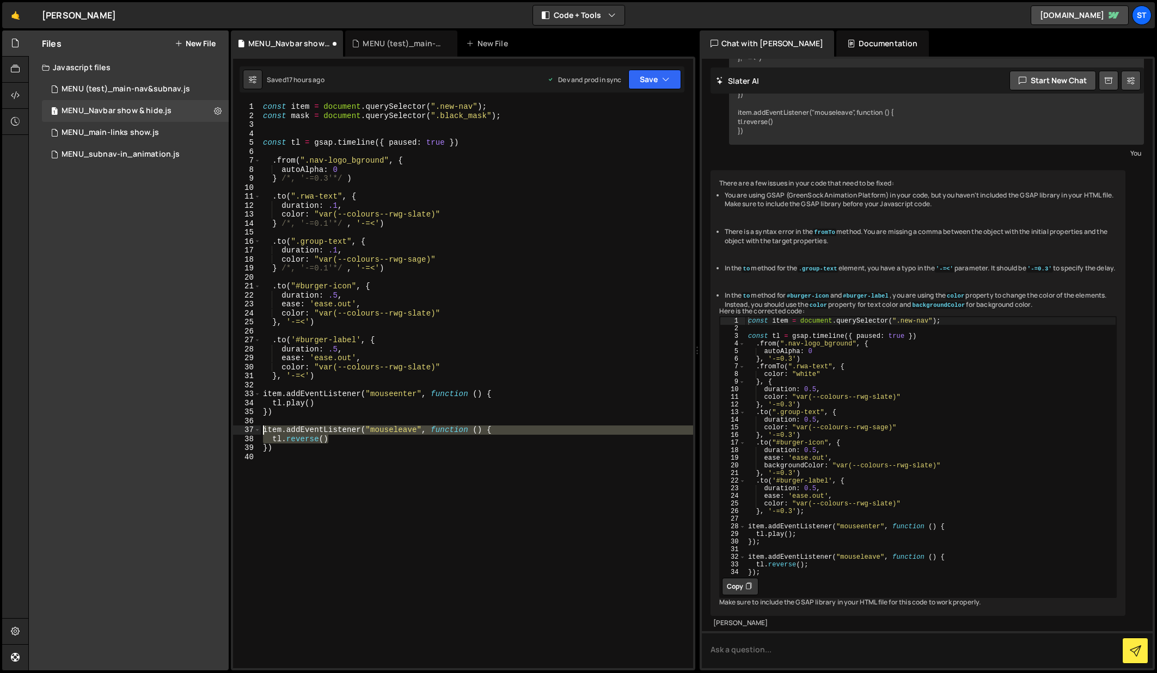
click at [247, 427] on div "item.addEventListener("mouseenter", function () { 1 2 3 4 5 6 7 8 9 10 11 12 13…" at bounding box center [463, 385] width 460 height 566
type textarea "tl.reverse()"
paste textarea "tl.reverse()"
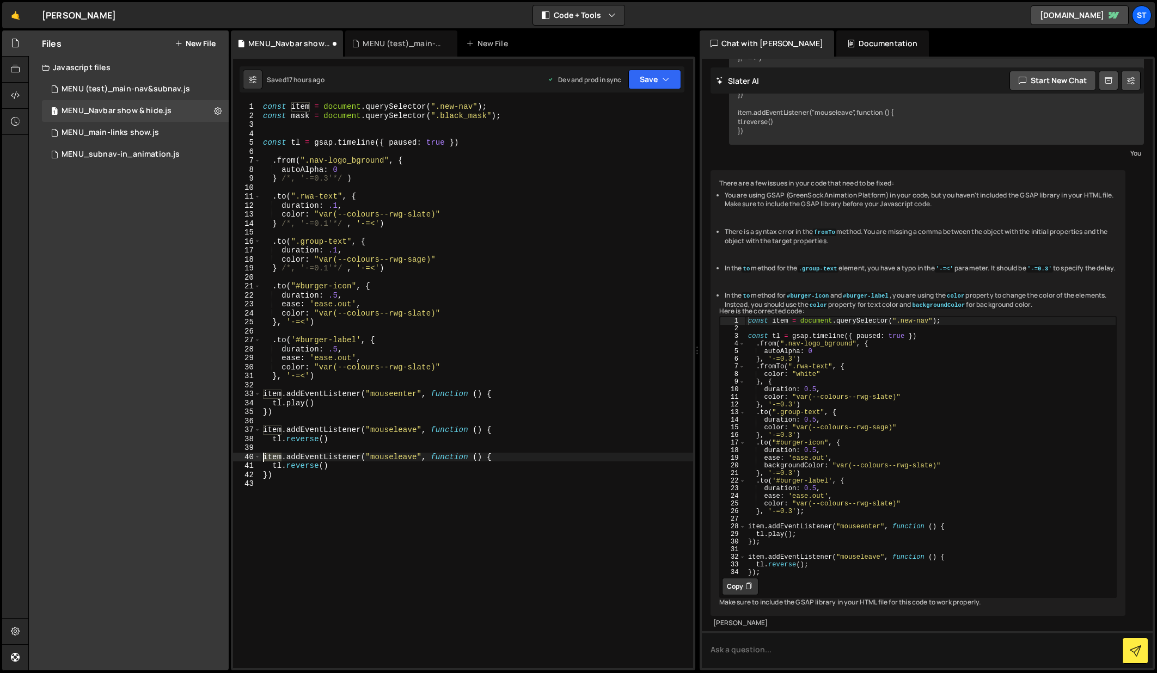
drag, startPoint x: 281, startPoint y: 458, endPoint x: 262, endPoint y: 456, distance: 19.1
click at [262, 456] on div "const item = document . querySelector ( ".new-nav" ) ; const mask = document . …" at bounding box center [477, 394] width 432 height 584
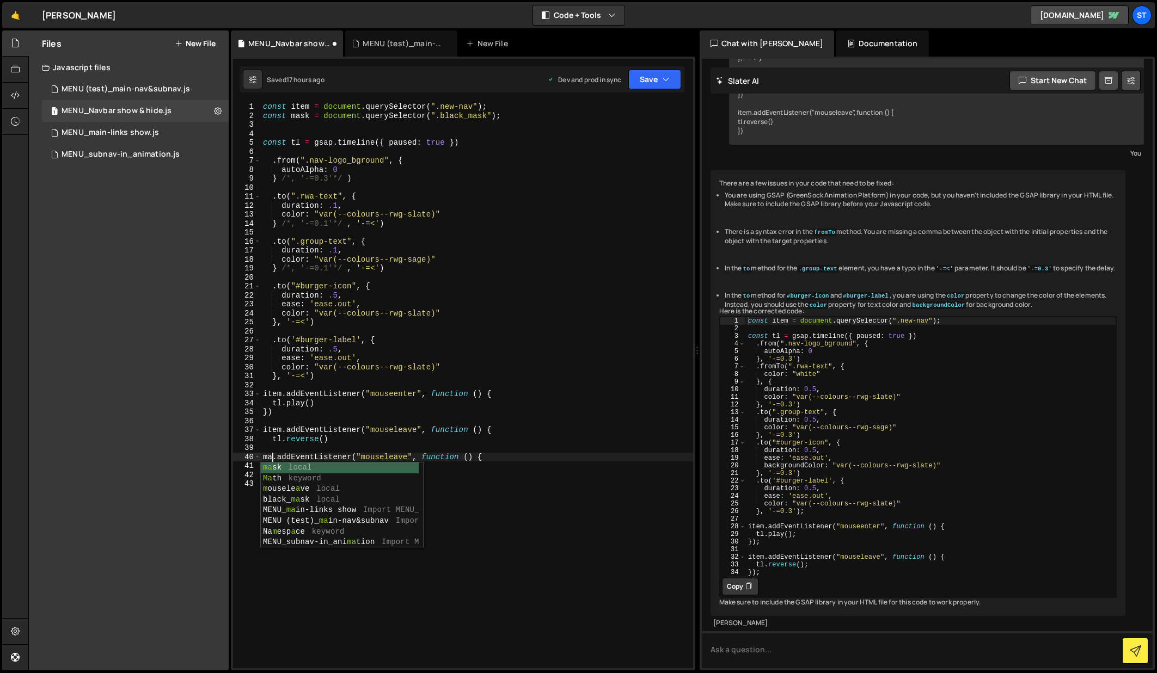
scroll to position [0, 1]
click at [552, 453] on div "const item = document . querySelector ( ".new-nav" ) ; const mask = document . …" at bounding box center [477, 394] width 432 height 584
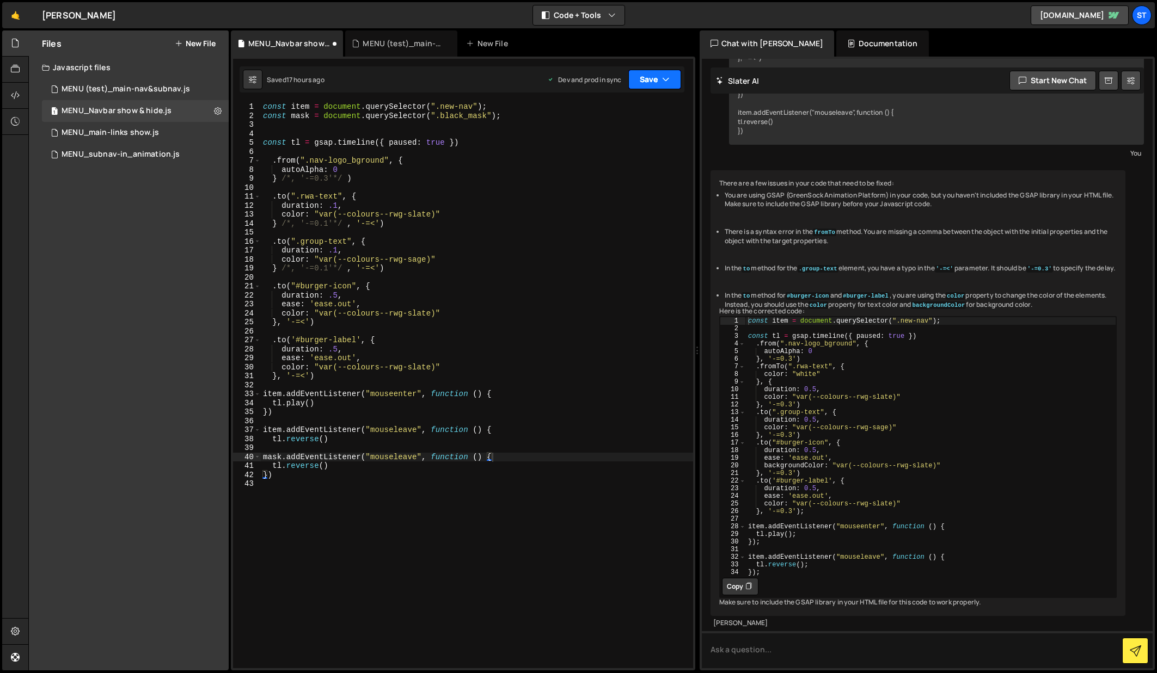
click at [664, 82] on icon "button" at bounding box center [666, 79] width 8 height 11
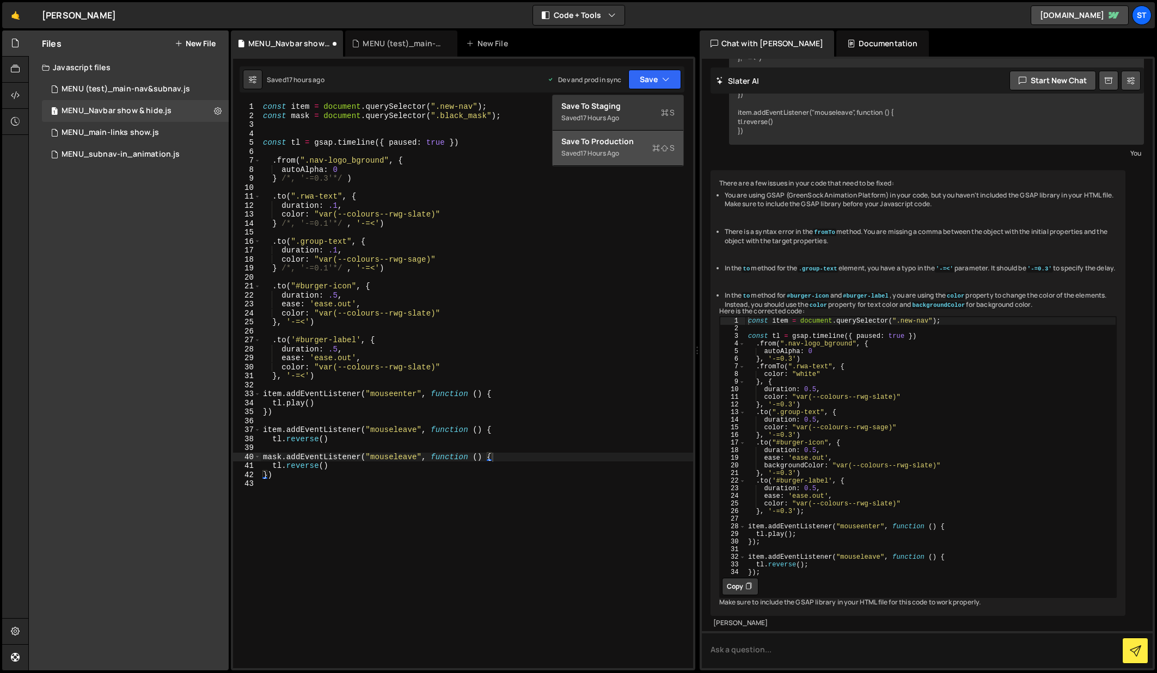
click at [613, 140] on div "Save to Production S" at bounding box center [617, 141] width 113 height 11
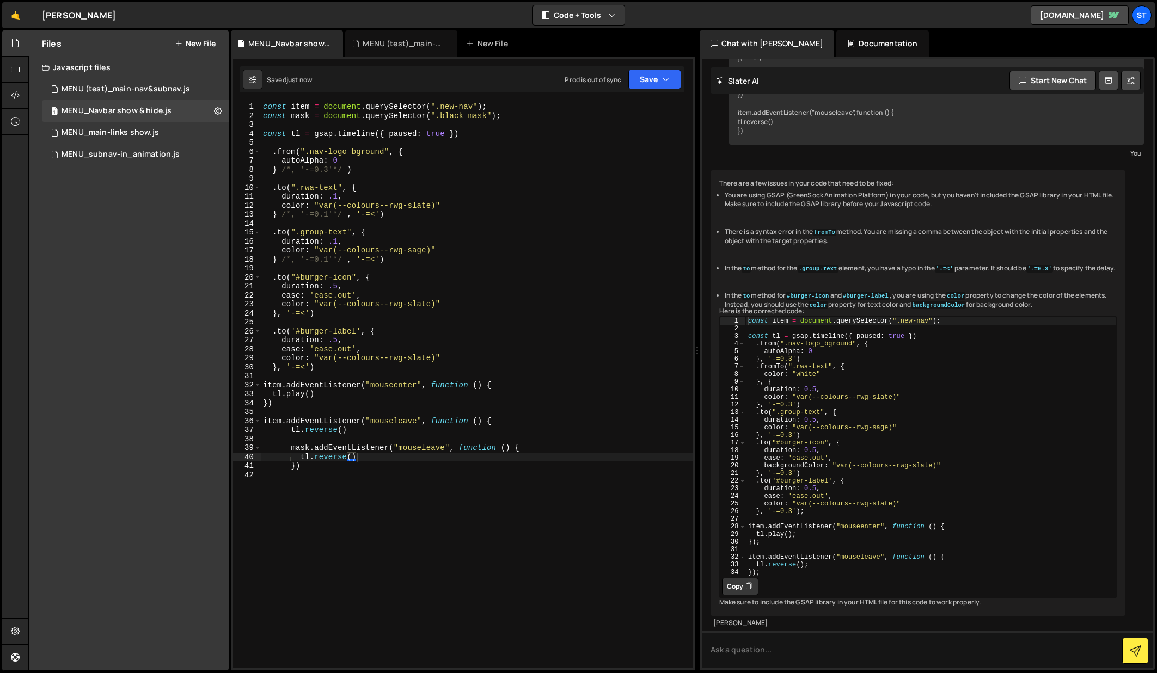
click at [291, 449] on div "const item = document . querySelector ( ".new-nav" ) ; const mask = document . …" at bounding box center [477, 394] width 432 height 584
click at [299, 458] on div "const item = document . querySelector ( ".new-nav" ) ; const mask = document . …" at bounding box center [477, 394] width 432 height 584
click at [292, 468] on div "const item = document . querySelector ( ".new-nav" ) ; const mask = document . …" at bounding box center [477, 394] width 432 height 584
drag, startPoint x: 272, startPoint y: 404, endPoint x: 259, endPoint y: 404, distance: 13.6
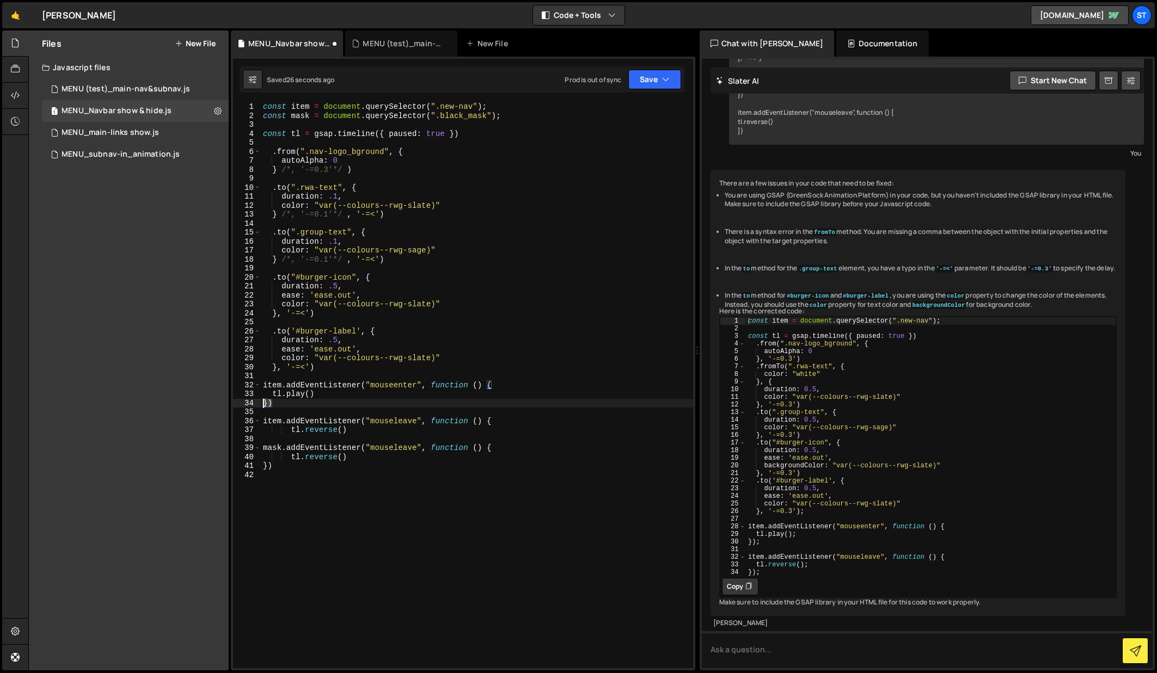
click at [259, 404] on div "}) 1 2 3 4 5 6 7 8 9 10 11 12 13 14 15 16 17 18 19 20 21 22 23 24 25 26 27 28 2…" at bounding box center [463, 385] width 460 height 566
click at [346, 429] on div "const item = document . querySelector ( ".new-nav" ) ; const mask = document . …" at bounding box center [477, 394] width 432 height 584
type textarea "tl.reverse()"
paste textarea "})"
type textarea "})"
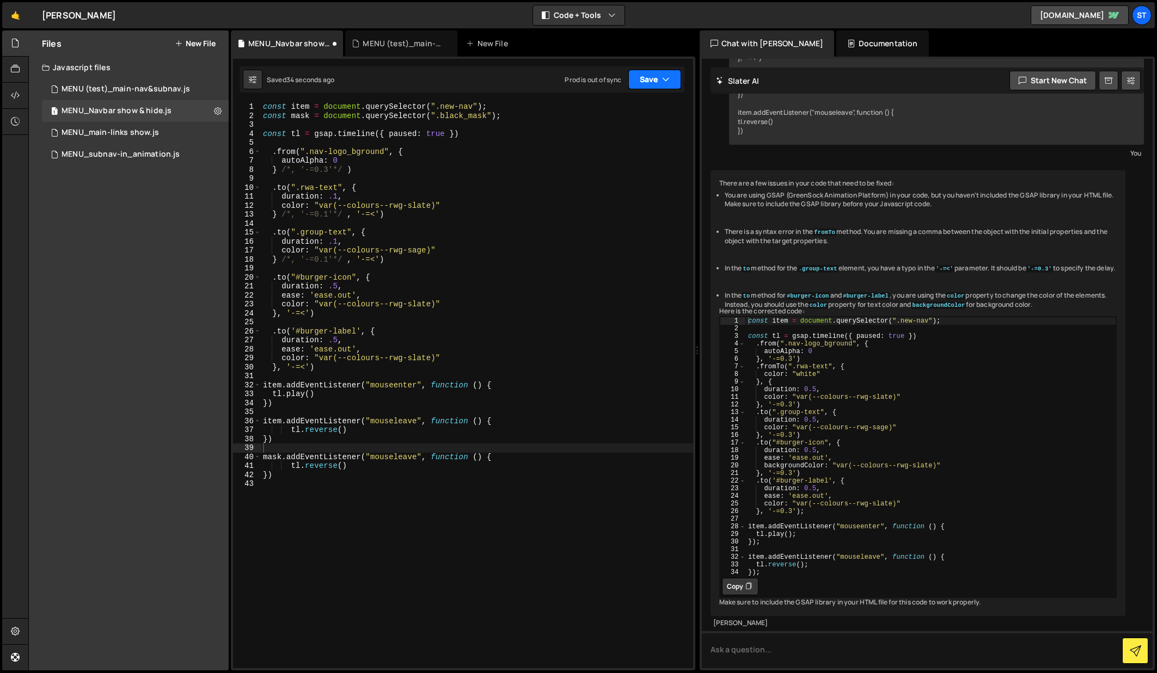
click at [662, 74] on icon "button" at bounding box center [666, 79] width 8 height 11
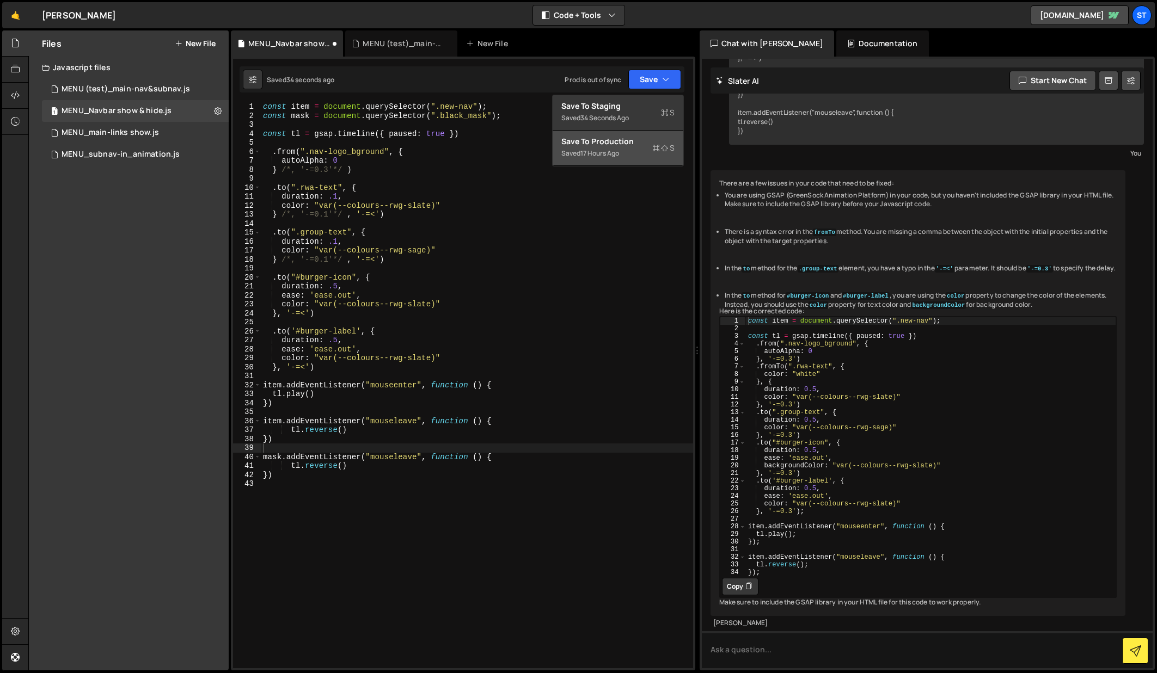
click at [617, 145] on div "Save to Production S" at bounding box center [617, 141] width 113 height 11
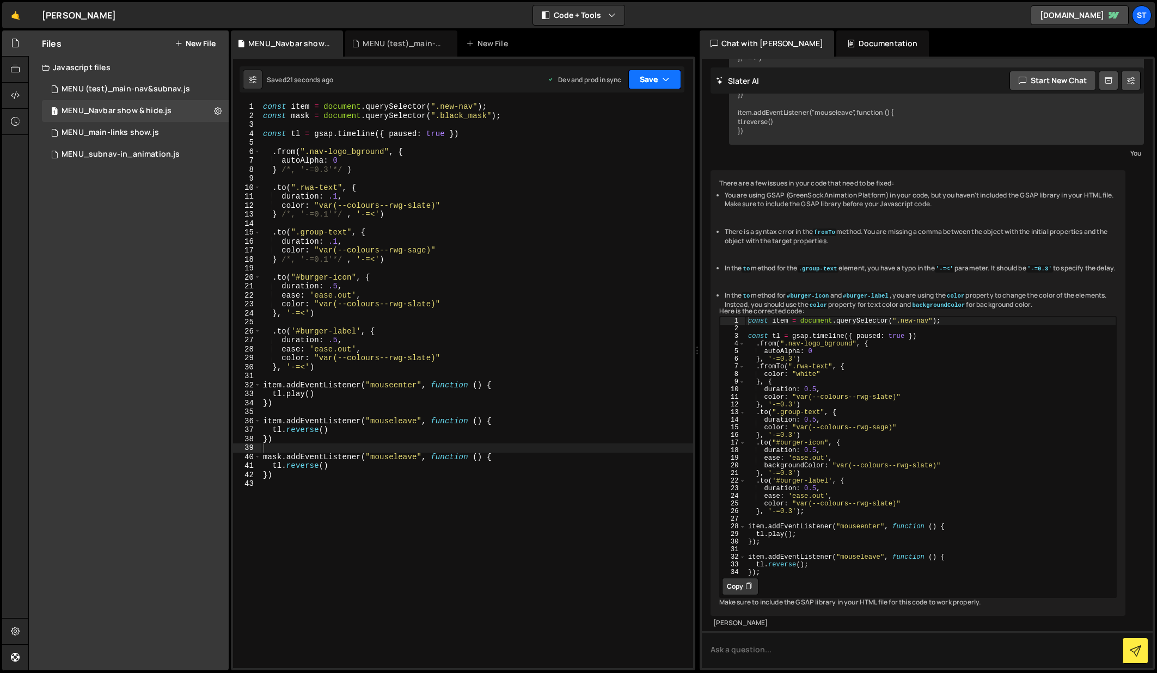
click at [662, 79] on icon "button" at bounding box center [666, 79] width 8 height 11
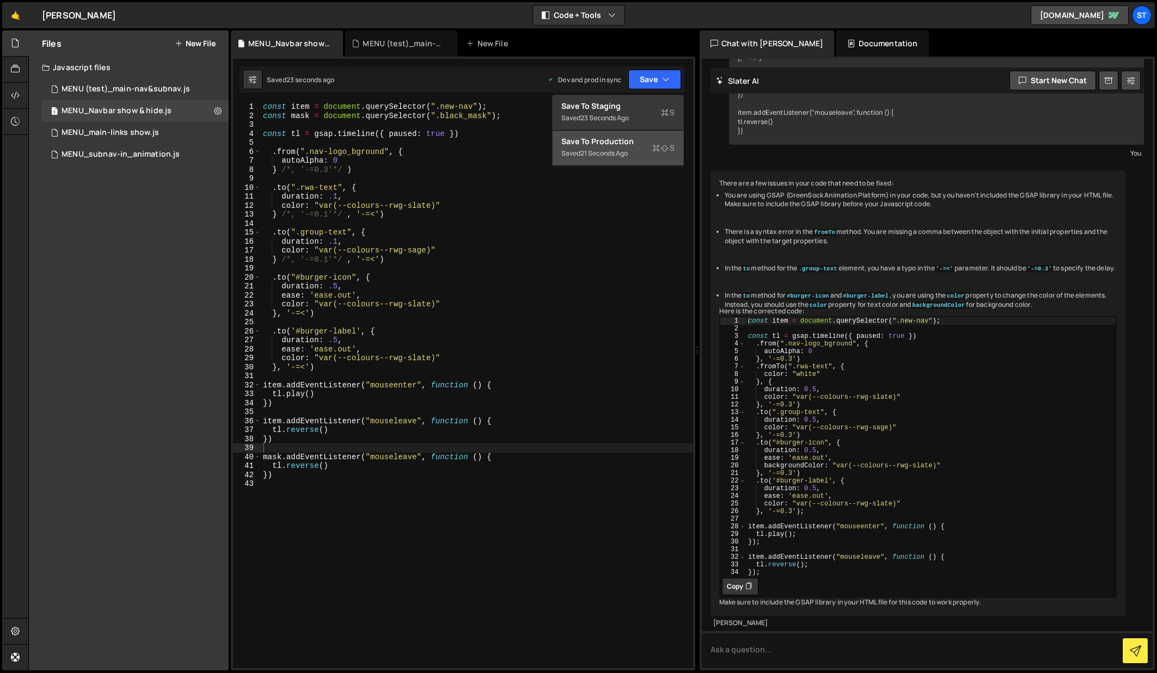
click at [606, 144] on div "Save to Production S" at bounding box center [617, 141] width 113 height 11
click at [416, 457] on div "const item = document . querySelector ( ".new-nav" ) ; const mask = document . …" at bounding box center [477, 394] width 432 height 584
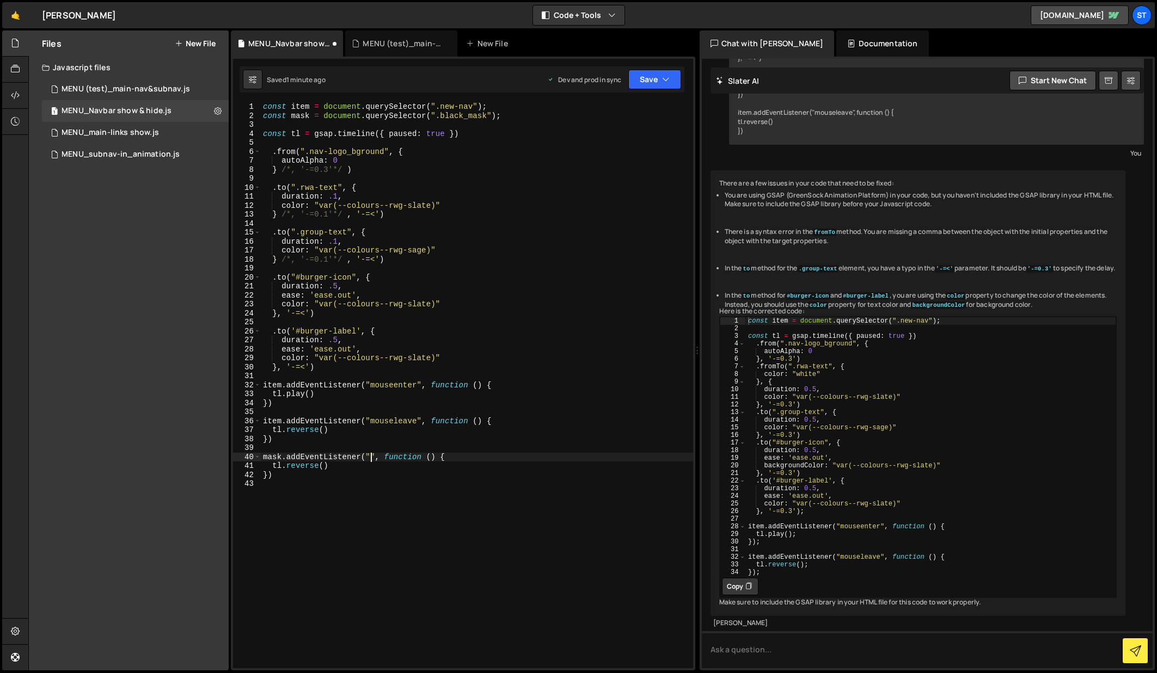
scroll to position [0, 8]
type textarea "mask.addEventListener("on", function () {"
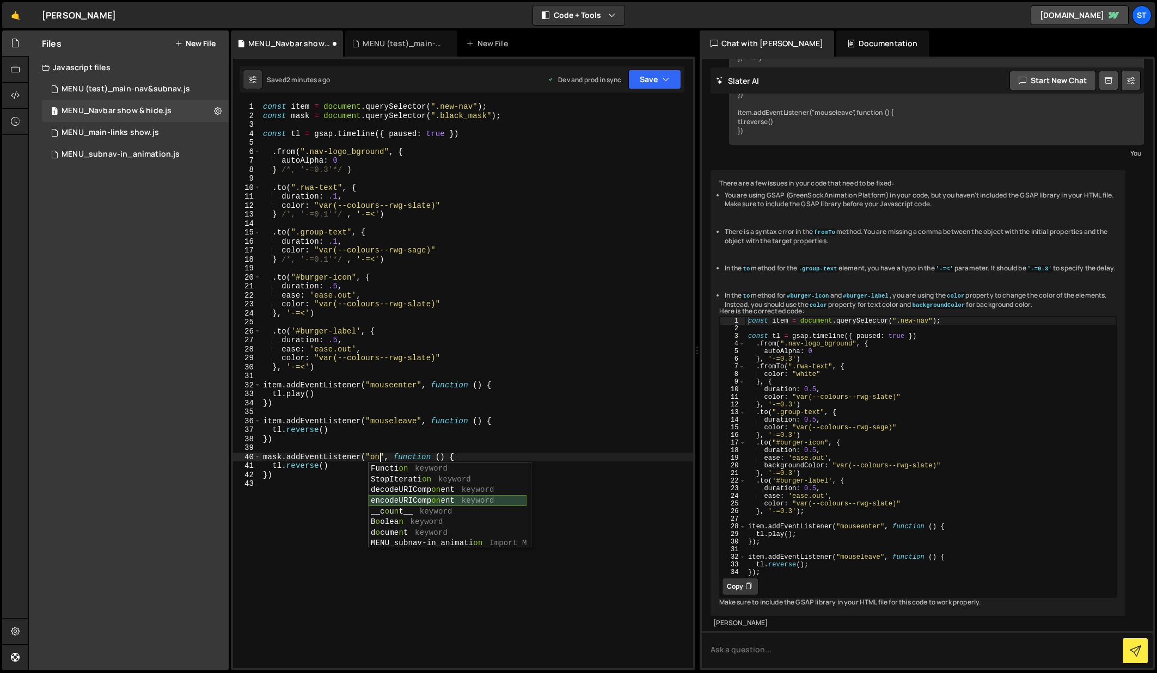
scroll to position [128, 0]
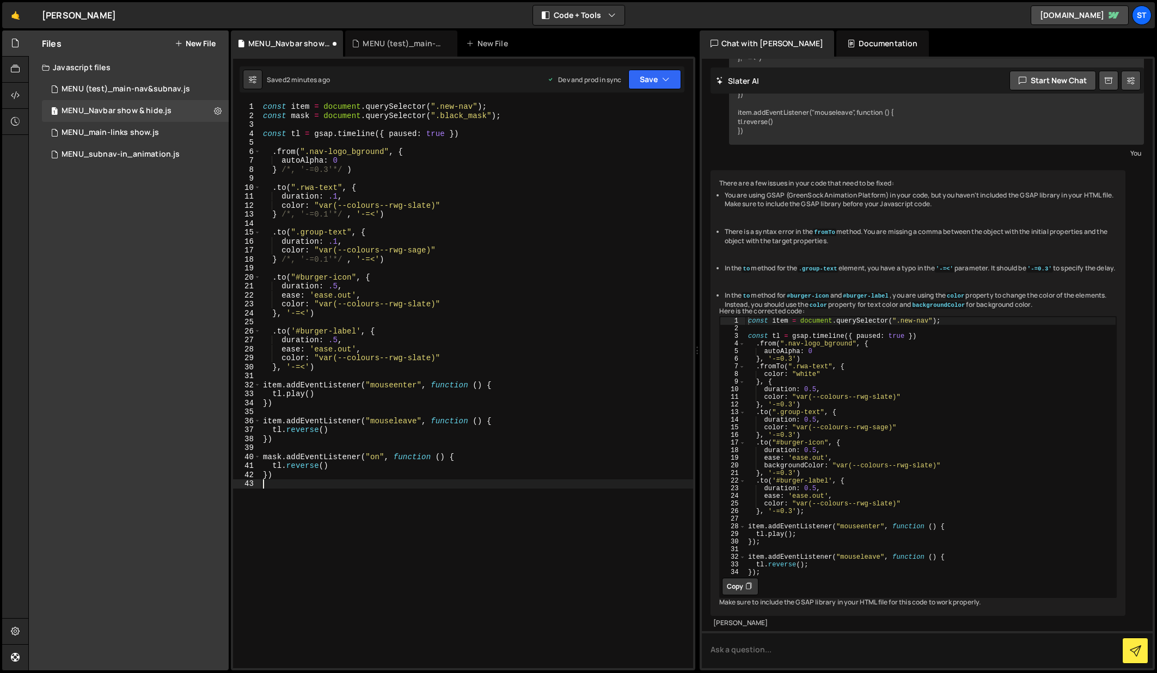
click at [610, 587] on div "const item = document . querySelector ( ".new-nav" ) ; const mask = document . …" at bounding box center [477, 394] width 432 height 584
click at [378, 459] on div "const item = document . querySelector ( ".new-nav" ) ; const mask = document . …" at bounding box center [477, 394] width 432 height 584
drag, startPoint x: 395, startPoint y: 460, endPoint x: 371, endPoint y: 461, distance: 24.0
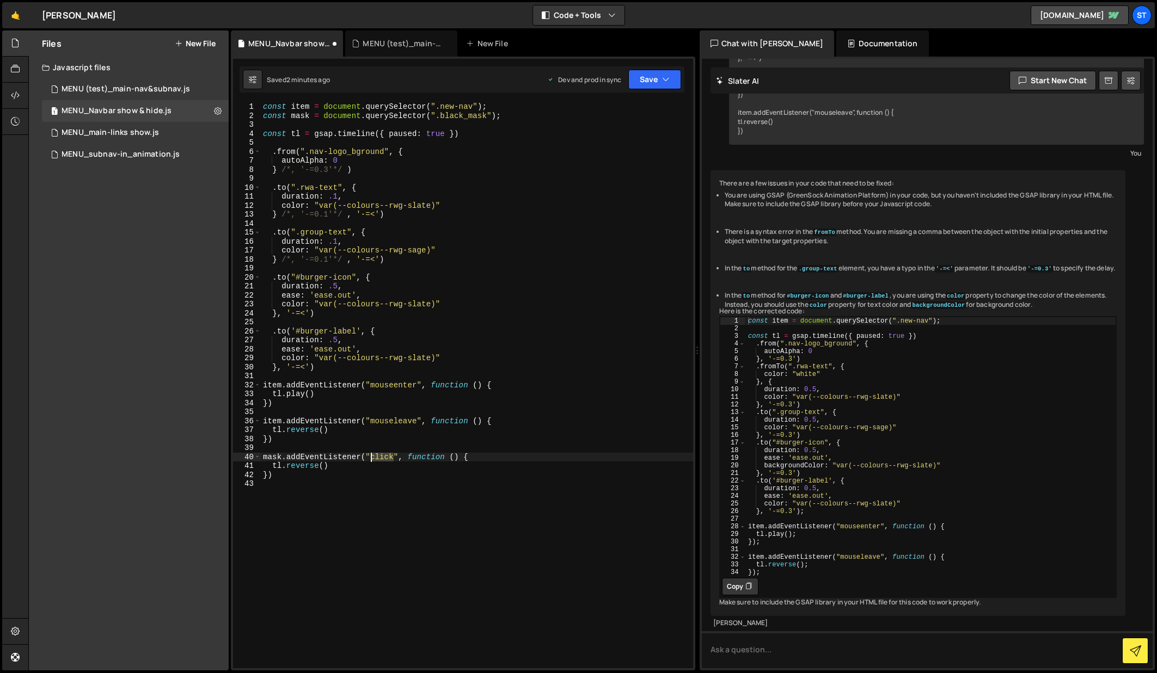
click at [371, 461] on div "const item = document . querySelector ( ".new-nav" ) ; const mask = document . …" at bounding box center [477, 394] width 432 height 584
type textarea "mask.addEventListener("mouseup", function () {"
click at [695, 170] on div at bounding box center [697, 350] width 4 height 641
click at [661, 75] on button "Save" at bounding box center [654, 80] width 53 height 20
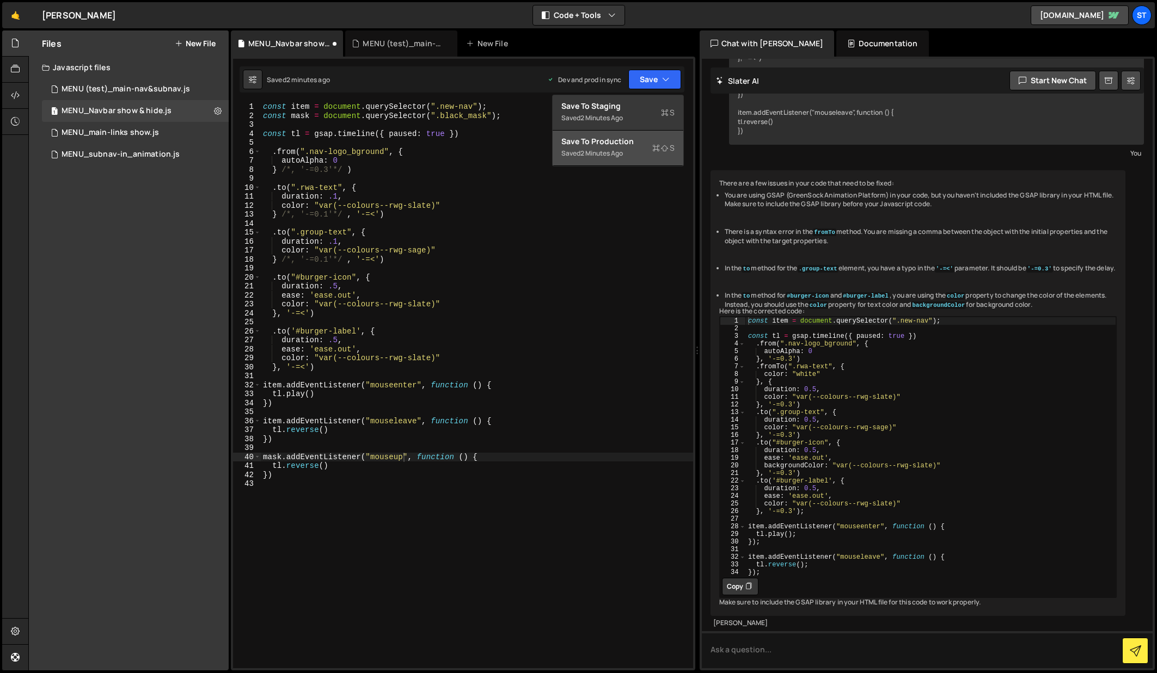
click at [621, 140] on div "Save to Production S" at bounding box center [617, 141] width 113 height 11
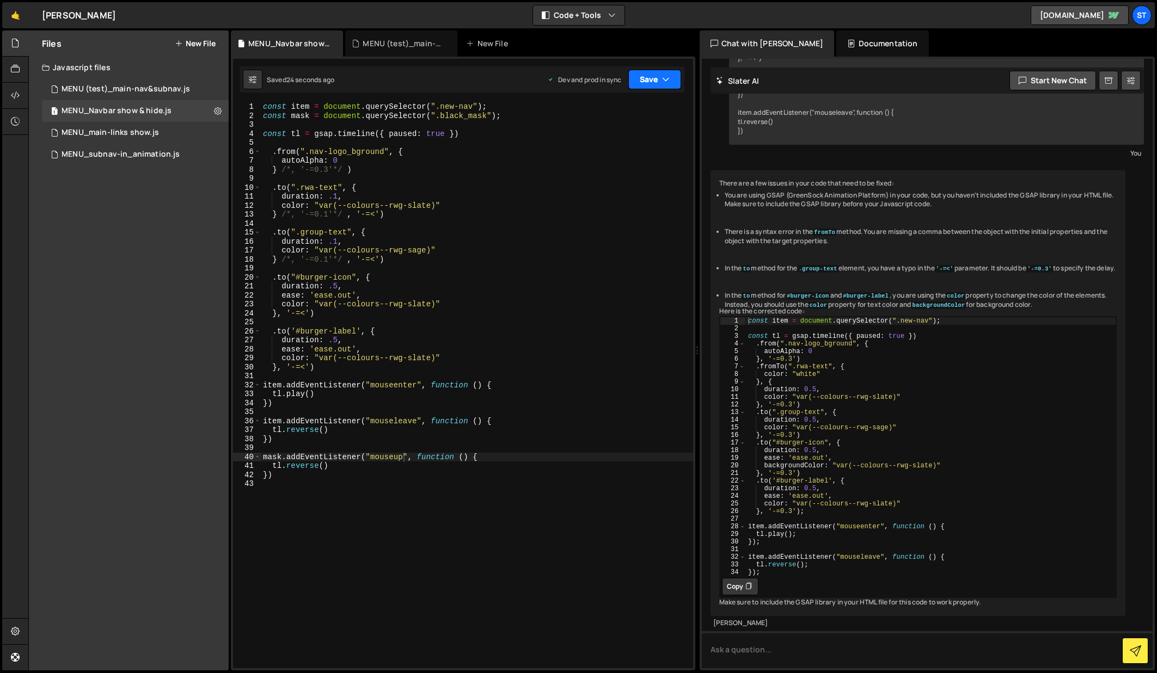
click at [665, 78] on icon "button" at bounding box center [666, 79] width 8 height 11
click at [75, 88] on div "MENU (test)_main-nav&subnav.js" at bounding box center [126, 89] width 128 height 10
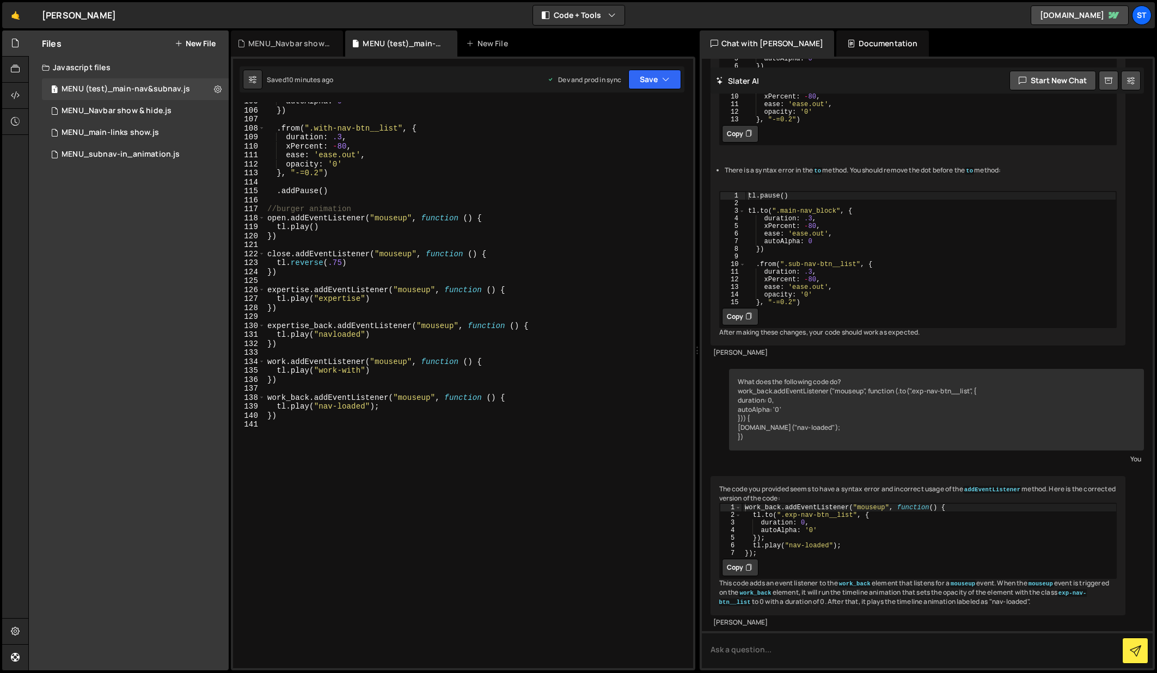
scroll to position [940, 0]
type textarea "work_back.addEventListener("mouseup", function () {"
drag, startPoint x: 431, startPoint y: 400, endPoint x: 400, endPoint y: 397, distance: 31.1
click at [400, 397] on div "autoAlpha : 0 }) . from ( ".with-nav-btn__list" , { duration : .3 , xPercent : …" at bounding box center [476, 389] width 423 height 584
click at [114, 106] on div "MENU_Navbar show & hide.js" at bounding box center [117, 111] width 110 height 10
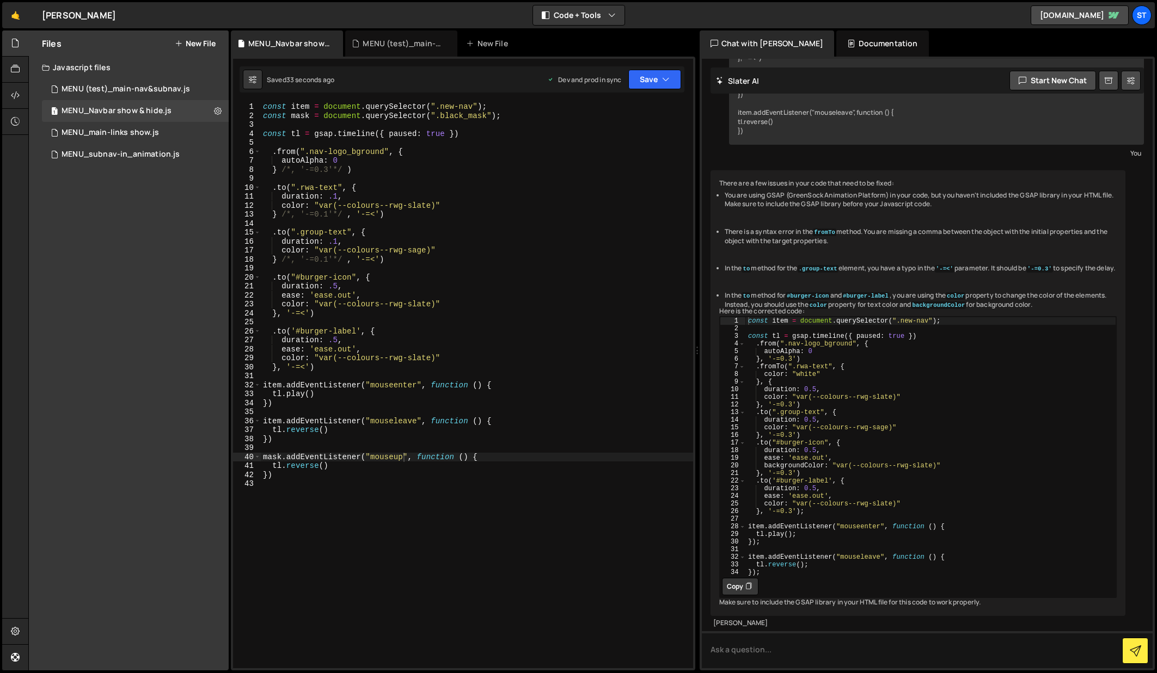
scroll to position [414, 0]
drag, startPoint x: 401, startPoint y: 459, endPoint x: 371, endPoint y: 458, distance: 30.5
click at [371, 458] on div "const item = document . querySelector ( ".new-nav" ) ; const mask = document . …" at bounding box center [477, 394] width 432 height 584
click at [307, 143] on div "const item = document . querySelector ( ".new-nav" ) ; const mask = document . …" at bounding box center [477, 394] width 432 height 584
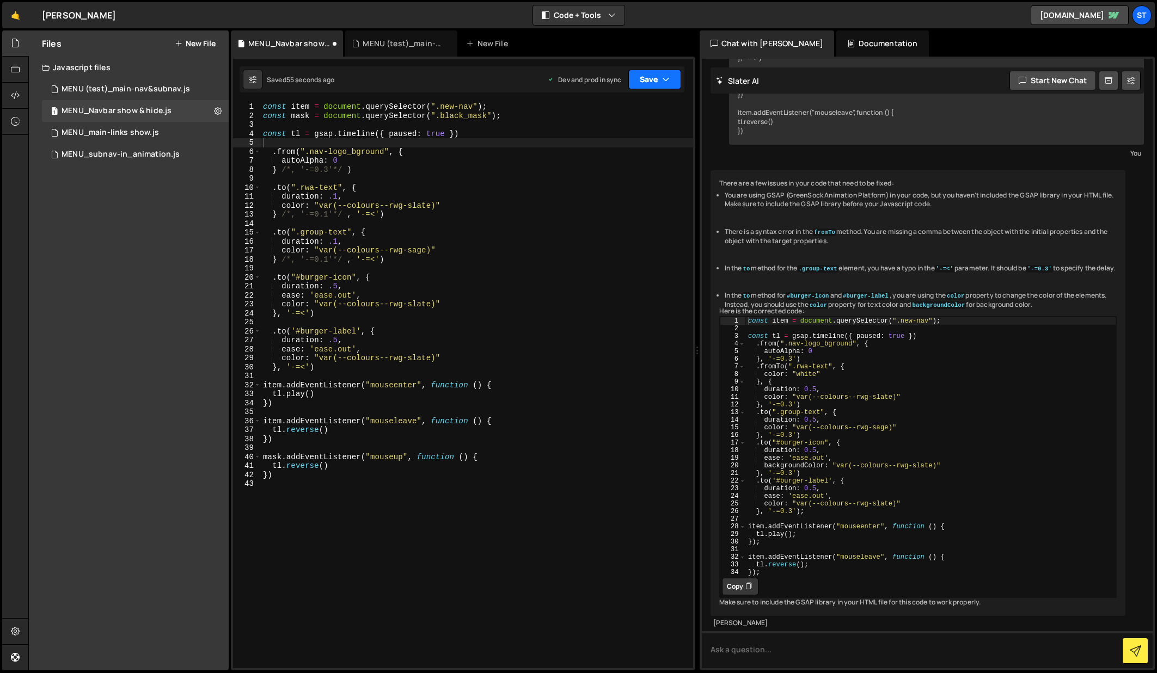
click at [667, 79] on icon "button" at bounding box center [666, 79] width 8 height 11
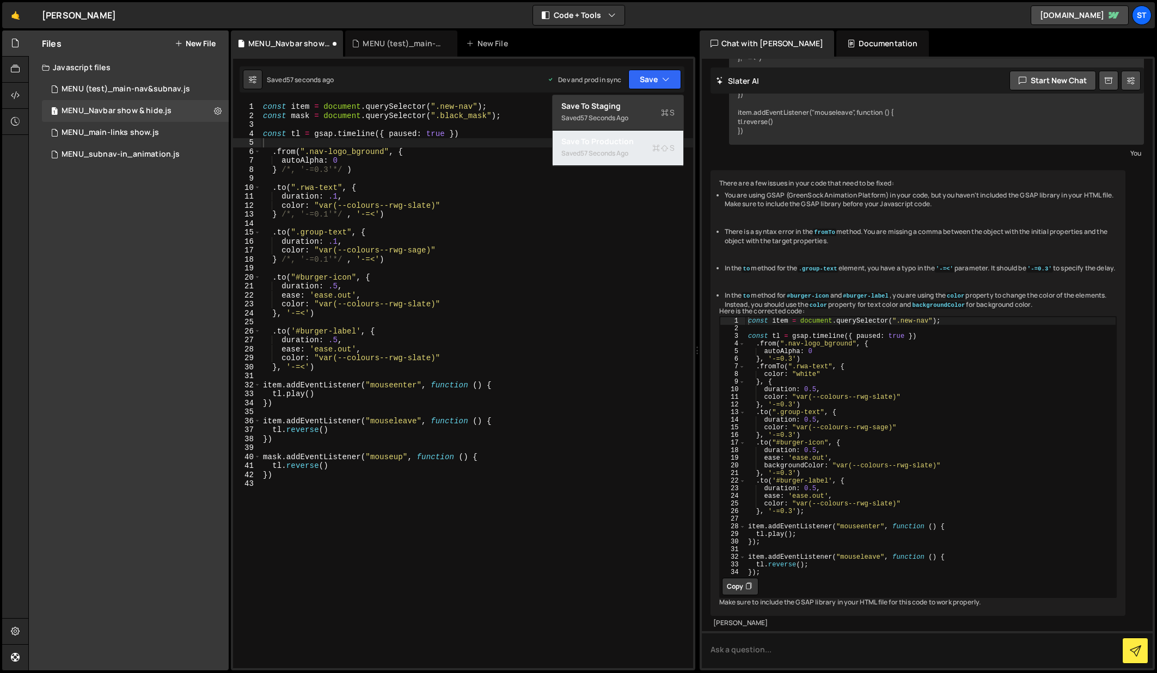
click at [582, 141] on div "Save to Production S" at bounding box center [617, 141] width 113 height 11
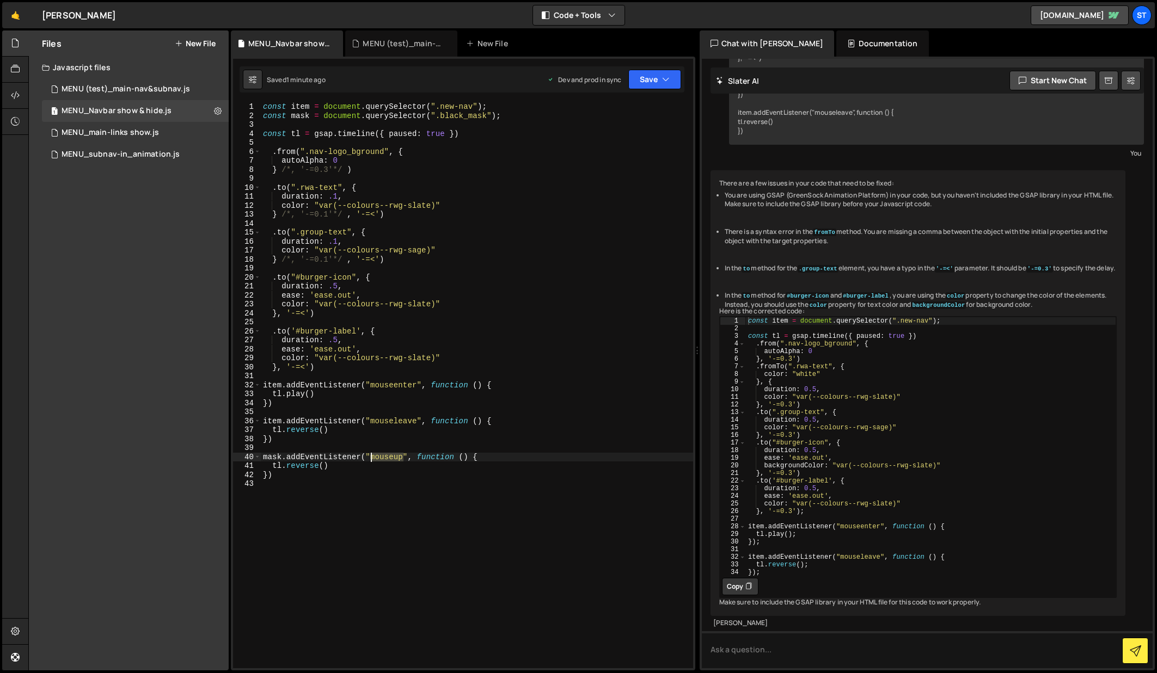
drag, startPoint x: 403, startPoint y: 458, endPoint x: 372, endPoint y: 459, distance: 31.6
click at [372, 459] on div "const item = document . querySelector ( ".new-nav" ) ; const mask = document . …" at bounding box center [477, 394] width 432 height 584
type textarea "mask.addEventListener("click", function () {"
click at [608, 272] on div "const item = document . querySelector ( ".new-nav" ) ; const mask = document . …" at bounding box center [477, 394] width 432 height 584
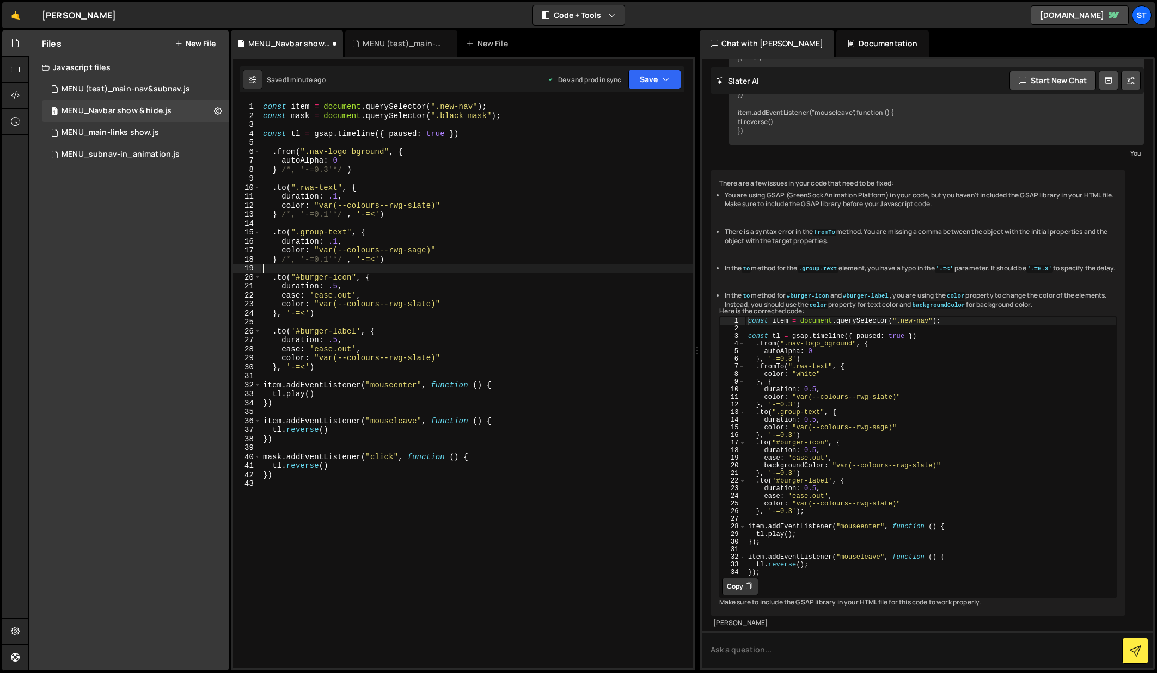
scroll to position [0, 0]
click at [656, 77] on button "Save" at bounding box center [654, 80] width 53 height 20
click at [622, 141] on div "Save to Production S" at bounding box center [617, 141] width 113 height 11
drag, startPoint x: 318, startPoint y: 467, endPoint x: 299, endPoint y: 468, distance: 19.6
click at [299, 468] on div "const item = document . querySelector ( ".new-nav" ) ; const mask = document . …" at bounding box center [477, 394] width 432 height 584
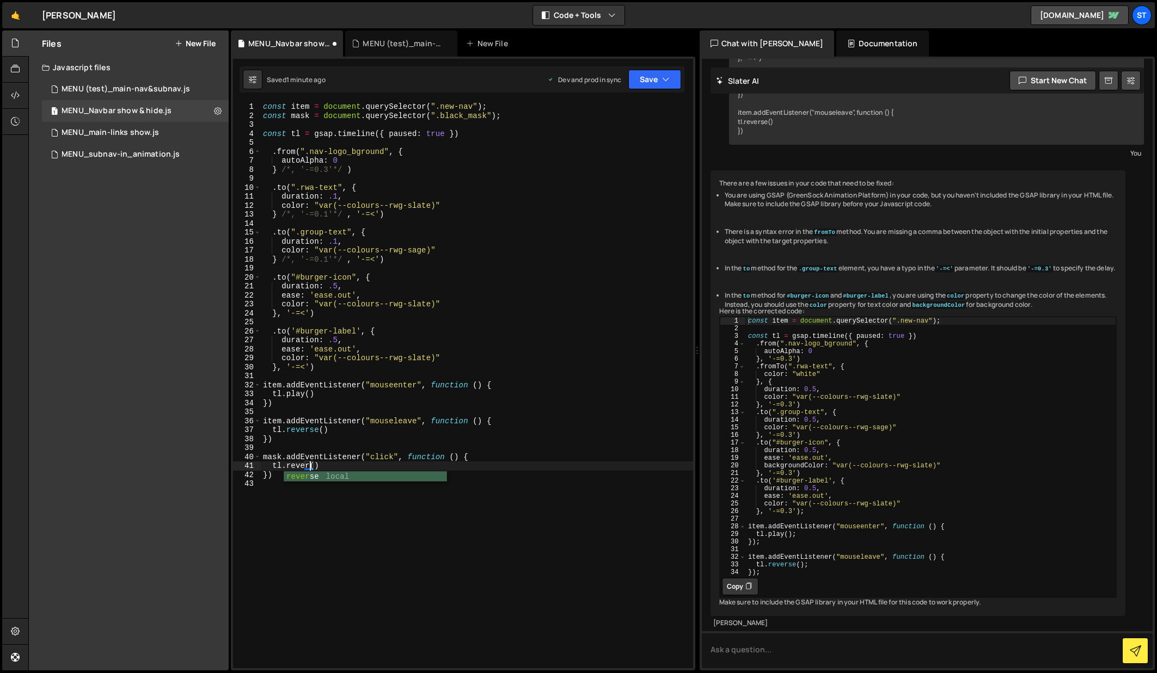
scroll to position [0, 3]
click at [591, 351] on div "const item = document . querySelector ( ".new-nav" ) ; const mask = document . …" at bounding box center [477, 394] width 432 height 584
click at [654, 76] on button "Save" at bounding box center [654, 80] width 53 height 20
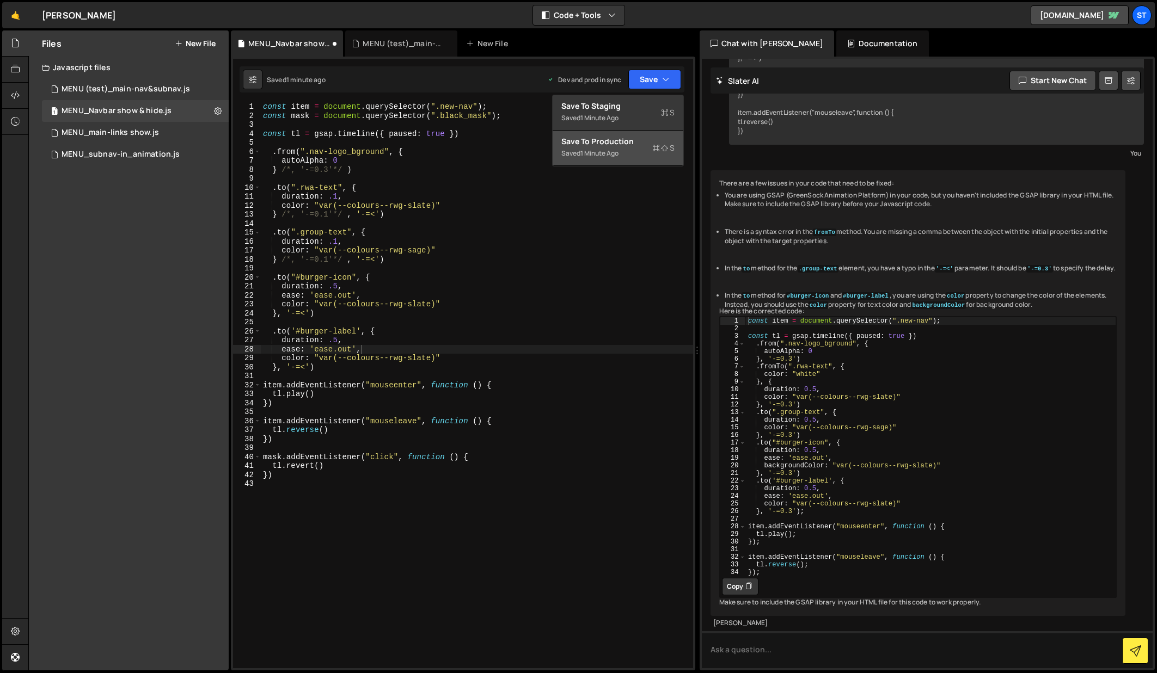
click at [599, 148] on div "Saved 1 minute ago" at bounding box center [617, 153] width 113 height 13
click at [299, 466] on div "const item = document . querySelector ( ".new-nav" ) ; const mask = document . …" at bounding box center [477, 394] width 432 height 584
click at [560, 434] on div "const item = document . querySelector ( ".new-nav" ) ; const mask = document . …" at bounding box center [477, 394] width 432 height 584
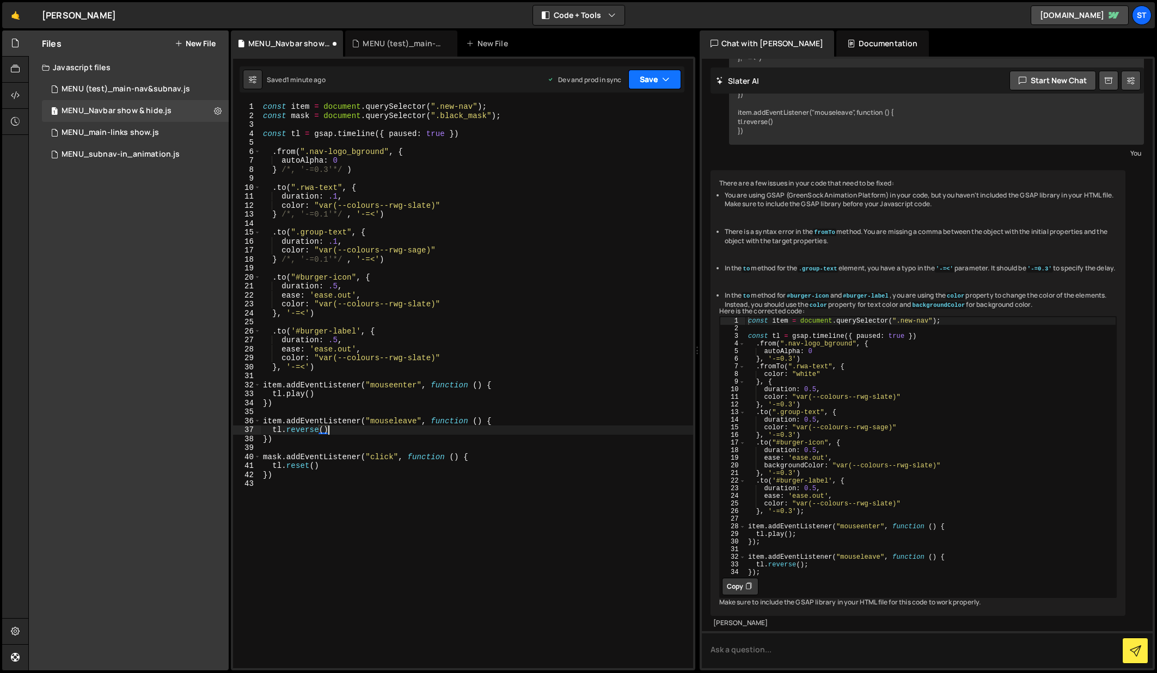
click at [661, 77] on button "Save" at bounding box center [654, 80] width 53 height 20
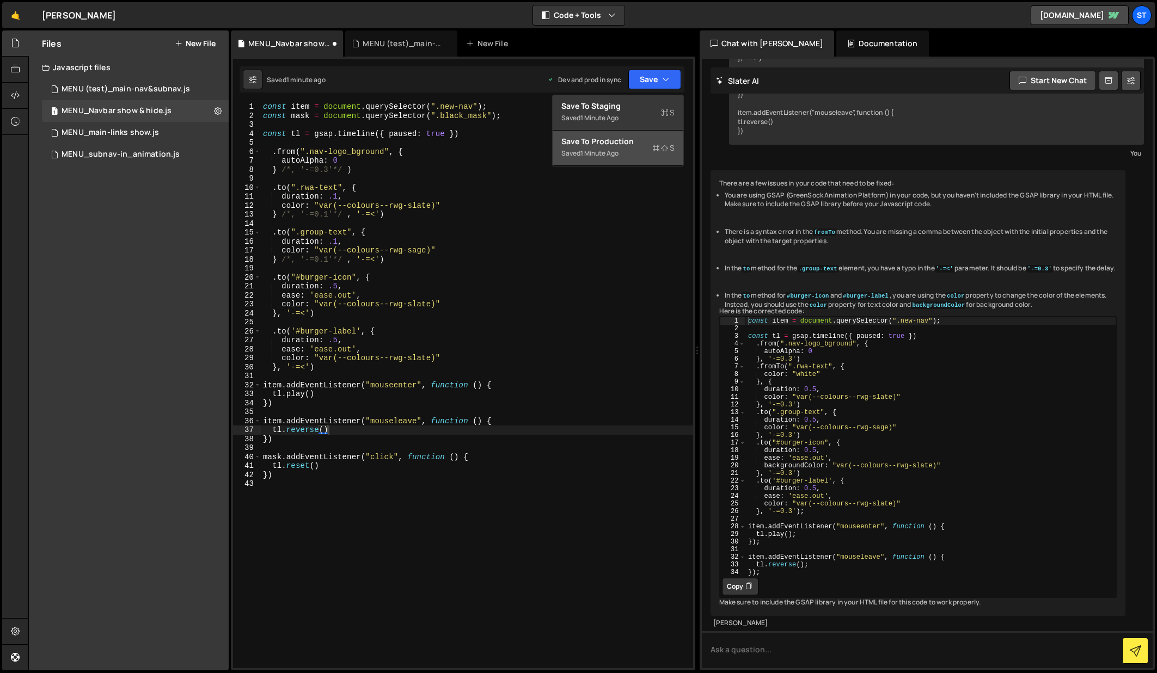
click at [618, 137] on div "Save to Production S" at bounding box center [617, 141] width 113 height 11
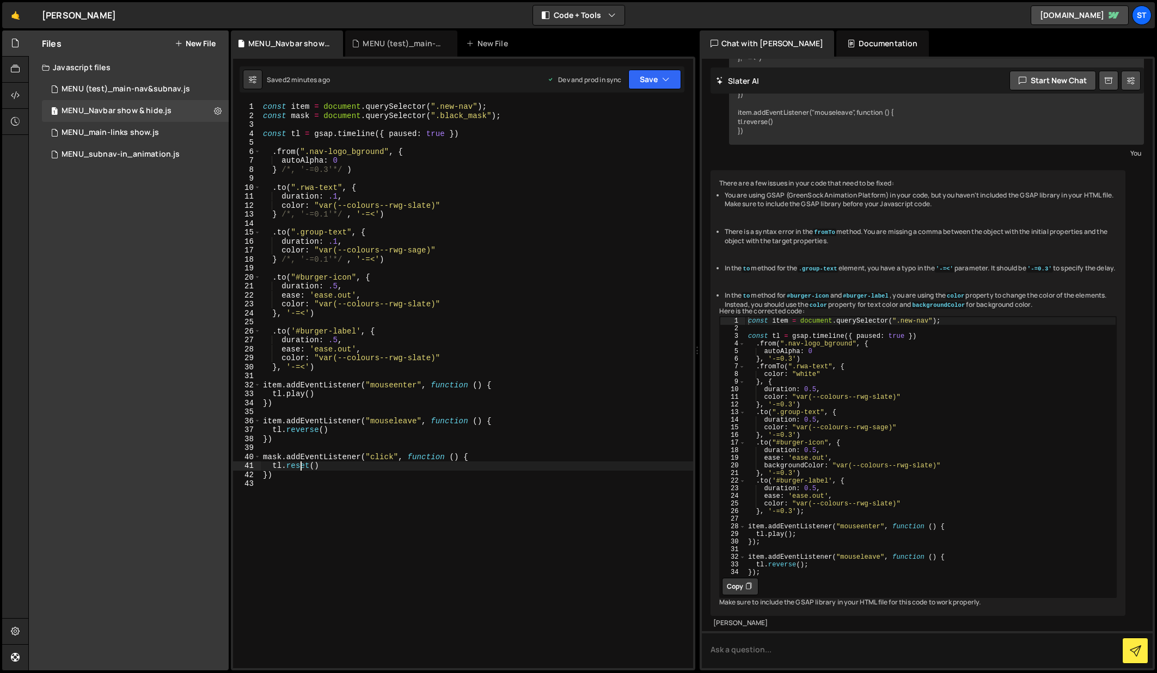
drag, startPoint x: 298, startPoint y: 468, endPoint x: 298, endPoint y: 482, distance: 14.7
click at [298, 468] on div "const item = document . querySelector ( ".new-nav" ) ; const mask = document . …" at bounding box center [477, 394] width 432 height 584
type textarea "tl.revert()"
click at [347, 511] on div "const item = document . querySelector ( ".new-nav" ) ; const mask = document . …" at bounding box center [477, 394] width 432 height 584
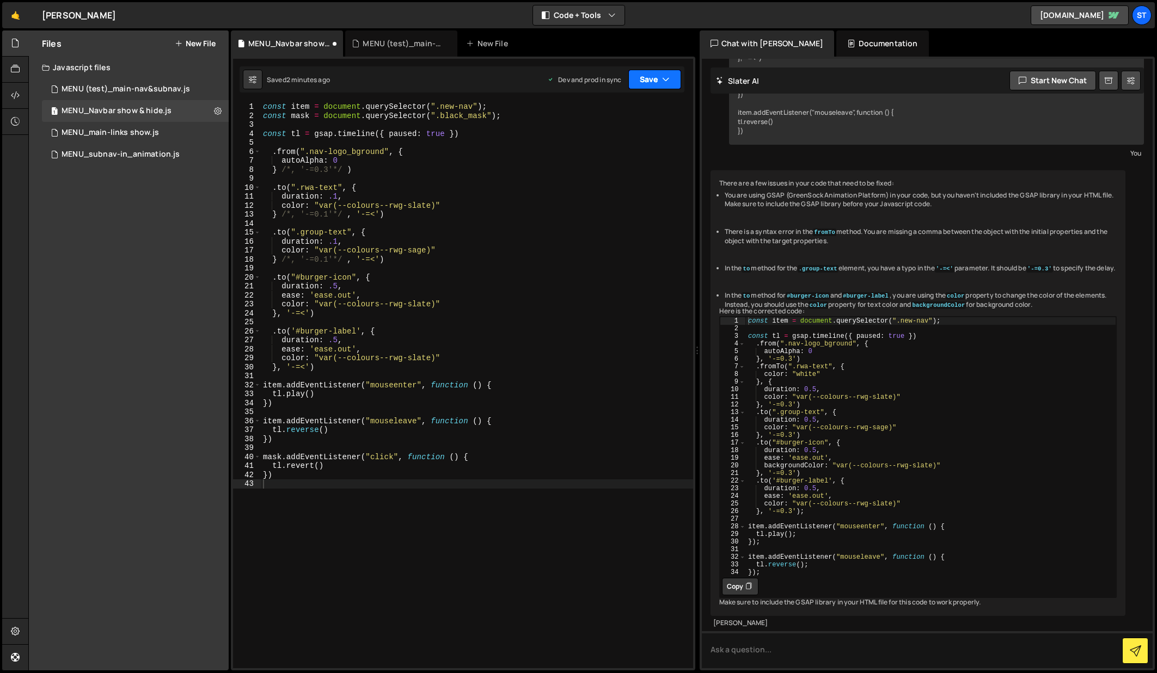
click at [662, 80] on icon "button" at bounding box center [666, 79] width 8 height 11
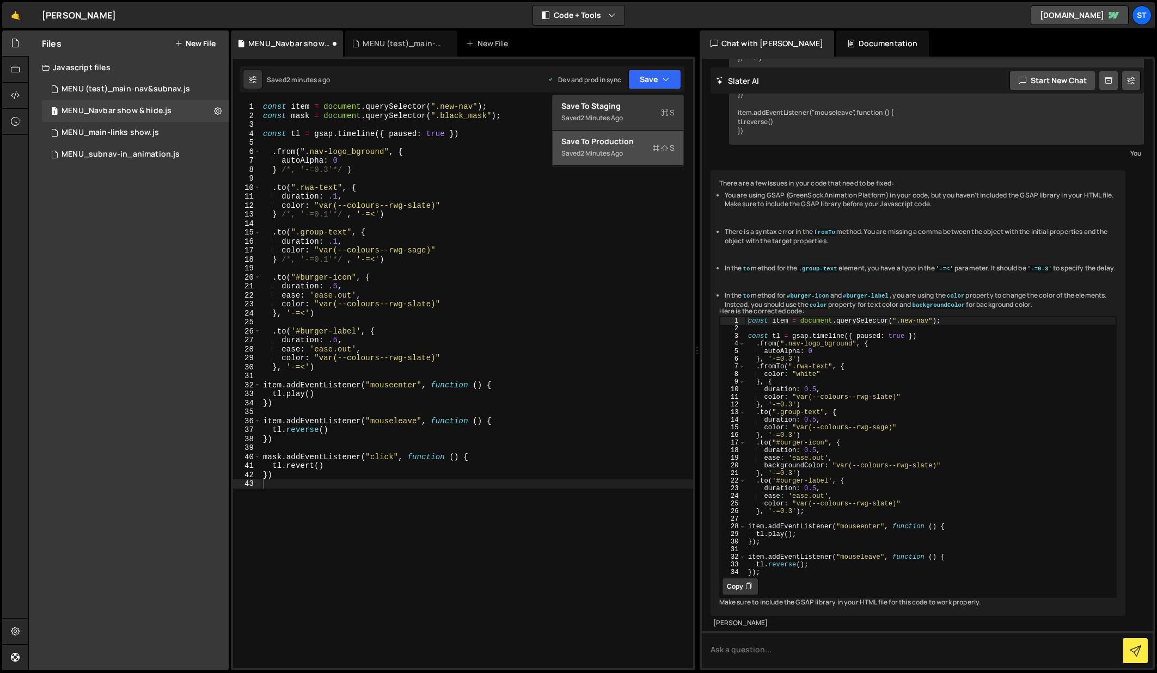
click at [601, 148] on div "Saved 2 minutes ago" at bounding box center [617, 153] width 113 height 13
drag, startPoint x: 488, startPoint y: 118, endPoint x: 442, endPoint y: 116, distance: 46.3
click at [442, 116] on div "const item = document . querySelector ( ".new-nav" ) ; const mask = document . …" at bounding box center [477, 394] width 432 height 584
paste textarea "Background Video"
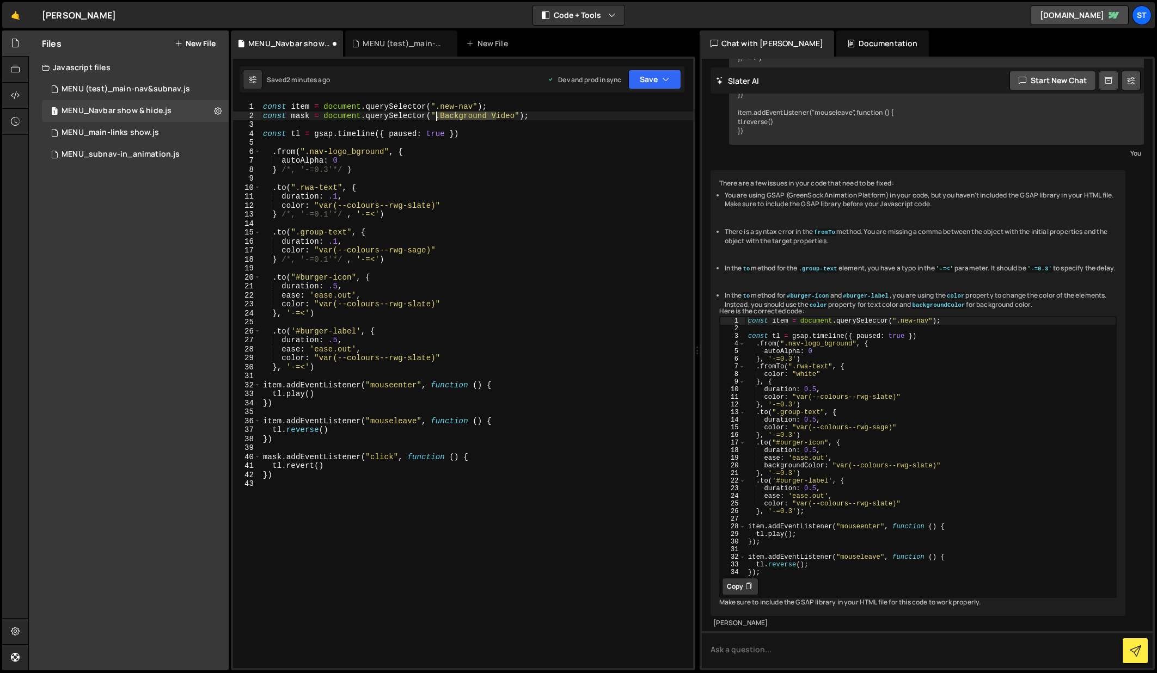
drag, startPoint x: 496, startPoint y: 115, endPoint x: 438, endPoint y: 116, distance: 58.2
click at [438, 116] on div "const item = document . querySelector ( ".new-nav" ) ; const mask = document . …" at bounding box center [477, 394] width 432 height 584
click at [524, 455] on div "const item = document . querySelector ( ".new-nav" ) ; const mask = document . …" at bounding box center [477, 394] width 432 height 584
click at [665, 81] on icon "button" at bounding box center [666, 79] width 8 height 11
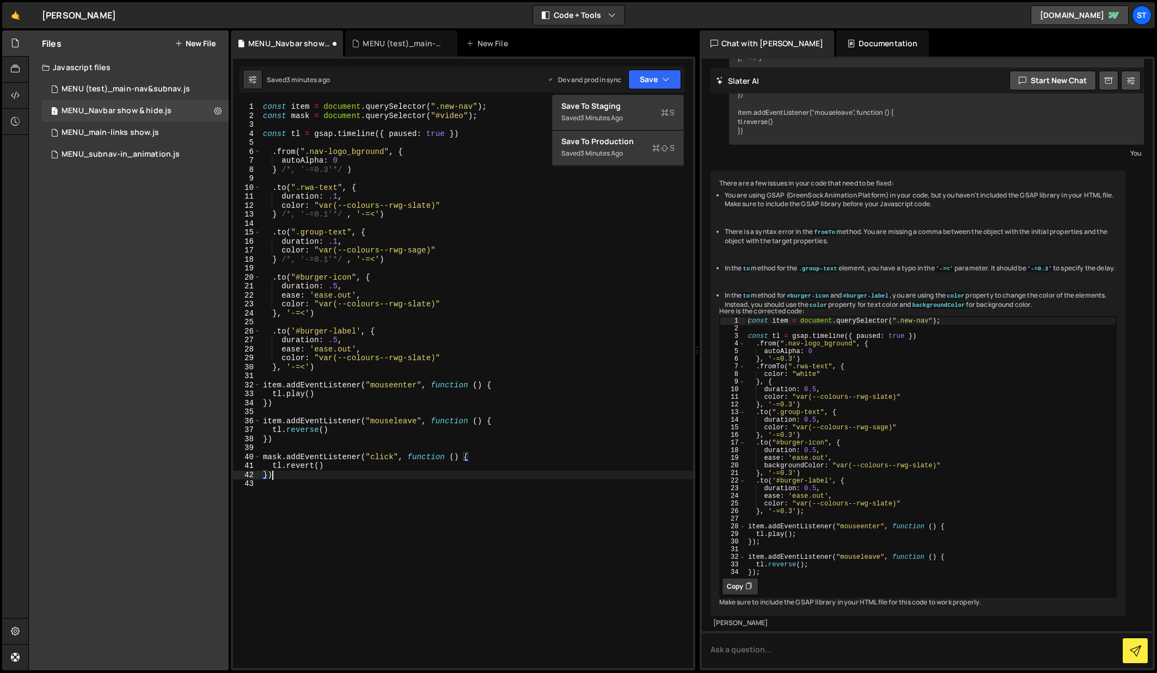
click at [339, 474] on div "const item = document . querySelector ( ".new-nav" ) ; const mask = document . …" at bounding box center [477, 394] width 432 height 584
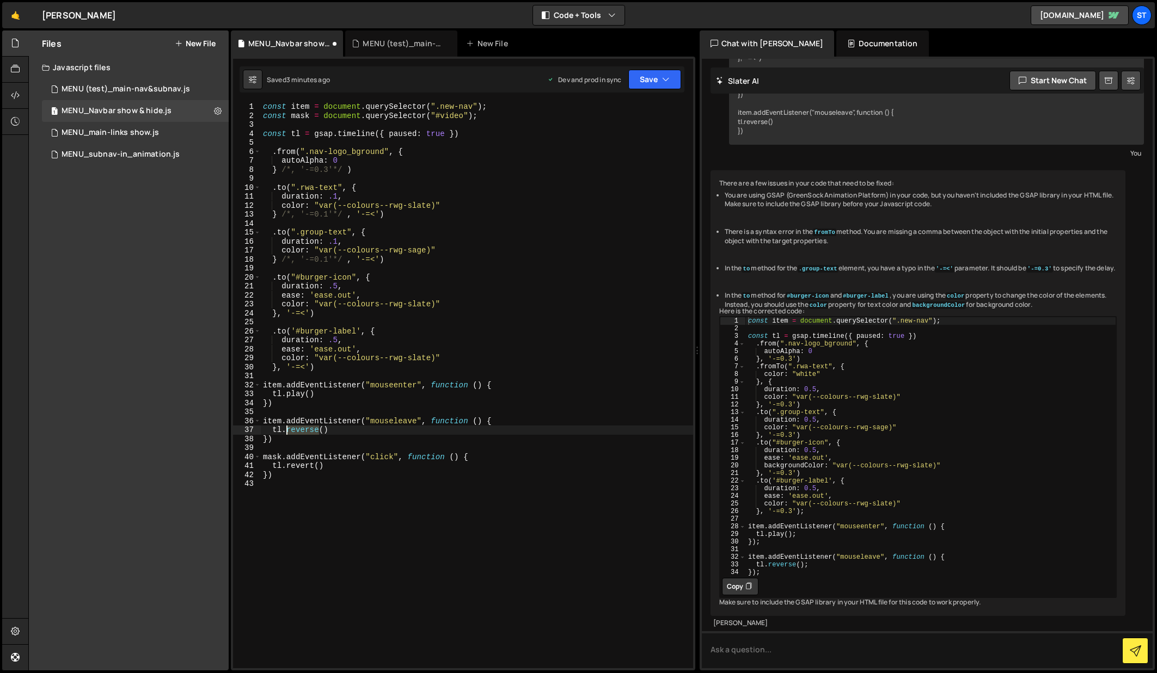
drag, startPoint x: 320, startPoint y: 430, endPoint x: 287, endPoint y: 429, distance: 32.7
click at [287, 429] on div "const item = document . querySelector ( ".new-nav" ) ; const mask = document . …" at bounding box center [477, 394] width 432 height 584
drag, startPoint x: 314, startPoint y: 469, endPoint x: 286, endPoint y: 468, distance: 28.3
click at [286, 468] on div "const item = document . querySelector ( ".new-nav" ) ; const mask = document . …" at bounding box center [477, 394] width 432 height 584
paste textarea "se"
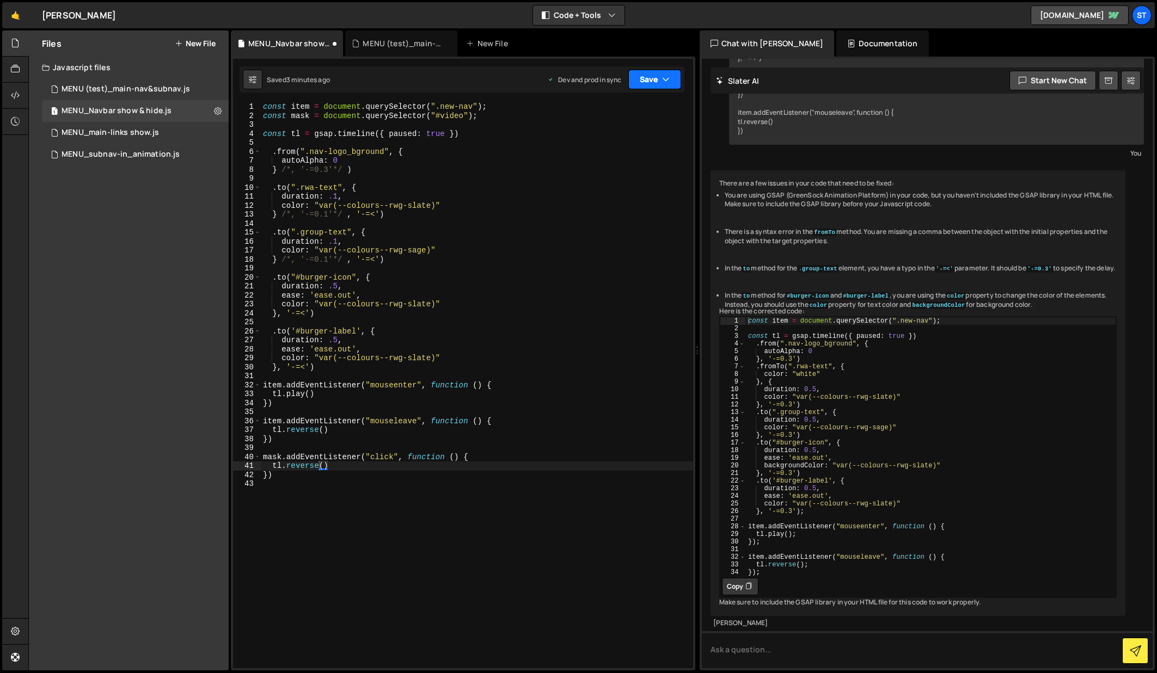
click at [648, 83] on button "Save" at bounding box center [654, 80] width 53 height 20
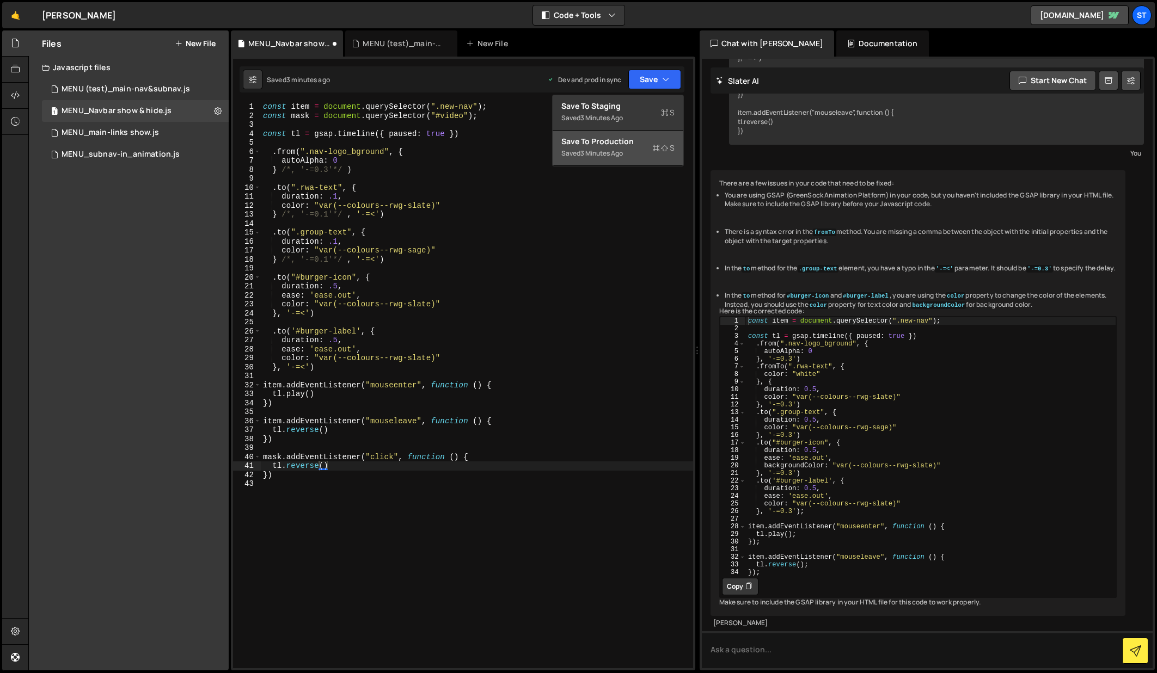
click at [593, 143] on div "Save to Production S" at bounding box center [617, 141] width 113 height 11
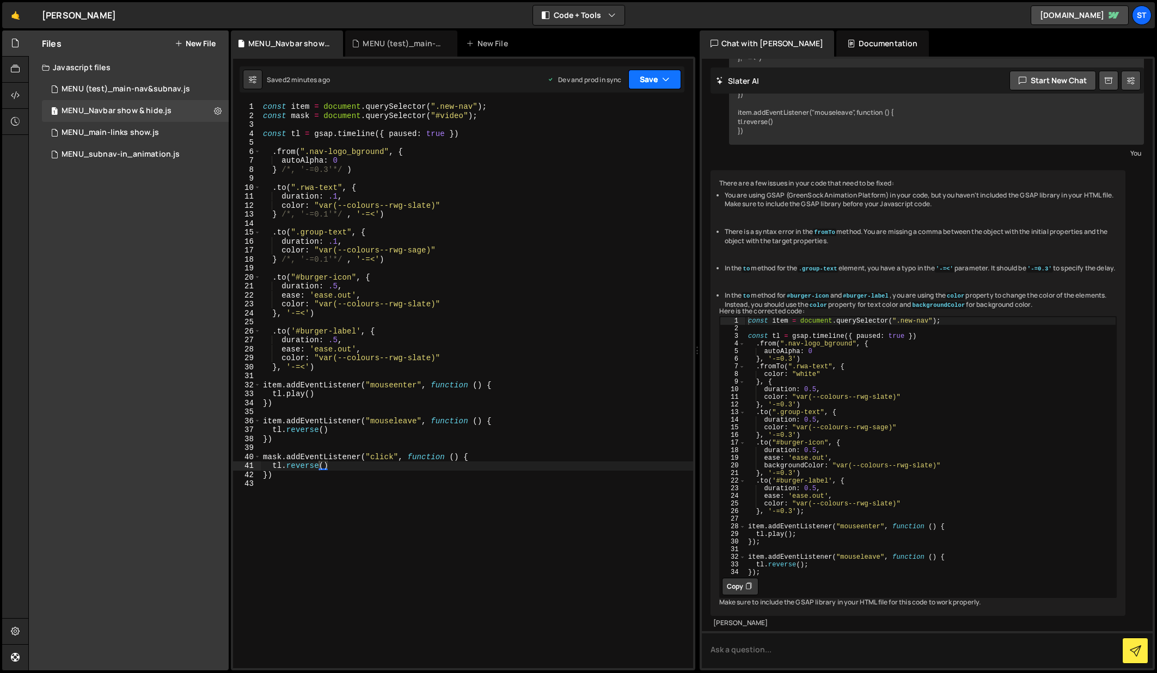
click at [655, 82] on button "Save" at bounding box center [654, 80] width 53 height 20
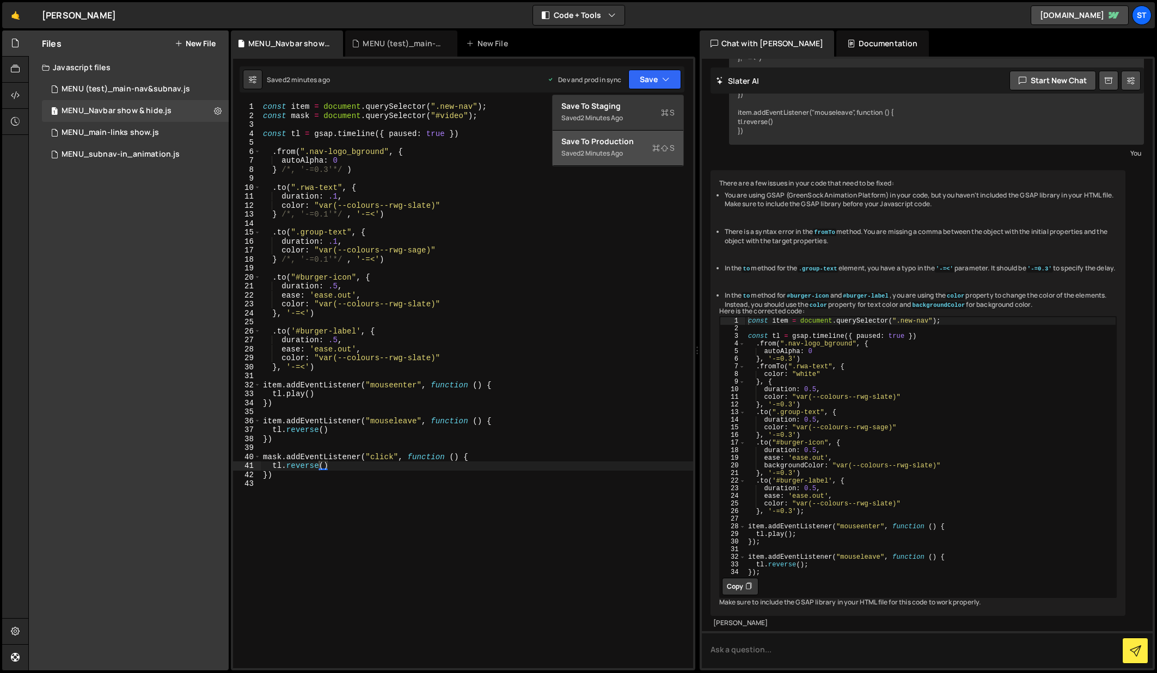
click at [601, 143] on div "Save to Production S" at bounding box center [617, 141] width 113 height 11
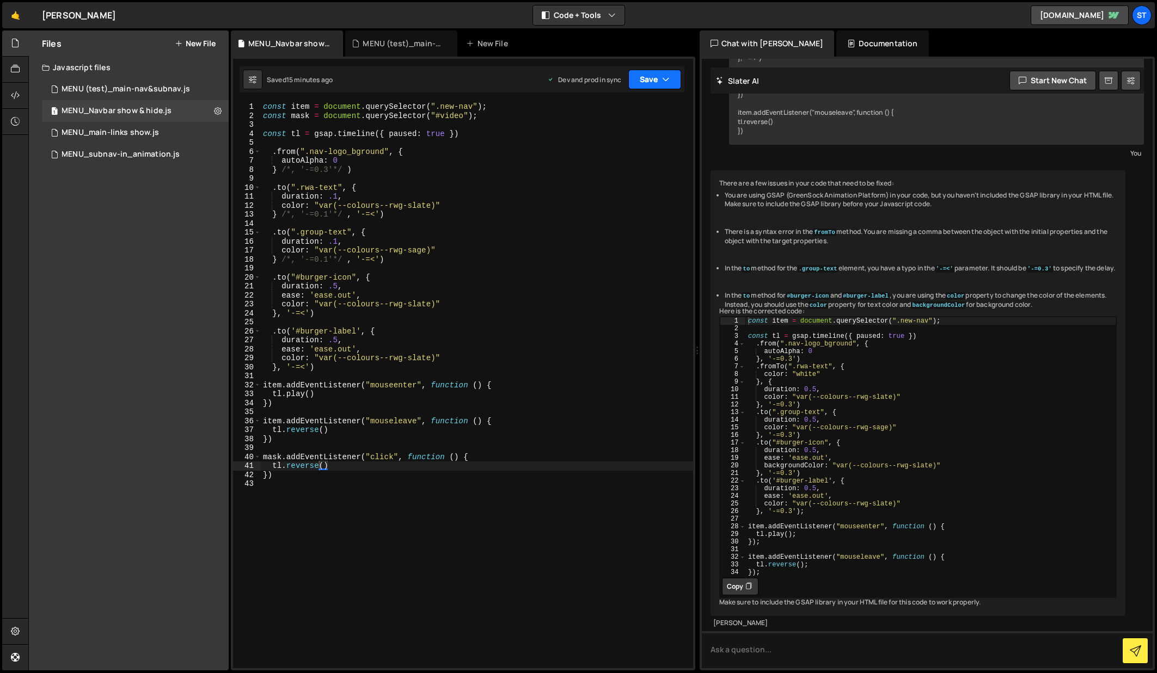
click at [661, 80] on button "Save" at bounding box center [654, 80] width 53 height 20
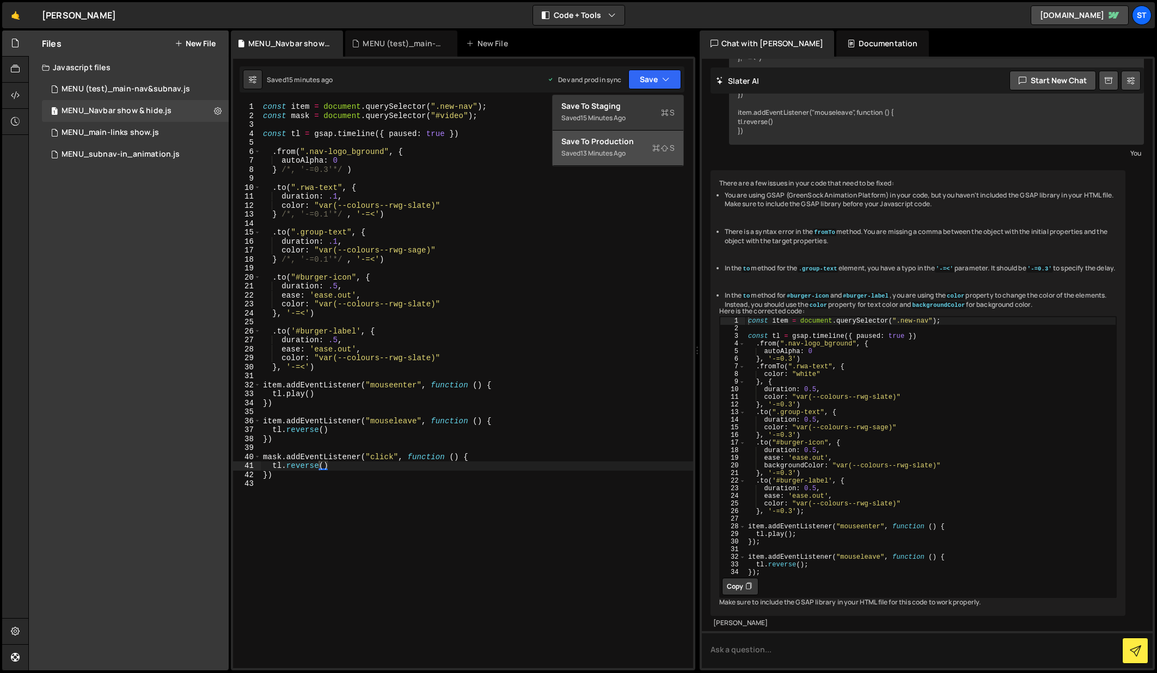
click at [622, 140] on div "Save to Production S" at bounding box center [617, 141] width 113 height 11
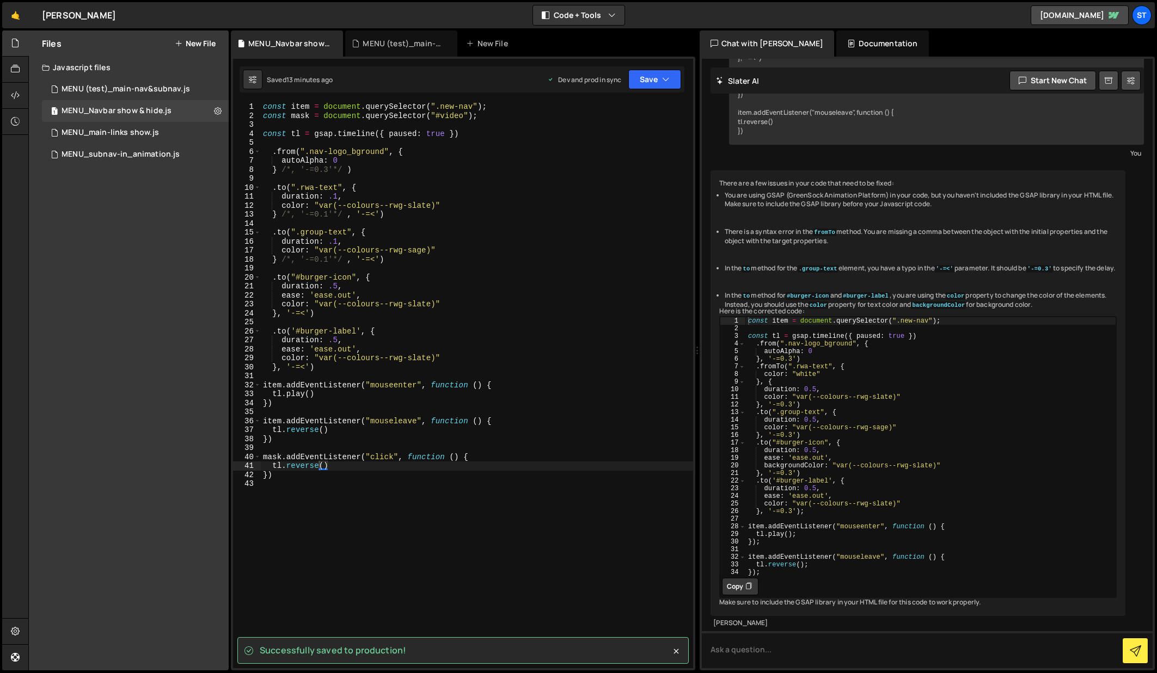
click at [415, 419] on div "const item = document . querySelector ( ".new-nav" ) ; const mask = document . …" at bounding box center [477, 394] width 432 height 584
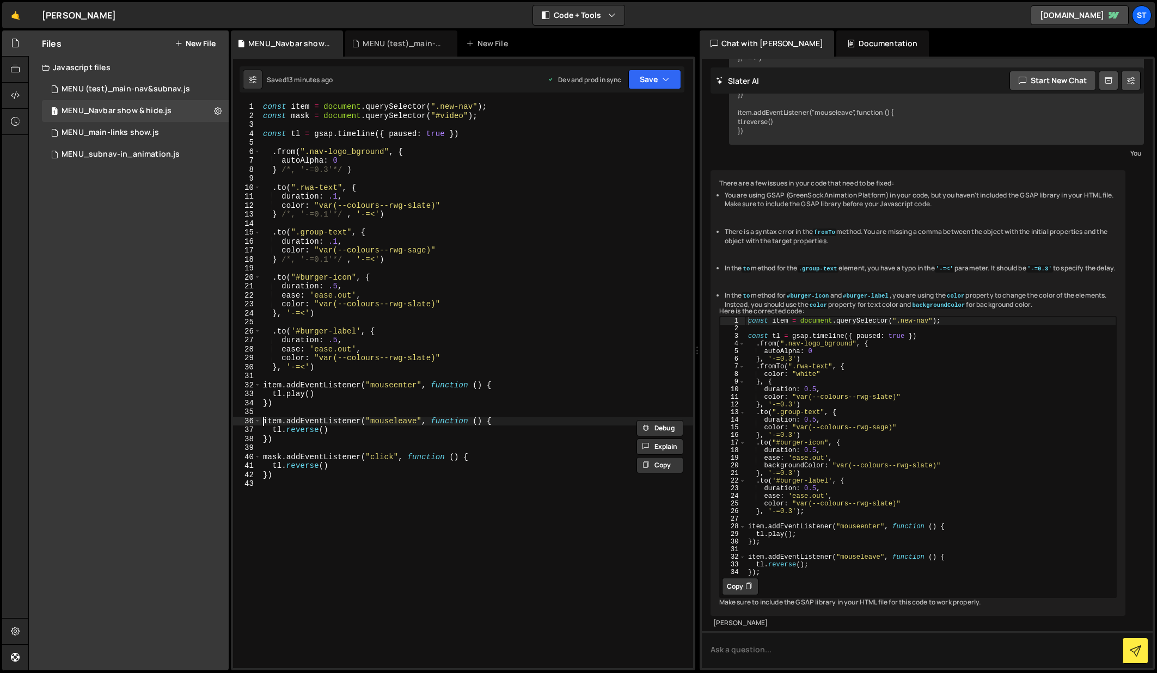
click at [264, 422] on div "const item = document . querySelector ( ".new-nav" ) ; const mask = document . …" at bounding box center [477, 394] width 432 height 584
click at [265, 431] on div "const item = document . querySelector ( ".new-nav" ) ; const mask = document . …" at bounding box center [477, 394] width 432 height 584
click at [262, 441] on div "const item = document . querySelector ( ".new-nav" ) ; const mask = document . …" at bounding box center [477, 394] width 432 height 584
click at [650, 82] on button "Save" at bounding box center [654, 80] width 53 height 20
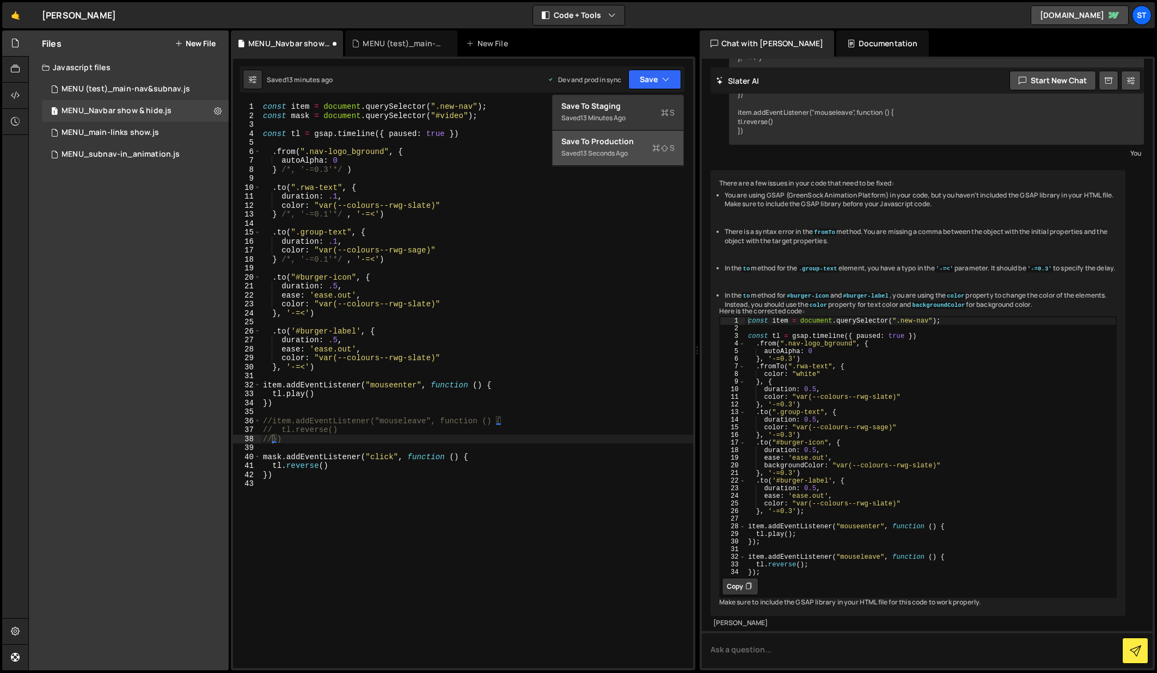
click at [612, 143] on div "Save to Production S" at bounding box center [617, 141] width 113 height 11
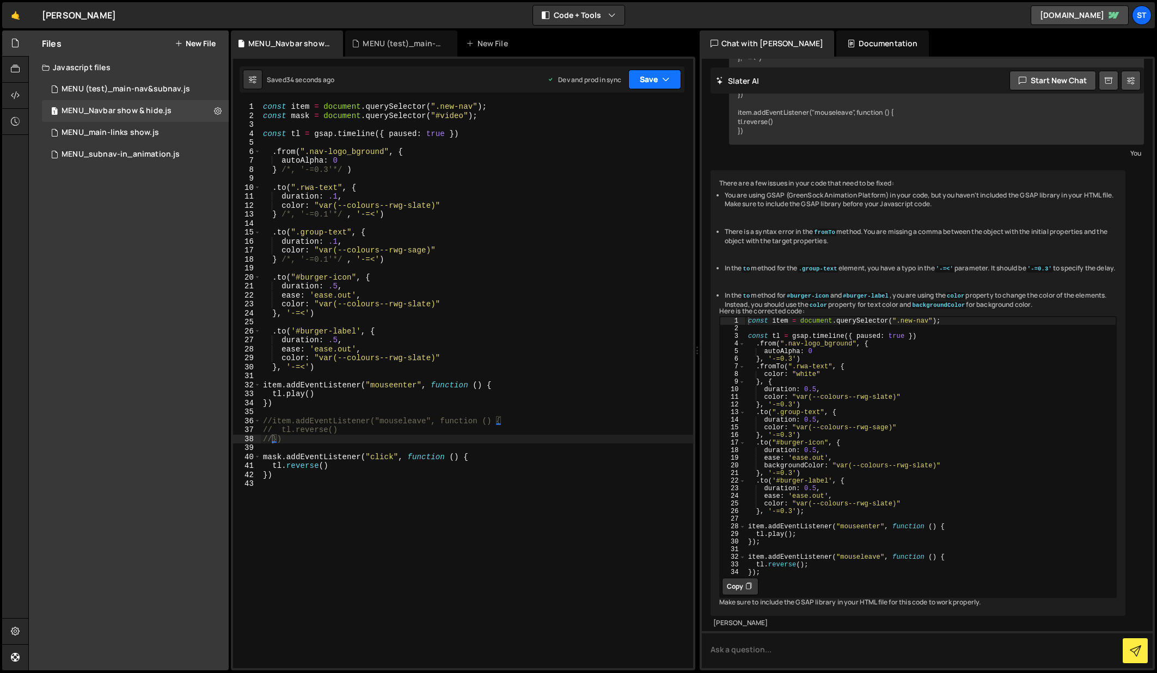
click at [665, 81] on icon "button" at bounding box center [666, 79] width 8 height 11
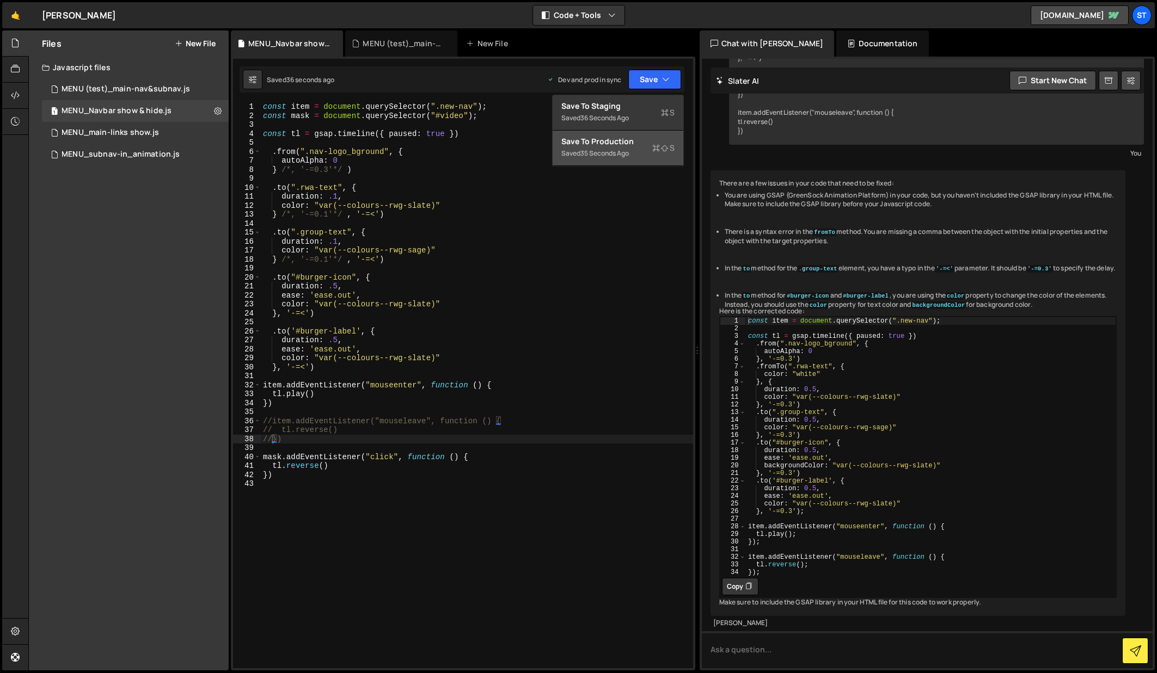
click at [613, 152] on div "35 seconds ago" at bounding box center [604, 153] width 48 height 9
drag, startPoint x: 464, startPoint y: 115, endPoint x: 438, endPoint y: 115, distance: 26.1
click at [438, 115] on div "const item = document . querySelector ( ".new-nav" ) ; const mask = document . …" at bounding box center [477, 394] width 432 height 584
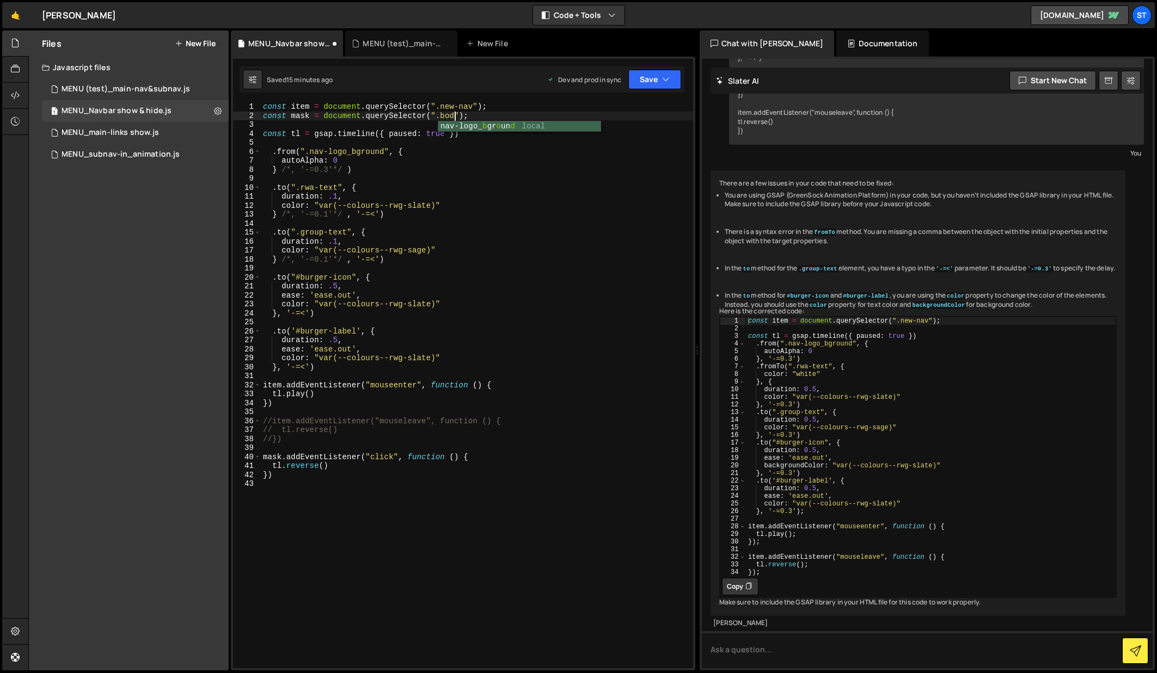
scroll to position [0, 14]
click at [444, 115] on div "const item = document . querySelector ( ".new-nav" ) ; const mask = document . …" at bounding box center [477, 394] width 432 height 584
type textarea "const mask = document.querySelector(".Body");"
click at [594, 224] on div "const item = document . querySelector ( ".new-nav" ) ; const mask = document . …" at bounding box center [477, 394] width 432 height 584
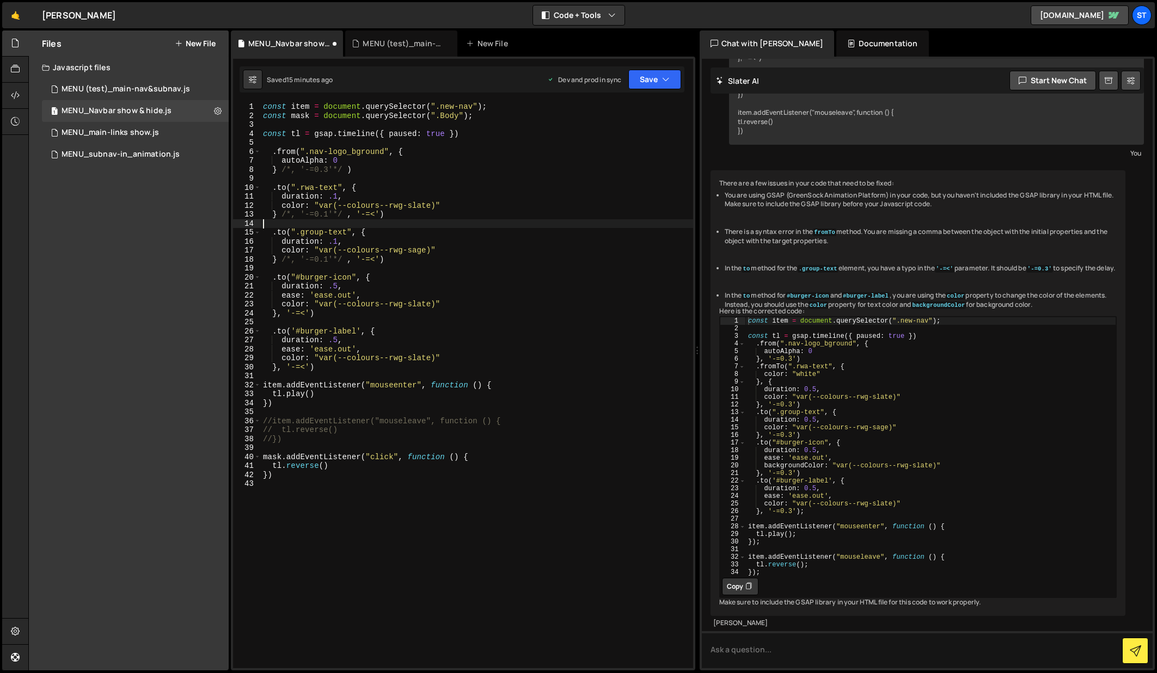
scroll to position [0, 0]
click at [653, 77] on button "Save" at bounding box center [654, 80] width 53 height 20
click at [606, 151] on div "15 minutes ago" at bounding box center [602, 153] width 45 height 9
click at [660, 77] on button "Save" at bounding box center [654, 80] width 53 height 20
click at [647, 145] on div "Save to Production S" at bounding box center [617, 141] width 113 height 11
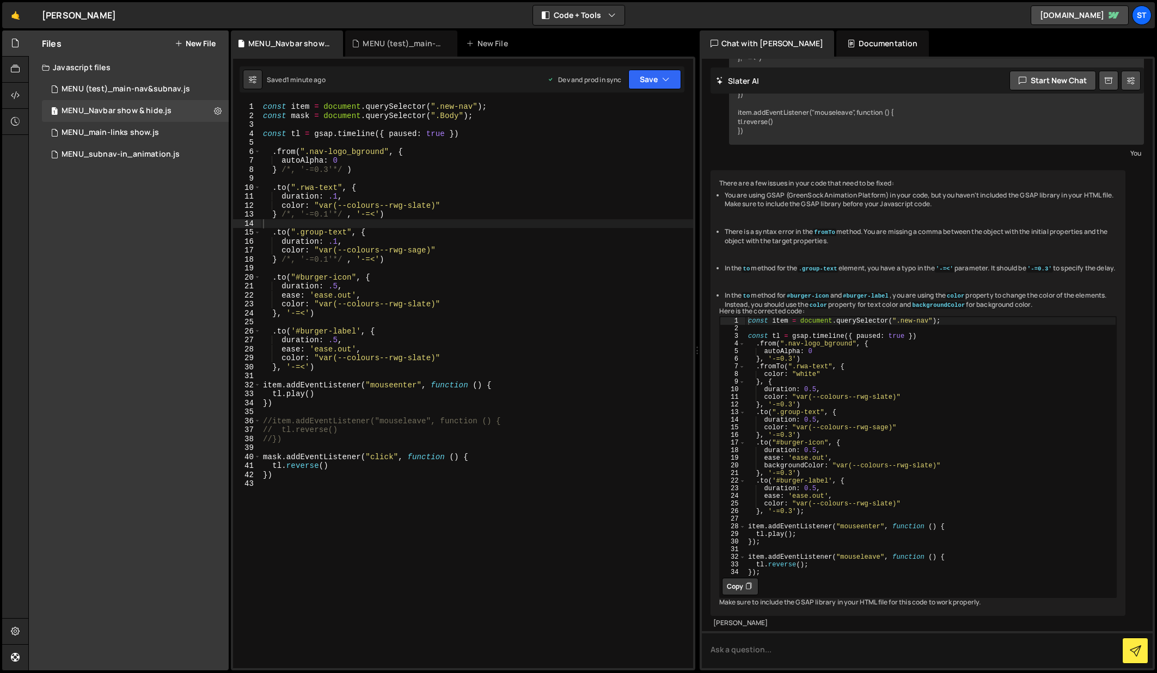
click at [273, 423] on div "const item = document . querySelector ( ".new-nav" ) ; const mask = document . …" at bounding box center [477, 394] width 432 height 584
type textarea "})"
click at [336, 487] on div "const item = document . querySelector ( ".new-nav" ) ; const mask = document . …" at bounding box center [477, 394] width 432 height 584
click at [665, 76] on icon "button" at bounding box center [666, 79] width 8 height 11
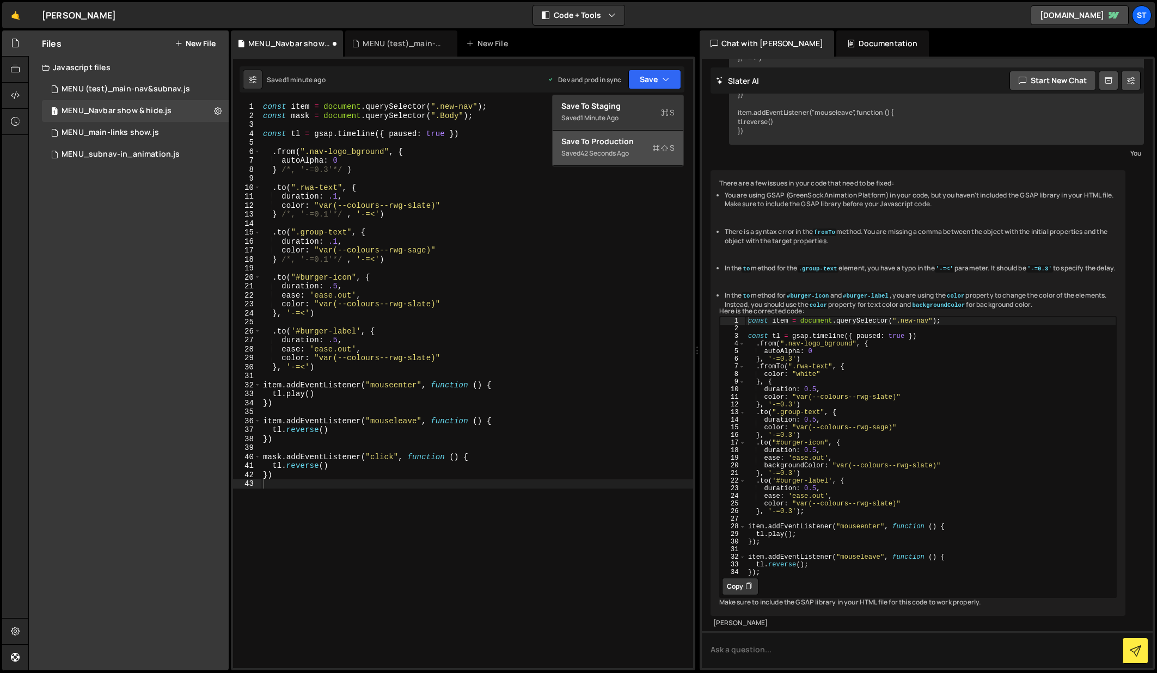
click at [585, 145] on div "Save to Production S" at bounding box center [617, 141] width 113 height 11
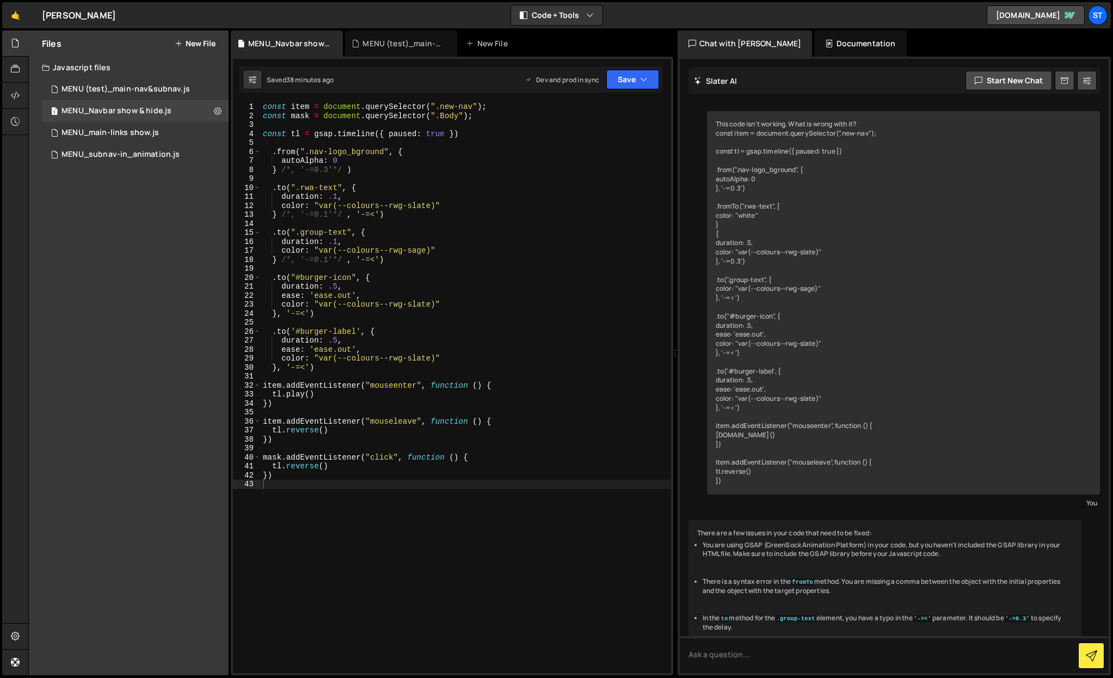
scroll to position [410, 0]
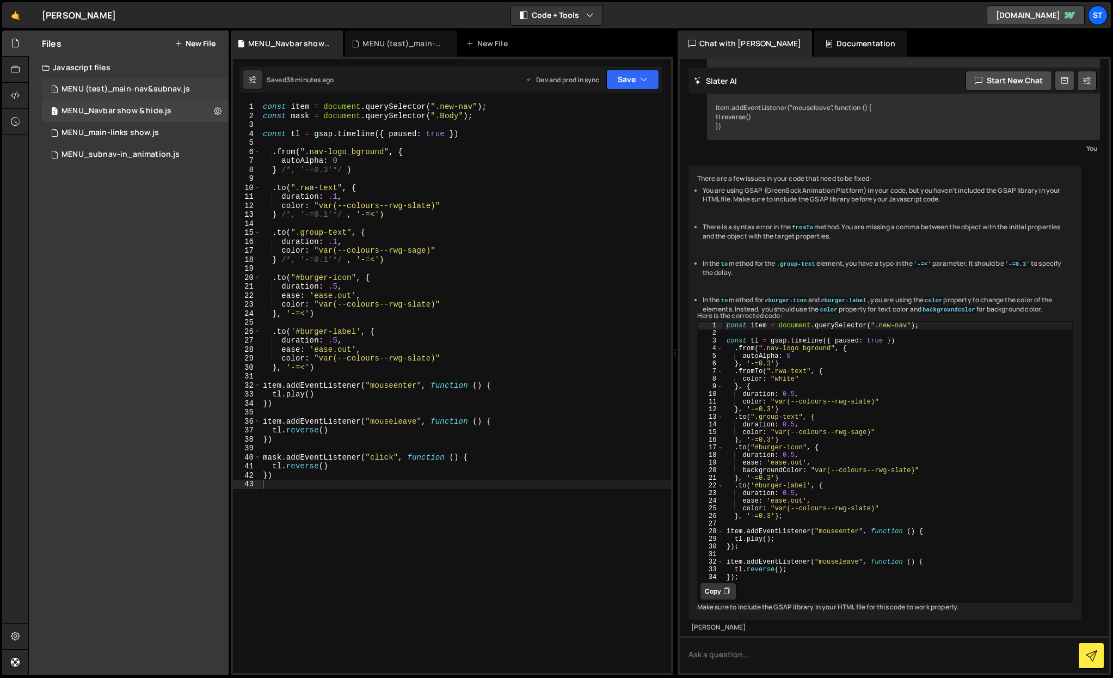
click at [127, 90] on div "MENU (test)_main-nav&subnav.js" at bounding box center [126, 89] width 128 height 10
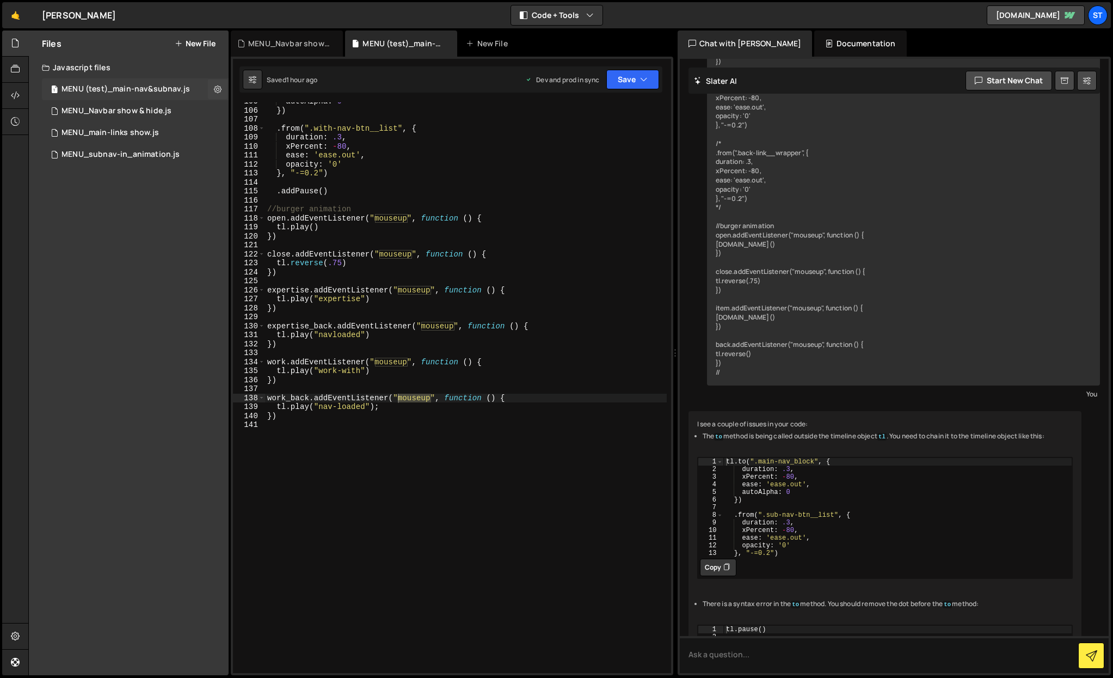
scroll to position [1151, 0]
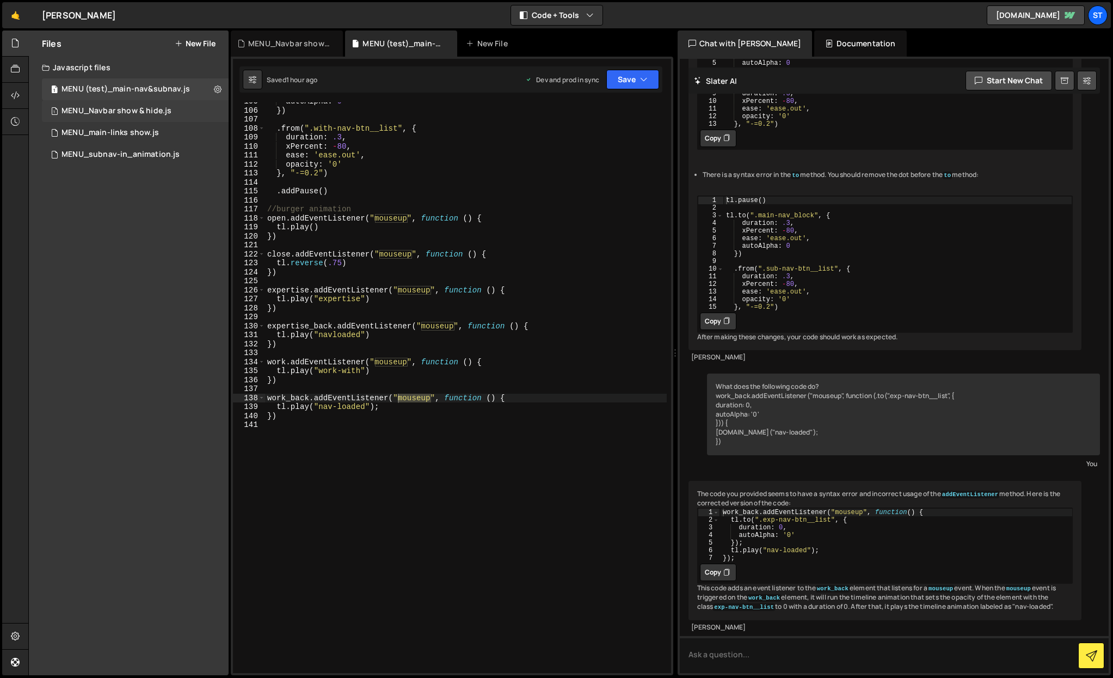
click at [131, 109] on div "MENU_Navbar show & hide.js" at bounding box center [117, 111] width 110 height 10
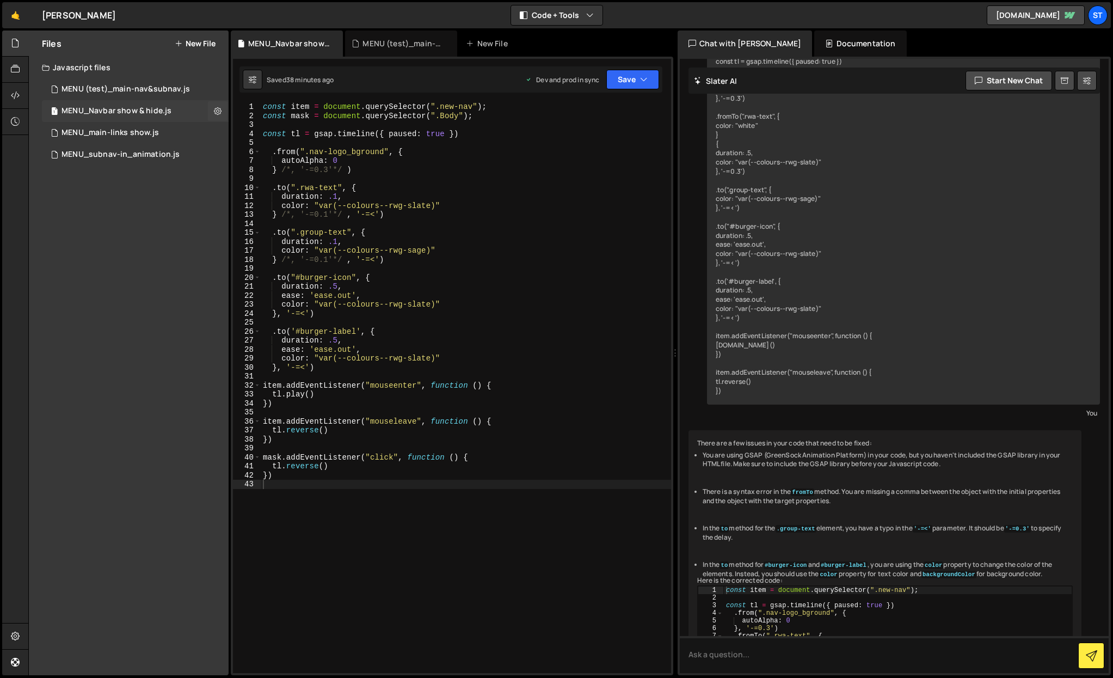
scroll to position [410, 0]
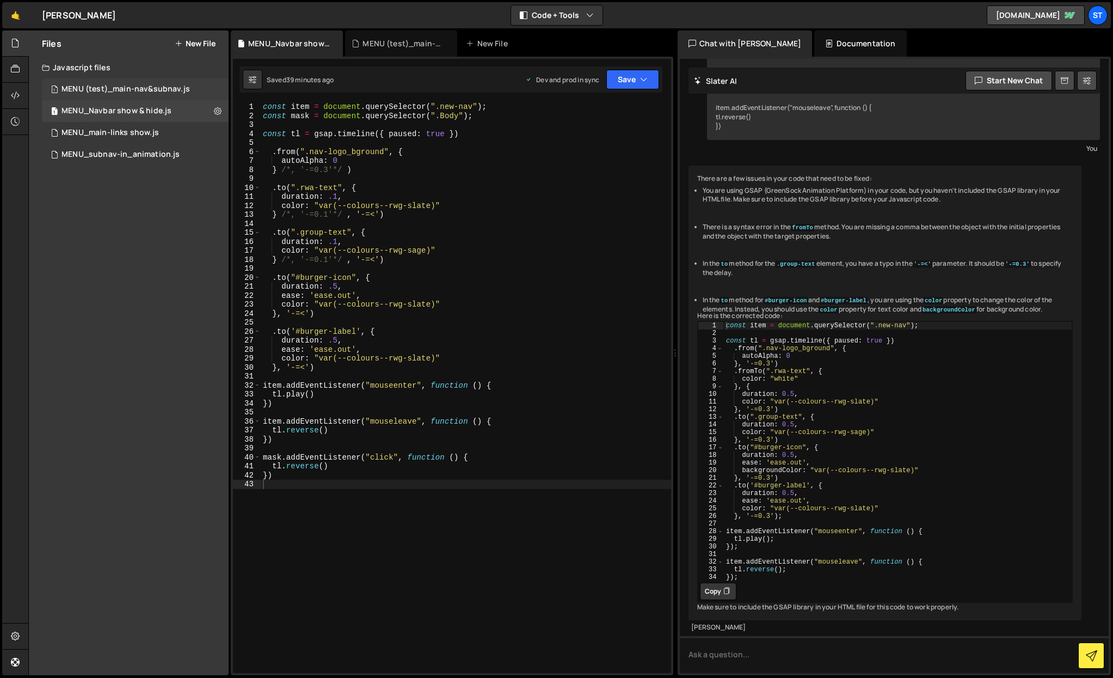
click at [165, 91] on div "MENU (test)_main-nav&subnav.js" at bounding box center [126, 89] width 128 height 10
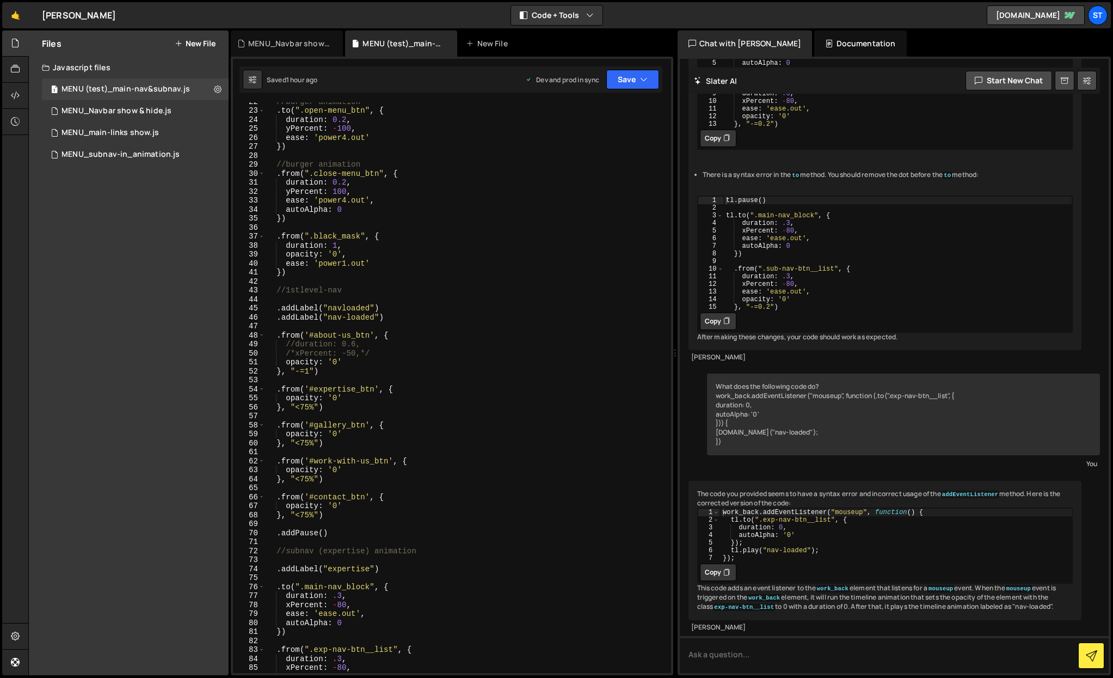
scroll to position [0, 0]
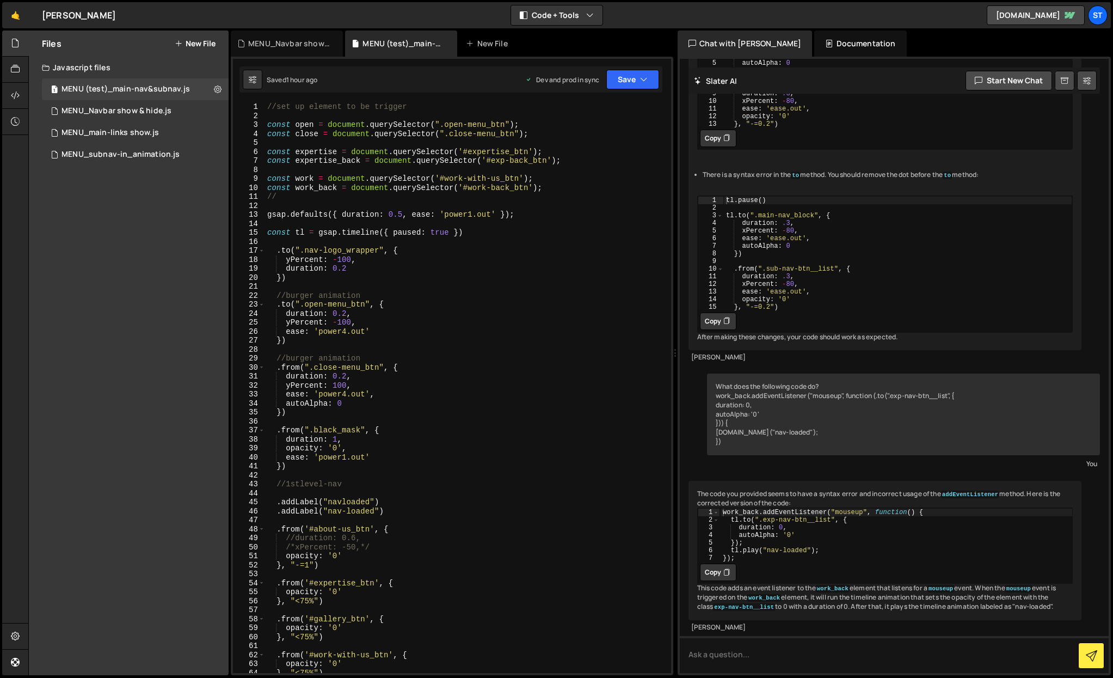
type textarea "const work_back = document.querySelector('#work-back_btn');"
drag, startPoint x: 529, startPoint y: 188, endPoint x: 469, endPoint y: 185, distance: 60.5
click at [469, 185] on div "//set up element to be trigger const open = document . querySelector ( ".open-m…" at bounding box center [466, 396] width 402 height 588
